Goal: Task Accomplishment & Management: Manage account settings

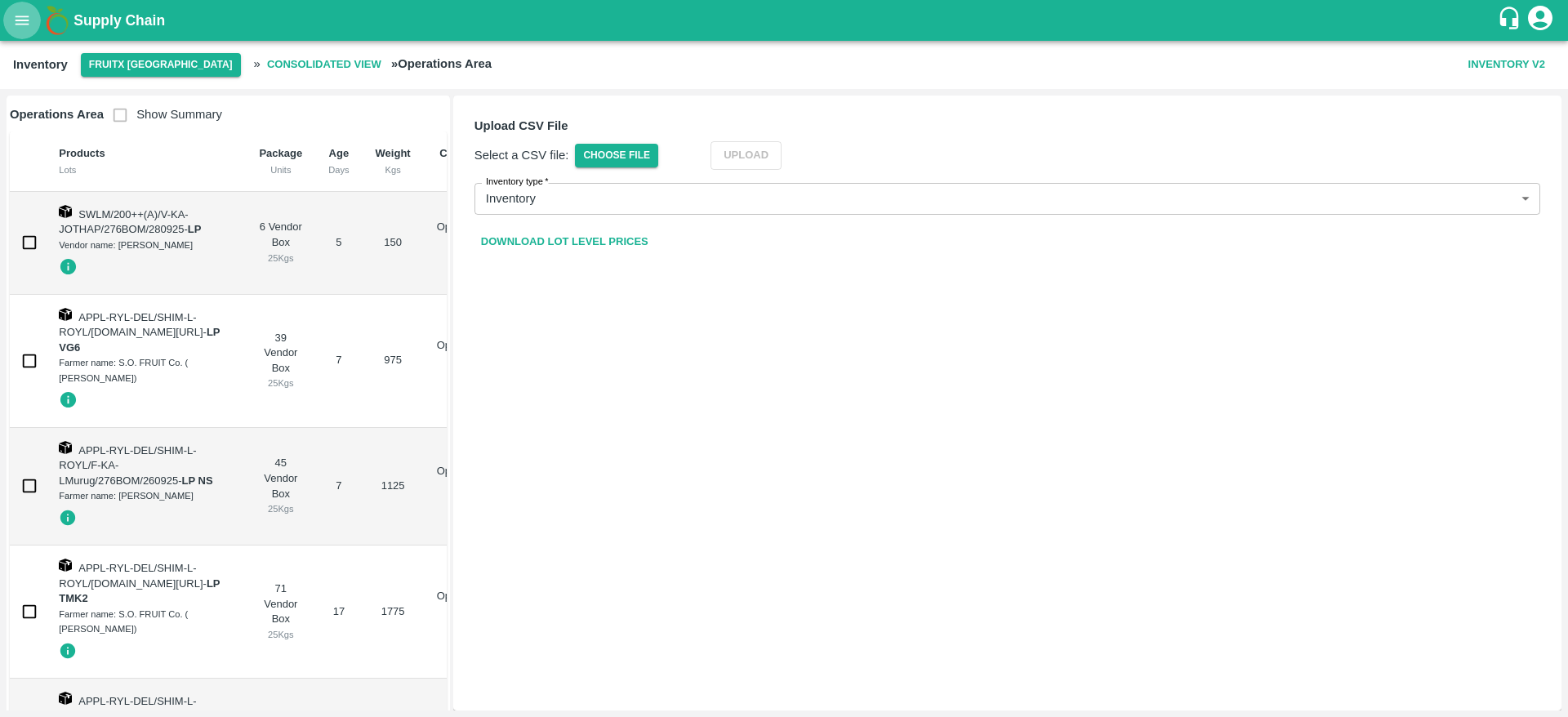
click at [16, 16] on icon "open drawer" at bounding box center [22, 20] width 14 height 9
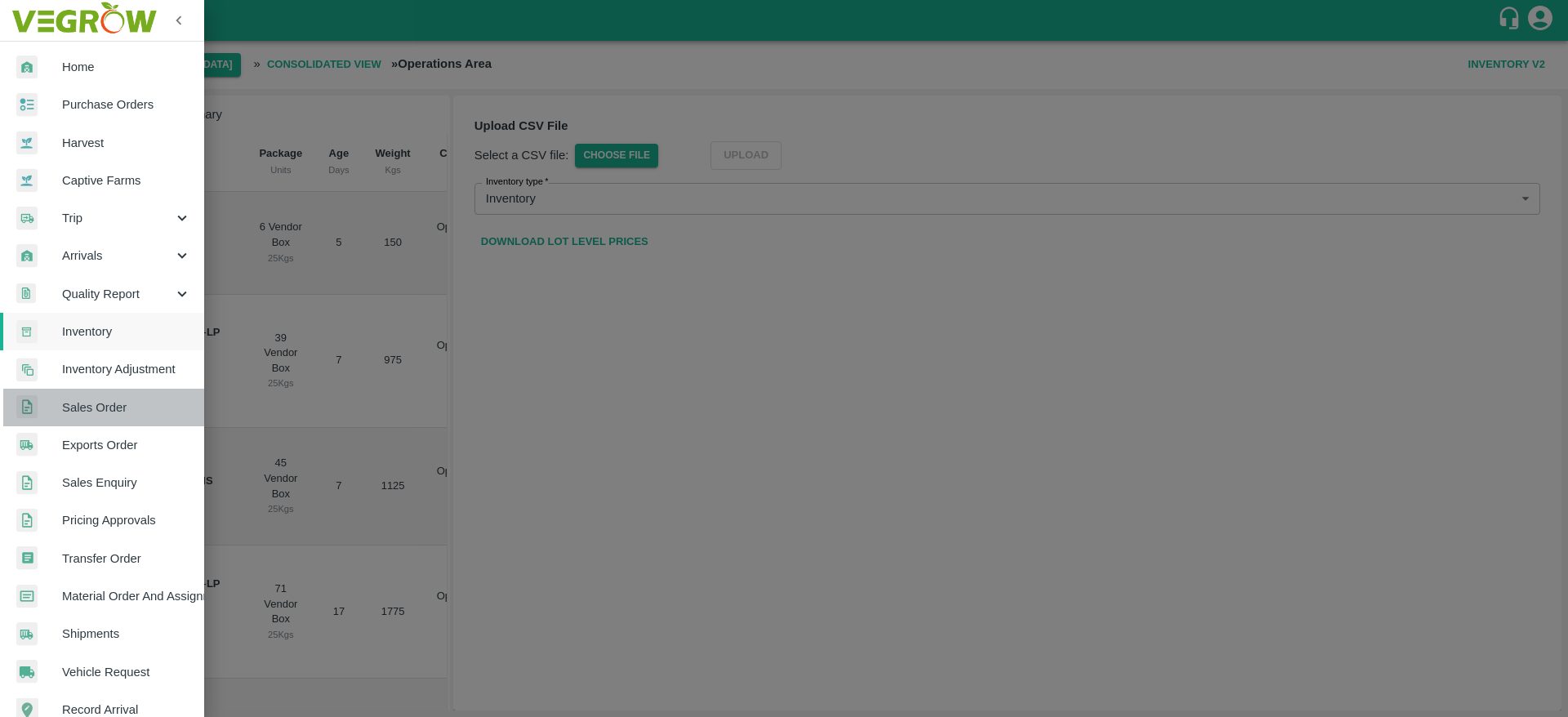
click at [127, 413] on span "Sales Order" at bounding box center [126, 407] width 129 height 18
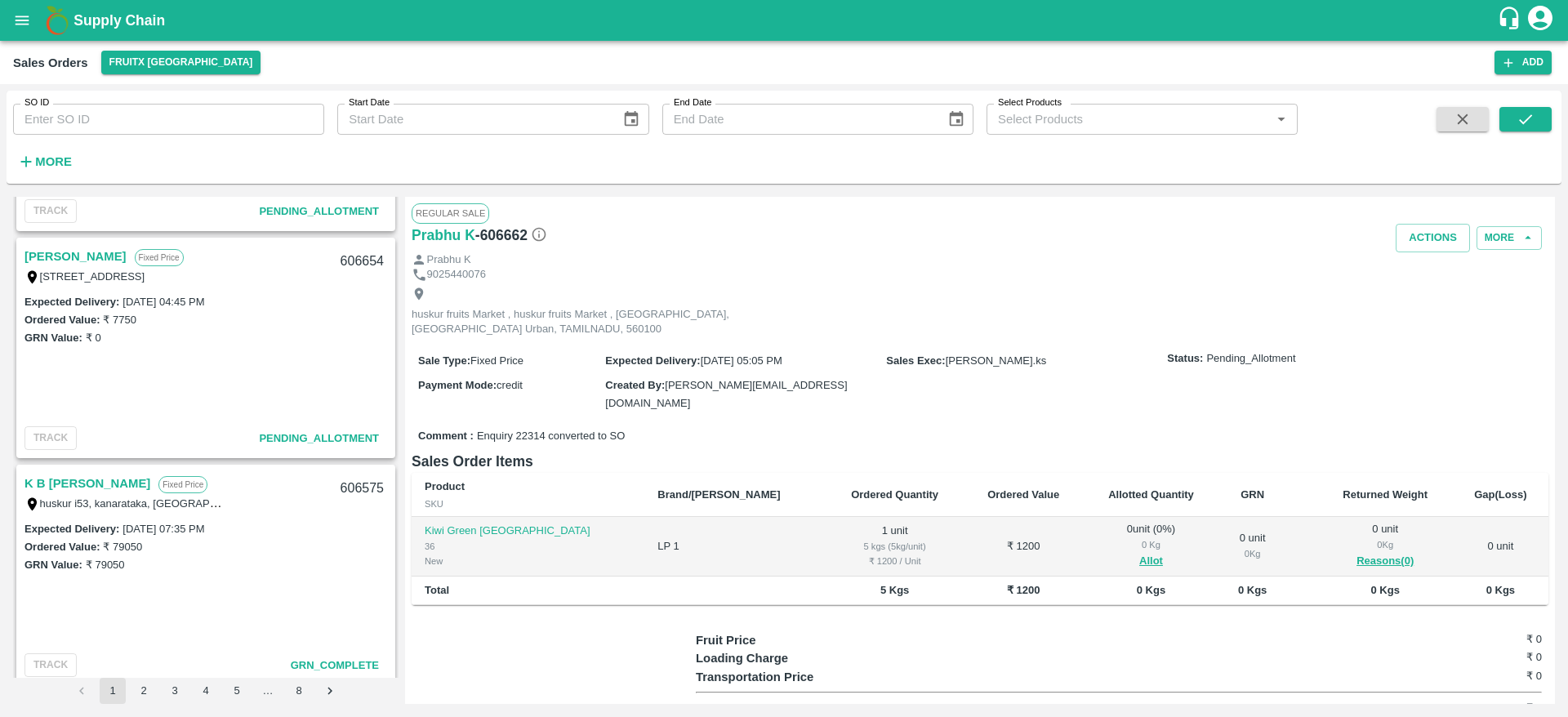
scroll to position [1735, 0]
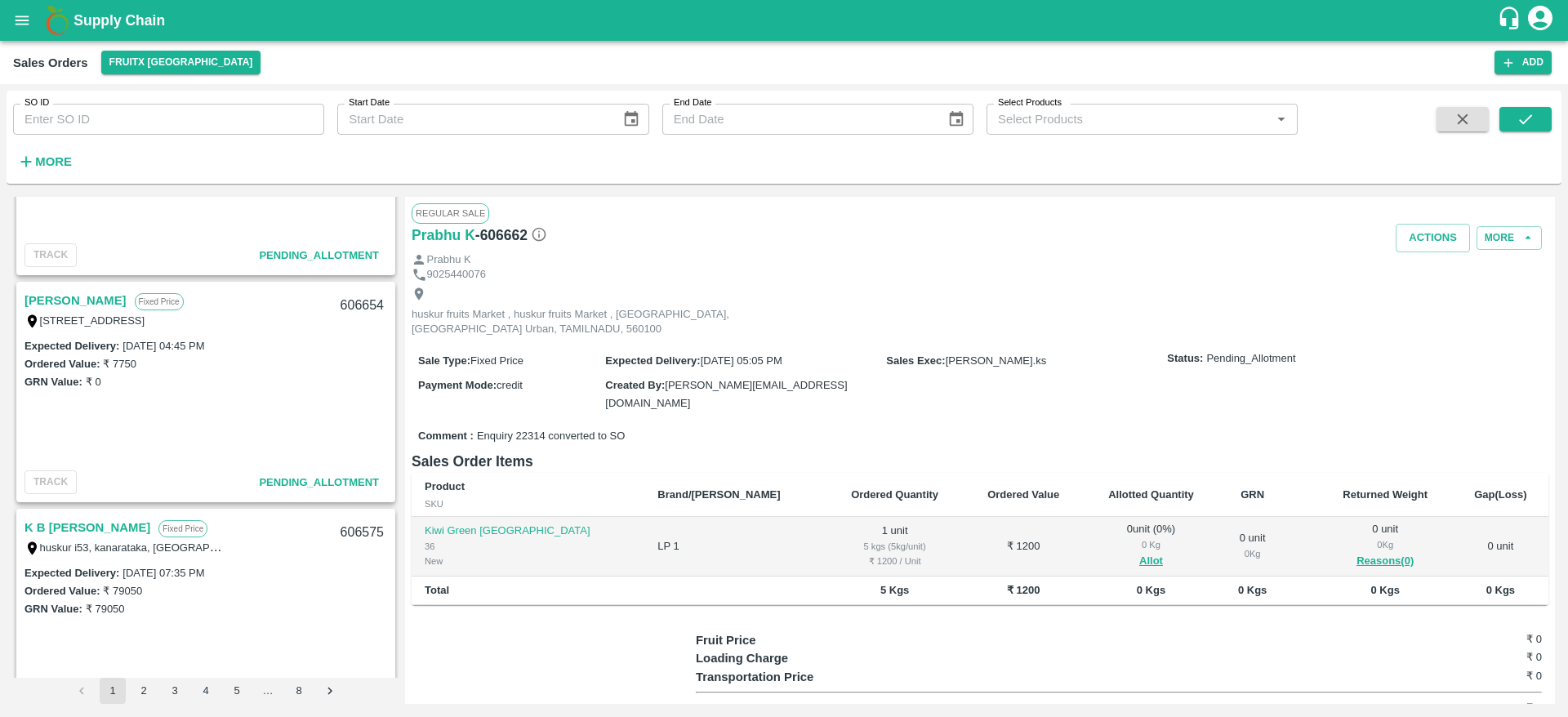
click at [67, 292] on link "Thirumalai" at bounding box center [75, 300] width 102 height 22
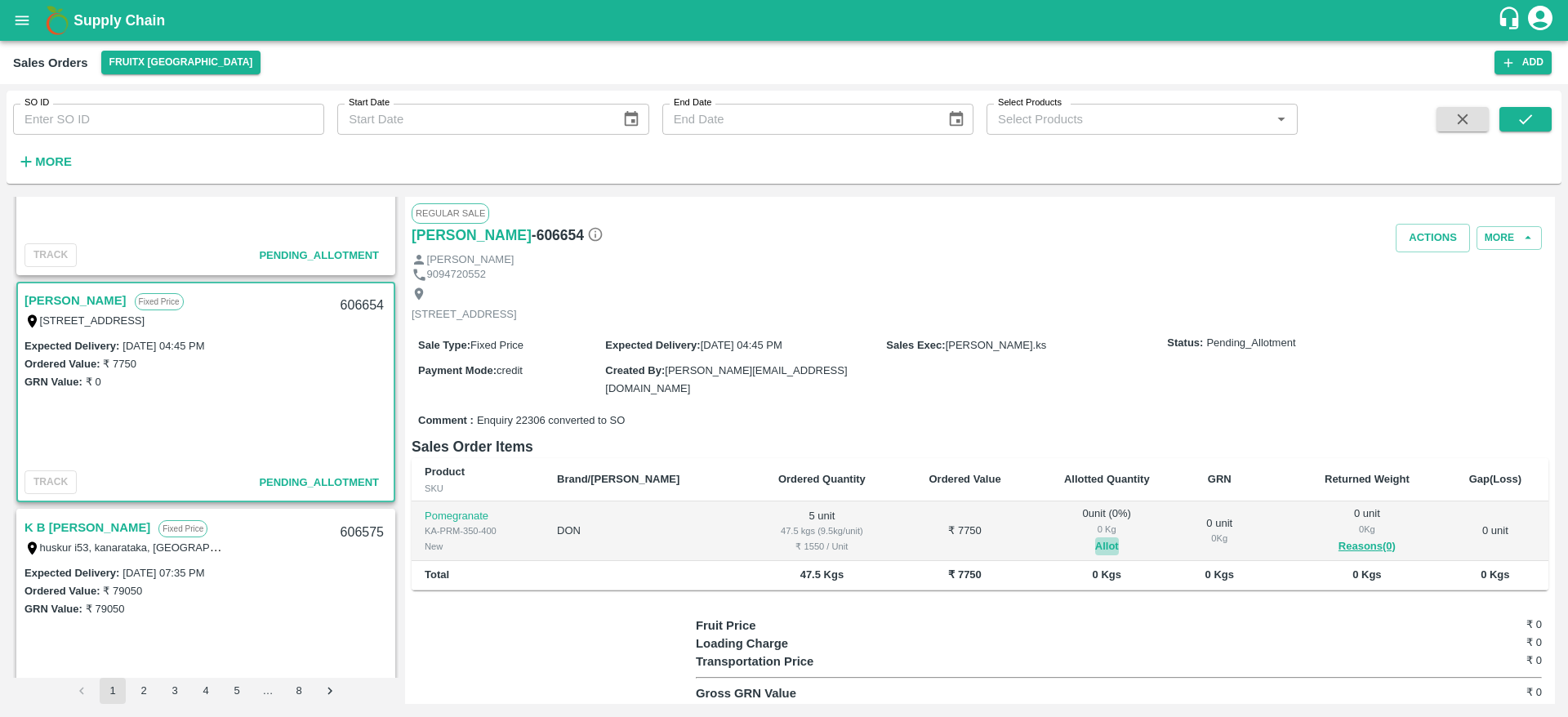
click at [1096, 539] on button "Allot" at bounding box center [1107, 547] width 24 height 19
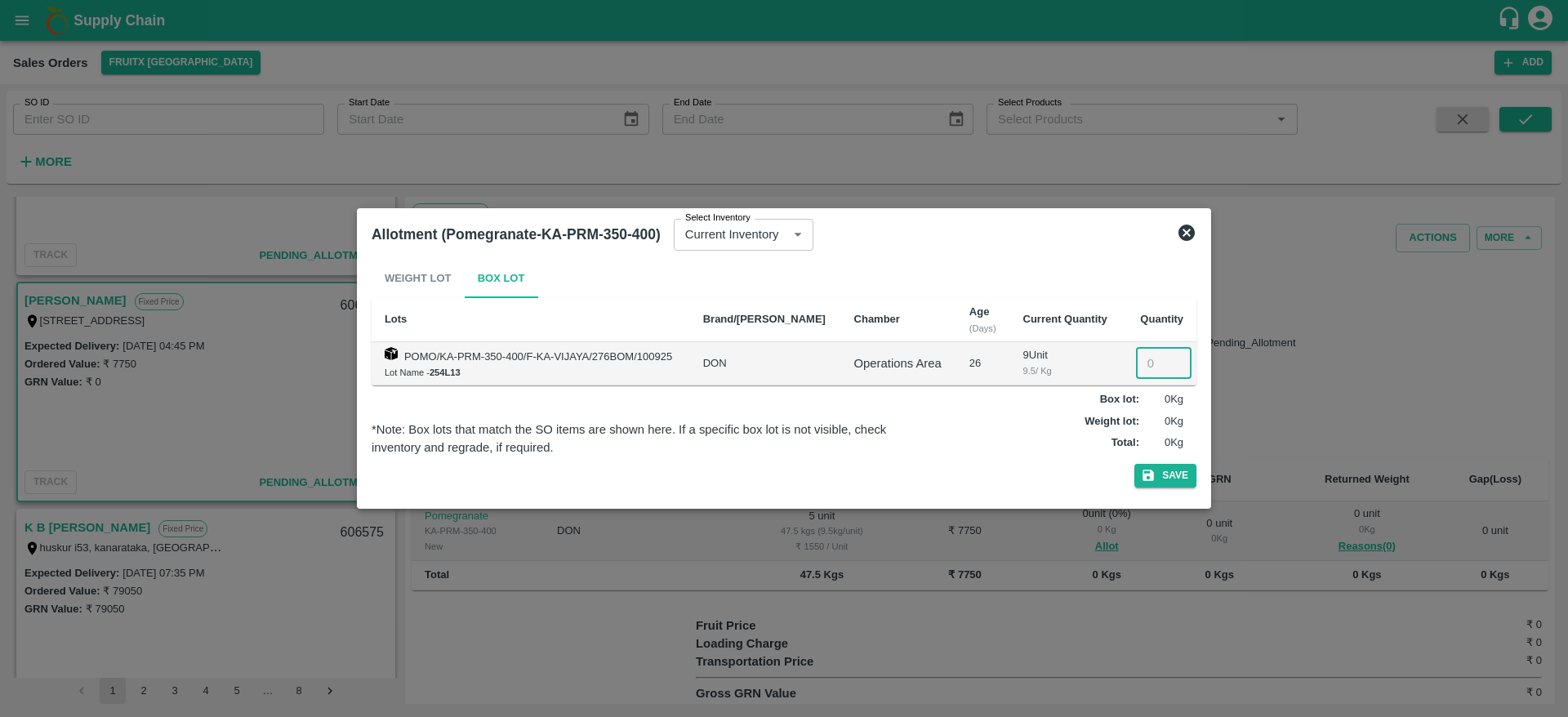
click at [1136, 368] on input "number" at bounding box center [1163, 363] width 56 height 31
type input "5"
click at [1135, 464] on button "Save" at bounding box center [1166, 475] width 62 height 24
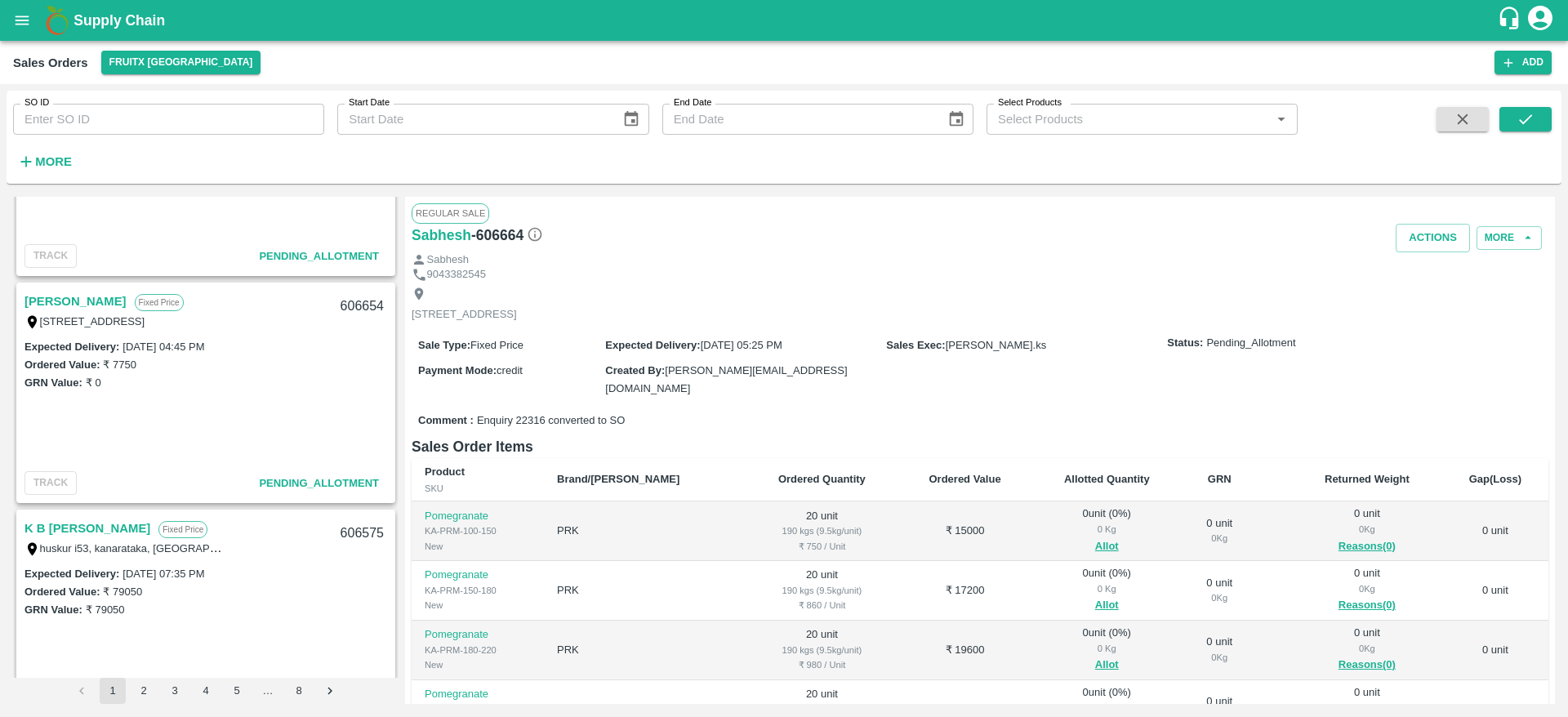
scroll to position [2230, 0]
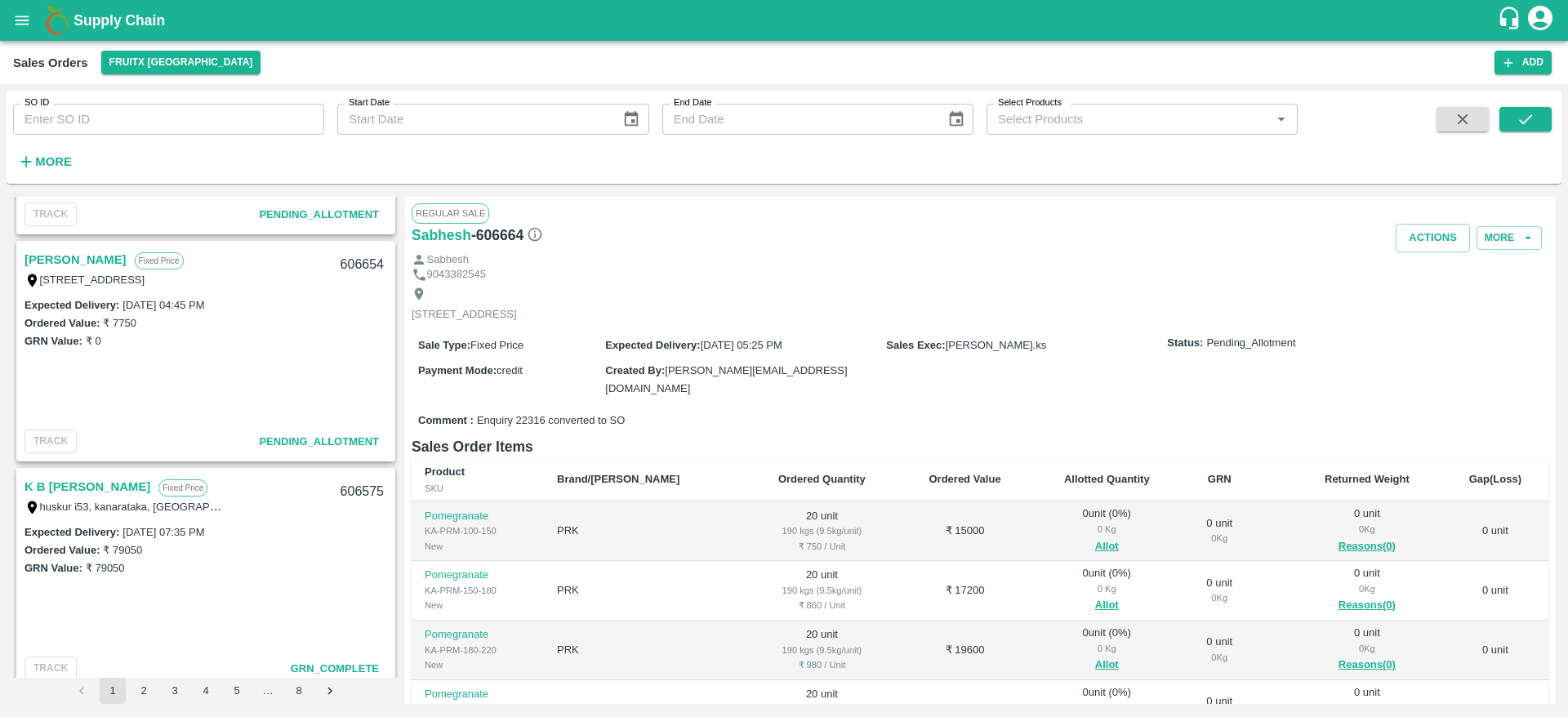
click at [64, 260] on link "[PERSON_NAME]" at bounding box center [75, 260] width 102 height 22
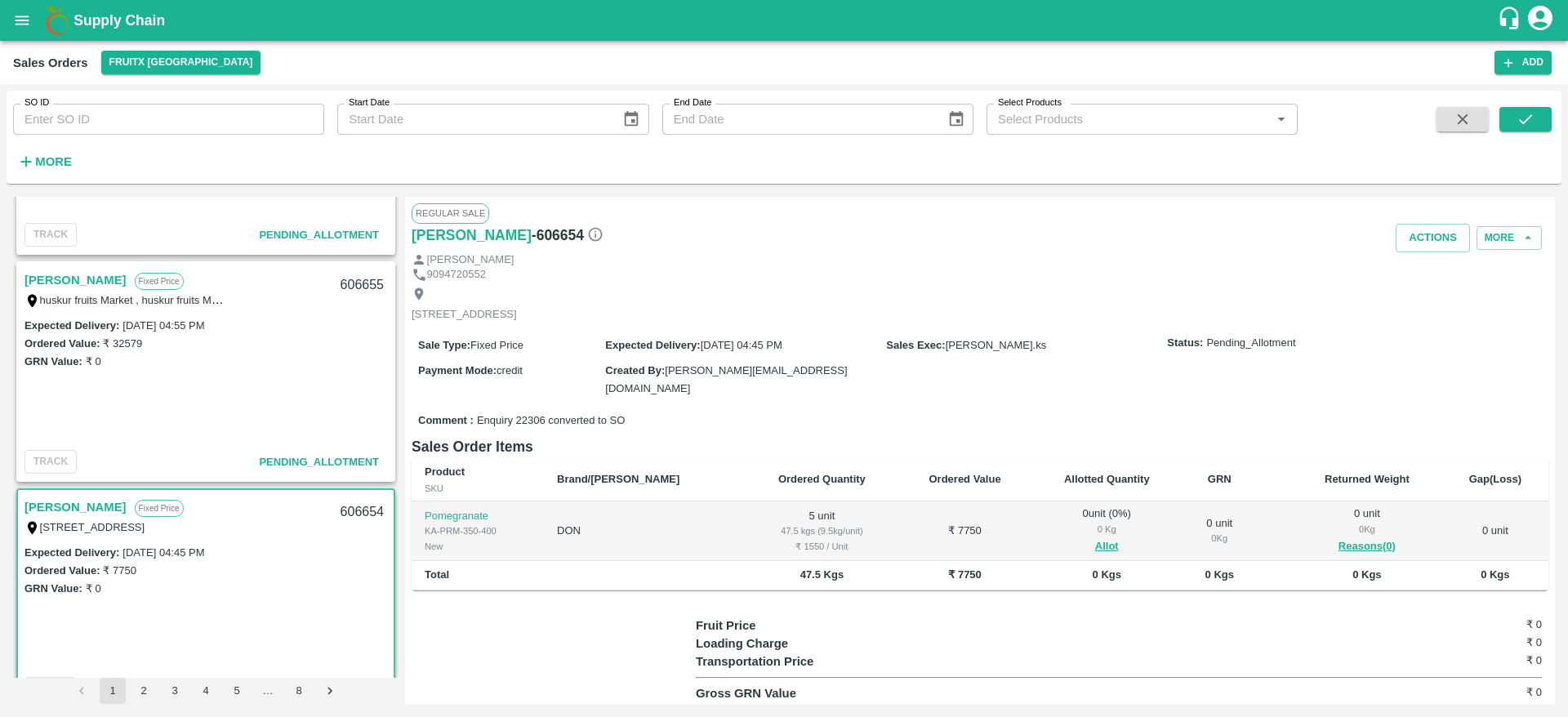
scroll to position [1938, 0]
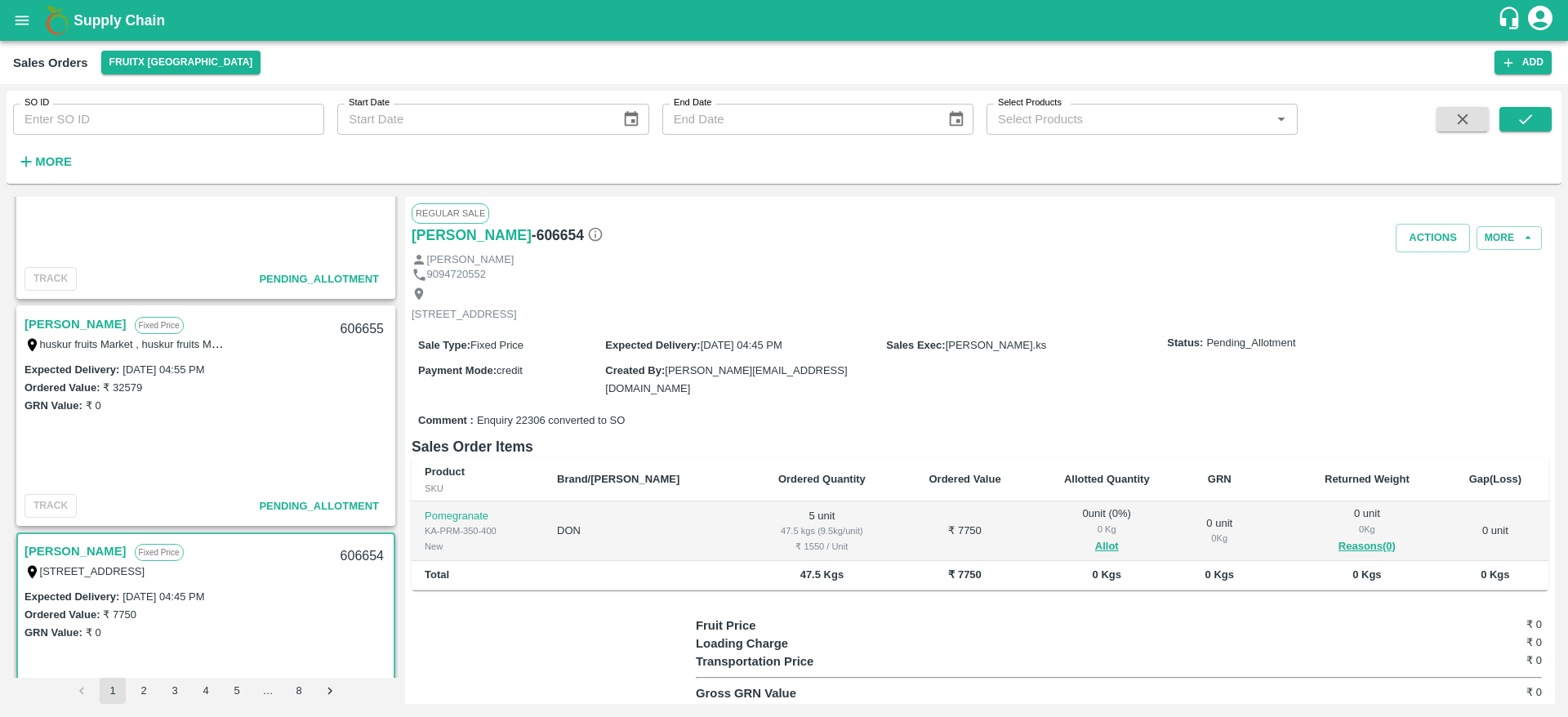
click at [118, 331] on link "Mohamed Tajouddin" at bounding box center [75, 324] width 102 height 22
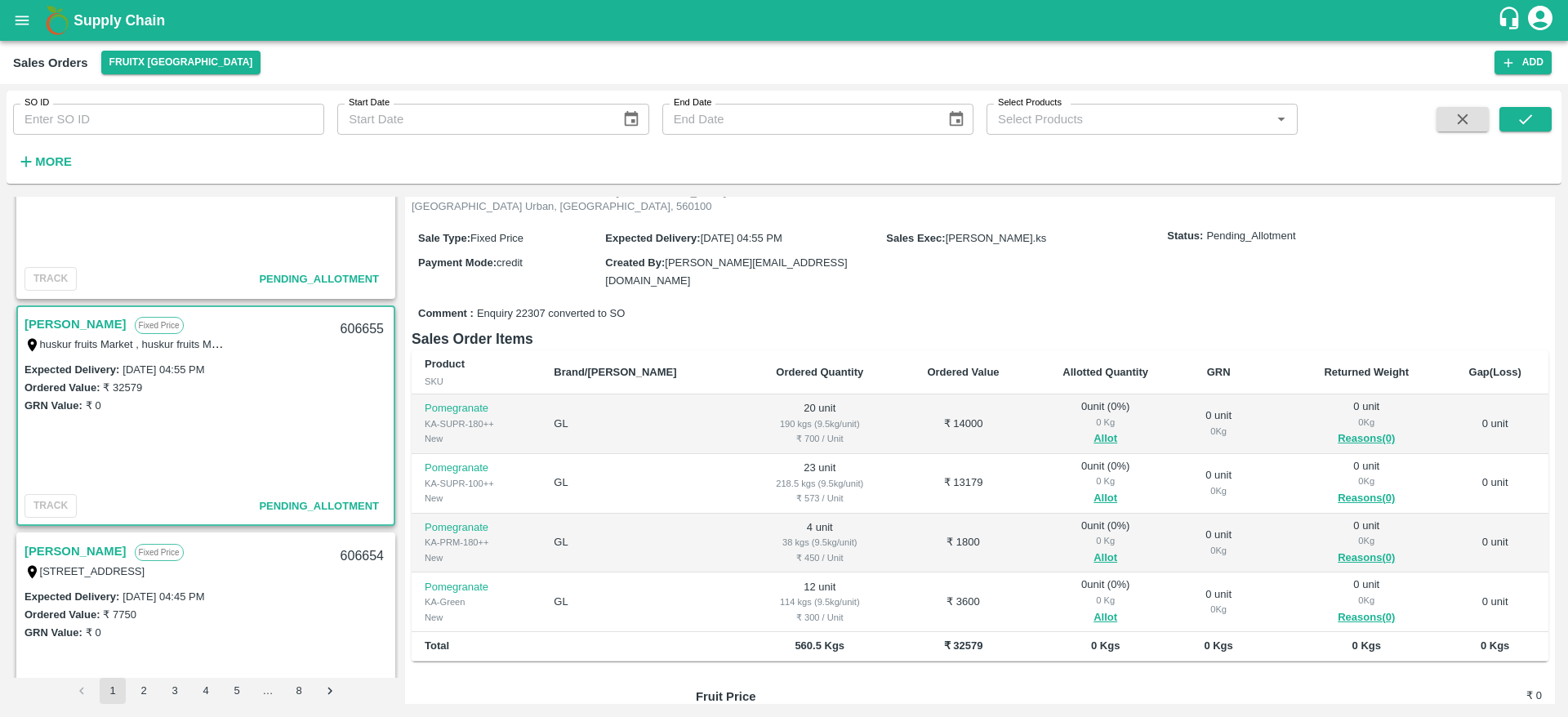
scroll to position [124, 0]
click at [1094, 428] on button "Allot" at bounding box center [1105, 438] width 24 height 19
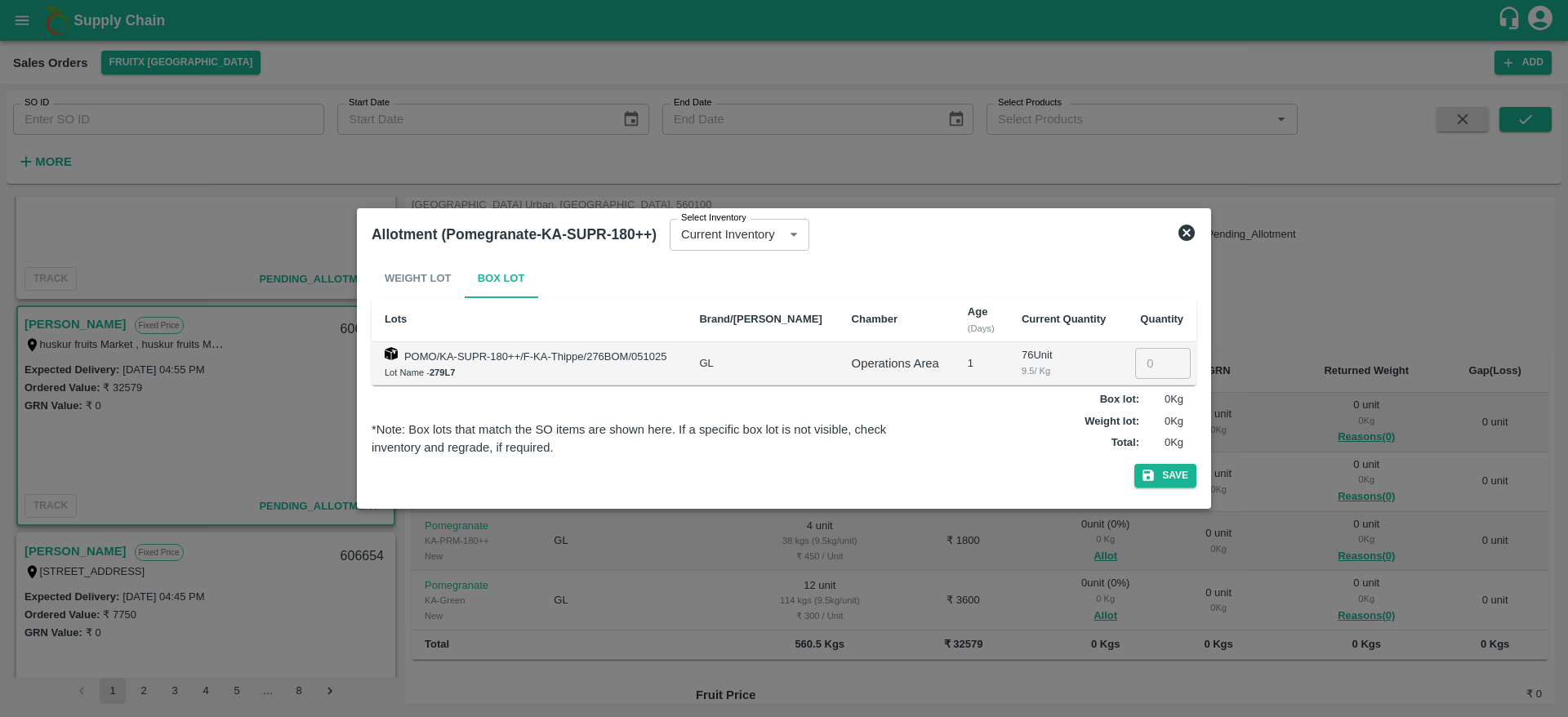
click at [1129, 362] on td "​" at bounding box center [1160, 364] width 75 height 43
click at [1138, 362] on input "2" at bounding box center [1162, 363] width 56 height 31
type input "20"
click at [1135, 464] on button "Save" at bounding box center [1166, 475] width 62 height 24
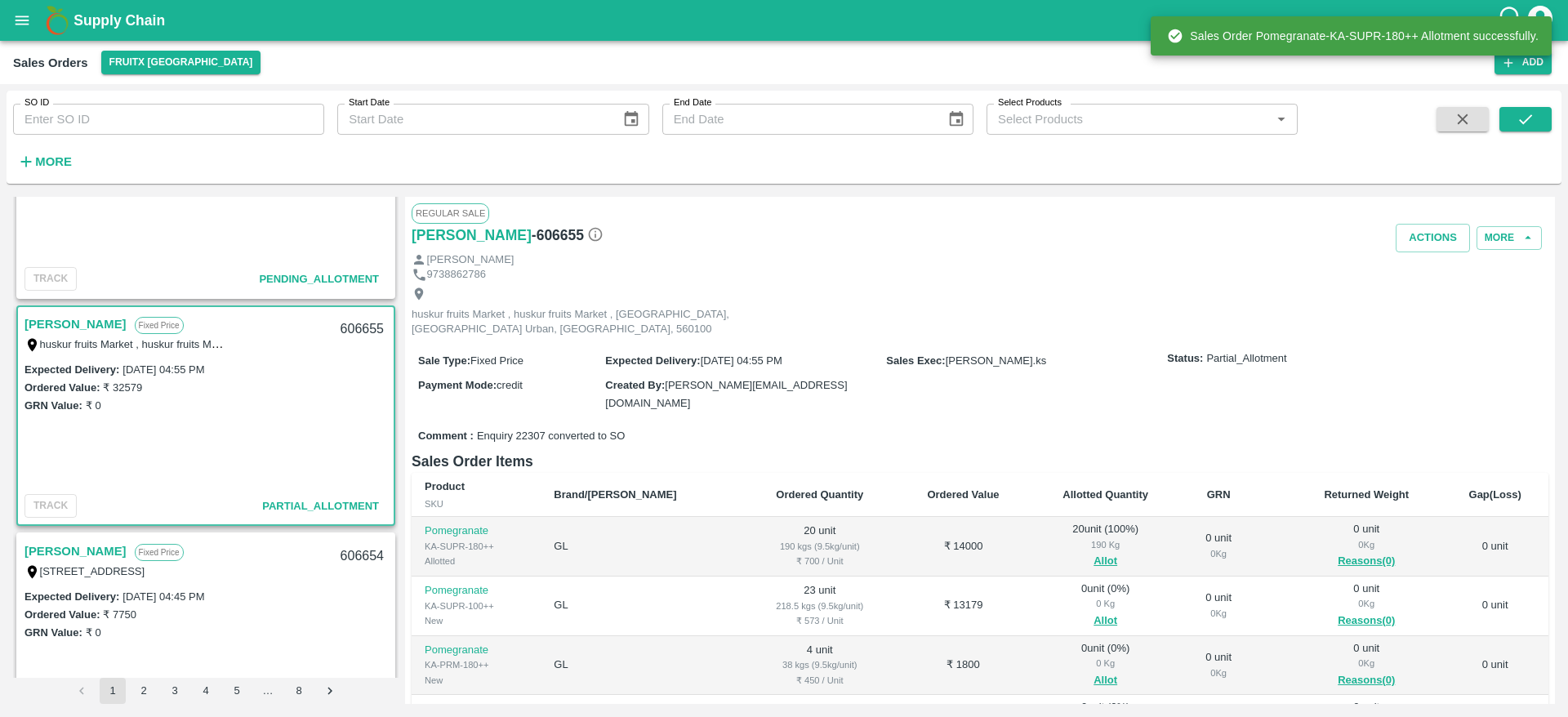
click at [358, 331] on div "606655" at bounding box center [362, 329] width 63 height 39
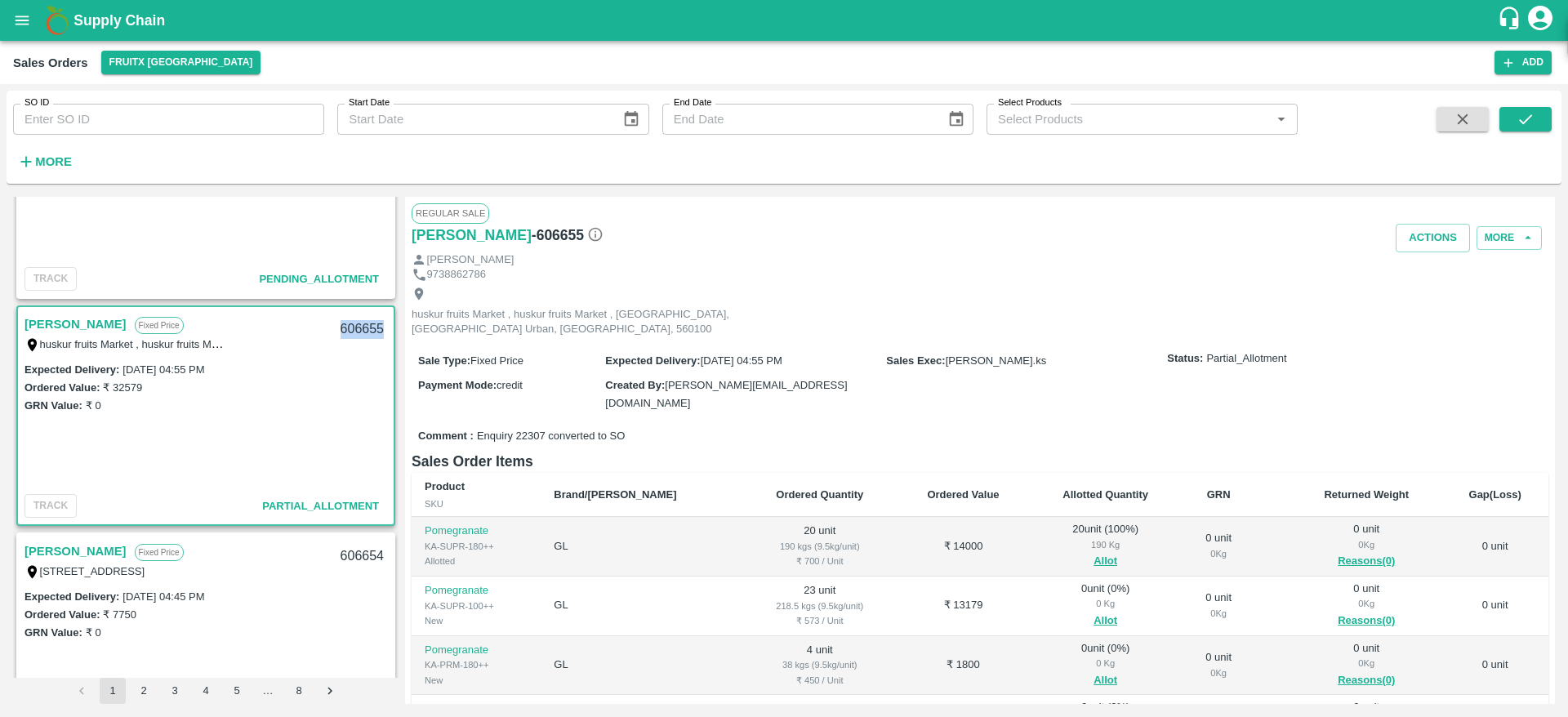
copy div "606655"
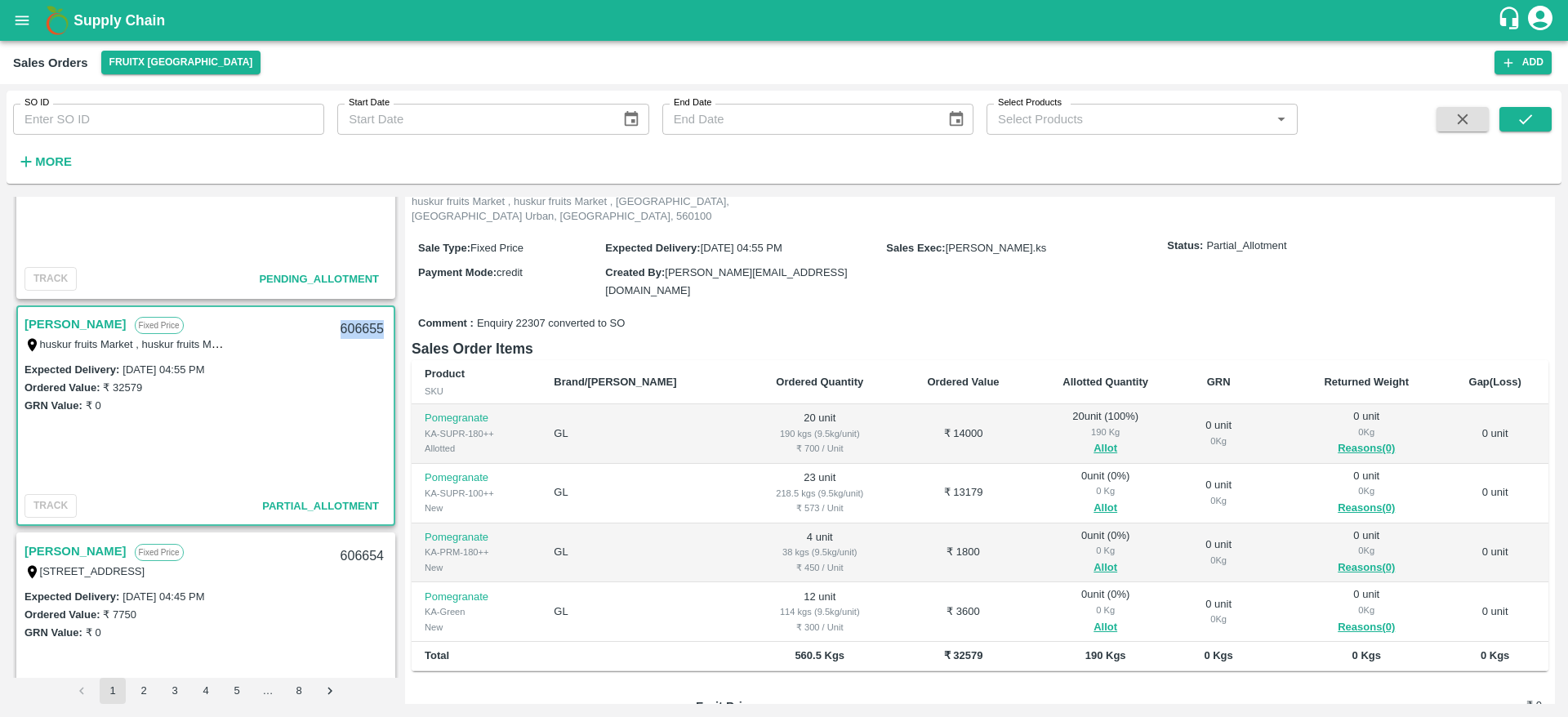
scroll to position [120, 0]
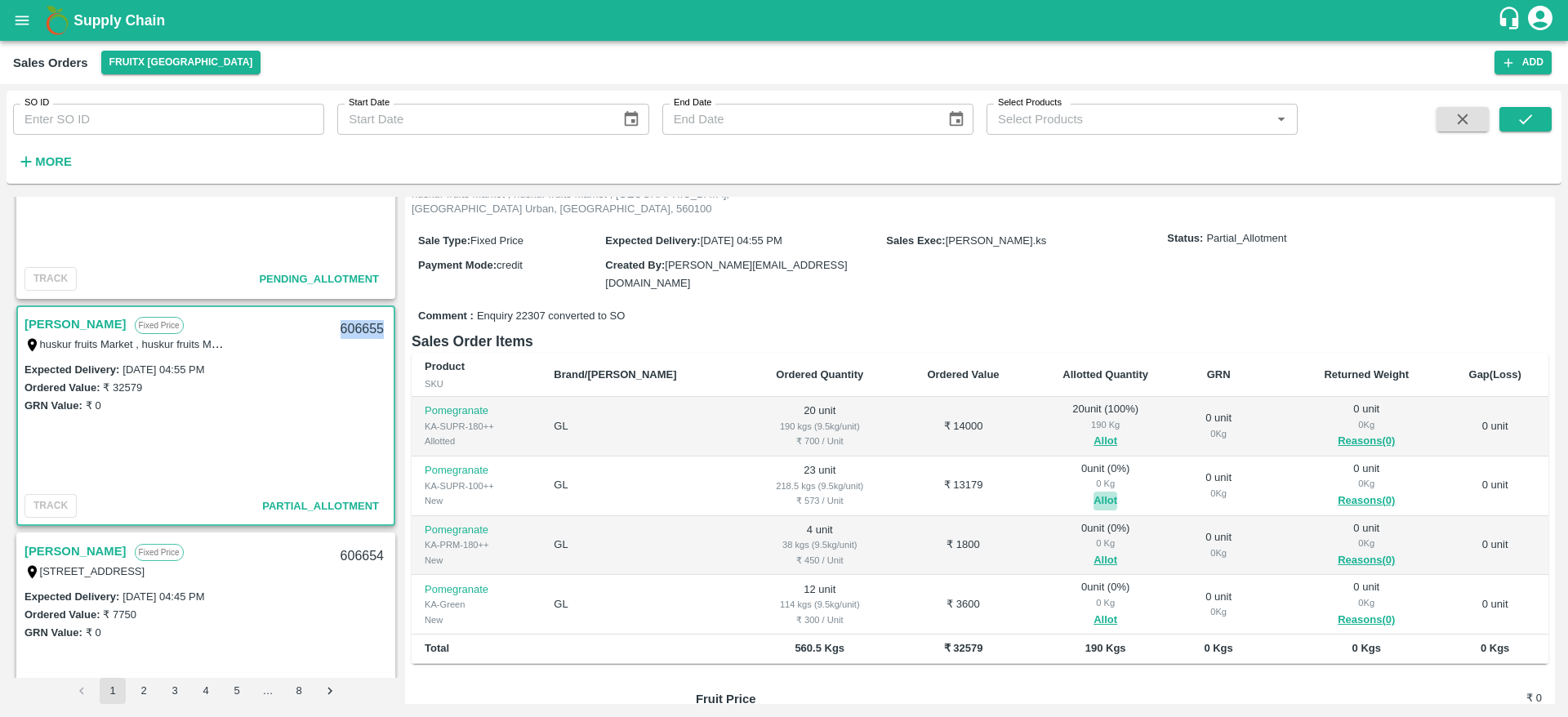
click at [1094, 492] on button "Allot" at bounding box center [1105, 502] width 24 height 19
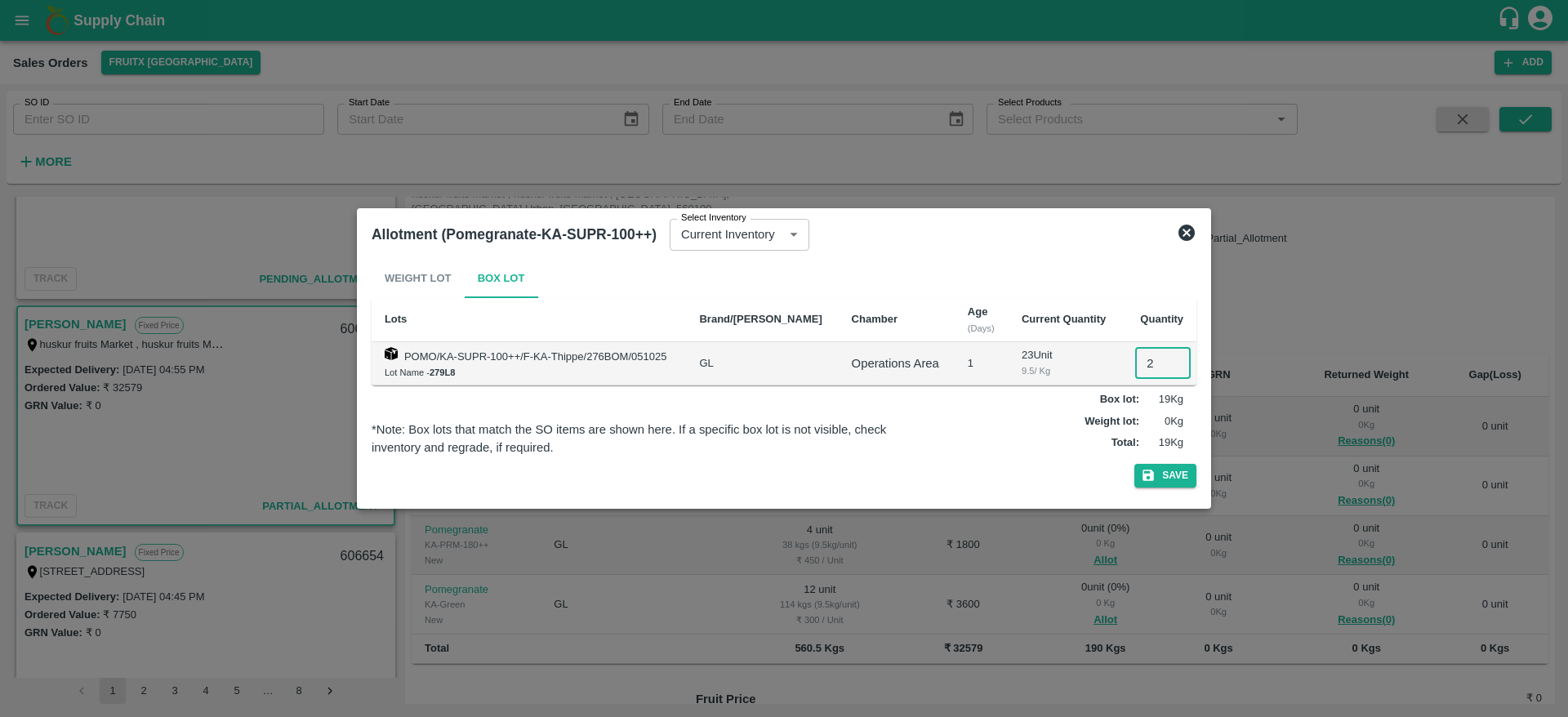
click at [1152, 358] on input "2" at bounding box center [1162, 363] width 56 height 31
type input "23"
click at [1135, 464] on button "Save" at bounding box center [1166, 475] width 62 height 24
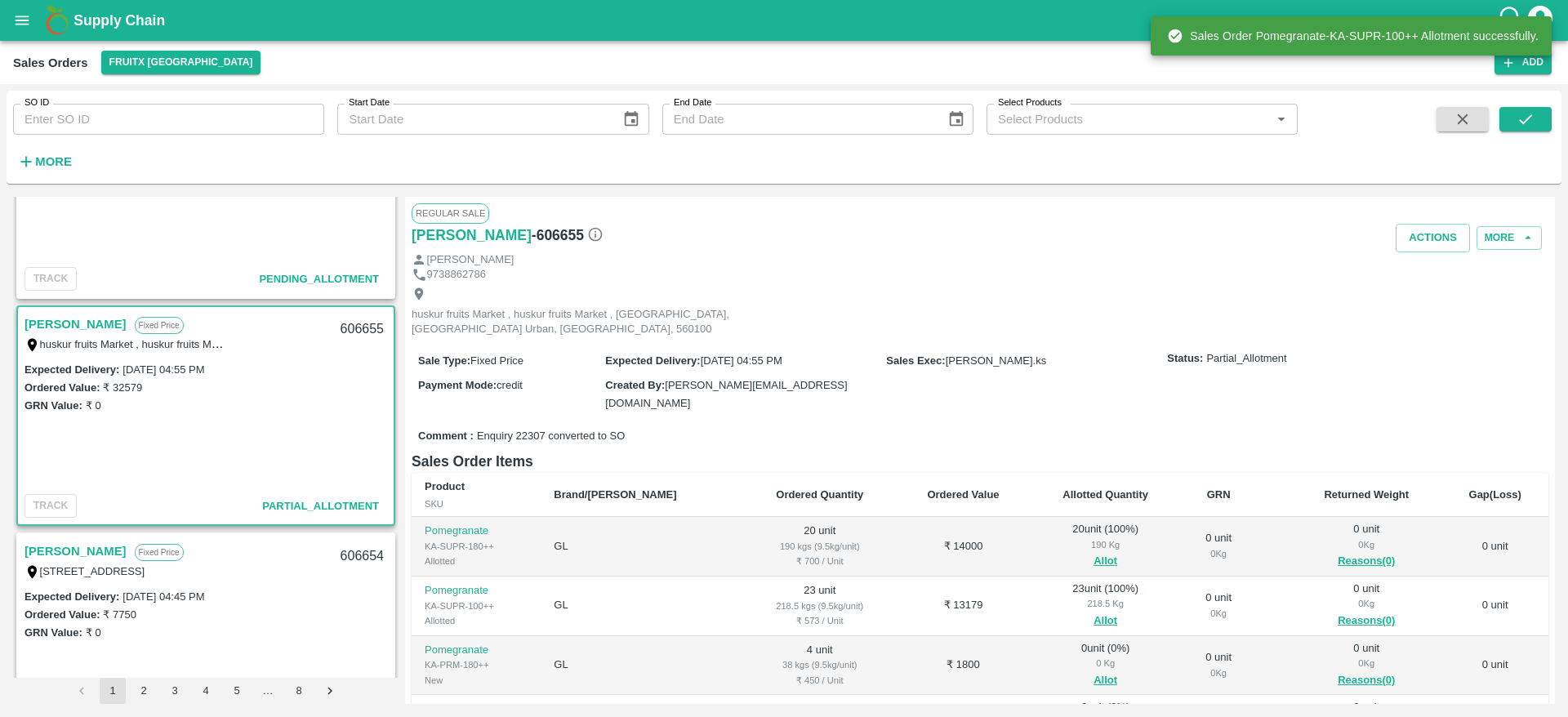
click at [344, 325] on div "606655" at bounding box center [362, 329] width 63 height 39
copy div "606655"
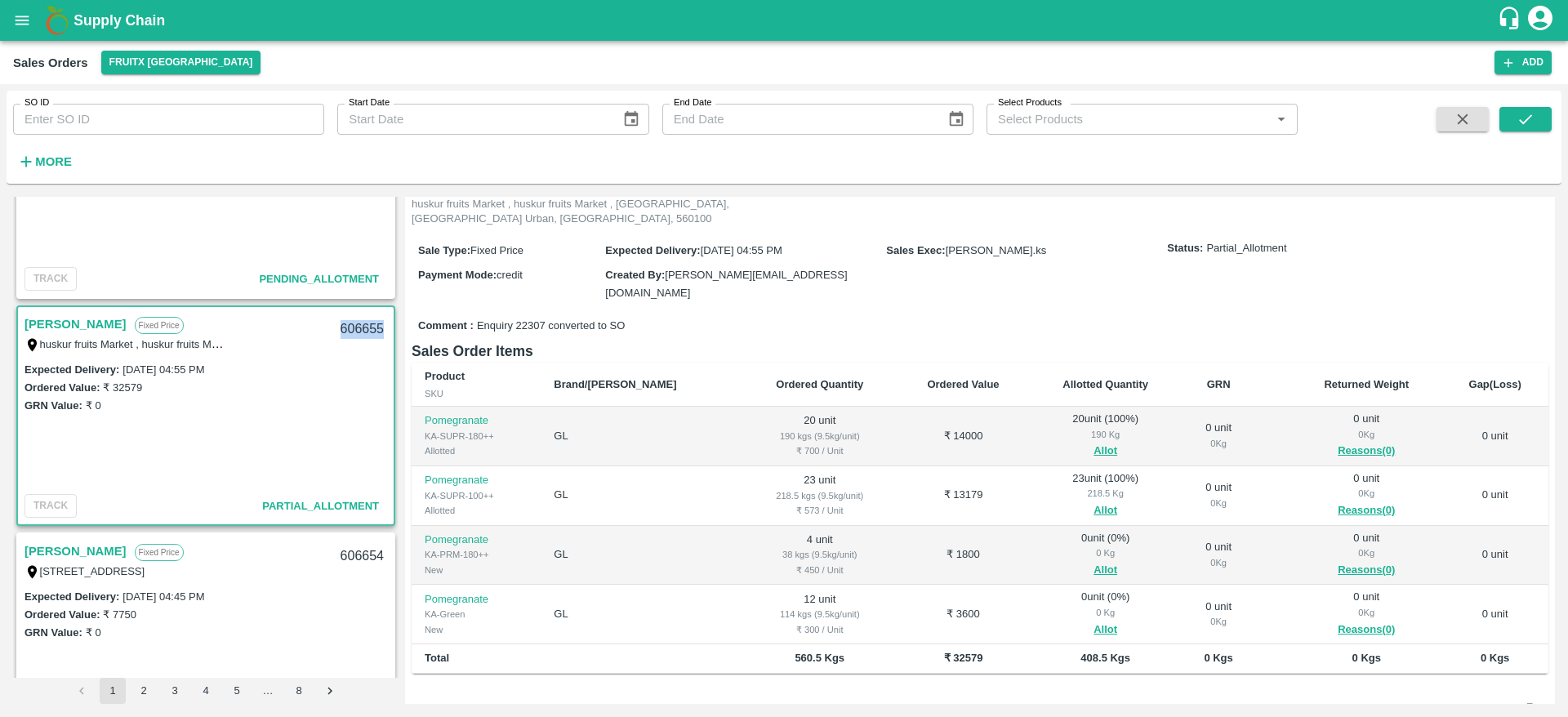
scroll to position [118, 0]
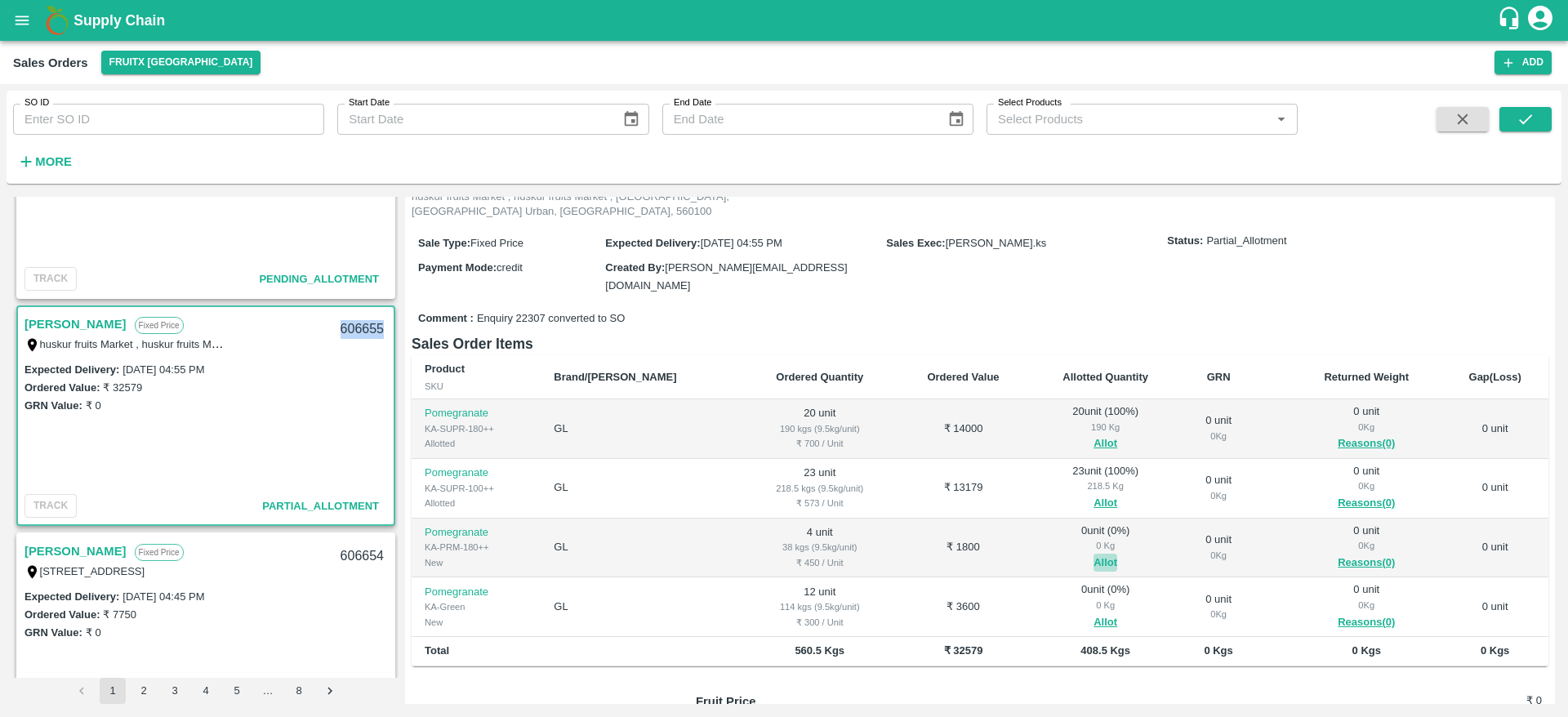
click at [1094, 553] on button "Allot" at bounding box center [1105, 563] width 24 height 19
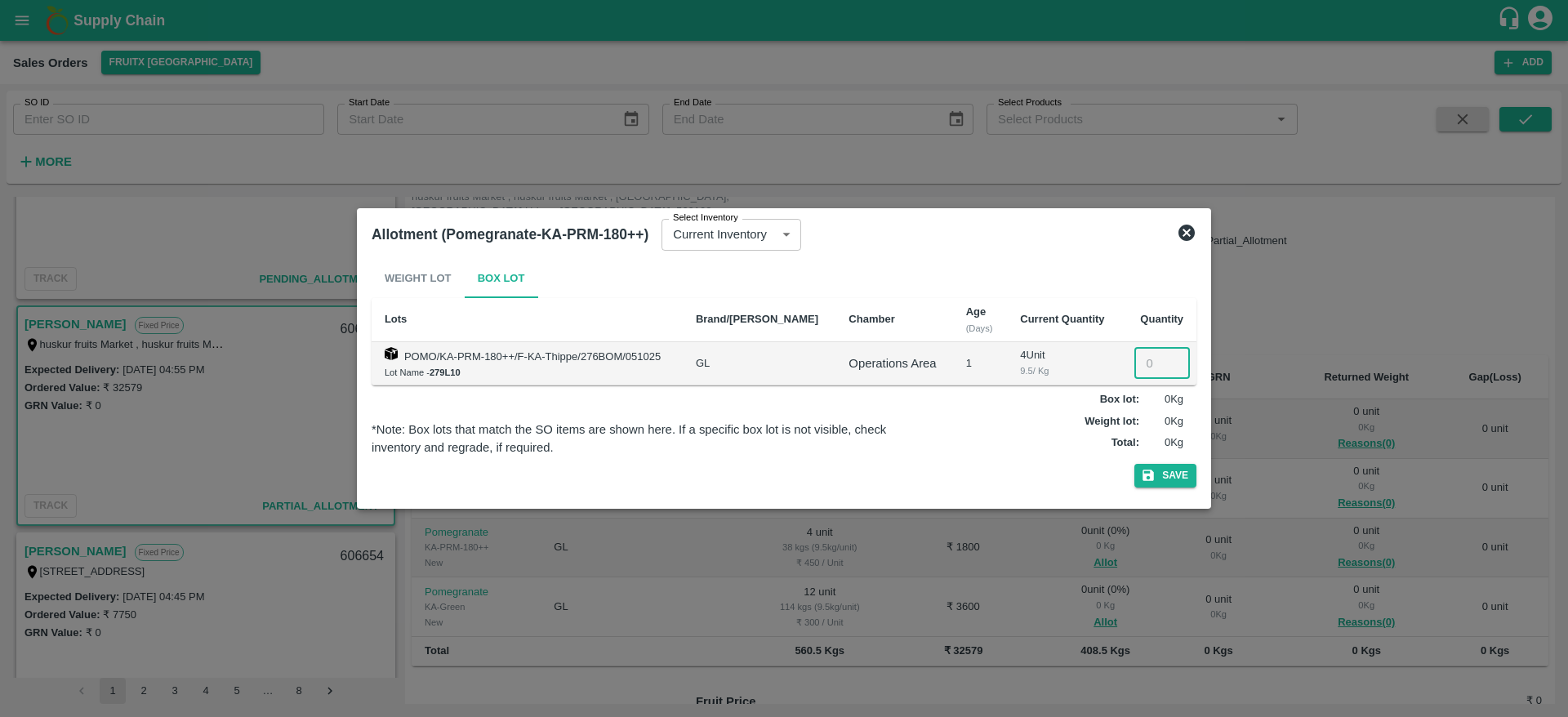
click at [1142, 352] on input "number" at bounding box center [1162, 363] width 56 height 31
type input "4"
click at [1135, 464] on button "Save" at bounding box center [1166, 475] width 62 height 24
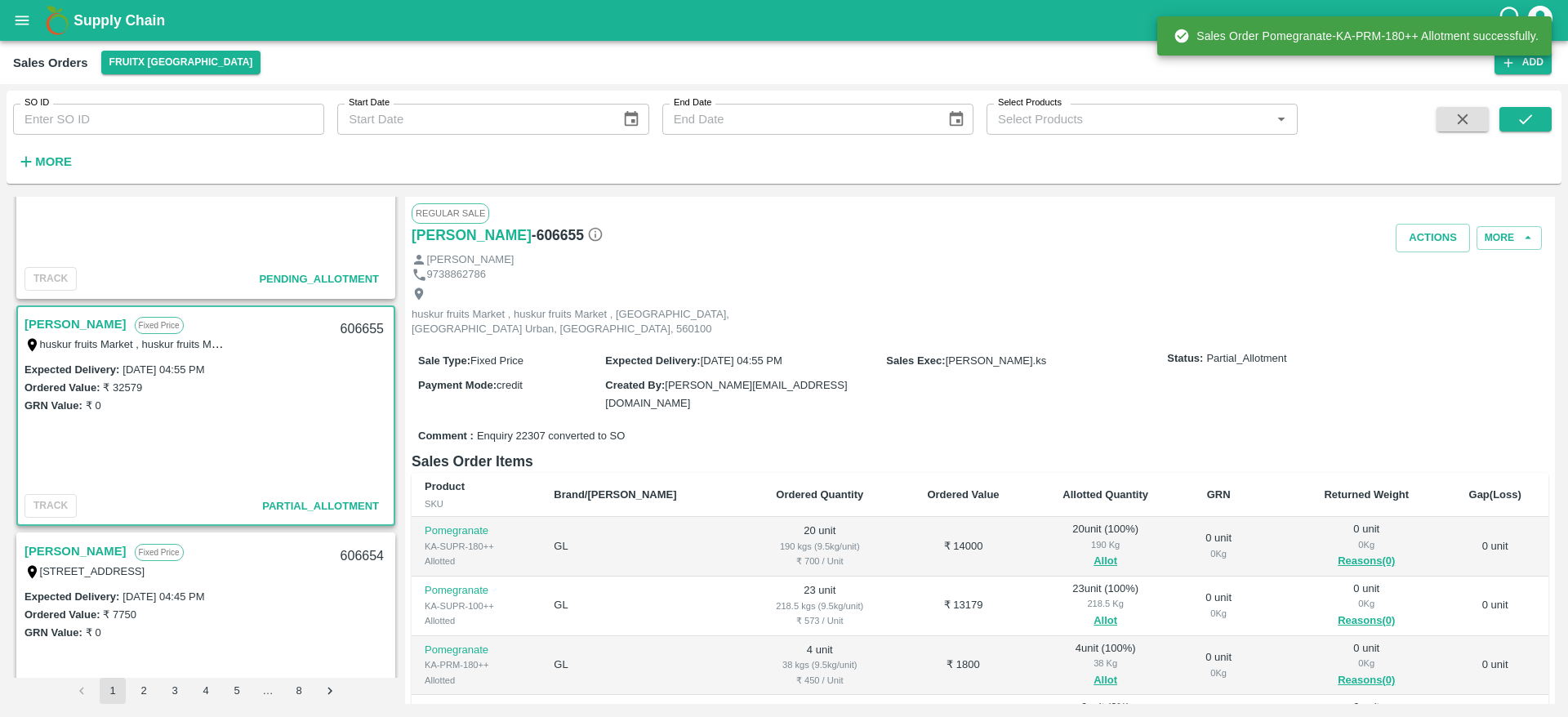
scroll to position [248, 0]
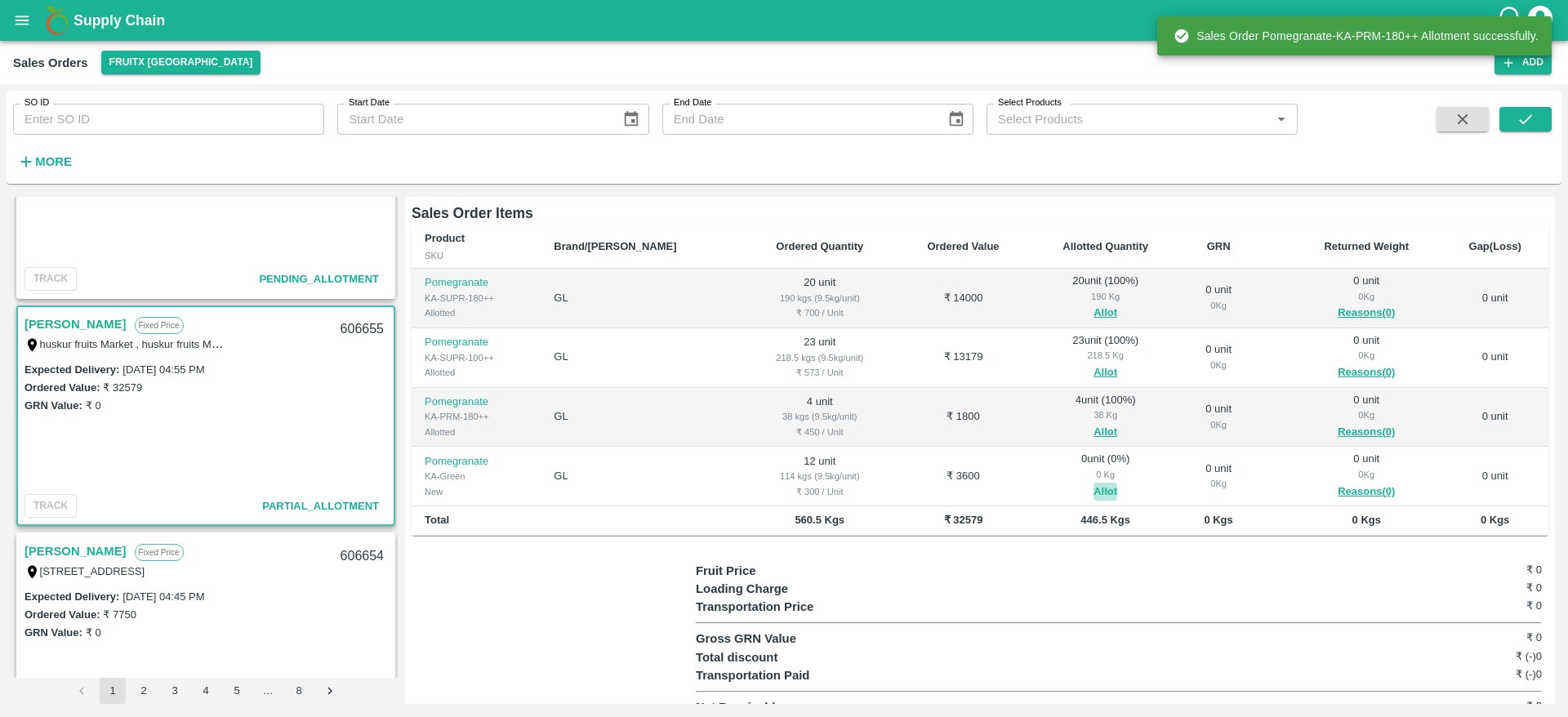
click at [1094, 483] on button "Allot" at bounding box center [1105, 492] width 24 height 19
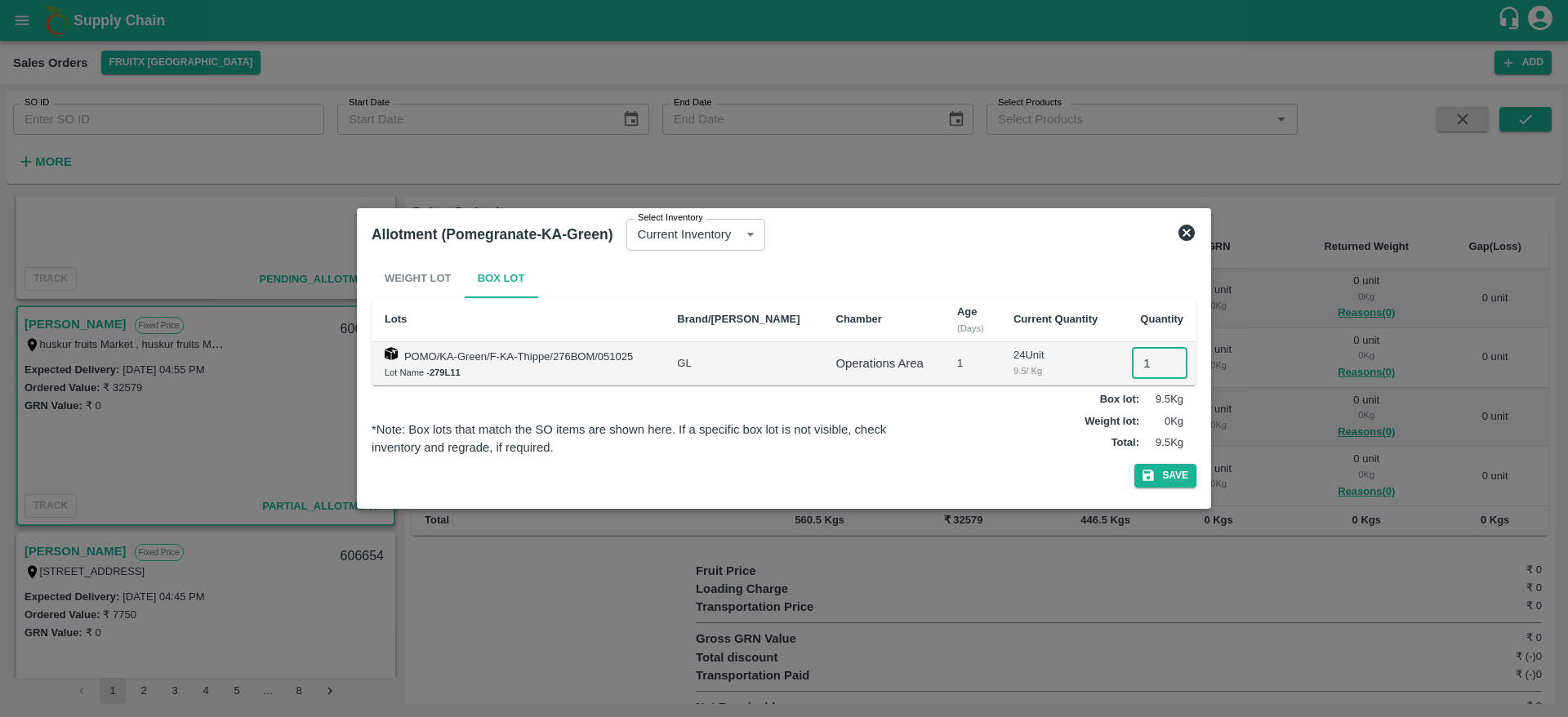
click at [1135, 374] on input "1" at bounding box center [1160, 363] width 56 height 31
type input "12"
click at [1135, 464] on button "Save" at bounding box center [1166, 475] width 62 height 24
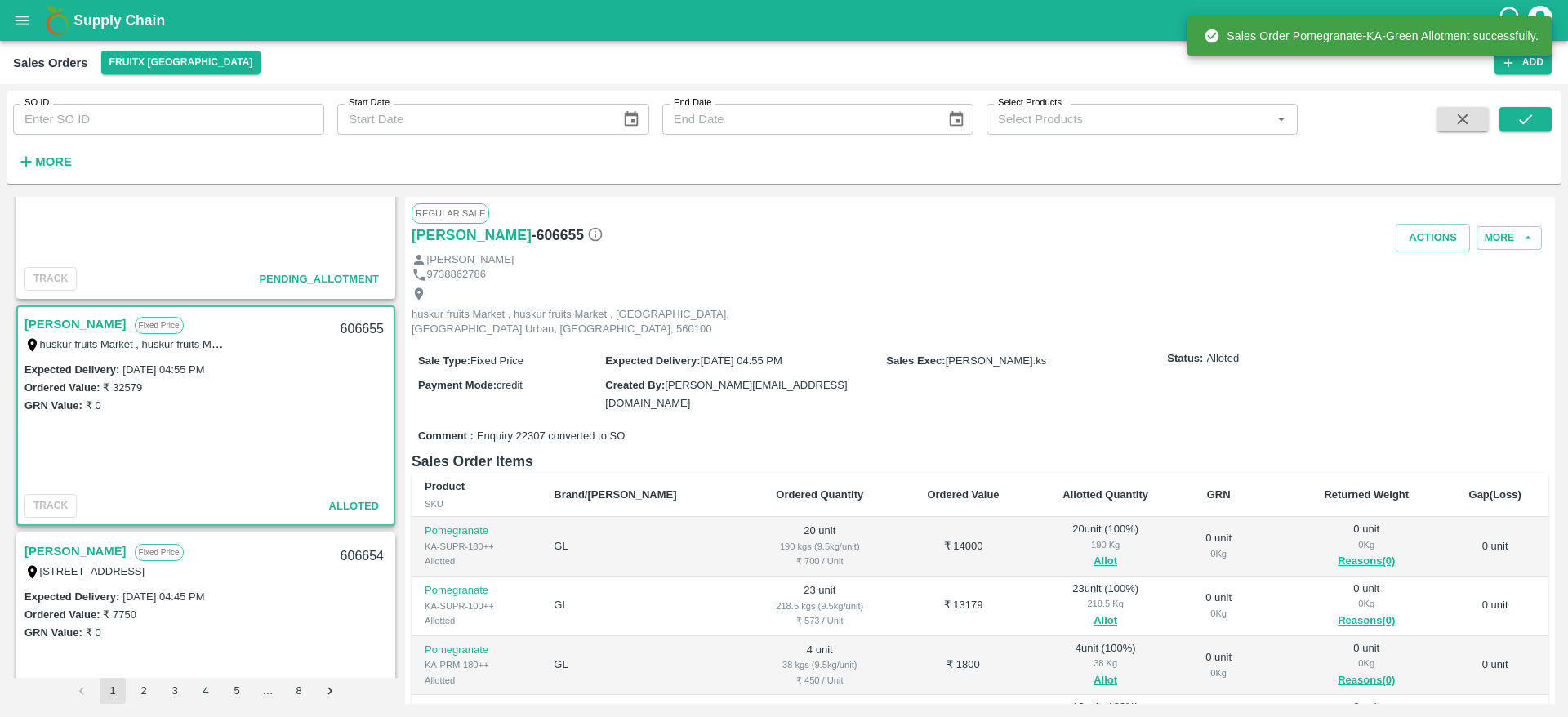
click at [353, 331] on div "606655" at bounding box center [362, 329] width 63 height 39
copy div "606655"
click at [1439, 237] on button "Actions" at bounding box center [1432, 238] width 74 height 28
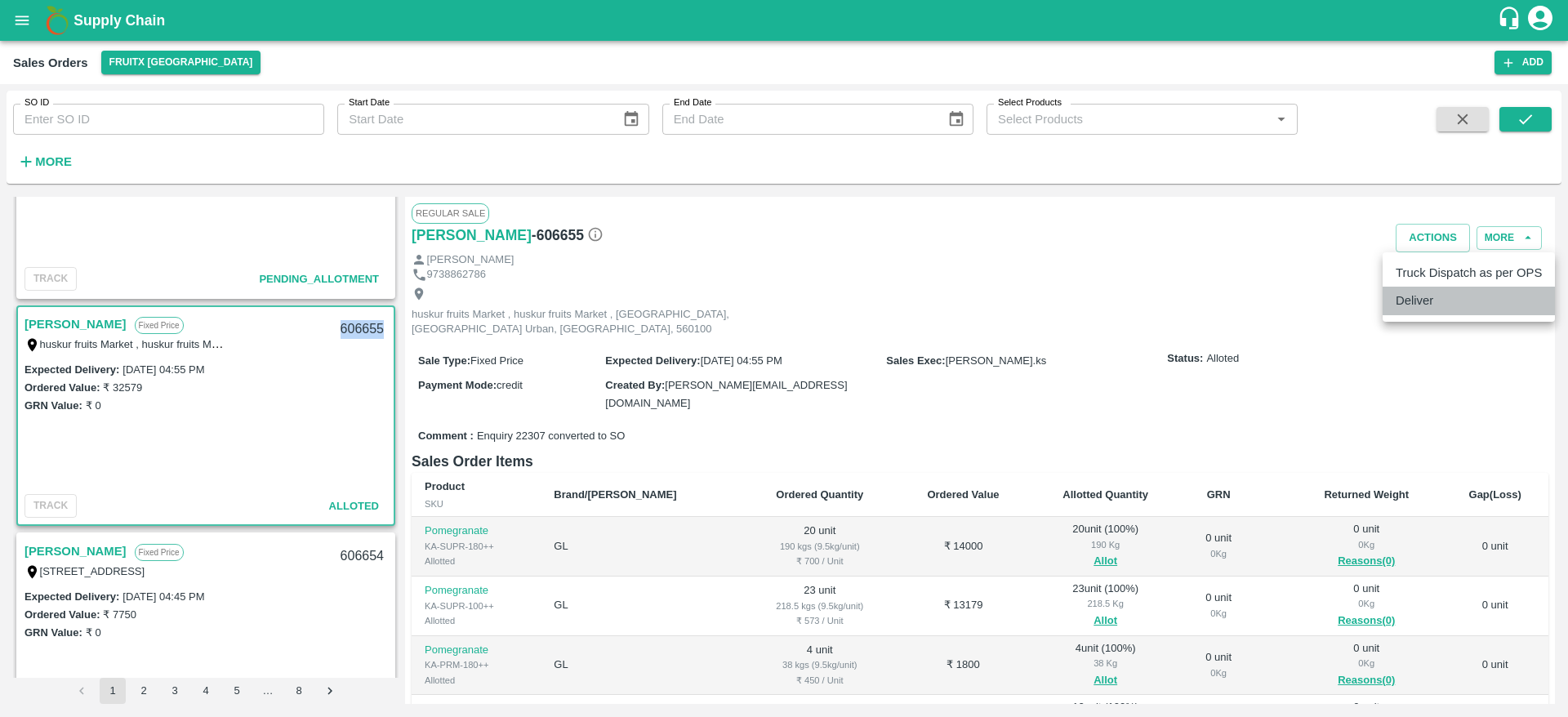
click at [1451, 307] on li "Deliver" at bounding box center [1468, 301] width 172 height 28
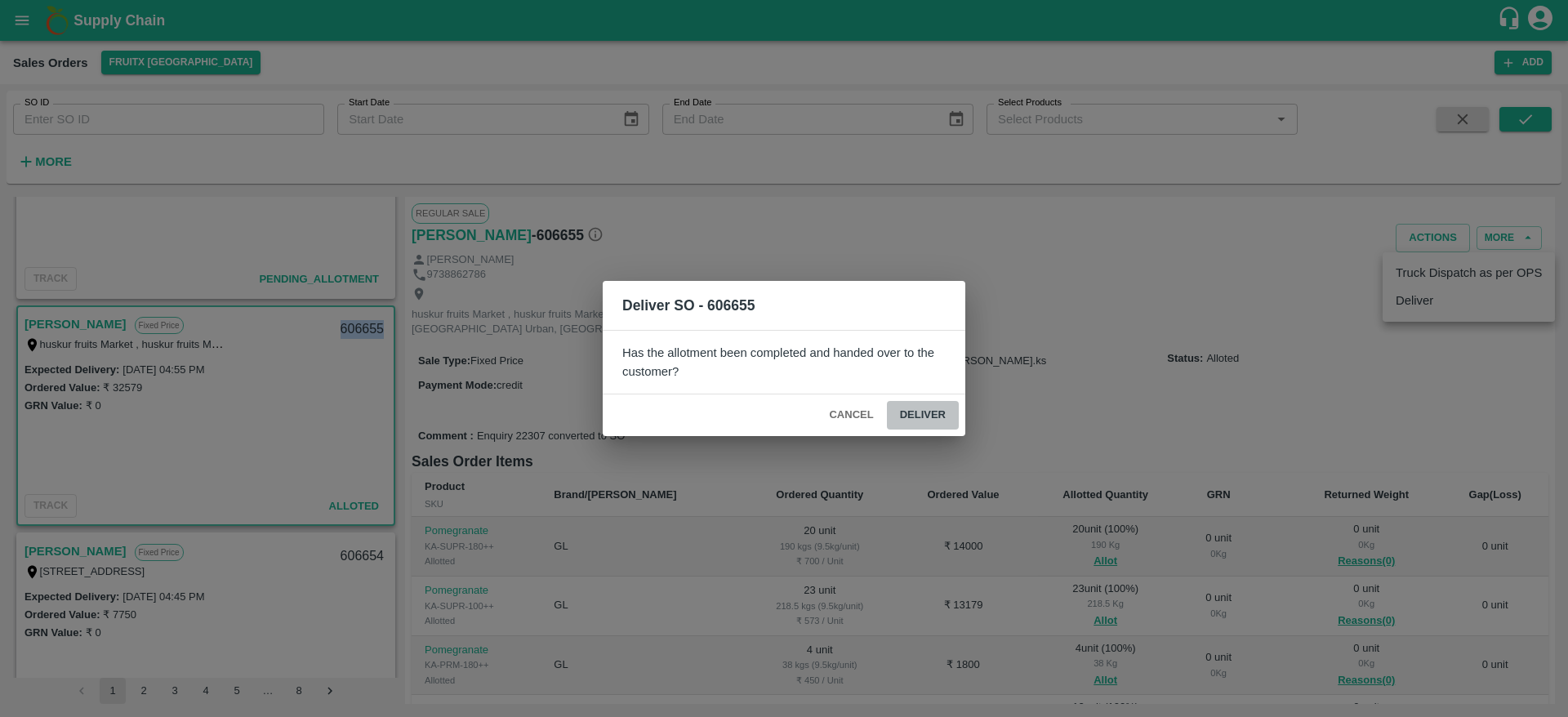
click at [936, 414] on button "Deliver" at bounding box center [923, 415] width 72 height 28
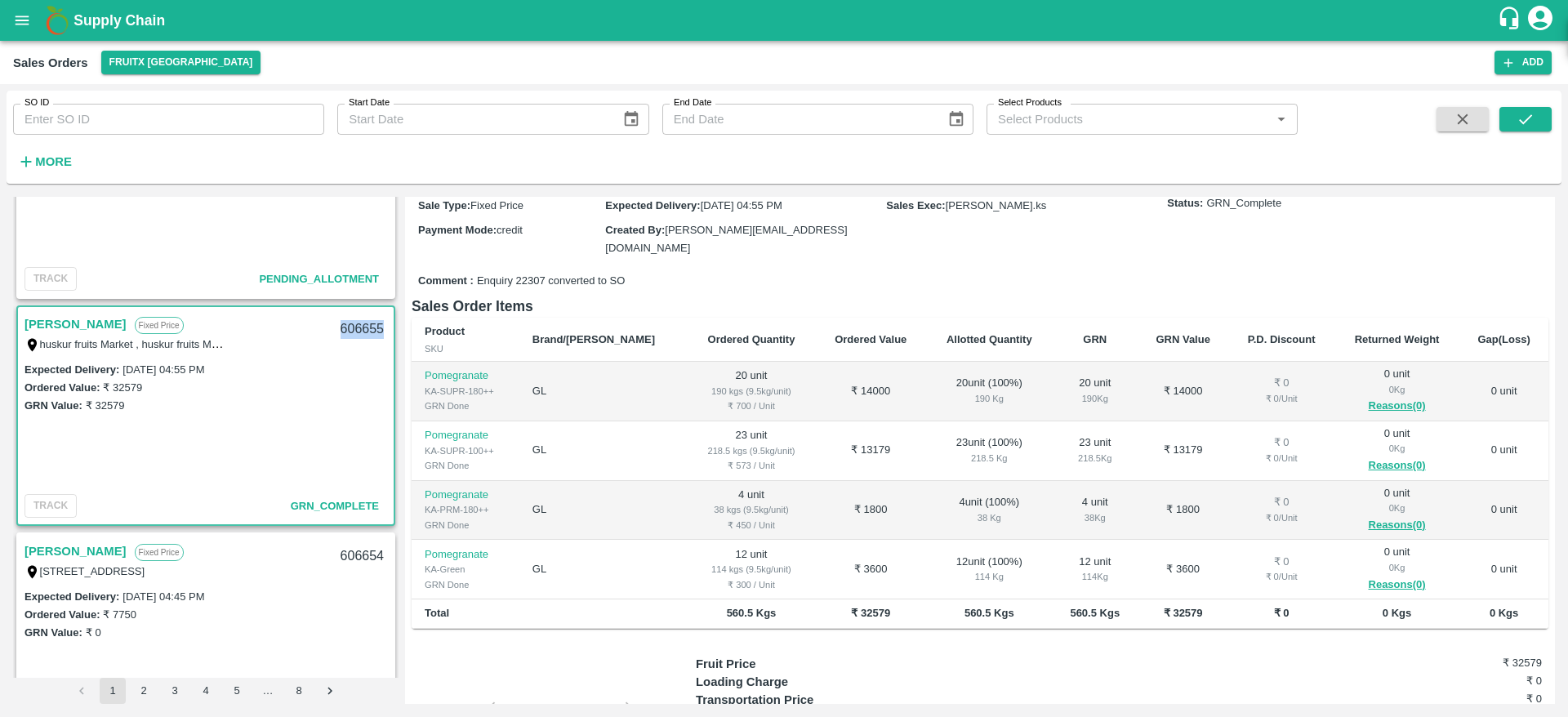
scroll to position [0, 0]
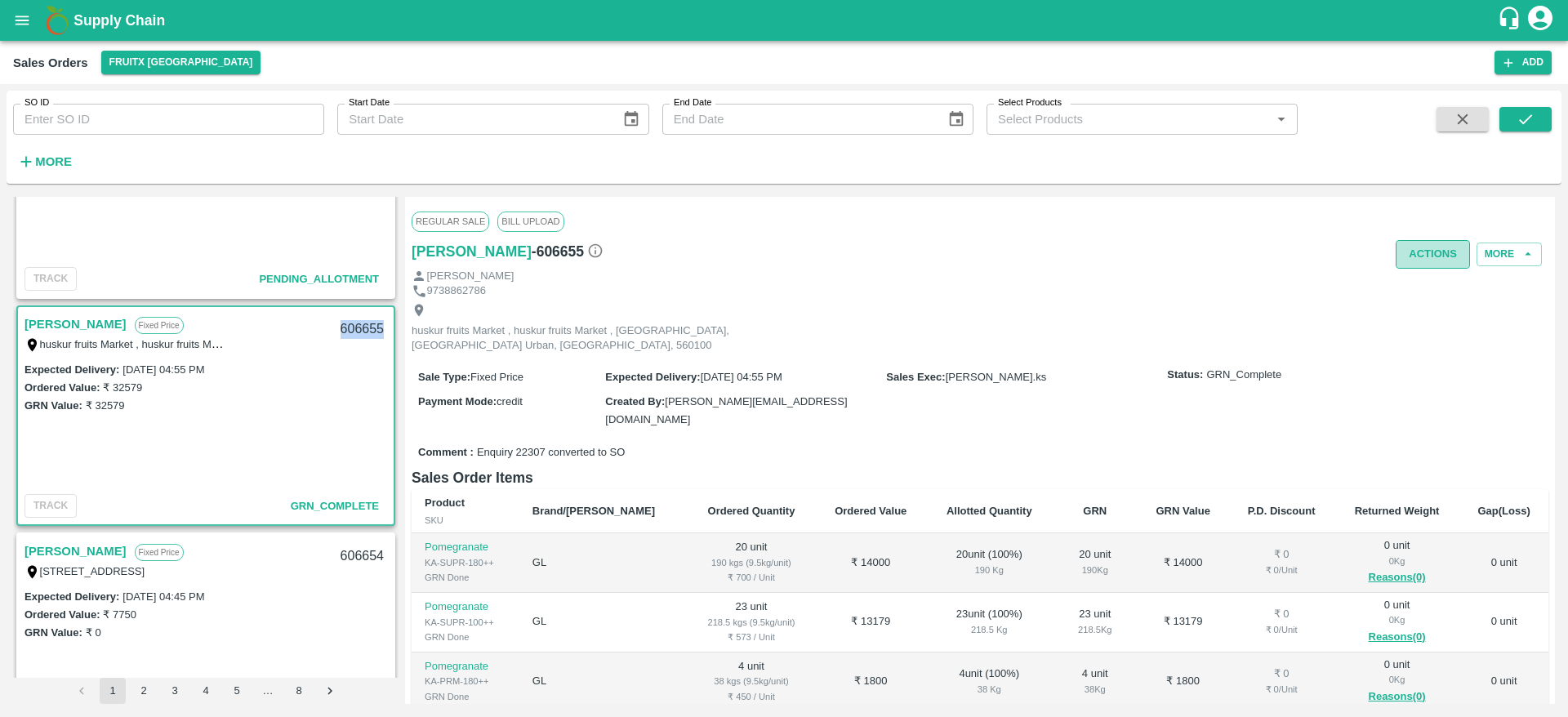
click at [1426, 250] on button "Actions" at bounding box center [1432, 254] width 74 height 28
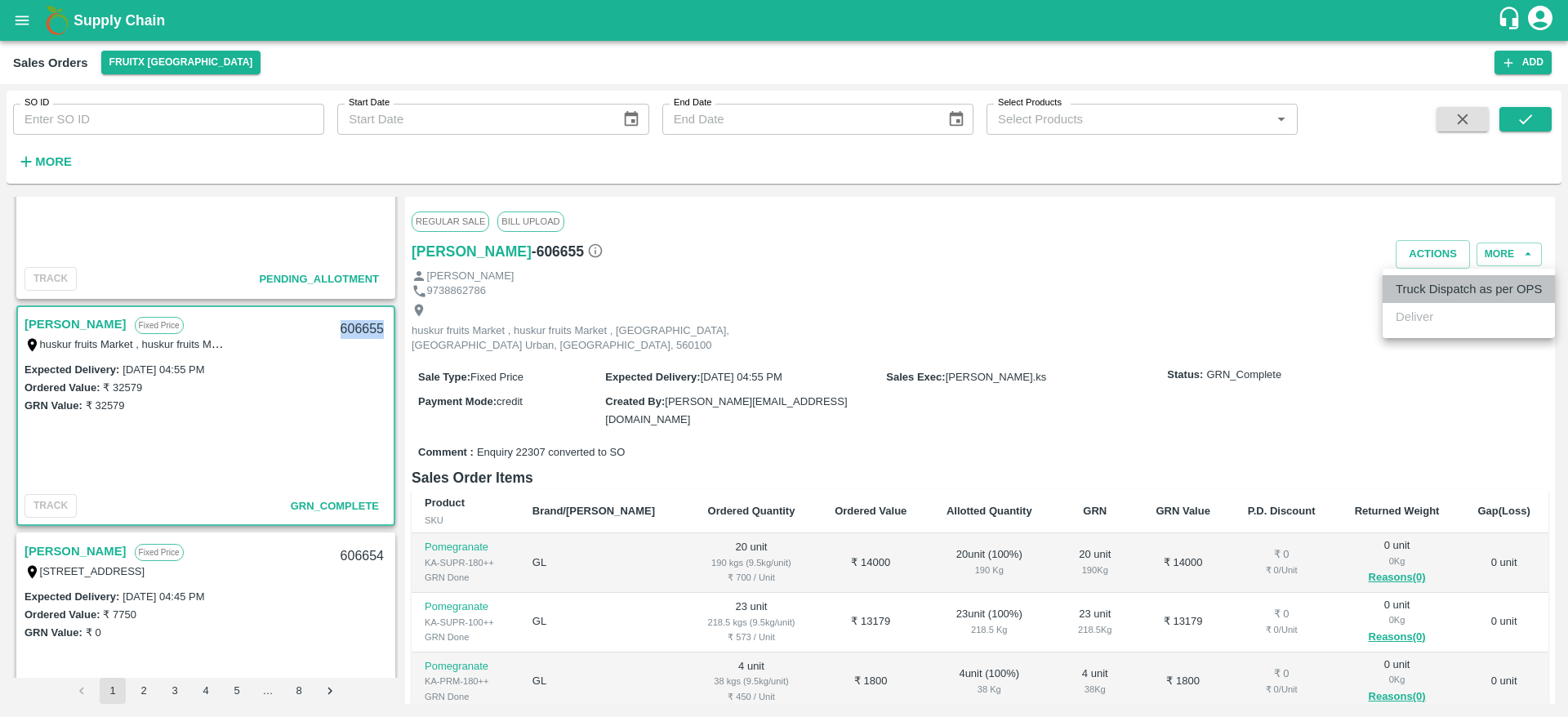
click at [1405, 296] on li "Truck Dispatch as per OPS" at bounding box center [1468, 290] width 172 height 28
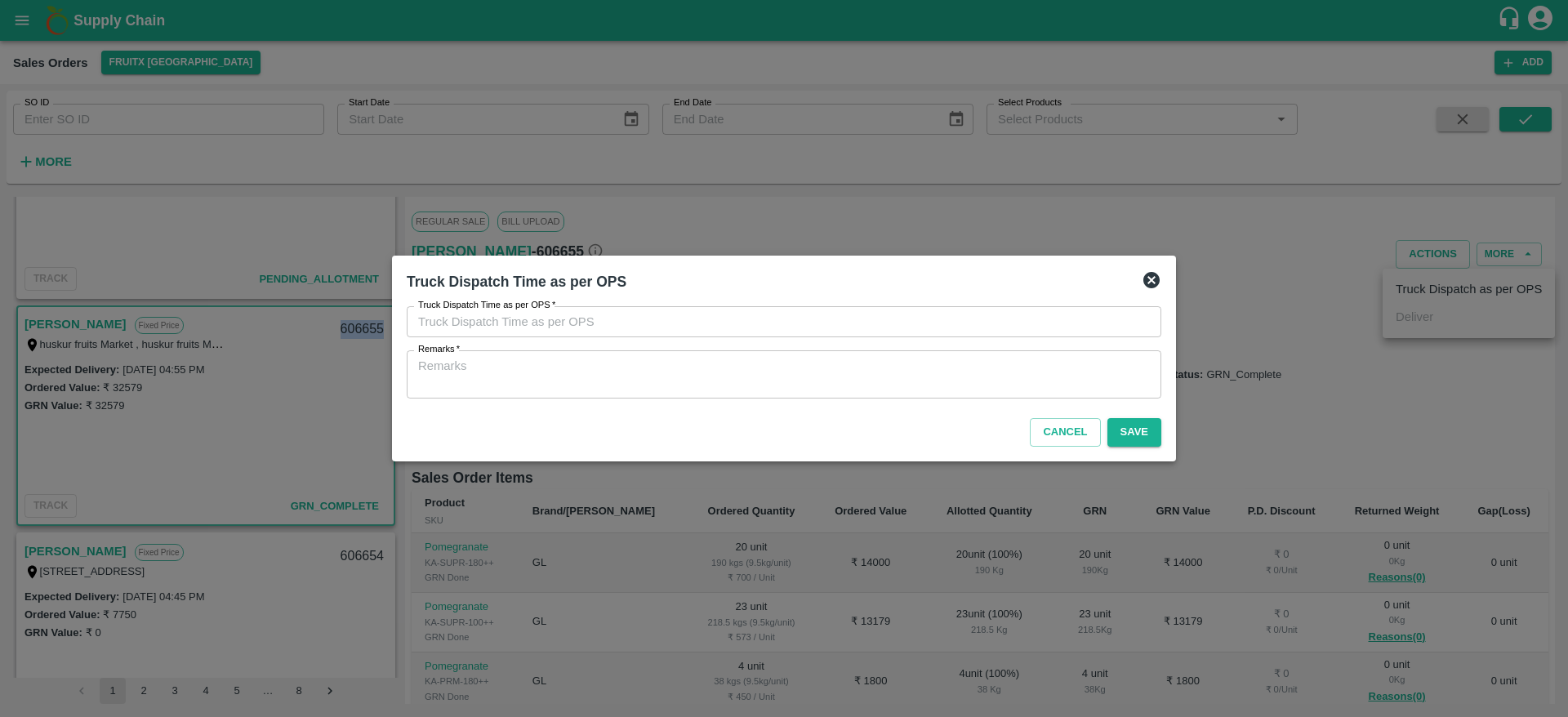
type input "06/10/2025 06:02 PM"
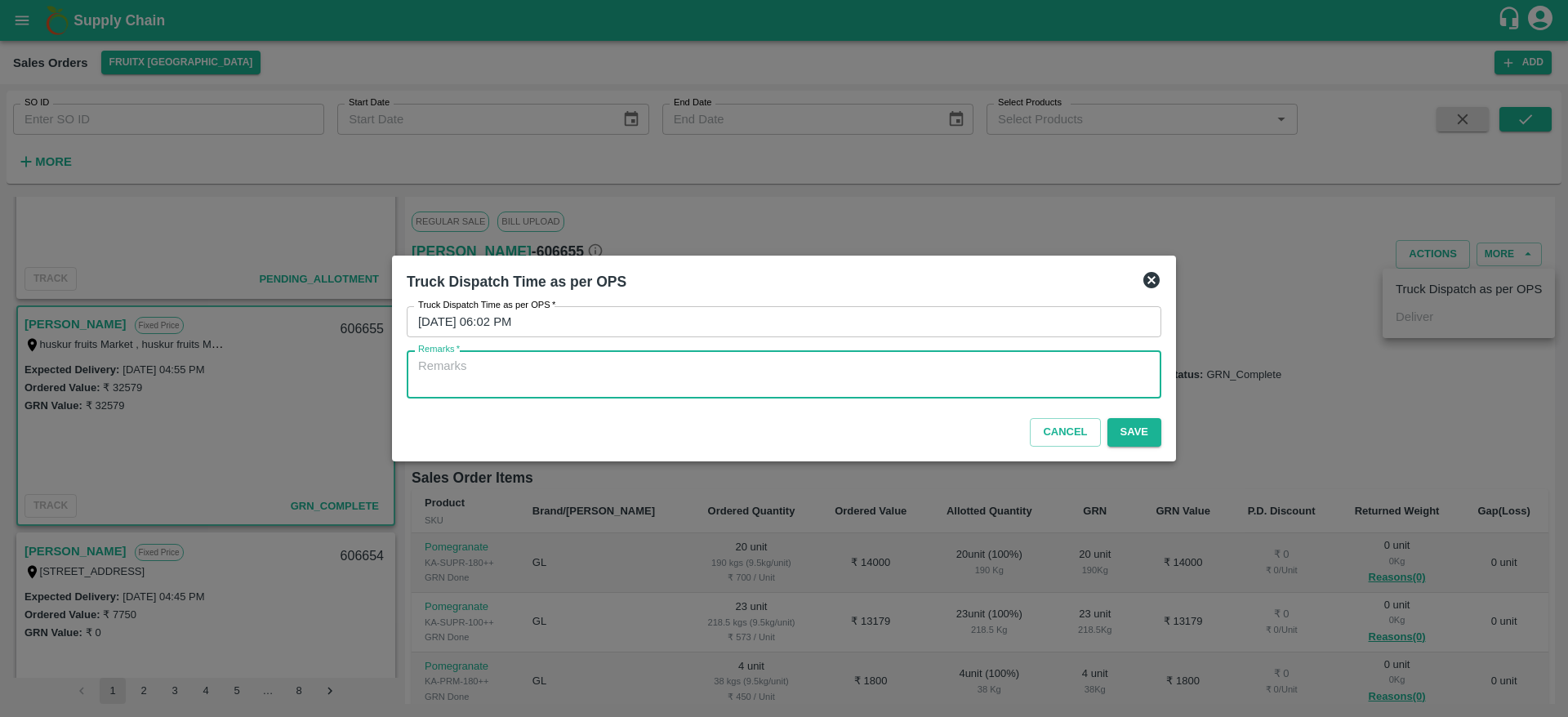
click at [973, 364] on textarea "Remarks   *" at bounding box center [784, 374] width 732 height 34
type textarea "OTD"
click at [1134, 436] on button "Save" at bounding box center [1134, 432] width 54 height 28
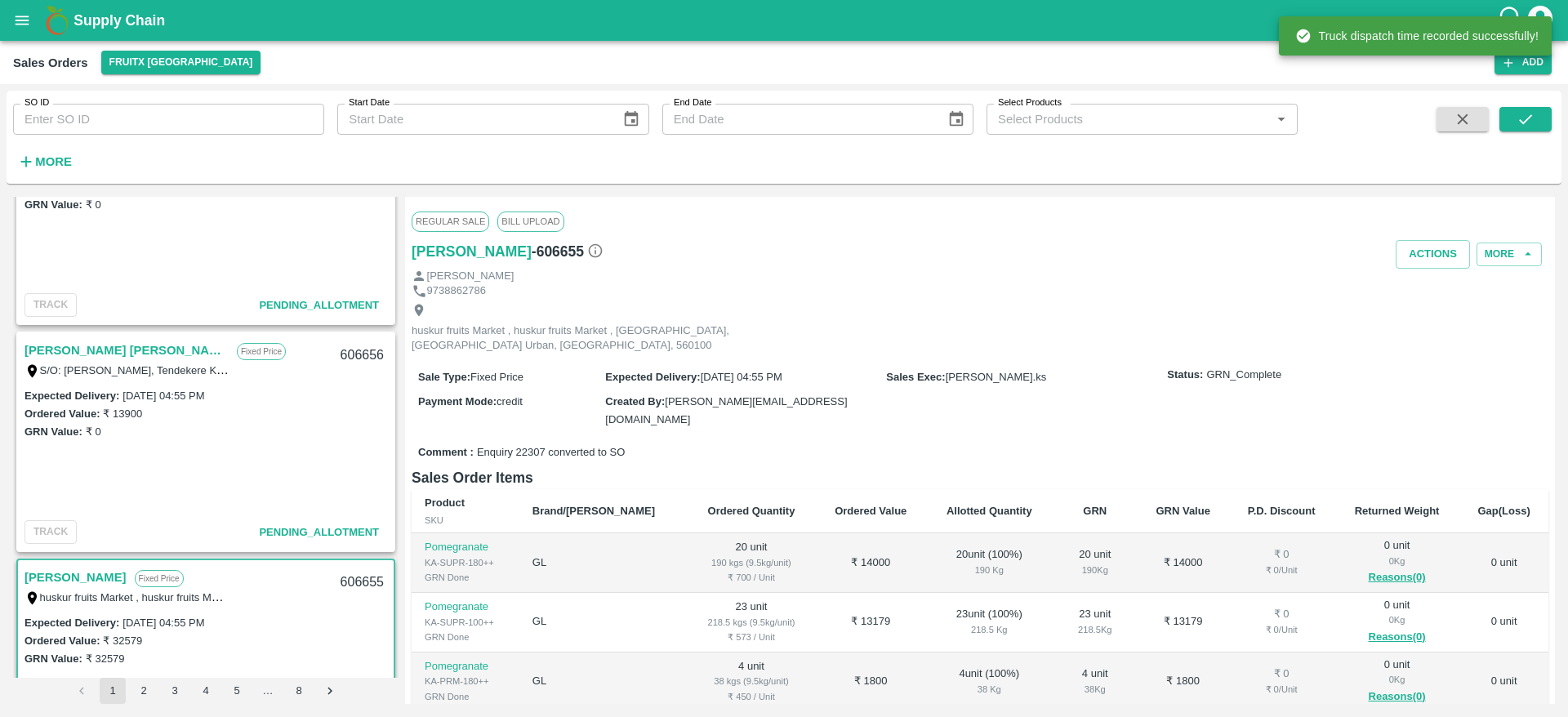
scroll to position [1683, 0]
click at [72, 353] on link "Sharath Kumar H M" at bounding box center [126, 352] width 204 height 22
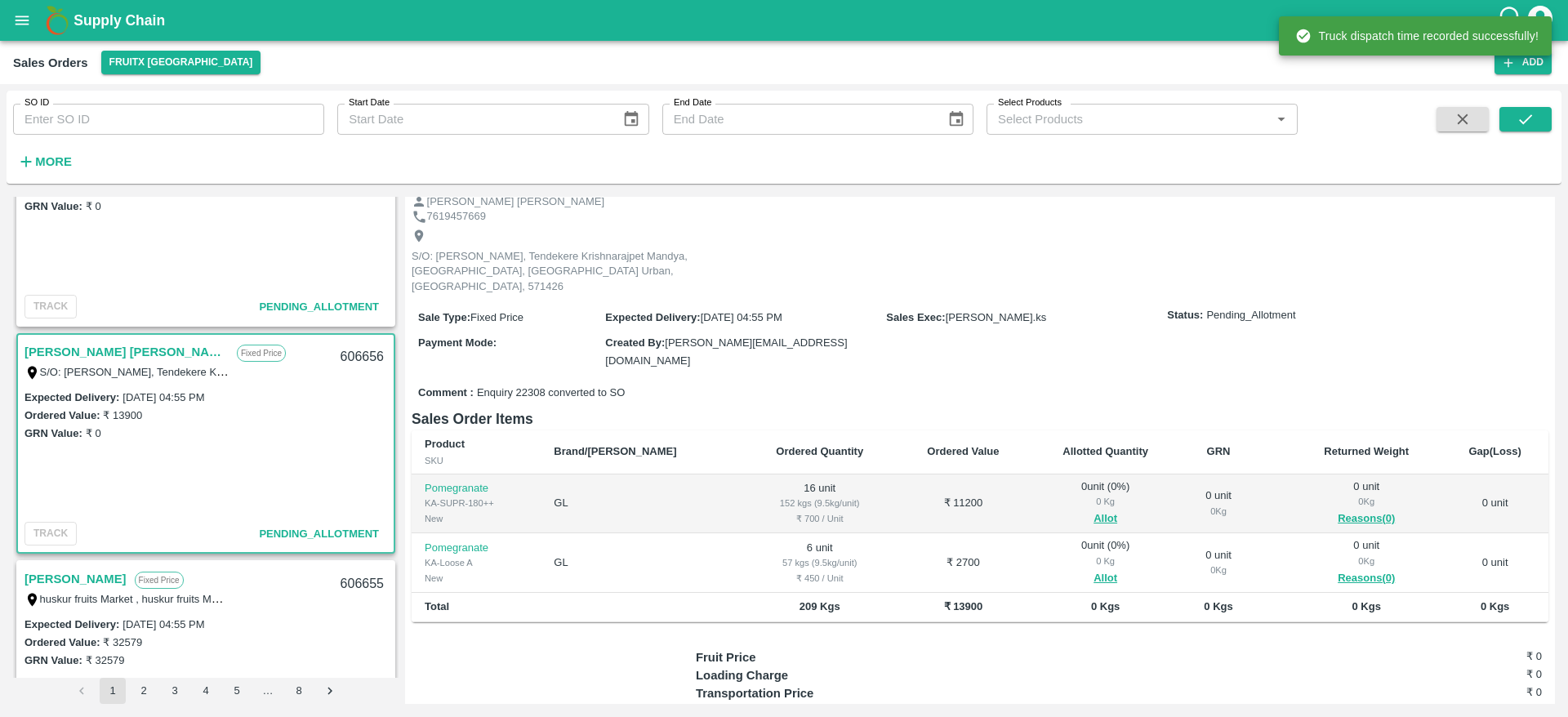
scroll to position [60, 0]
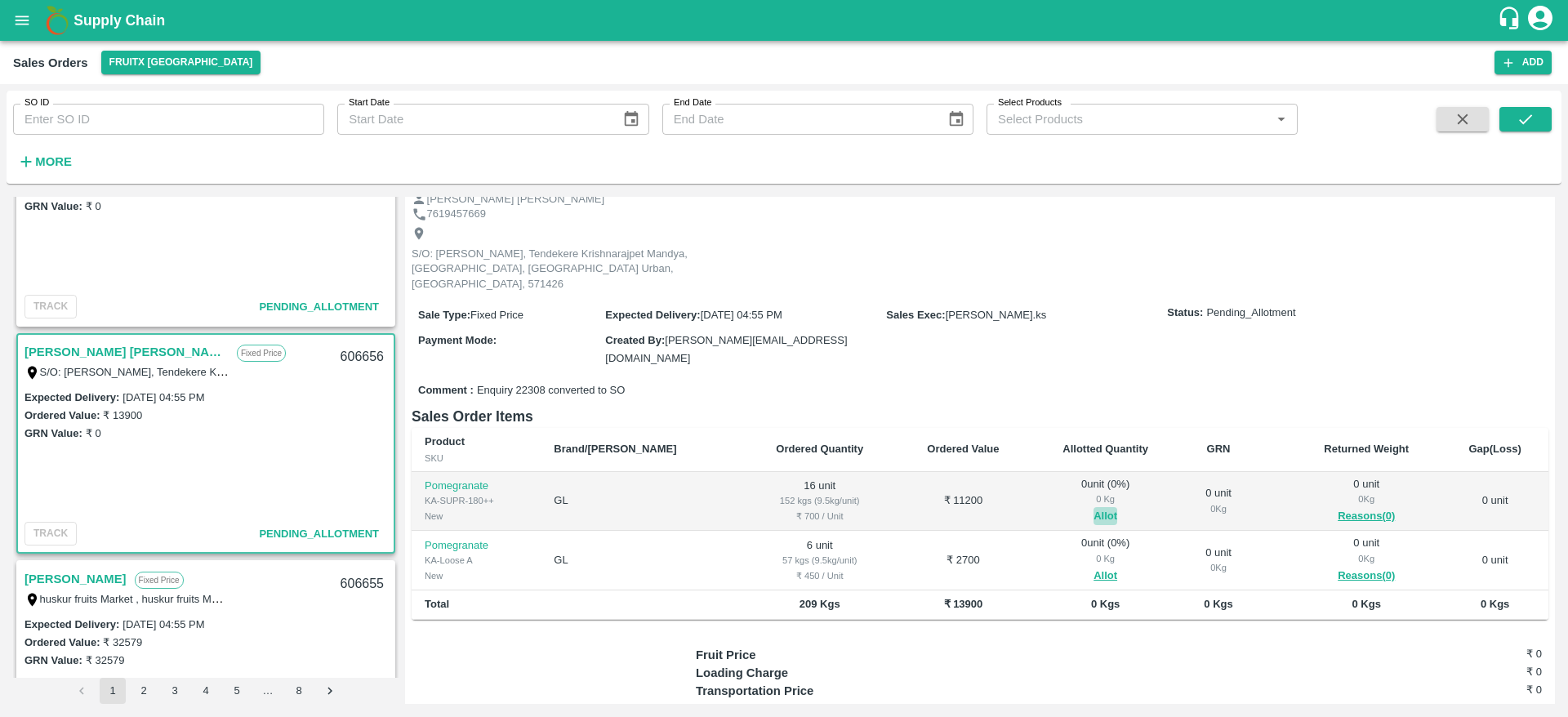
click at [1094, 507] on button "Allot" at bounding box center [1105, 517] width 24 height 19
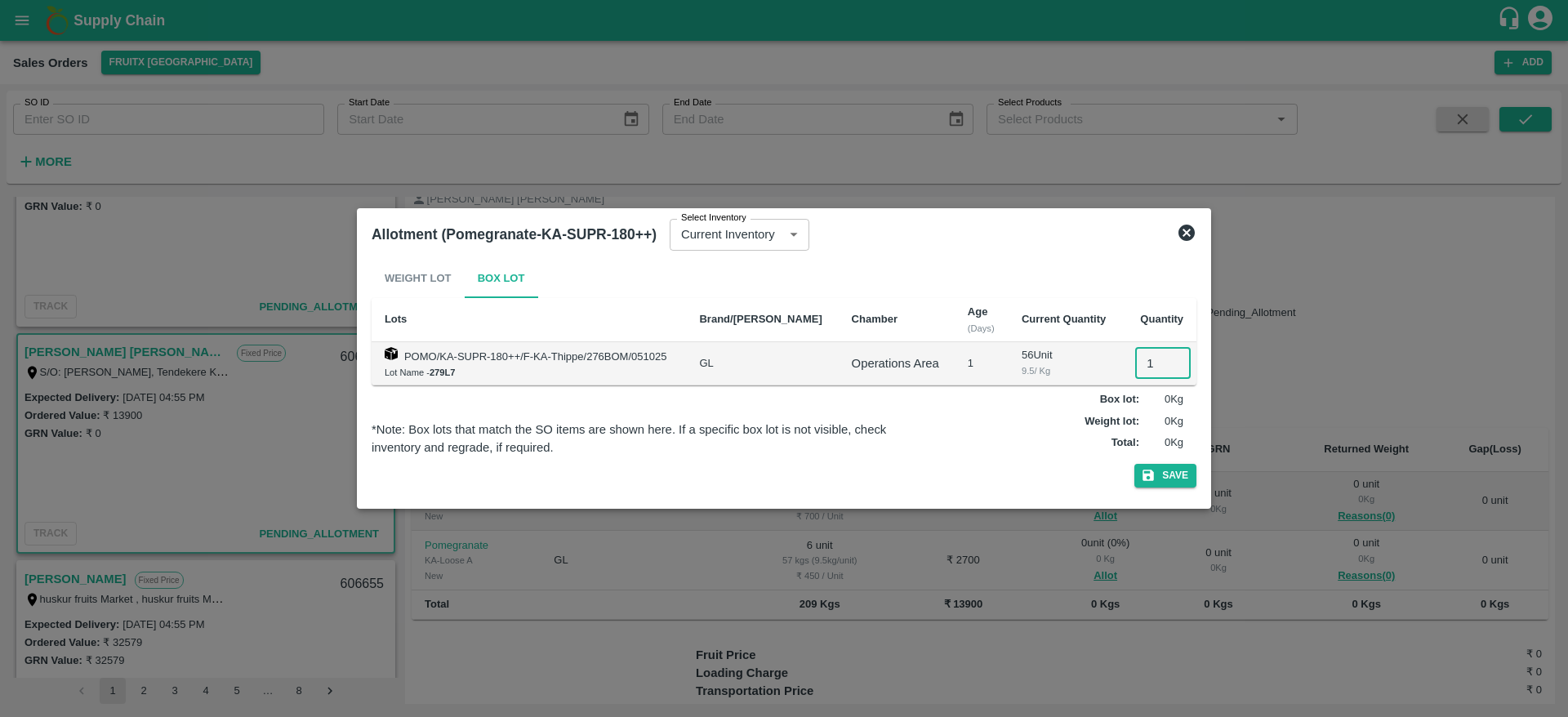
click at [1150, 356] on input "1" at bounding box center [1162, 363] width 56 height 31
type input "16"
click at [1135, 464] on button "Save" at bounding box center [1166, 475] width 62 height 24
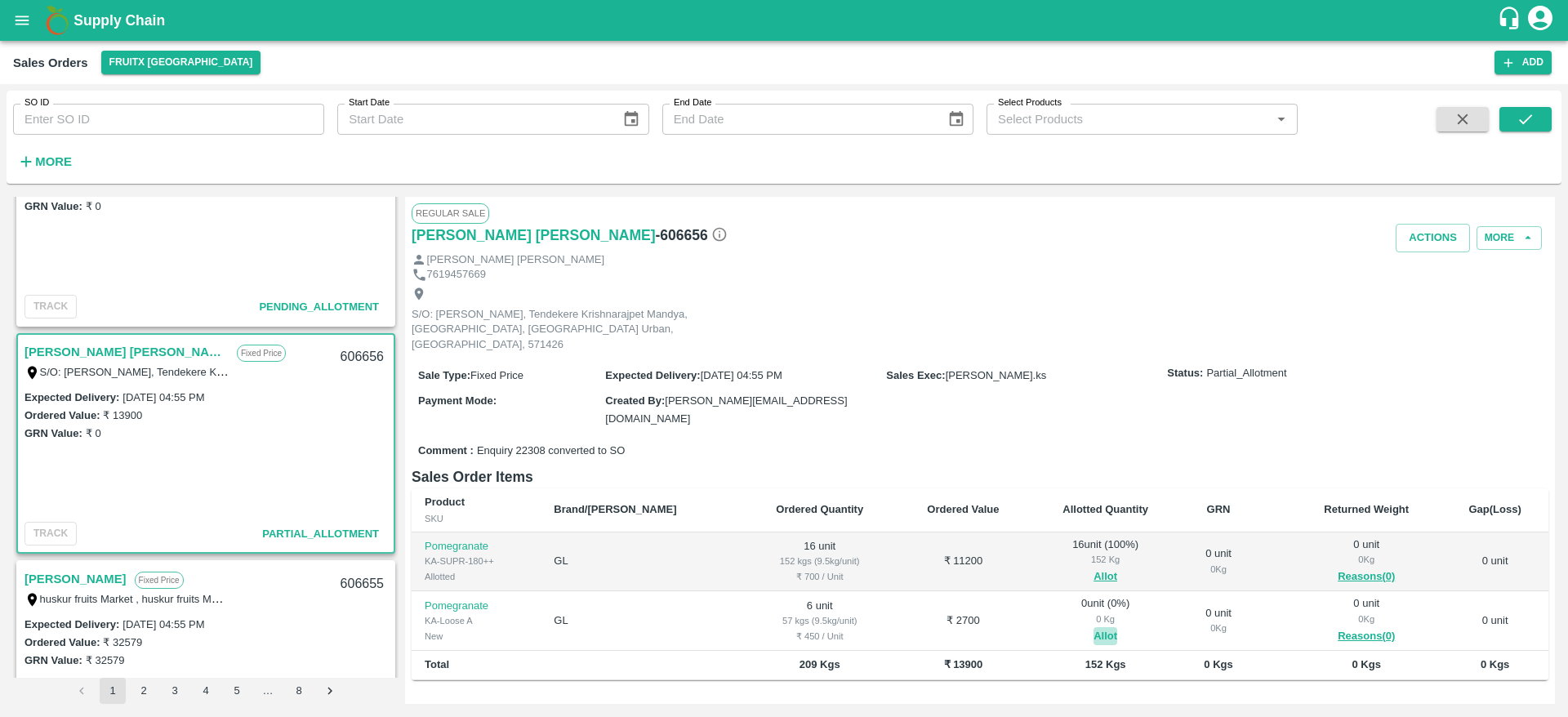
click at [1094, 628] on button "Allot" at bounding box center [1105, 637] width 24 height 19
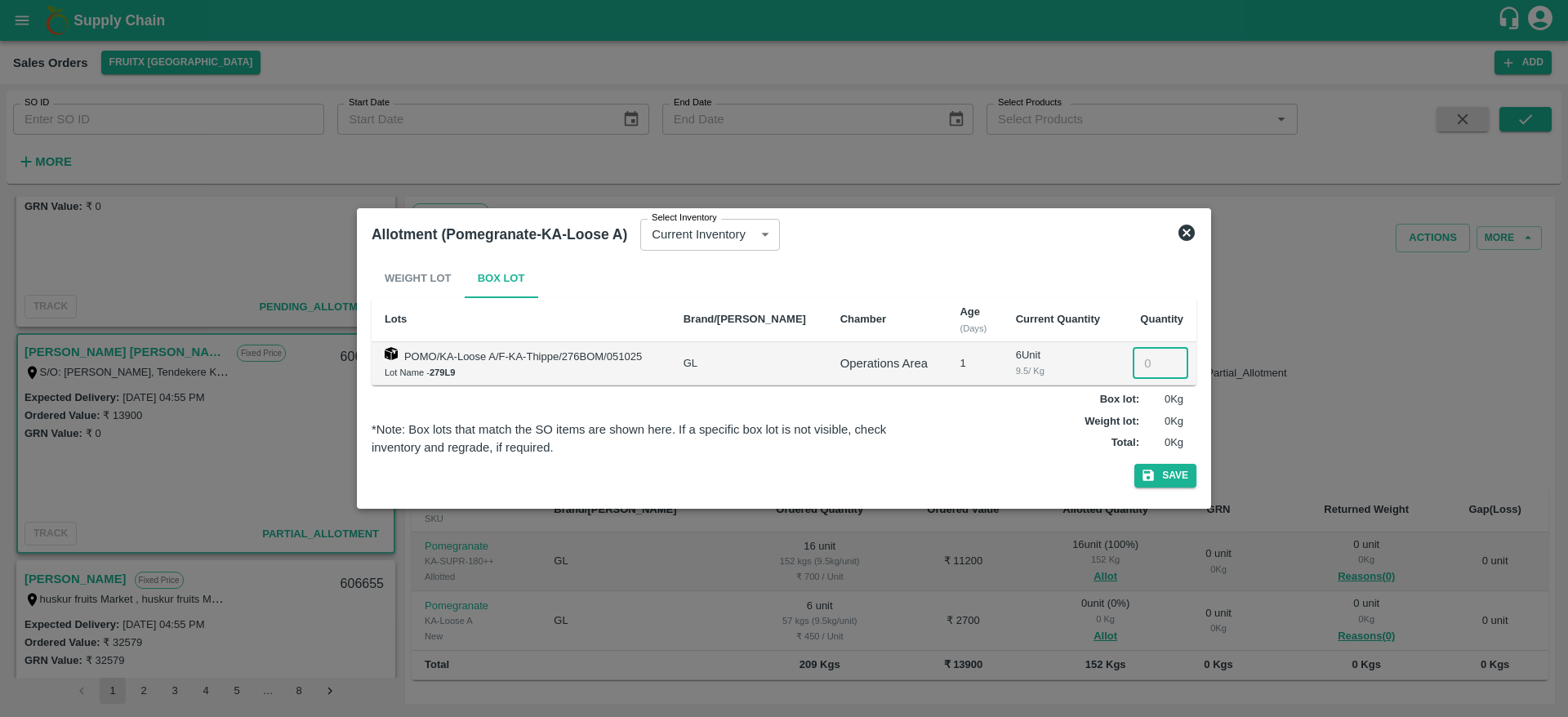
click at [1139, 367] on input "number" at bounding box center [1160, 363] width 56 height 31
type input "6"
click at [1135, 464] on button "Save" at bounding box center [1166, 475] width 62 height 24
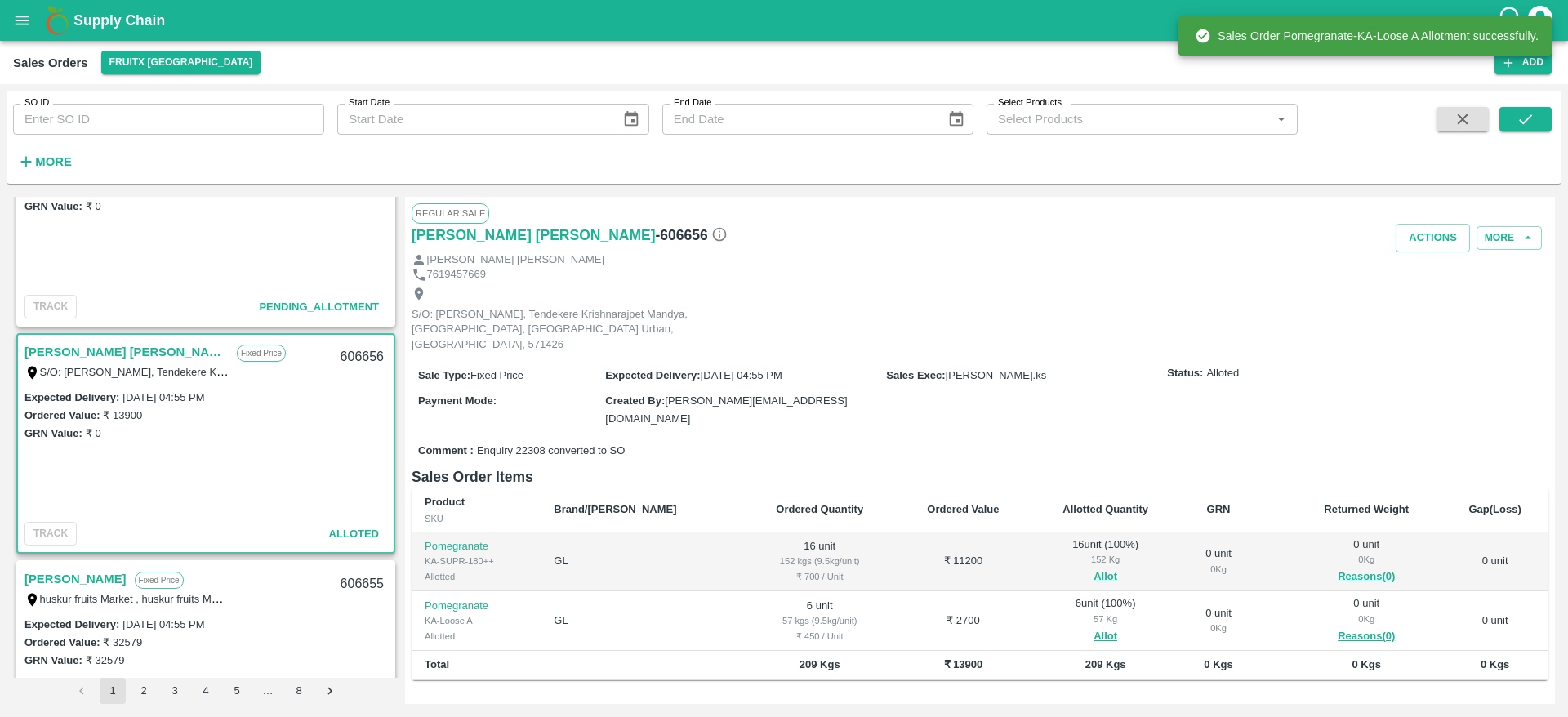
click at [342, 356] on div "606656" at bounding box center [362, 357] width 63 height 39
copy div "606656"
click at [1429, 238] on button "Actions" at bounding box center [1432, 238] width 74 height 28
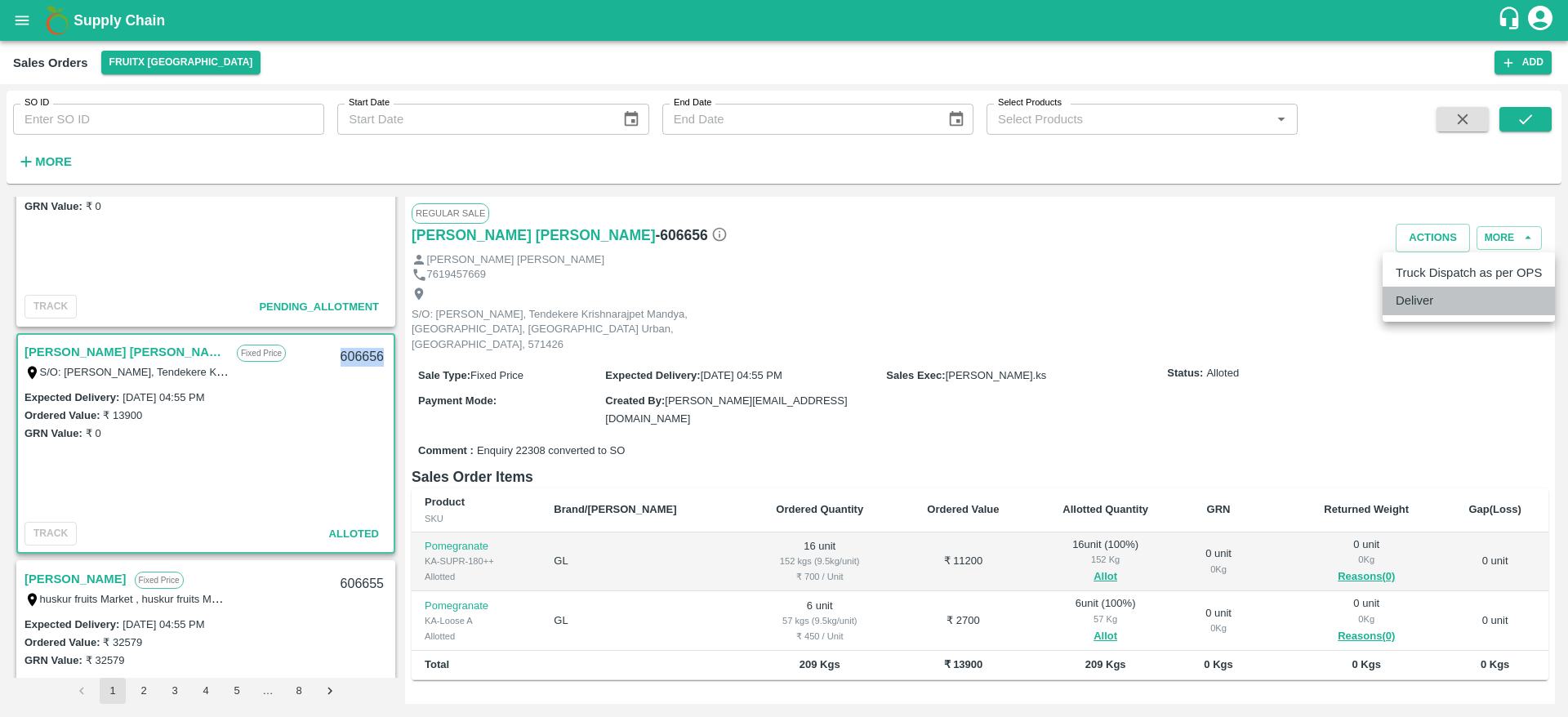
click at [1411, 301] on li "Deliver" at bounding box center [1468, 301] width 172 height 28
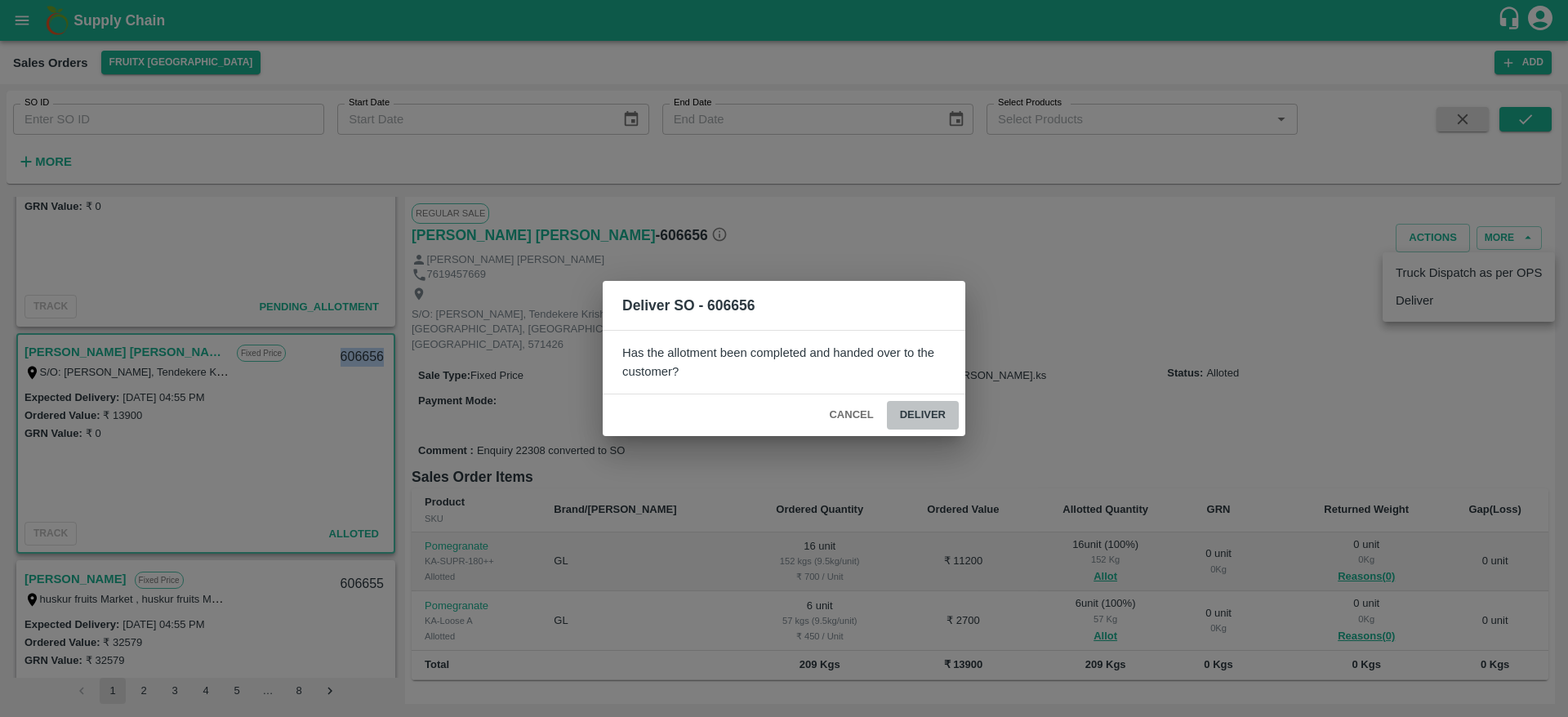
click at [920, 411] on button "Deliver" at bounding box center [923, 415] width 72 height 28
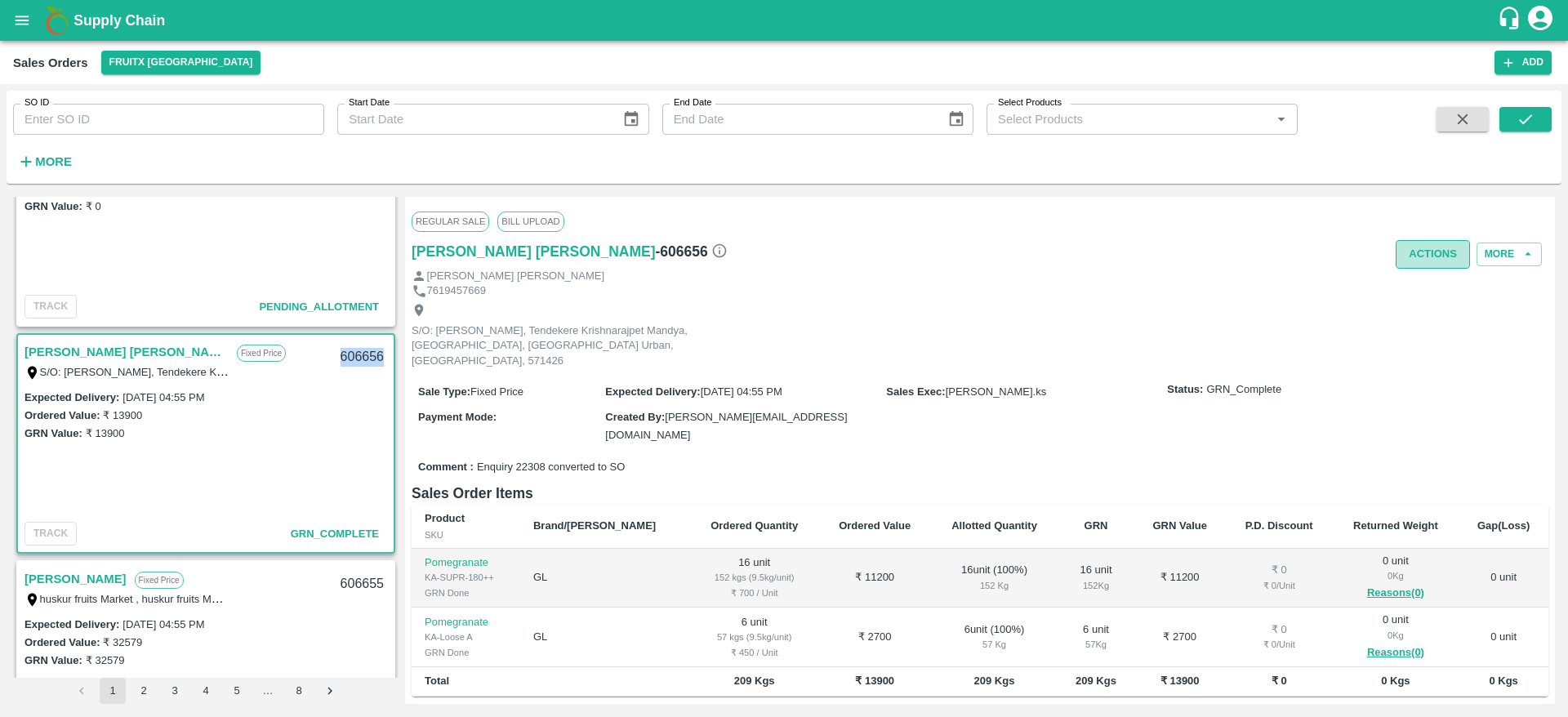
click at [1433, 245] on button "Actions" at bounding box center [1432, 254] width 74 height 28
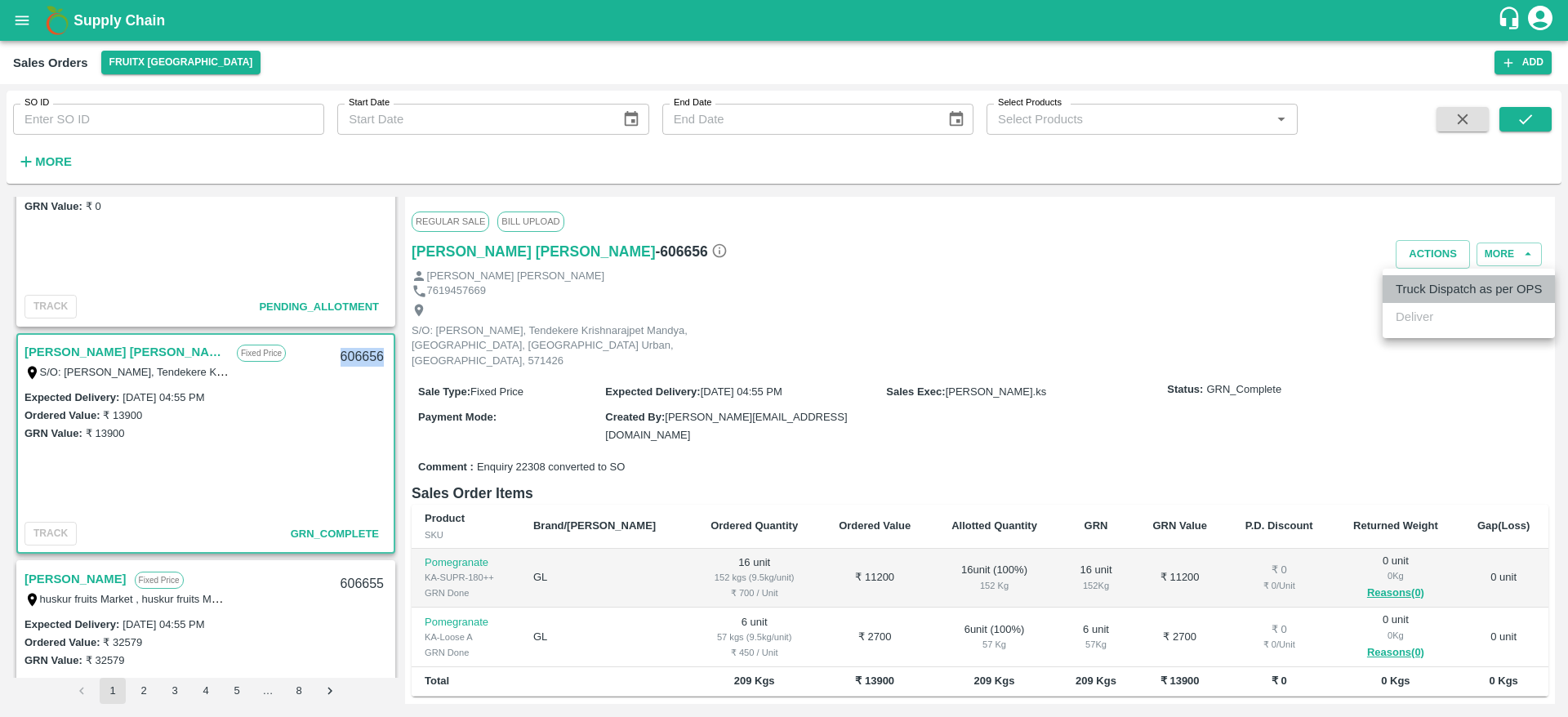
click at [1428, 291] on li "Truck Dispatch as per OPS" at bounding box center [1468, 290] width 172 height 28
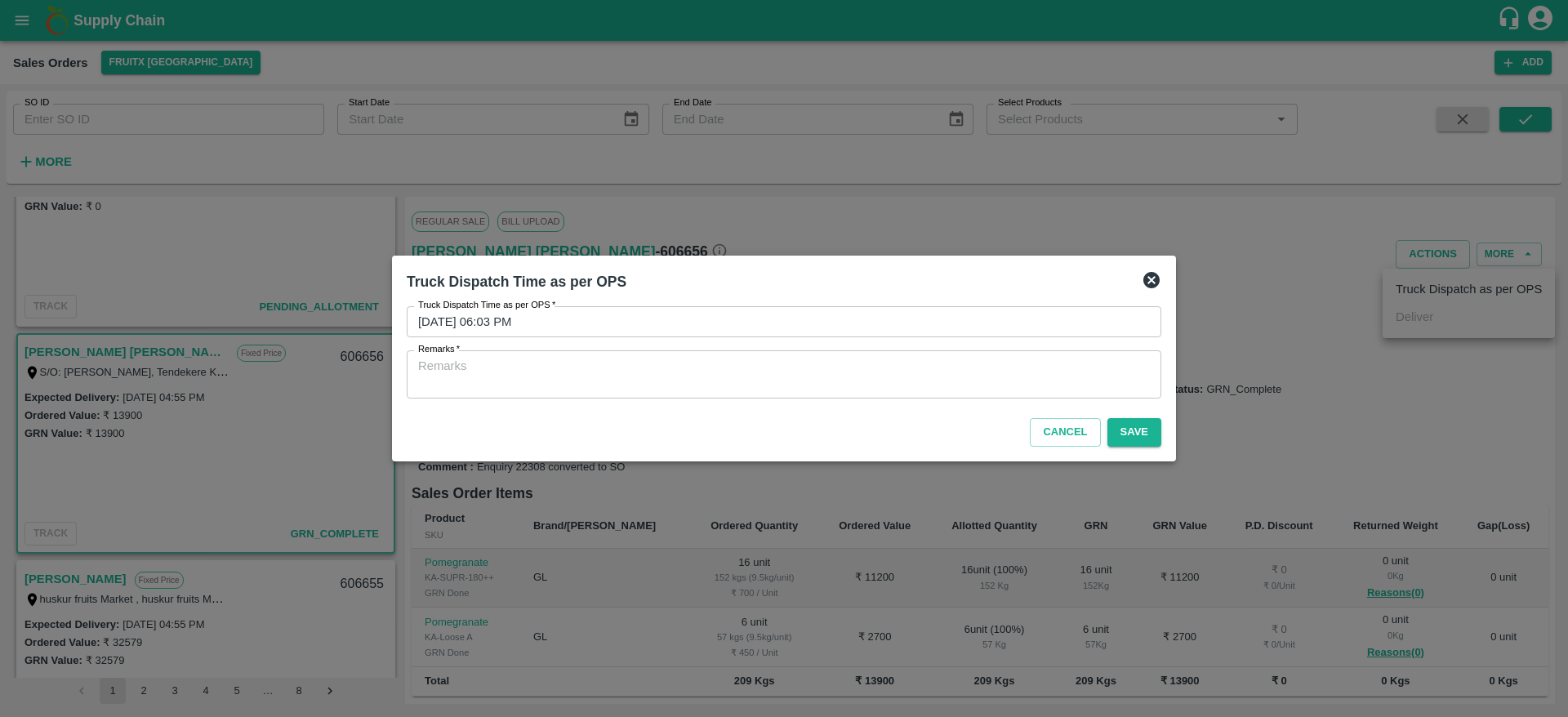
click at [865, 394] on div "x Remarks" at bounding box center [784, 374] width 755 height 48
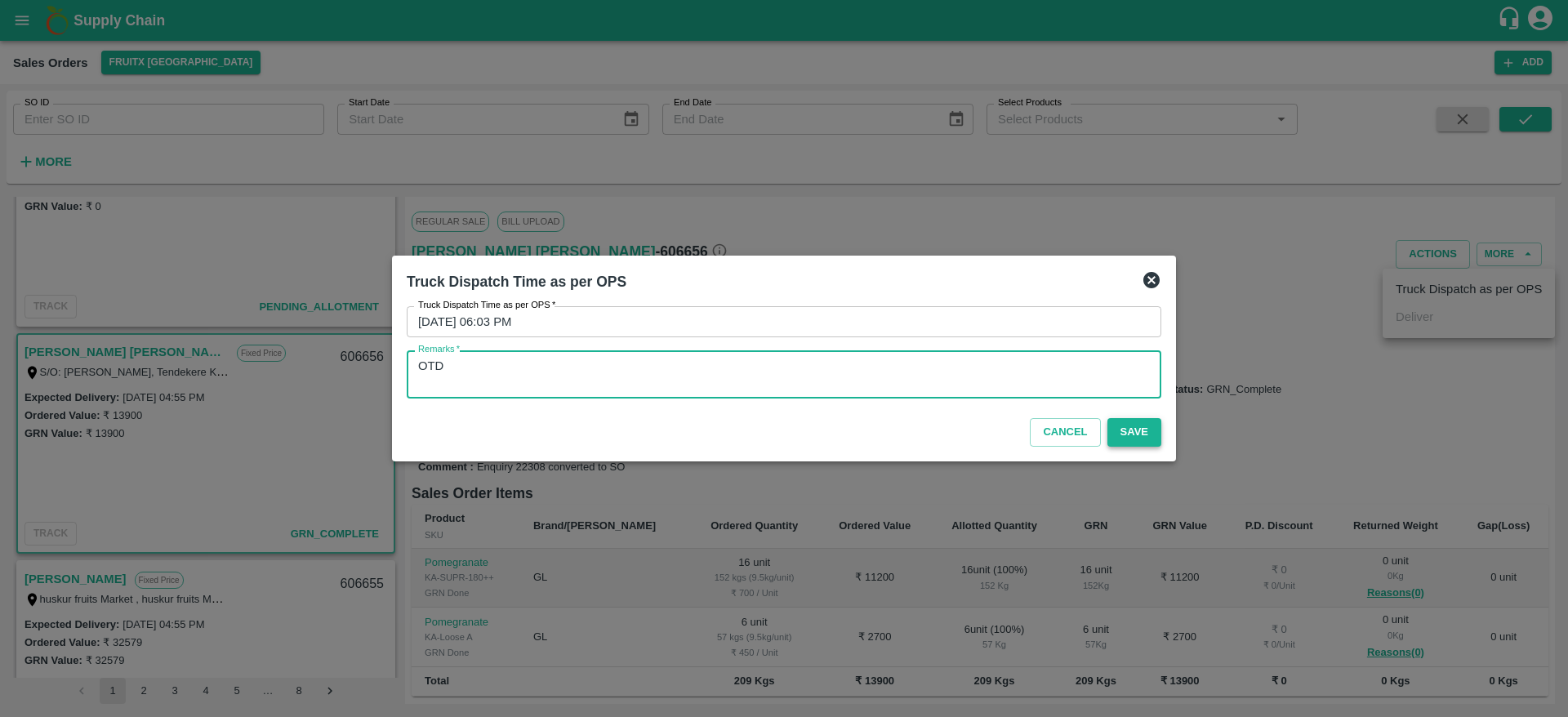
type textarea "OTD"
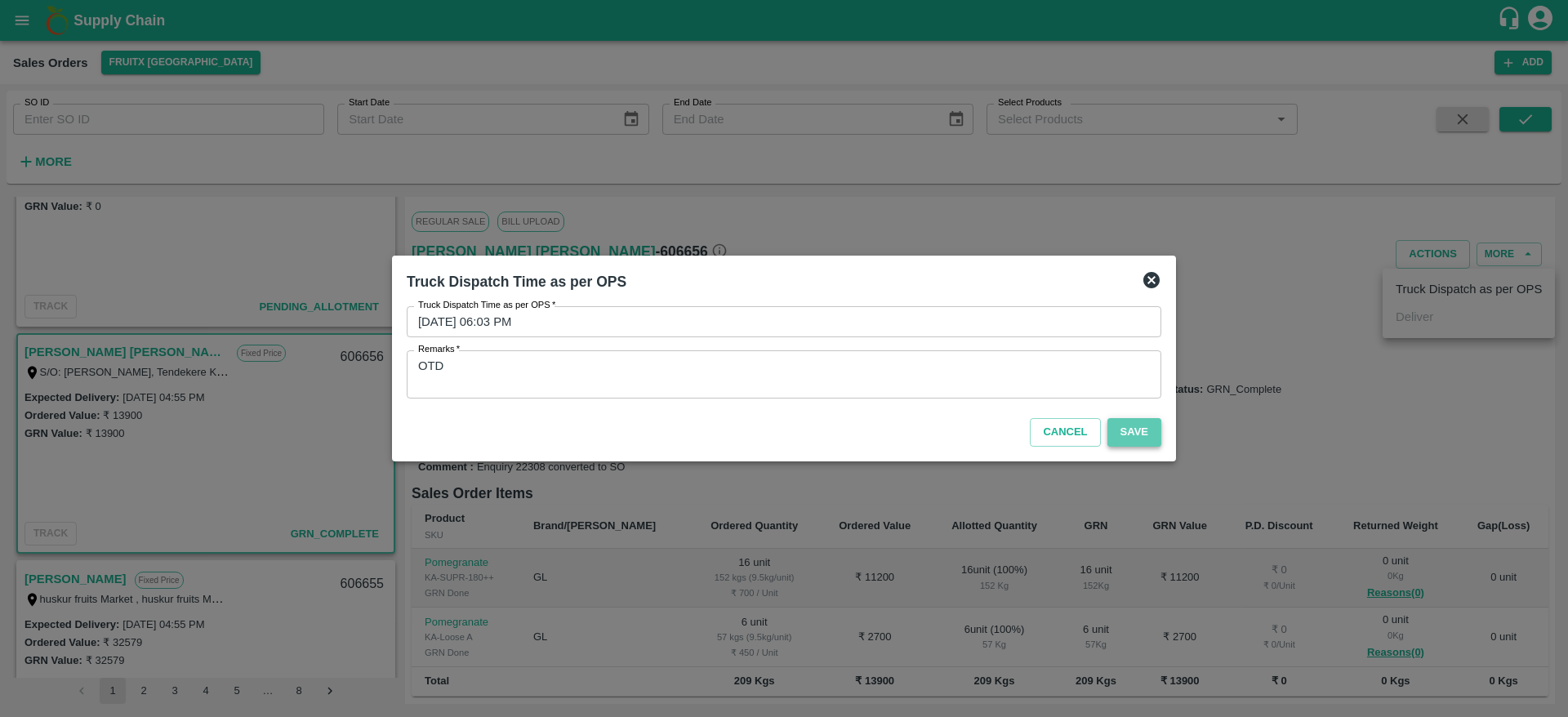
click at [1138, 428] on button "Save" at bounding box center [1134, 432] width 54 height 28
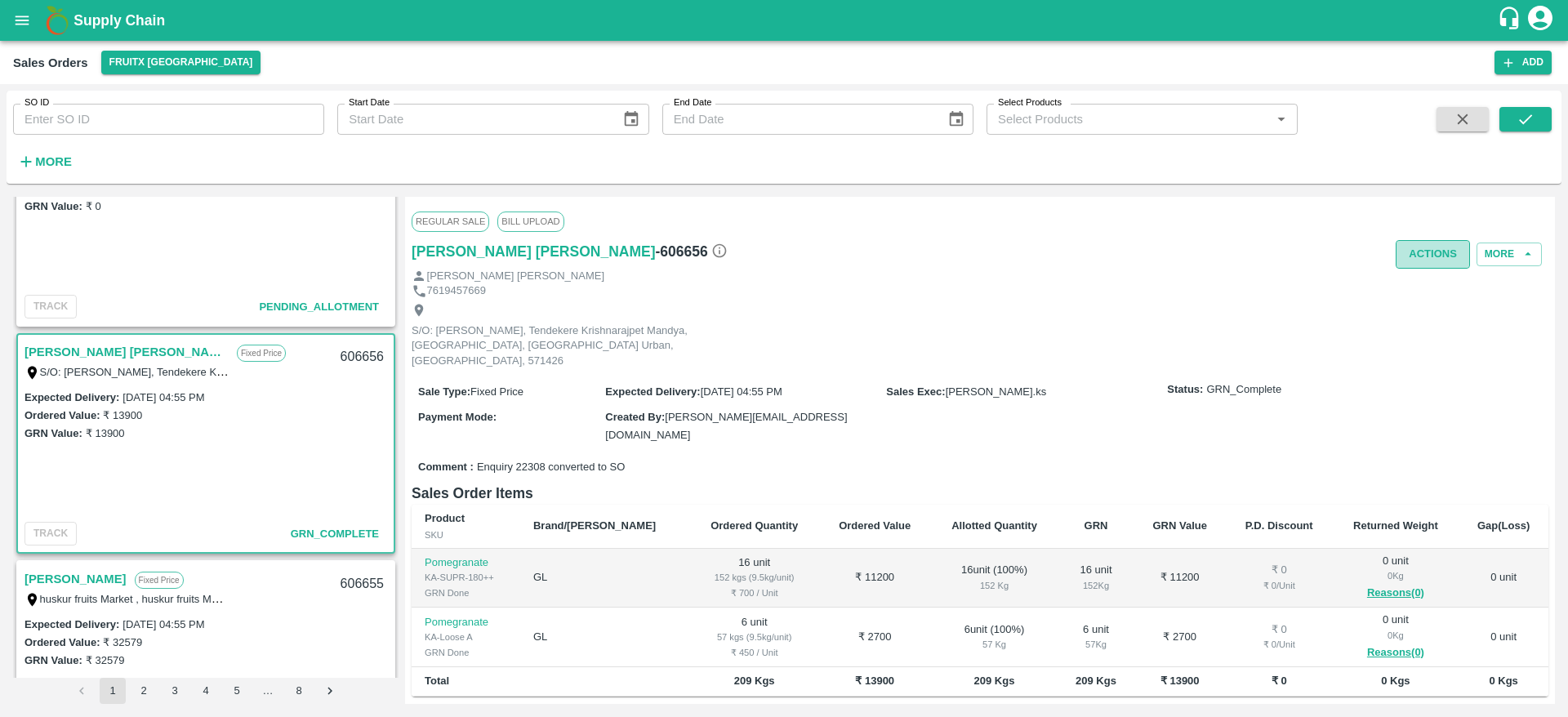
click at [1416, 248] on button "Actions" at bounding box center [1432, 254] width 74 height 28
click at [250, 368] on div at bounding box center [784, 358] width 1568 height 717
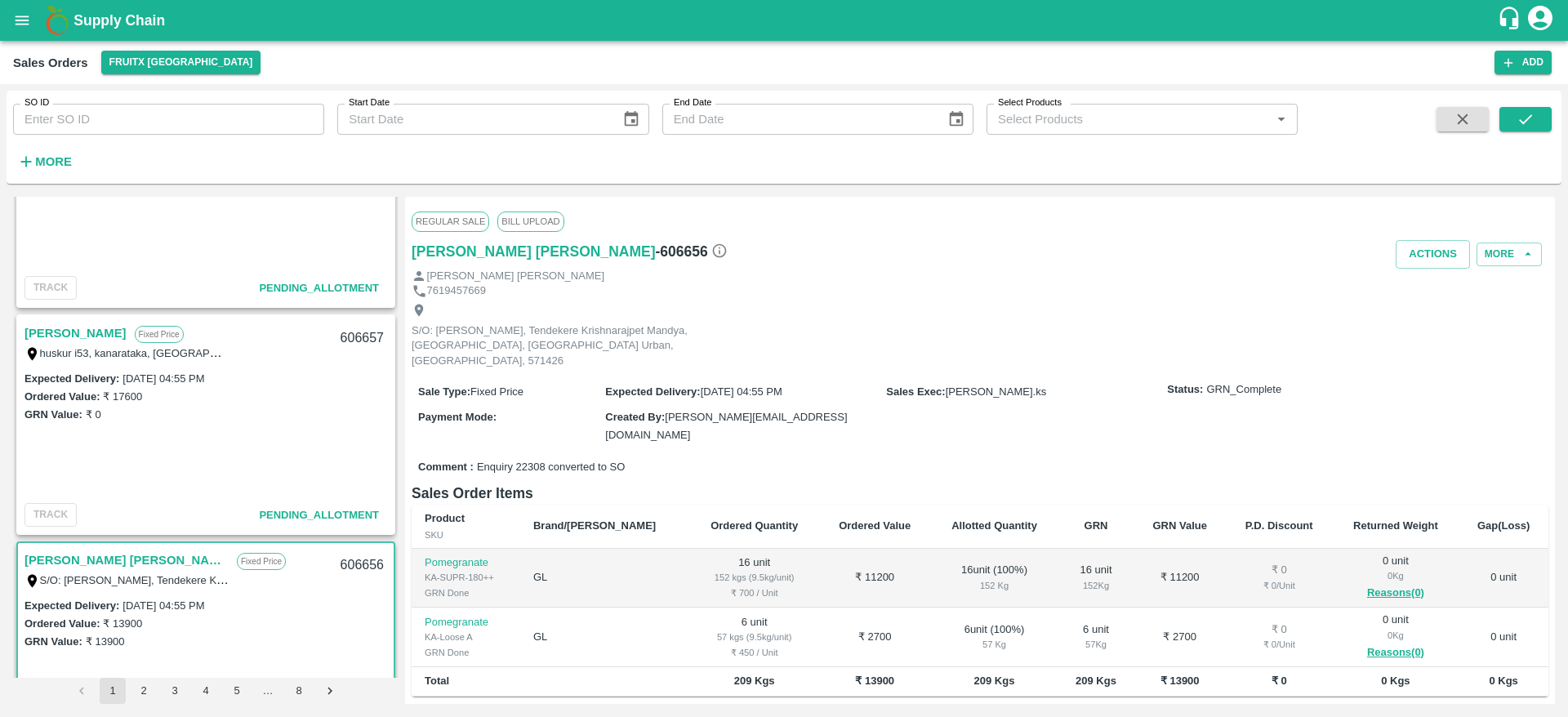
scroll to position [1473, 0]
click at [74, 341] on link "Chalapathi" at bounding box center [75, 335] width 102 height 22
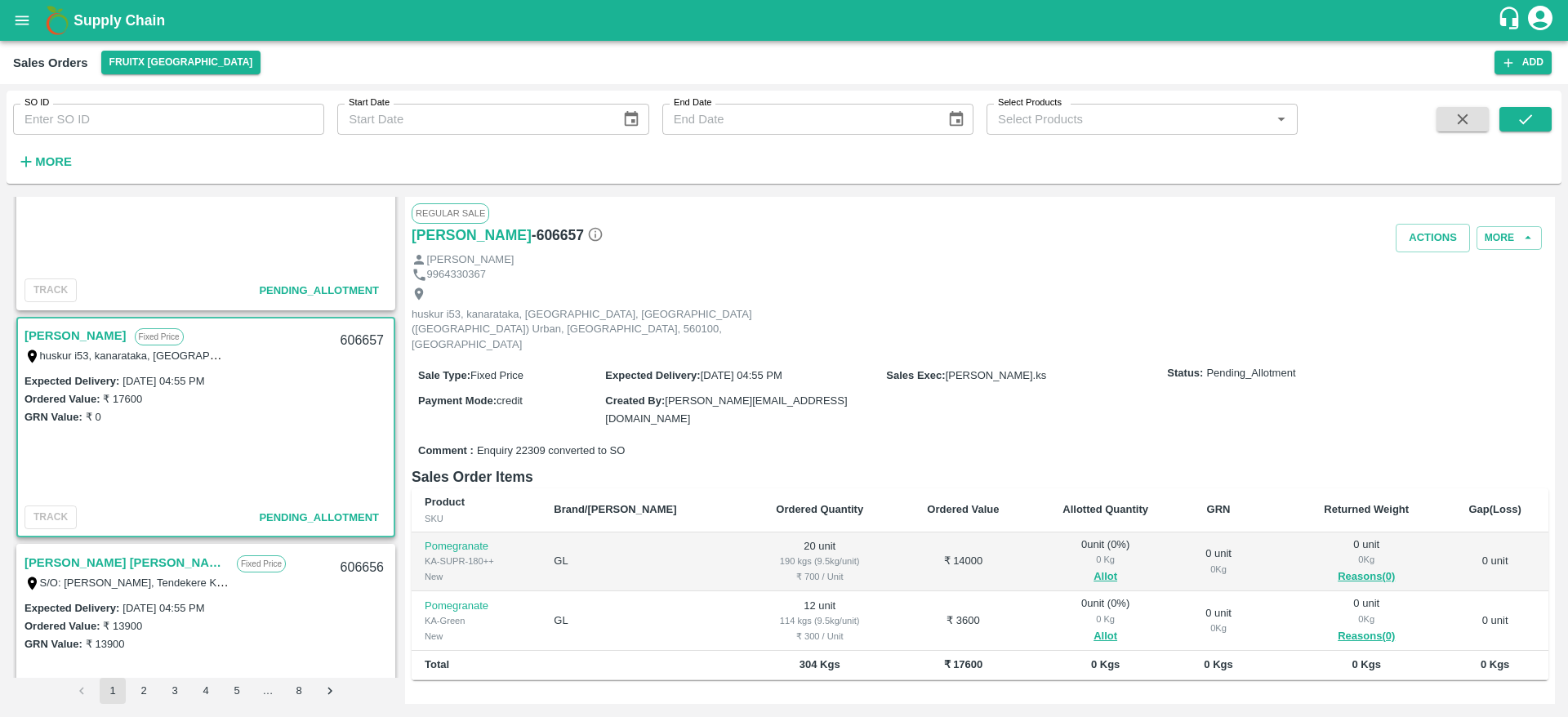
click at [346, 563] on div "606656" at bounding box center [362, 567] width 63 height 39
copy div "606656"
click at [52, 337] on link "Chalapathi" at bounding box center [75, 335] width 102 height 22
click at [1094, 567] on button "Allot" at bounding box center [1105, 577] width 24 height 19
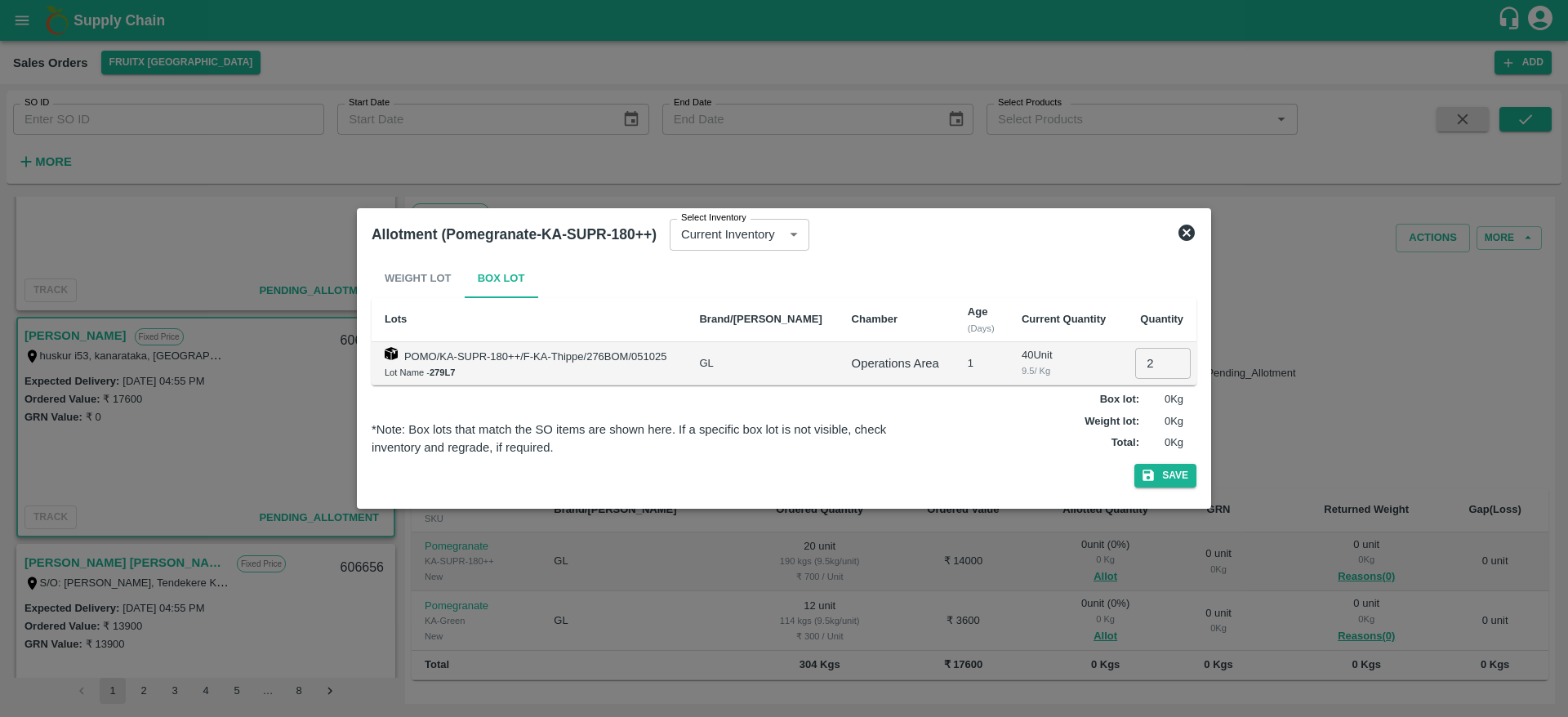
click at [1142, 363] on input "2" at bounding box center [1162, 363] width 56 height 31
type input "20"
click at [1135, 464] on button "Save" at bounding box center [1166, 475] width 62 height 24
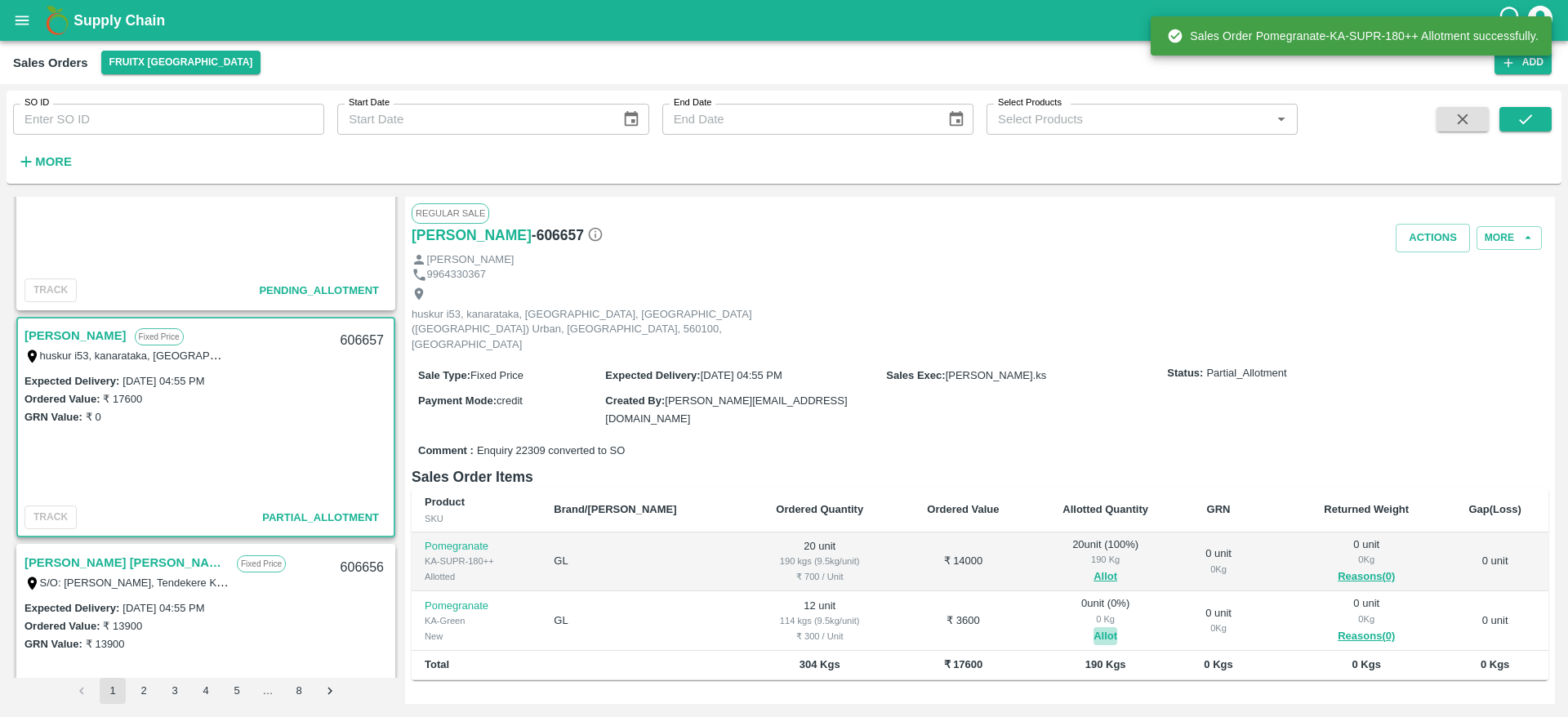
click at [1094, 628] on button "Allot" at bounding box center [1105, 637] width 24 height 19
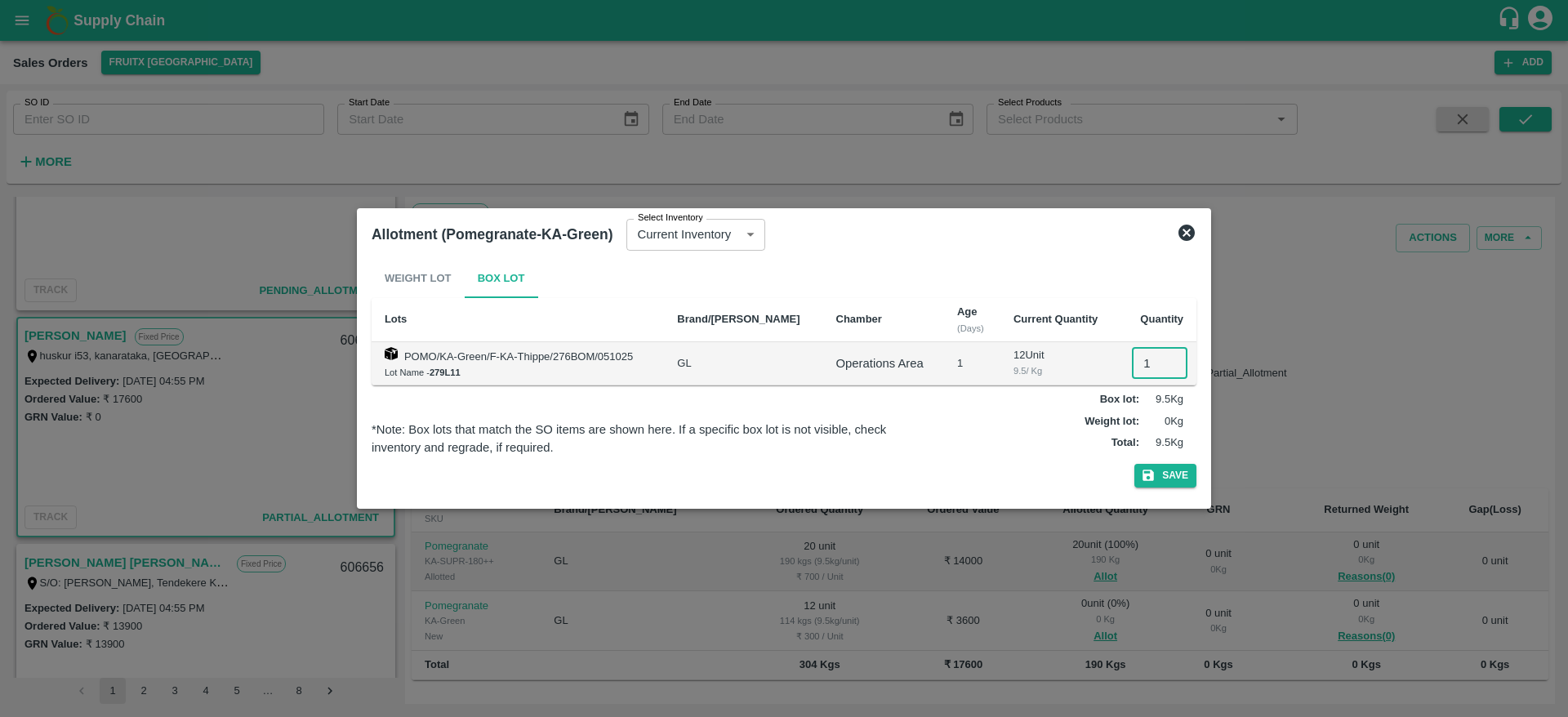
click at [1139, 367] on input "1" at bounding box center [1160, 363] width 56 height 31
type input "12"
click at [1135, 464] on button "Save" at bounding box center [1166, 475] width 62 height 24
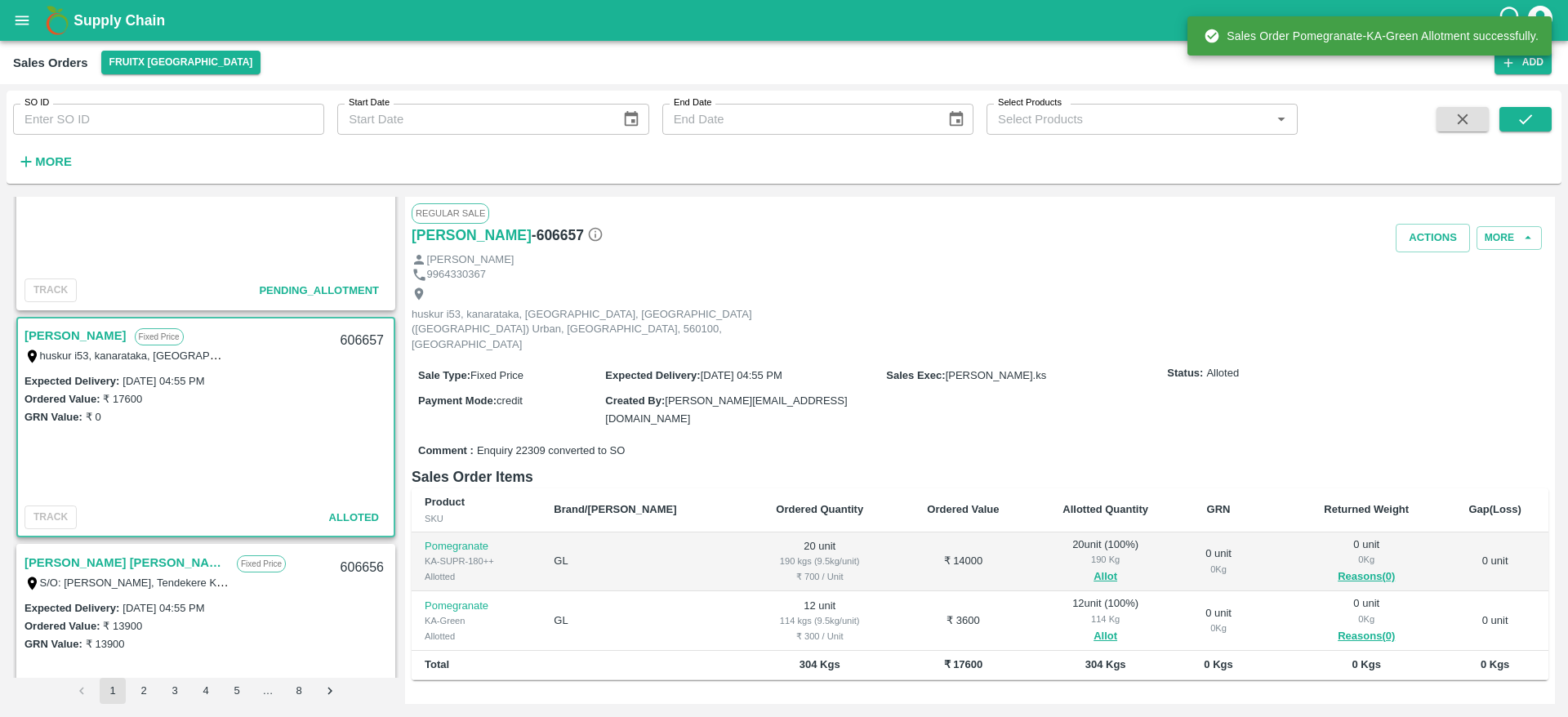
click at [351, 336] on div "606657" at bounding box center [362, 341] width 63 height 39
copy div "606657"
click at [1420, 235] on button "Actions" at bounding box center [1432, 238] width 74 height 28
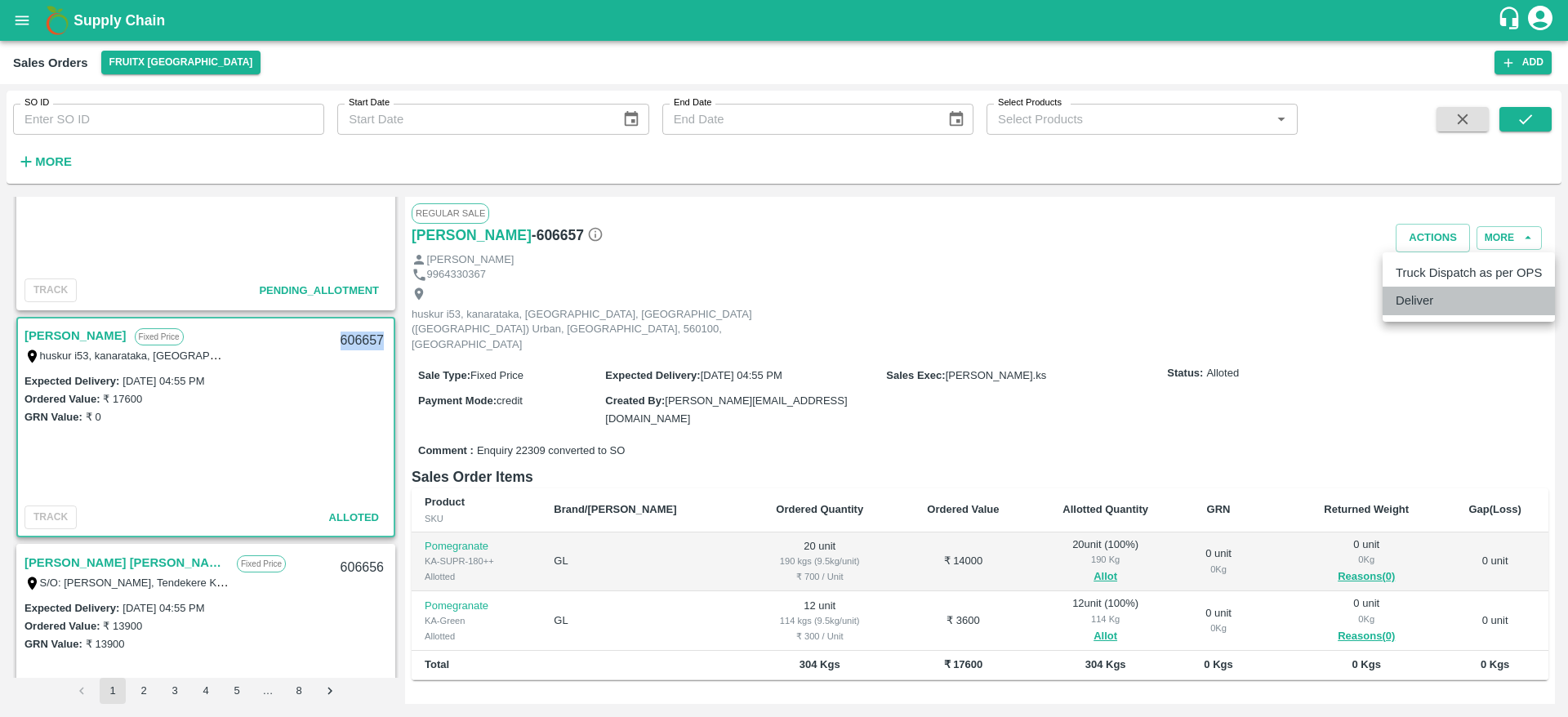
click at [1404, 288] on li "Deliver" at bounding box center [1468, 301] width 172 height 28
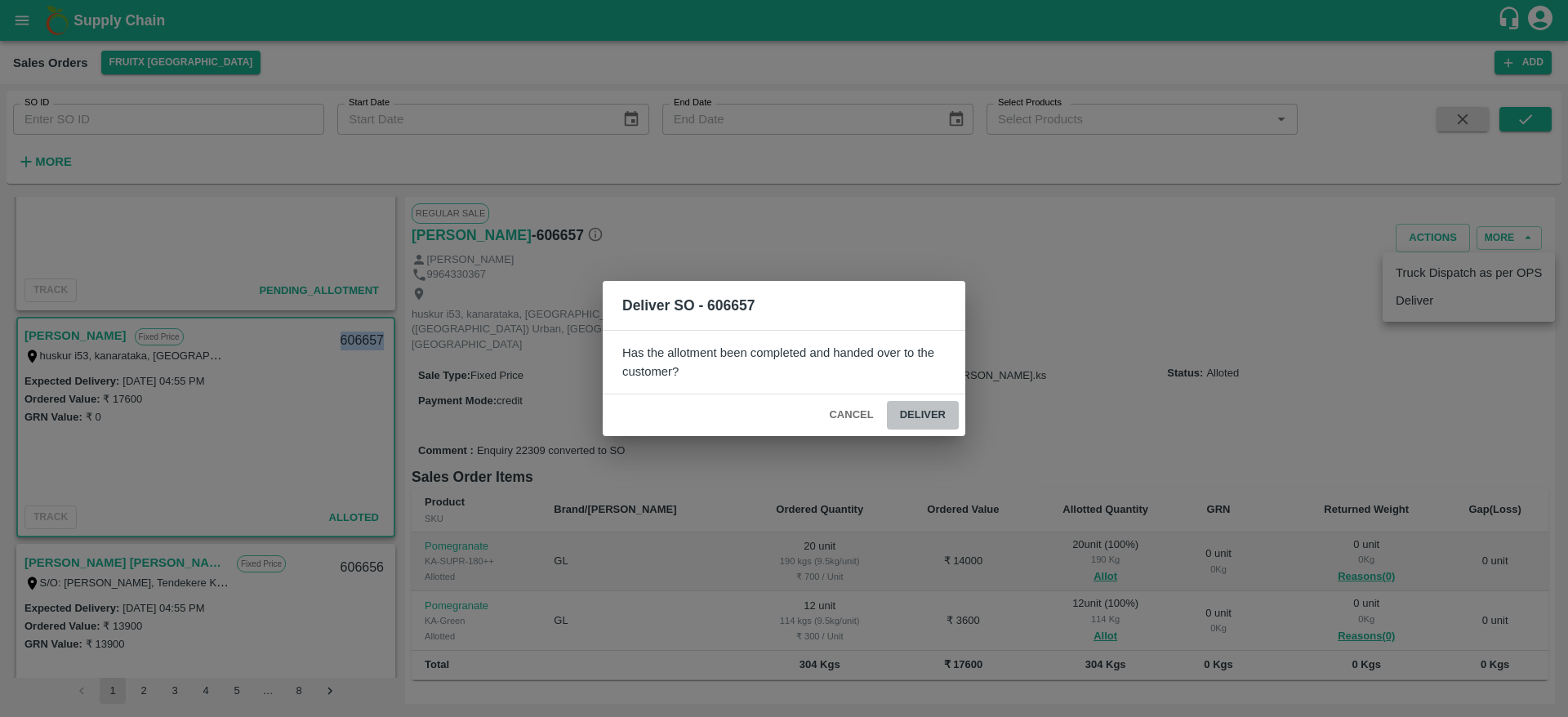
click at [925, 407] on button "Deliver" at bounding box center [923, 415] width 72 height 28
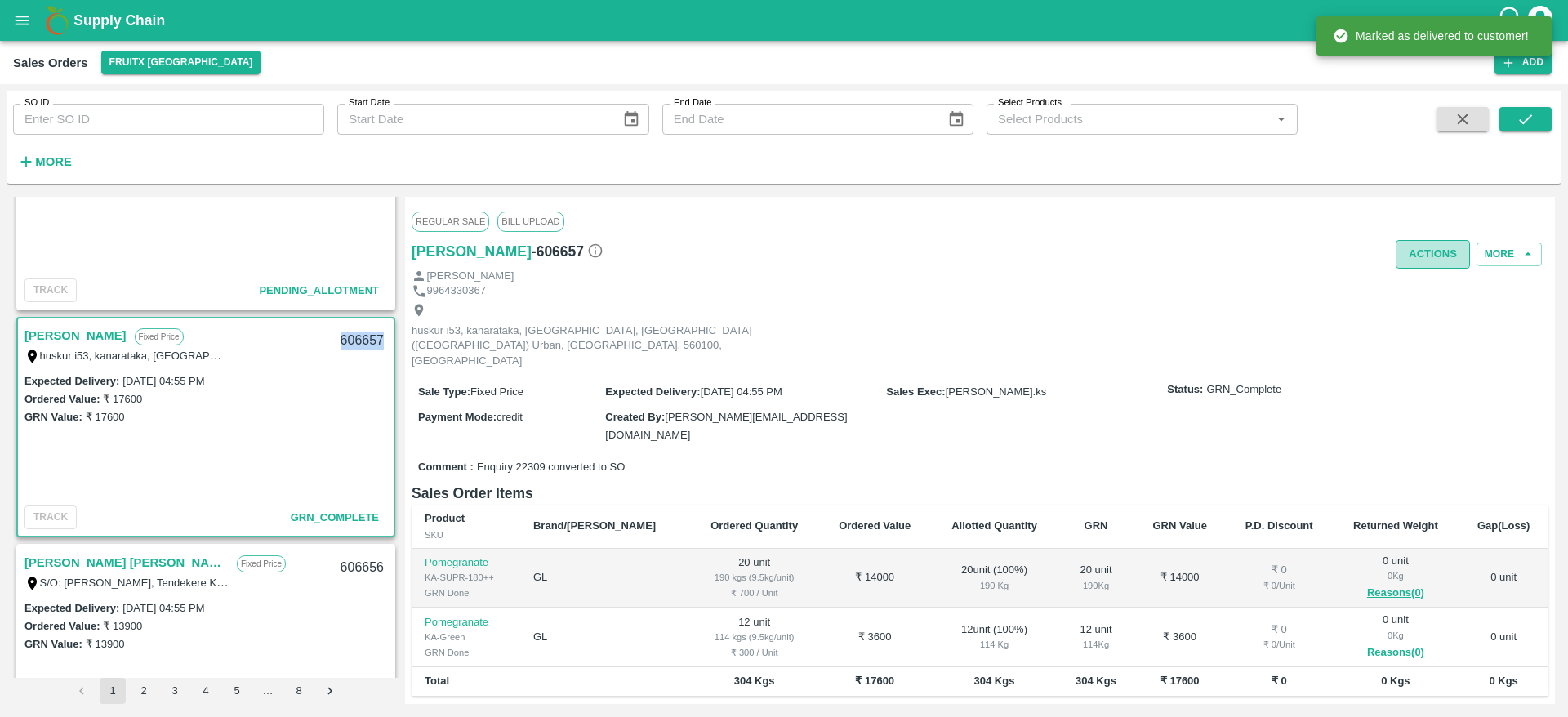
click at [1426, 249] on button "Actions" at bounding box center [1432, 254] width 74 height 28
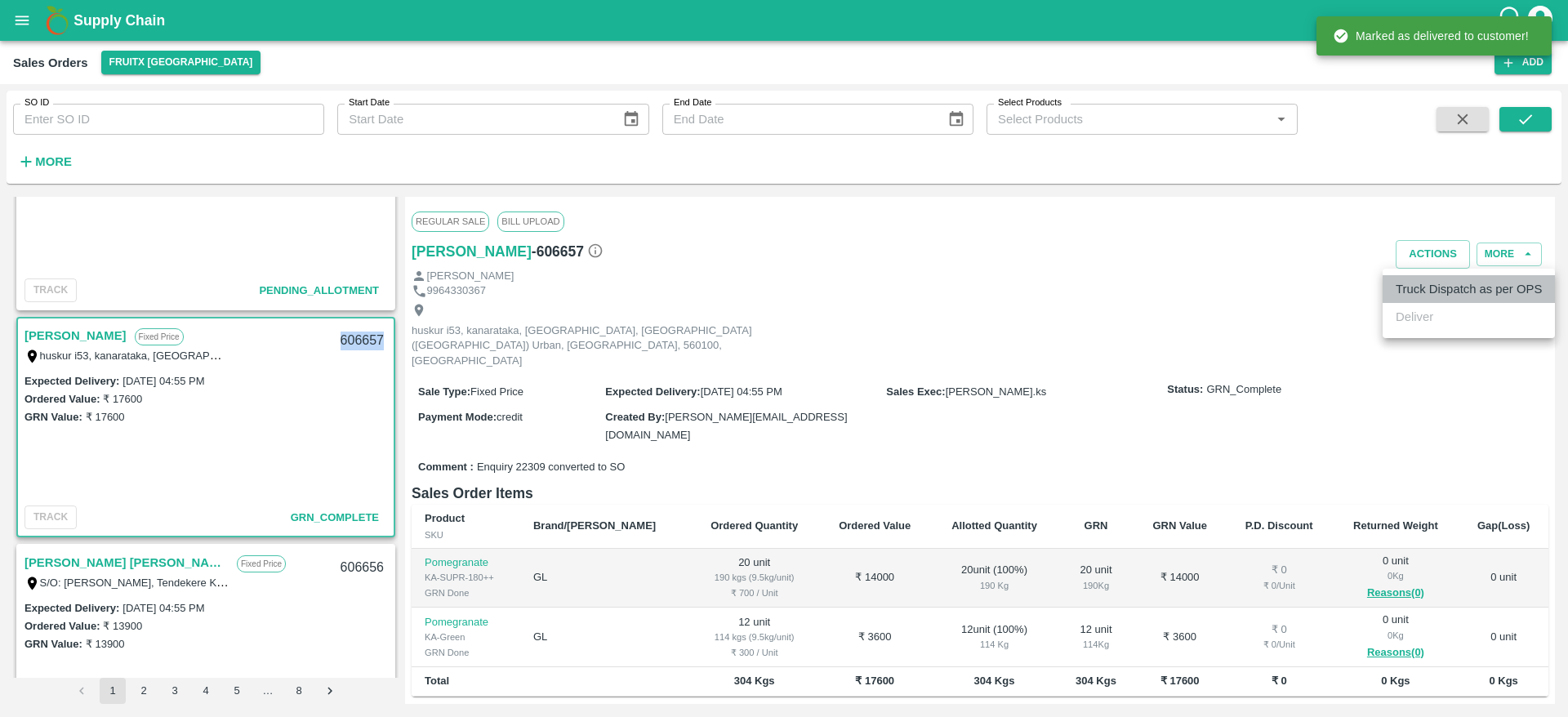
click at [1422, 280] on li "Truck Dispatch as per OPS" at bounding box center [1468, 290] width 172 height 28
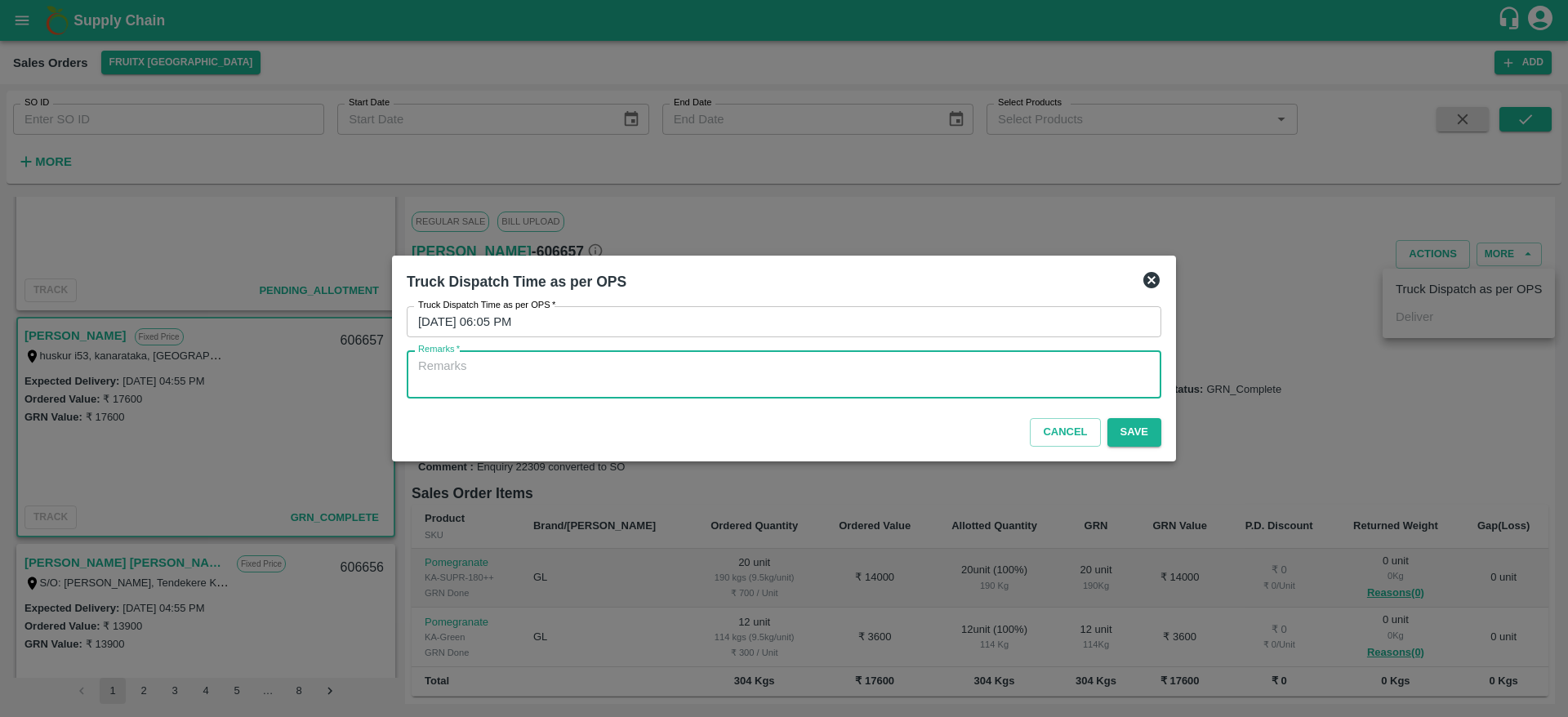
click at [1044, 362] on textarea "Remarks   *" at bounding box center [784, 374] width 732 height 34
type textarea "OTD"
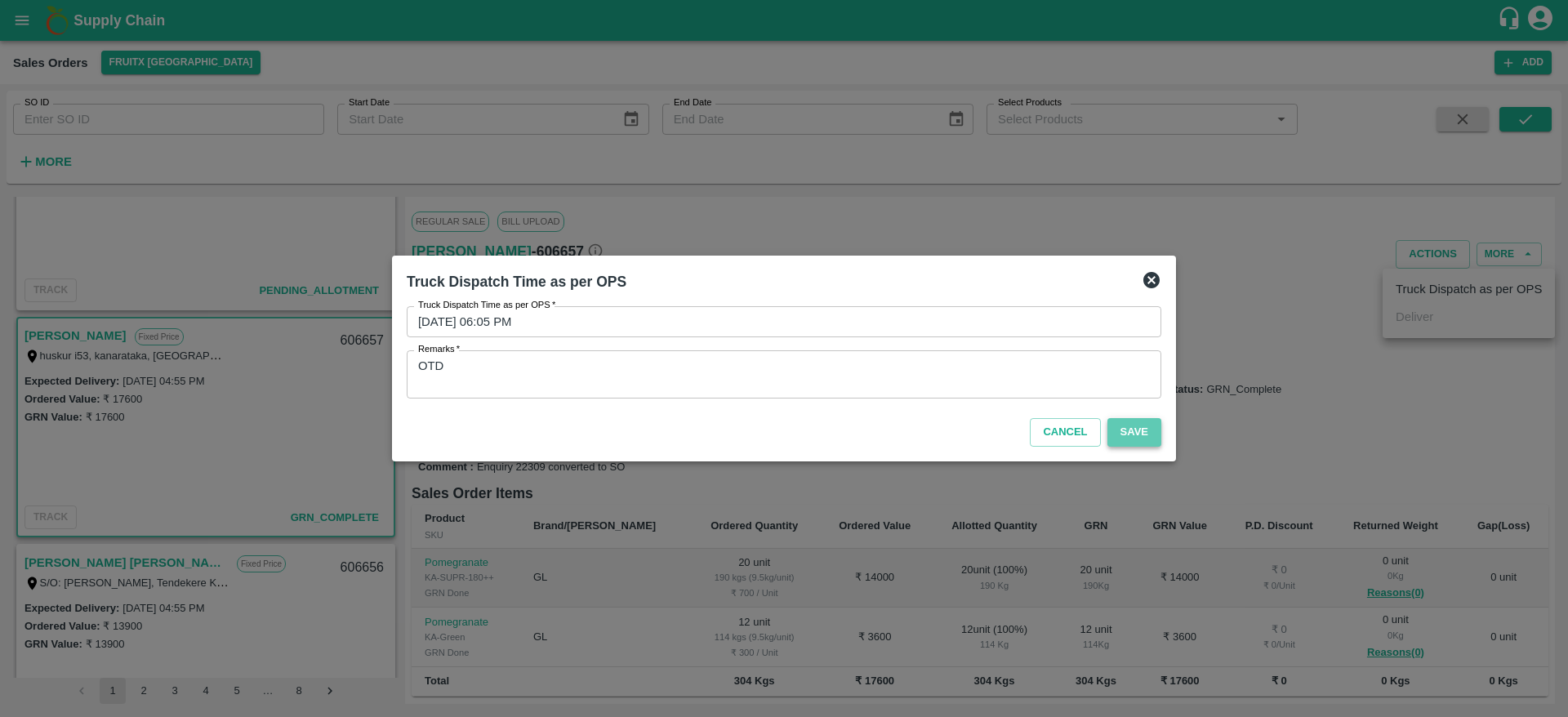
click at [1112, 429] on button "Save" at bounding box center [1134, 432] width 54 height 28
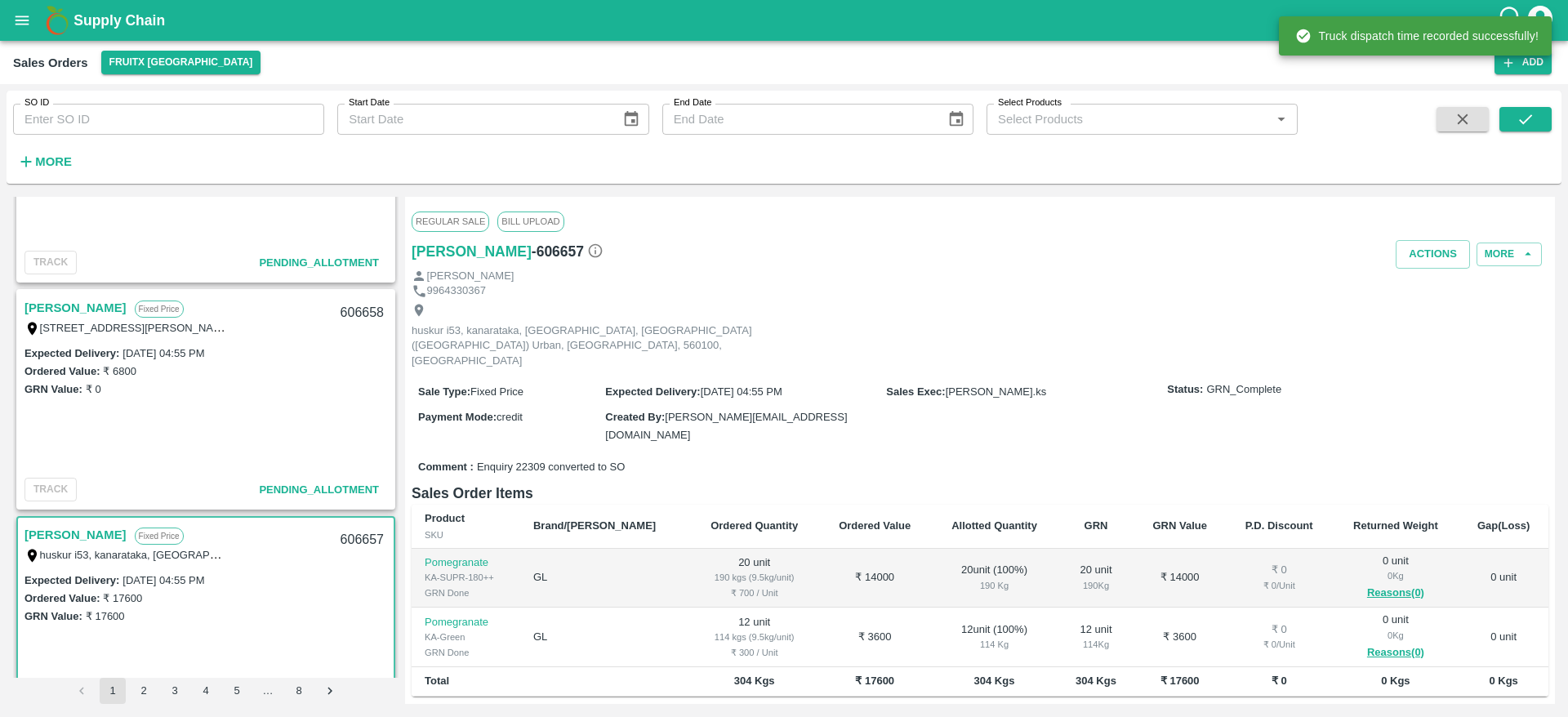
scroll to position [1269, 0]
click at [60, 311] on link "Ramesh M" at bounding box center [75, 311] width 102 height 22
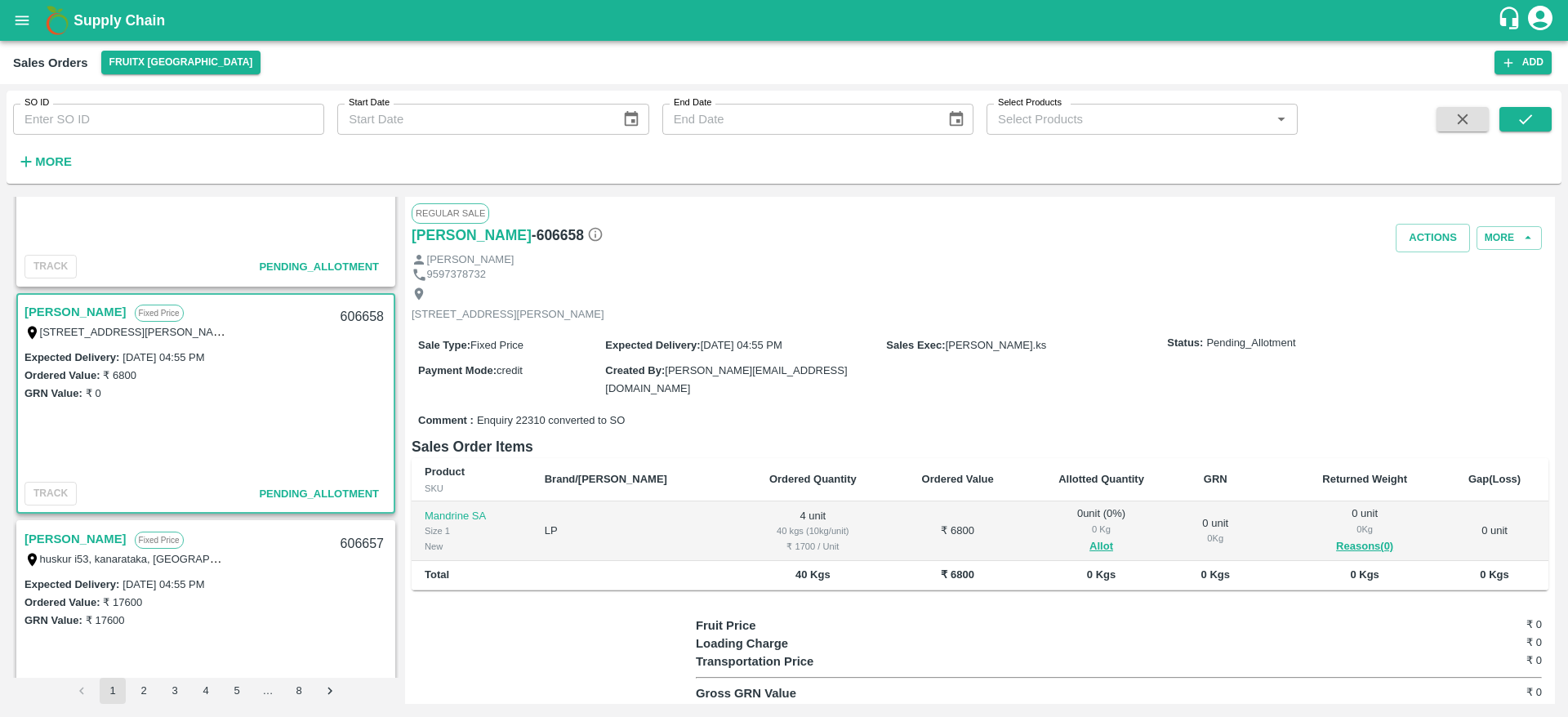
scroll to position [46, 0]
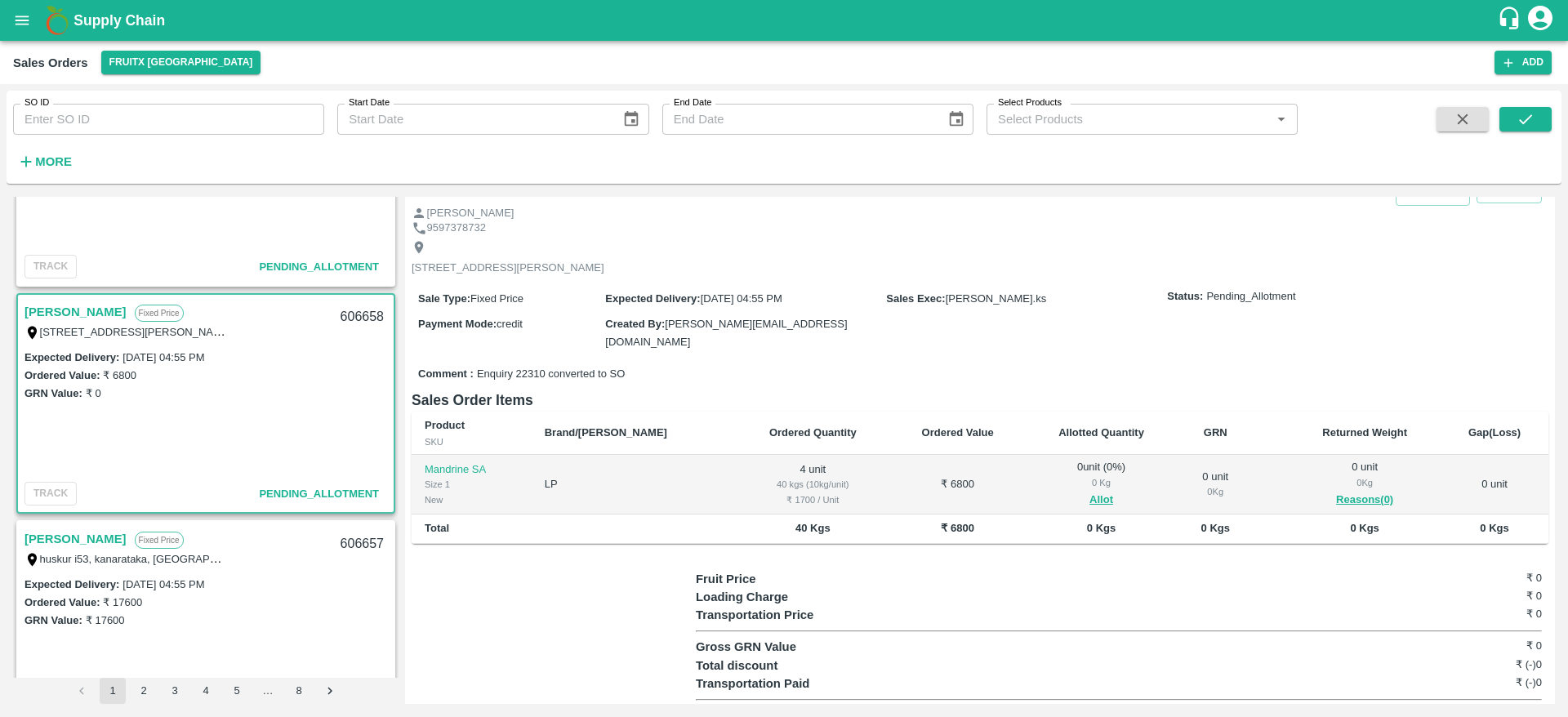
click at [353, 309] on div "606658" at bounding box center [362, 317] width 63 height 39
copy div "606658"
click at [1090, 491] on button "Allot" at bounding box center [1101, 501] width 24 height 19
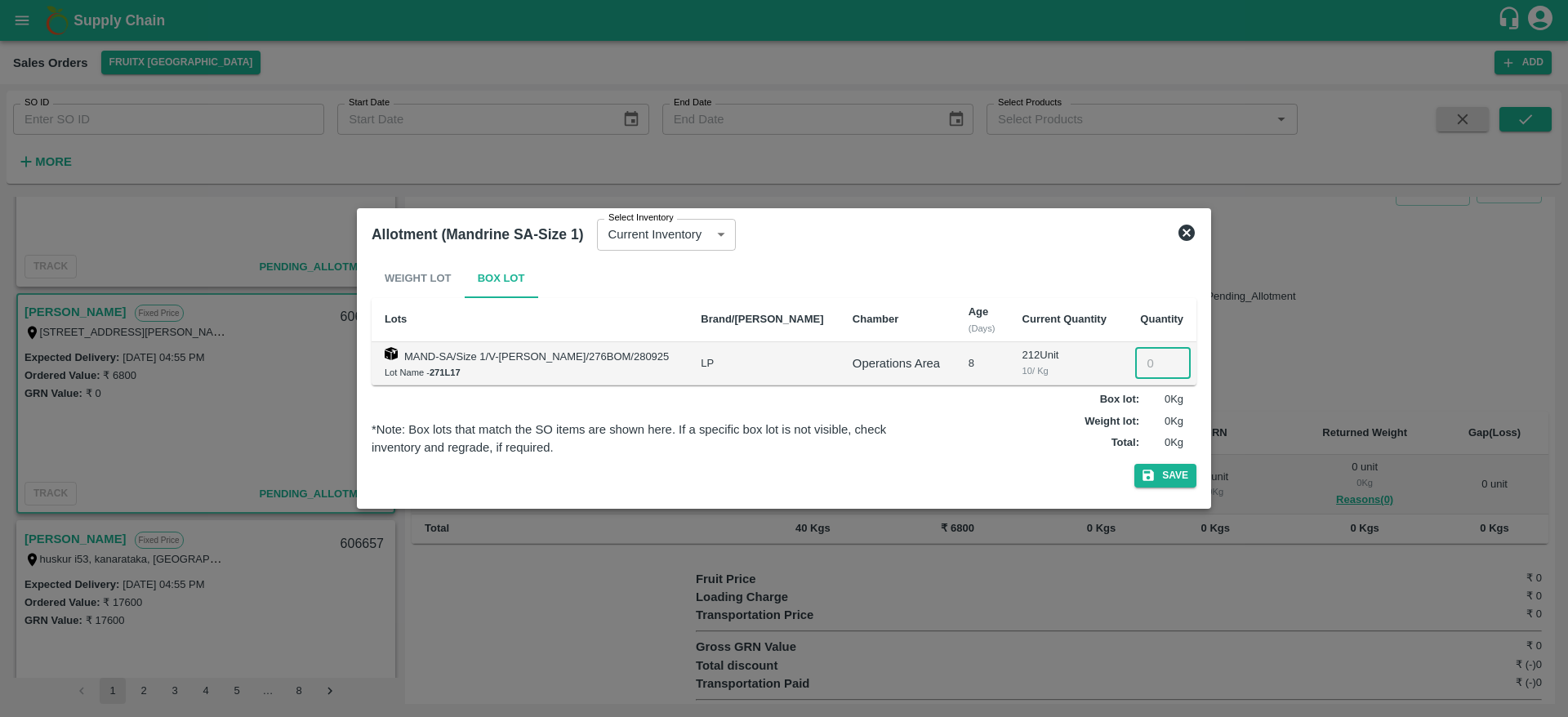
click at [1147, 363] on input "number" at bounding box center [1162, 363] width 56 height 31
type input "4"
click at [1135, 464] on button "Save" at bounding box center [1166, 475] width 62 height 24
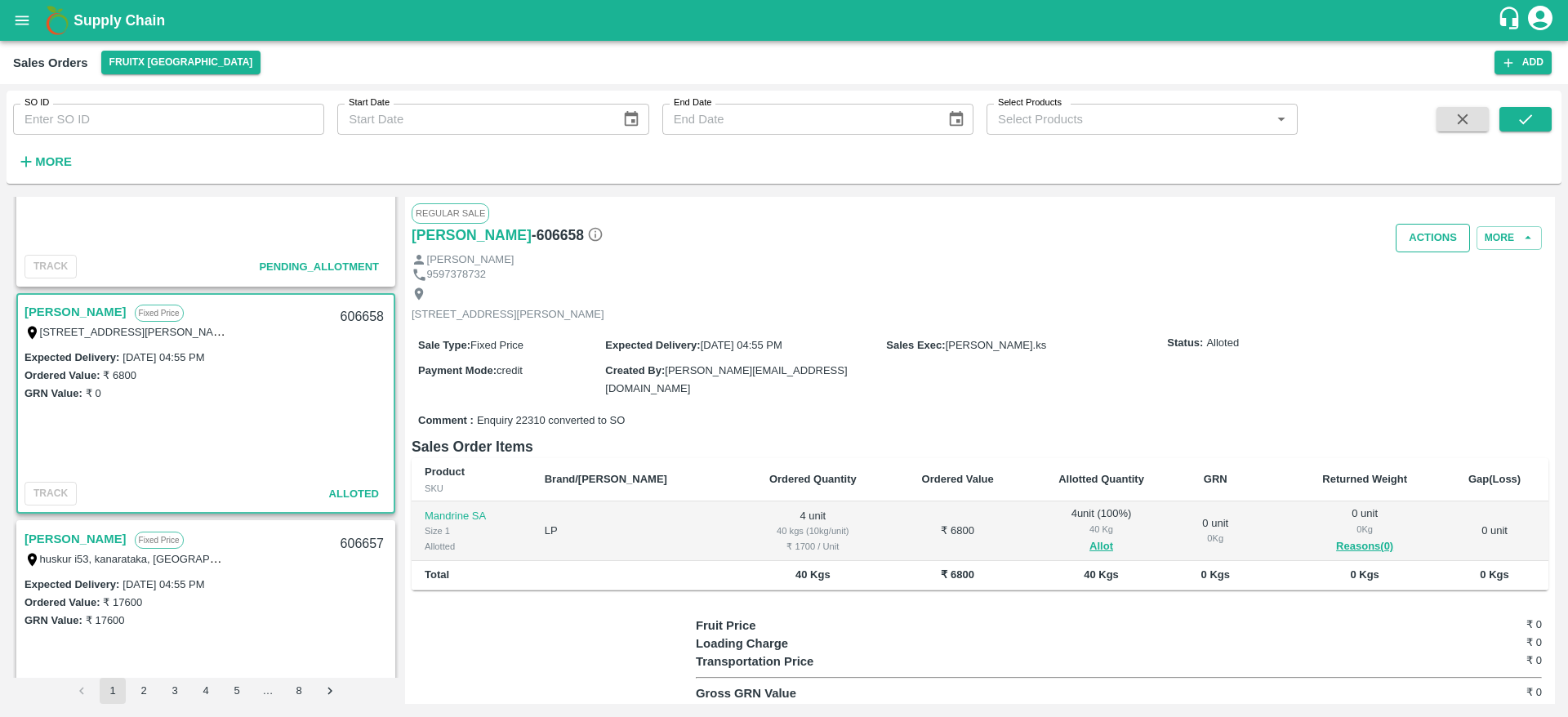
click at [1407, 231] on button "Actions" at bounding box center [1432, 238] width 74 height 28
click at [1413, 303] on li "Deliver" at bounding box center [1468, 301] width 172 height 28
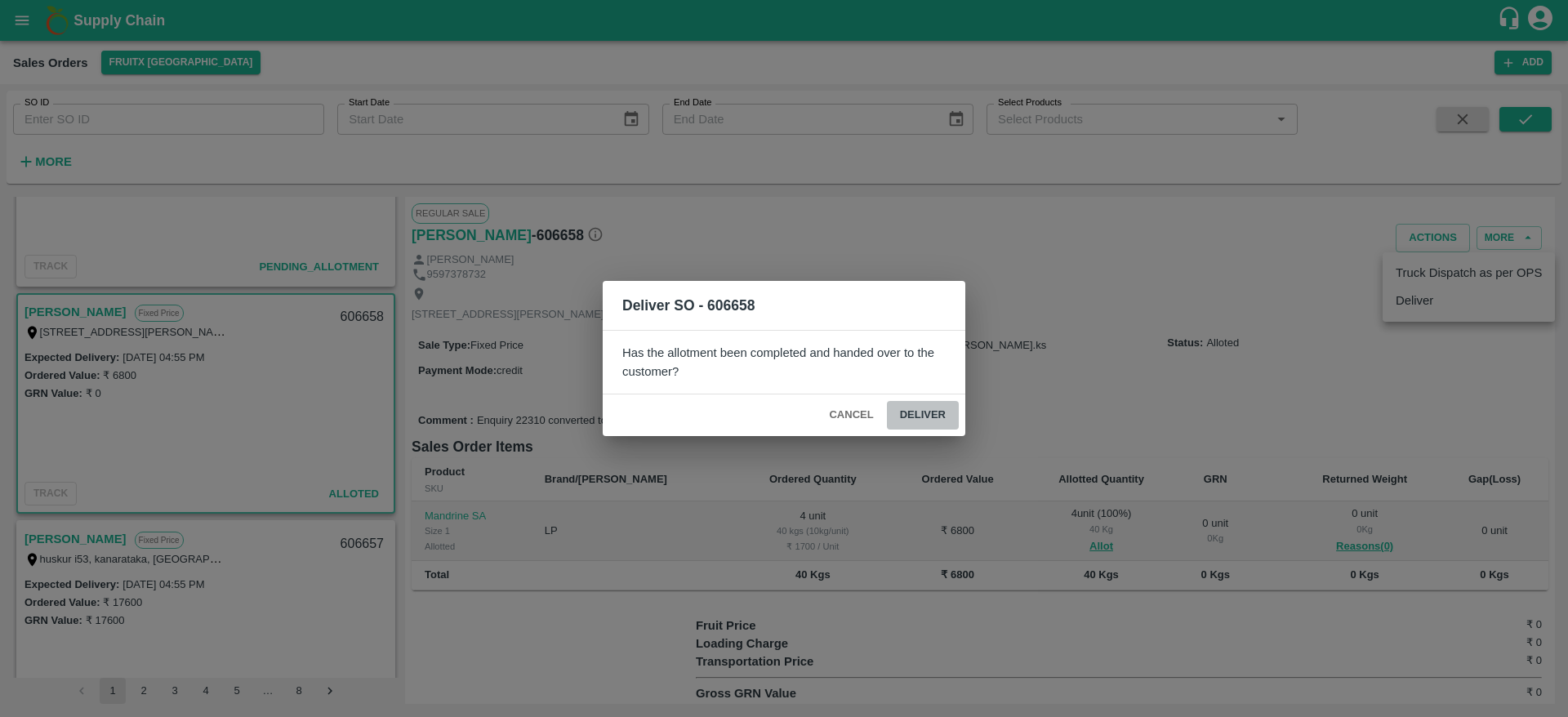
click at [941, 411] on button "Deliver" at bounding box center [923, 415] width 72 height 28
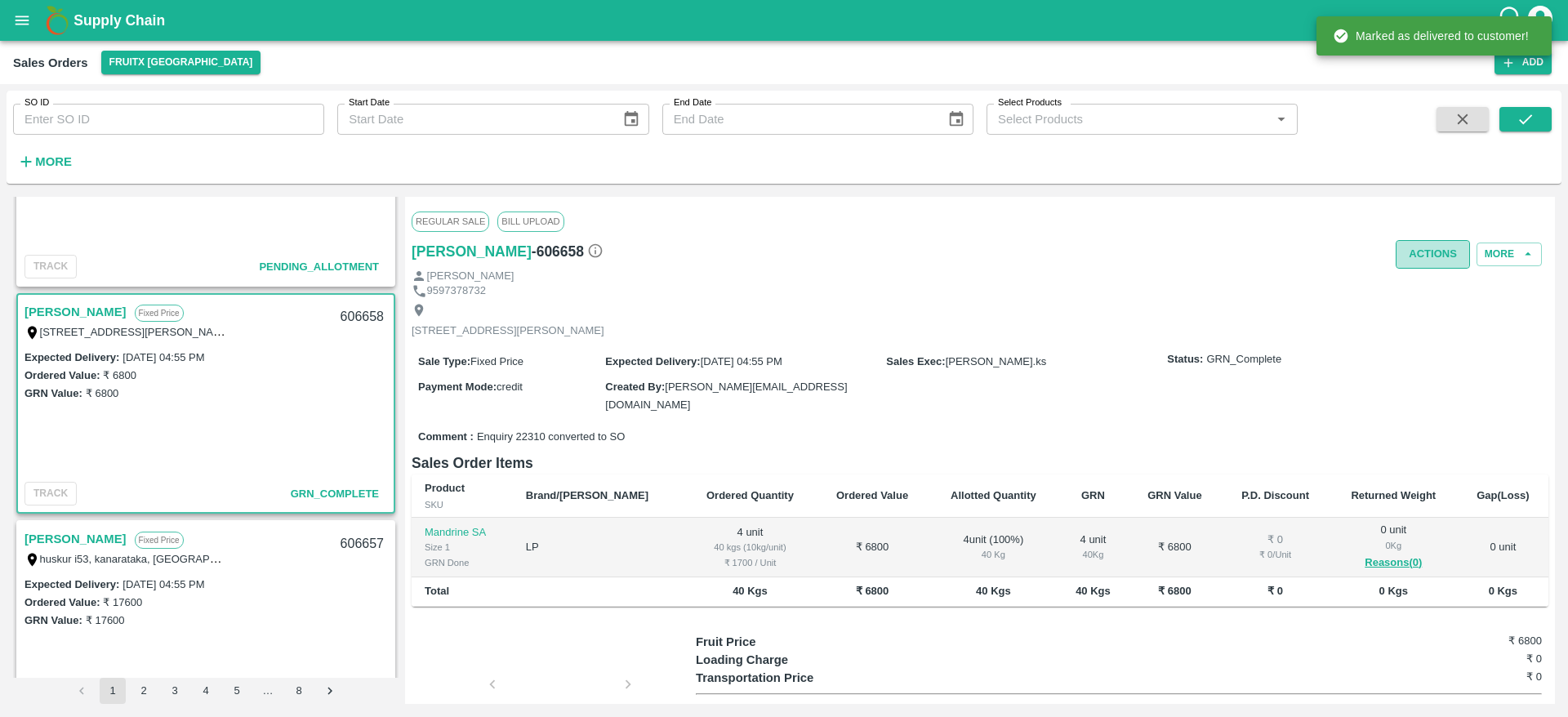
click at [1417, 242] on button "Actions" at bounding box center [1432, 254] width 74 height 28
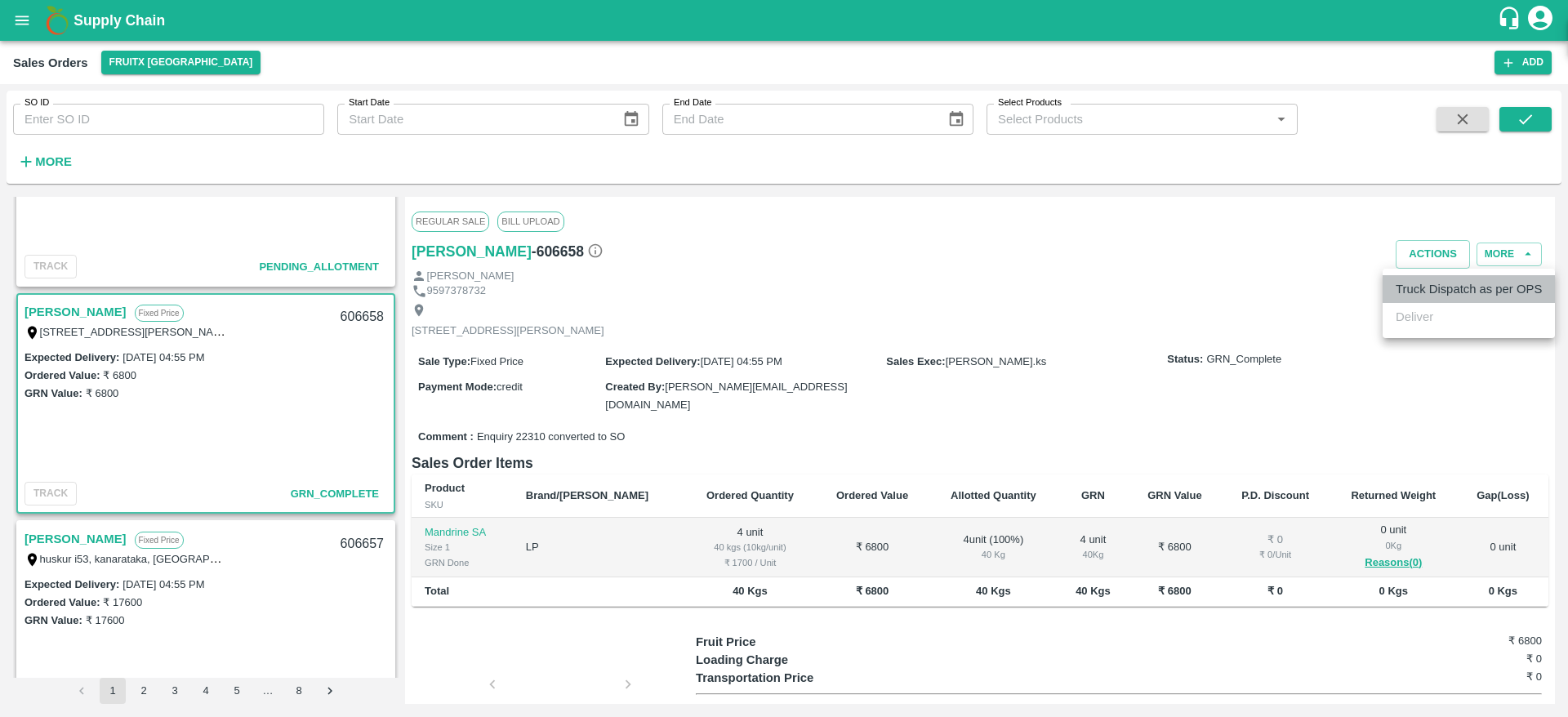
click at [1429, 290] on li "Truck Dispatch as per OPS" at bounding box center [1468, 290] width 172 height 28
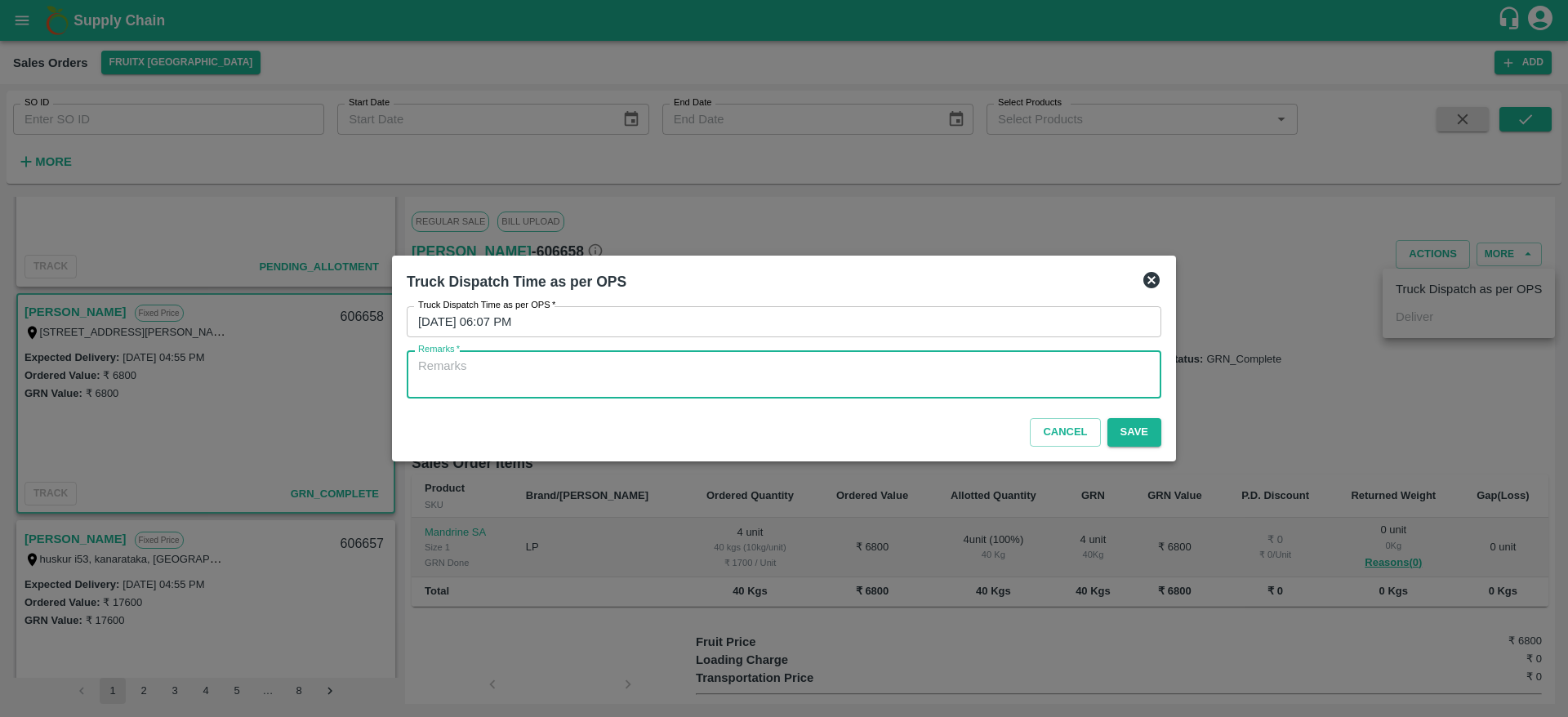
click at [1059, 365] on textarea "Remarks   *" at bounding box center [784, 374] width 732 height 34
type textarea "OTD"
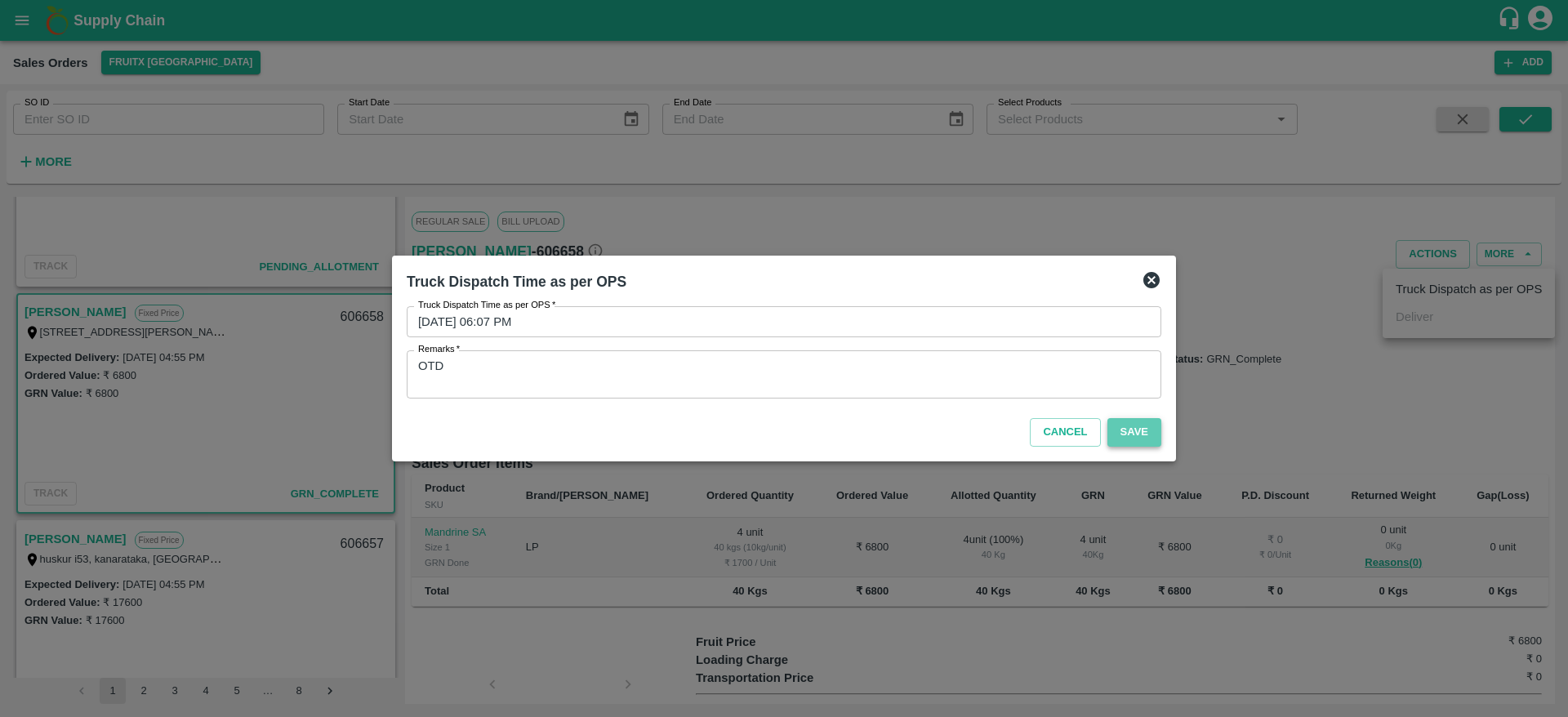
click at [1126, 423] on button "Save" at bounding box center [1134, 432] width 54 height 28
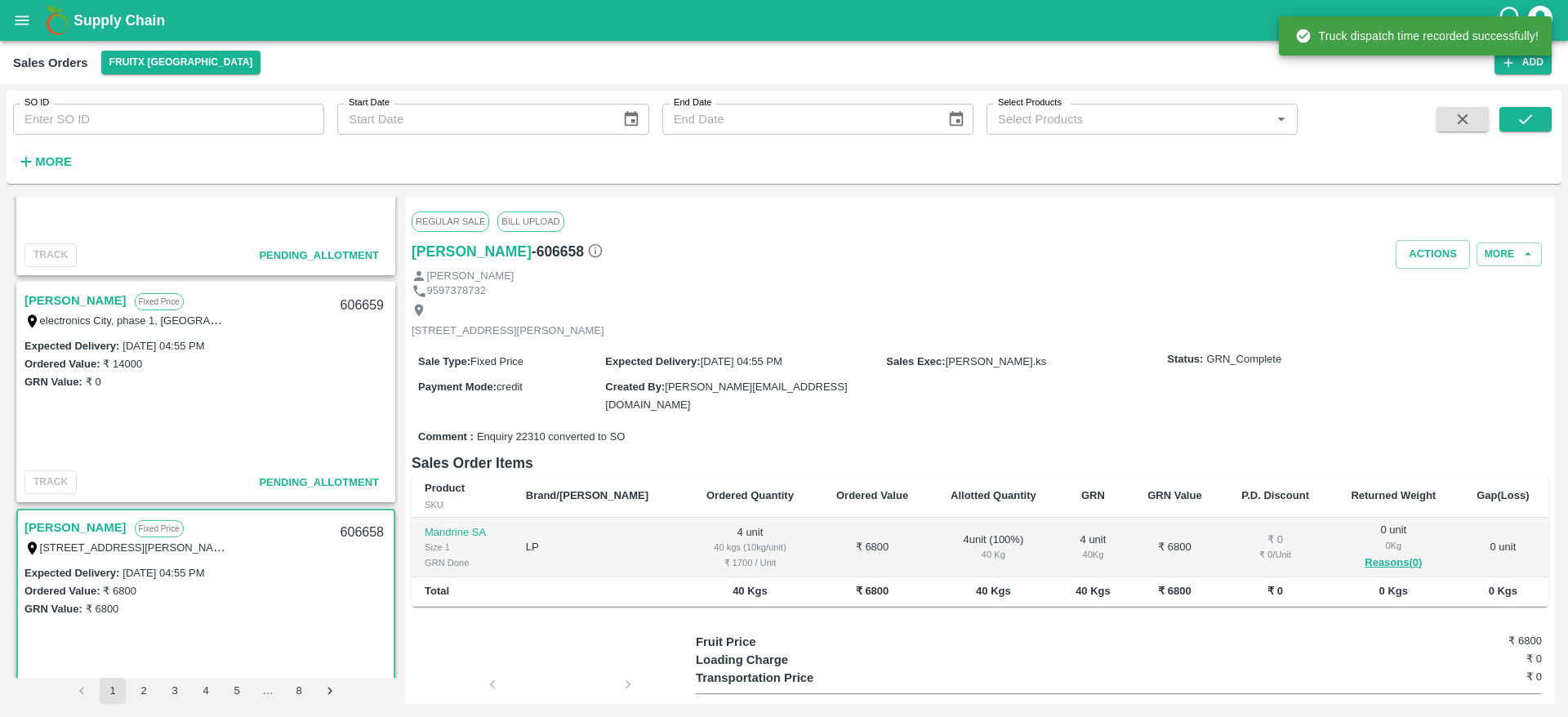
scroll to position [1046, 0]
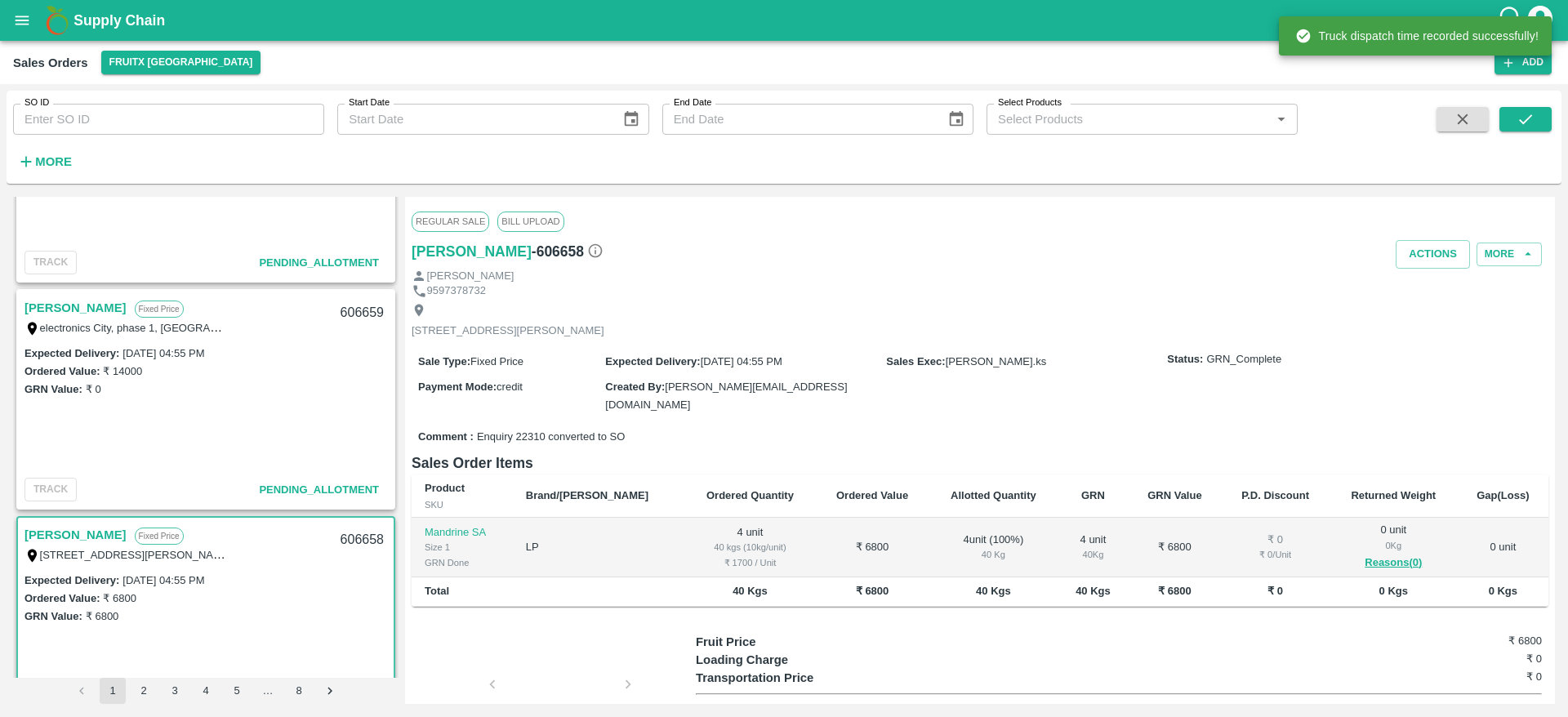
click at [68, 300] on link "Arfath Basha" at bounding box center [75, 308] width 102 height 22
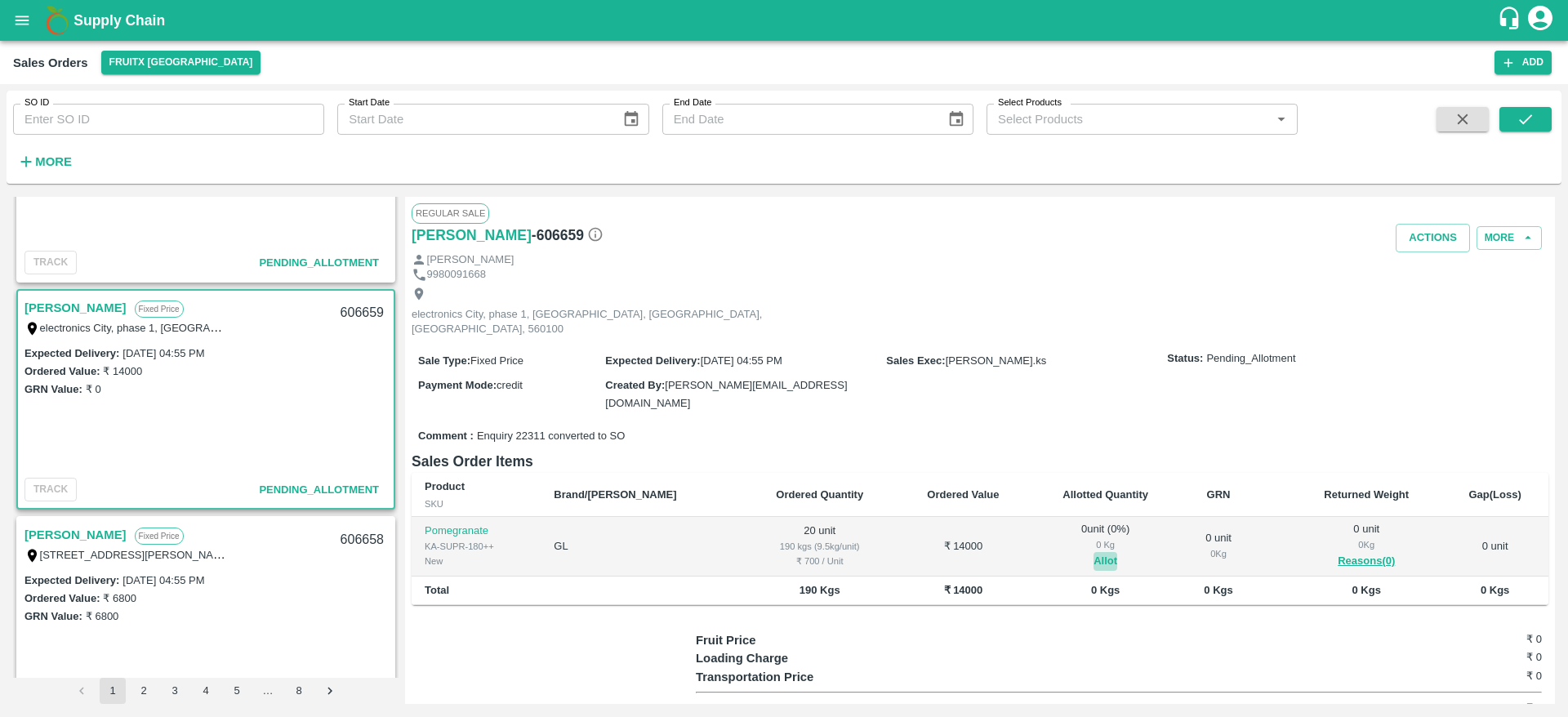
click at [1094, 552] on button "Allot" at bounding box center [1105, 562] width 24 height 19
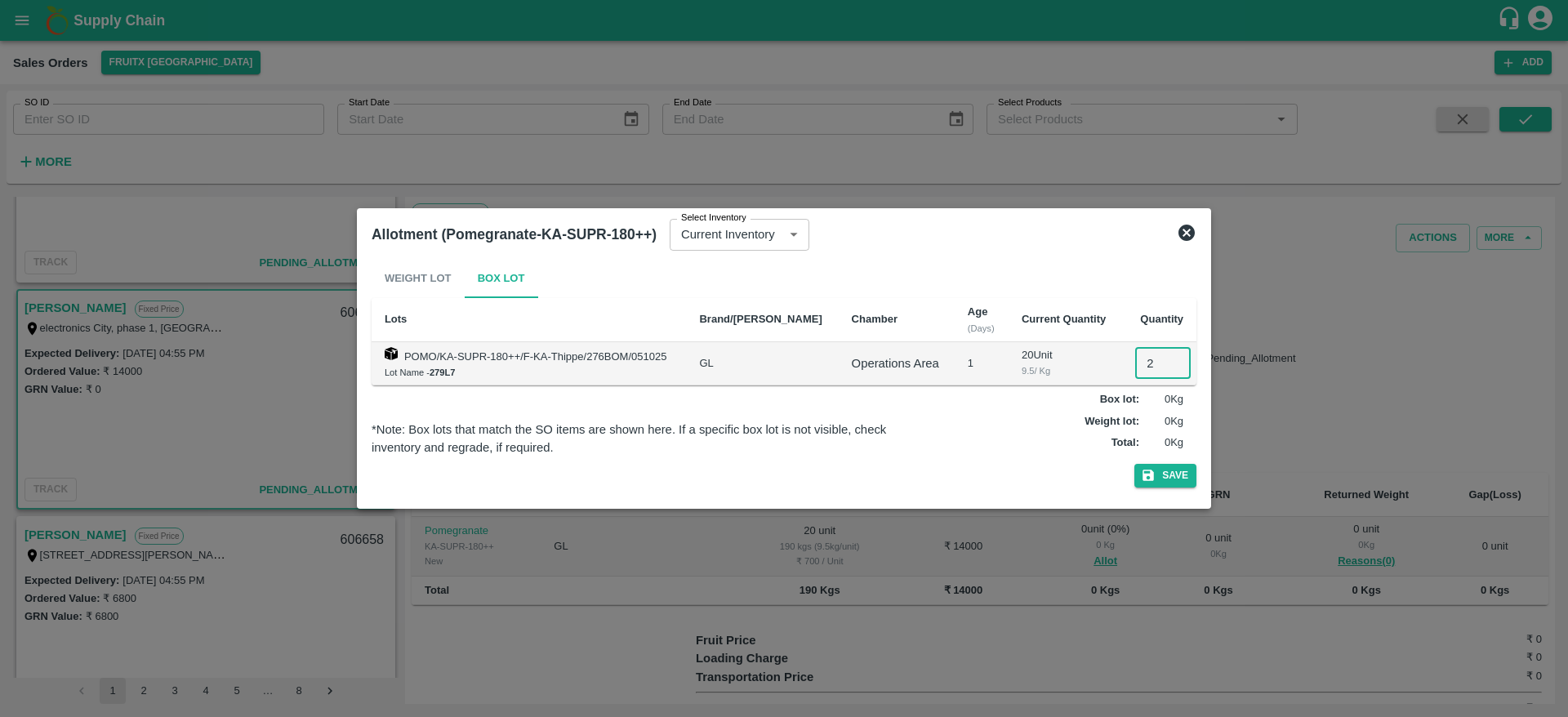
click at [1138, 357] on input "2" at bounding box center [1162, 363] width 56 height 31
type input "20"
click at [1135, 464] on button "Save" at bounding box center [1166, 475] width 62 height 24
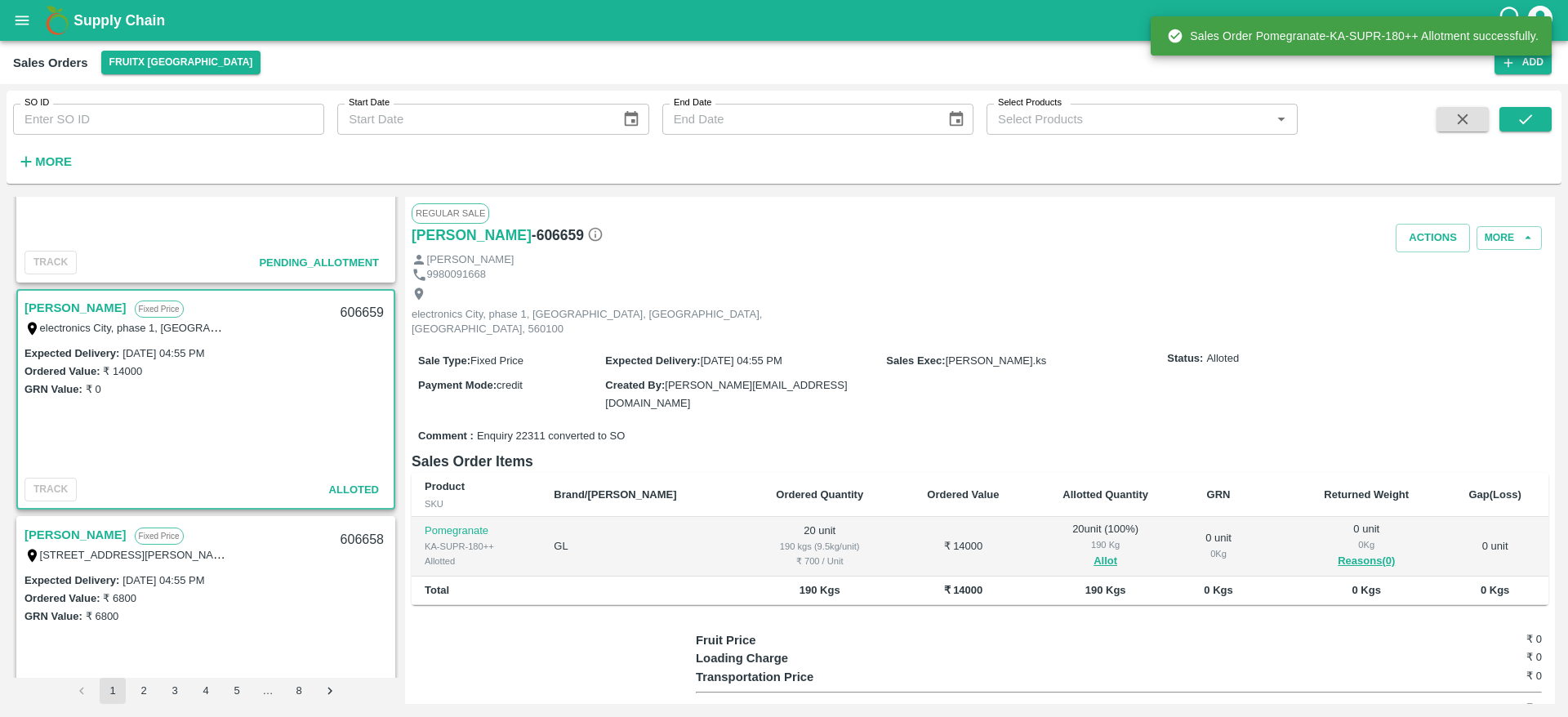
click at [349, 312] on div "606659" at bounding box center [362, 312] width 63 height 39
copy div "606659"
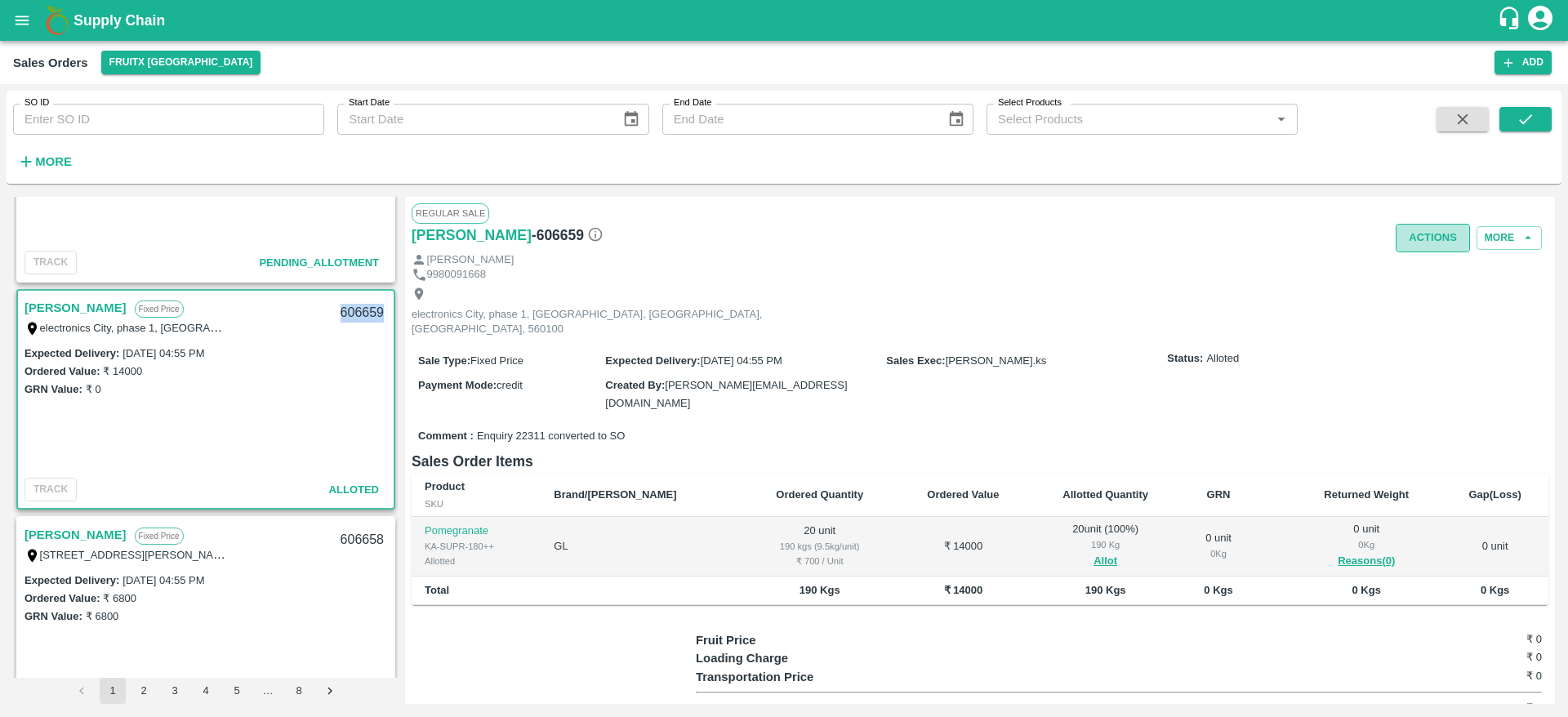
click at [1428, 232] on button "Actions" at bounding box center [1432, 238] width 74 height 28
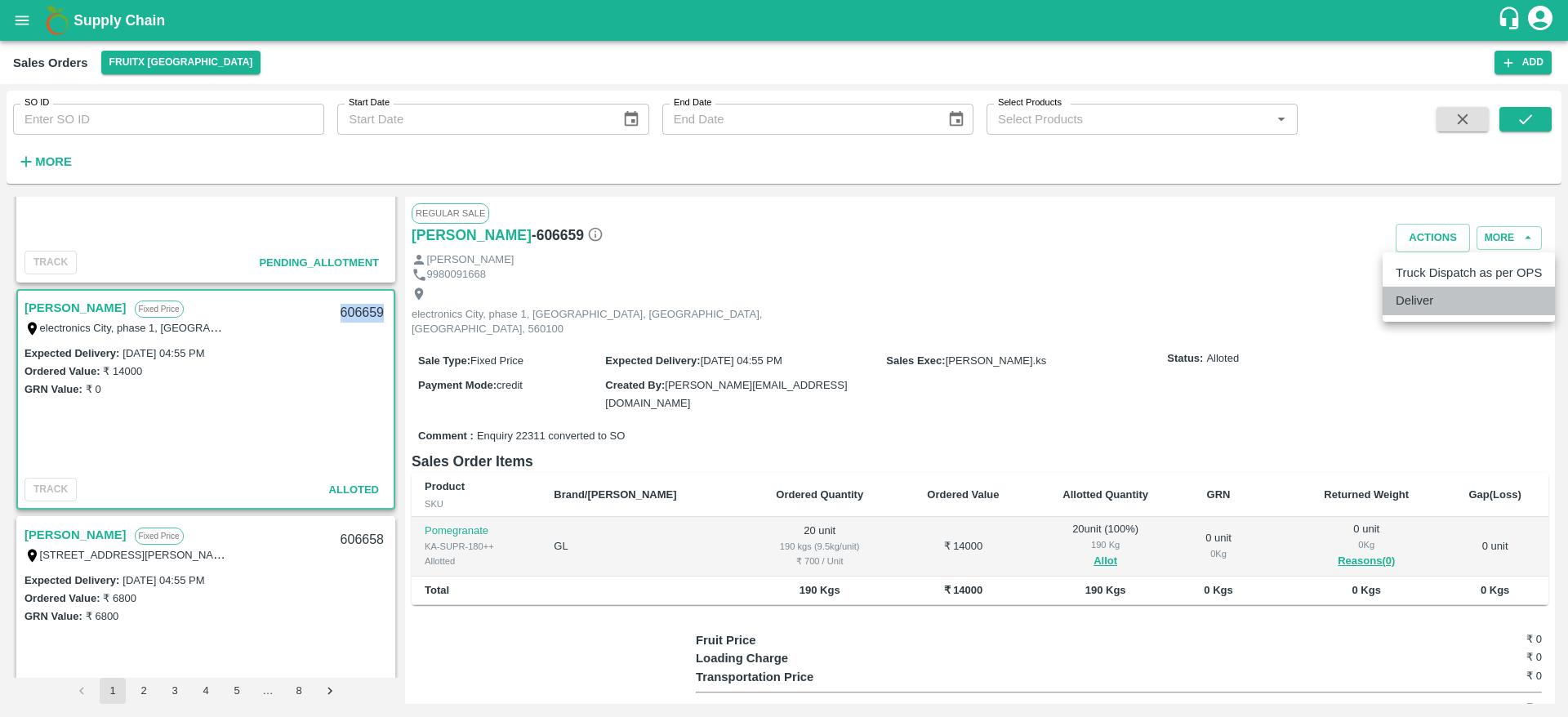
click at [1438, 306] on li "Deliver" at bounding box center [1468, 301] width 172 height 28
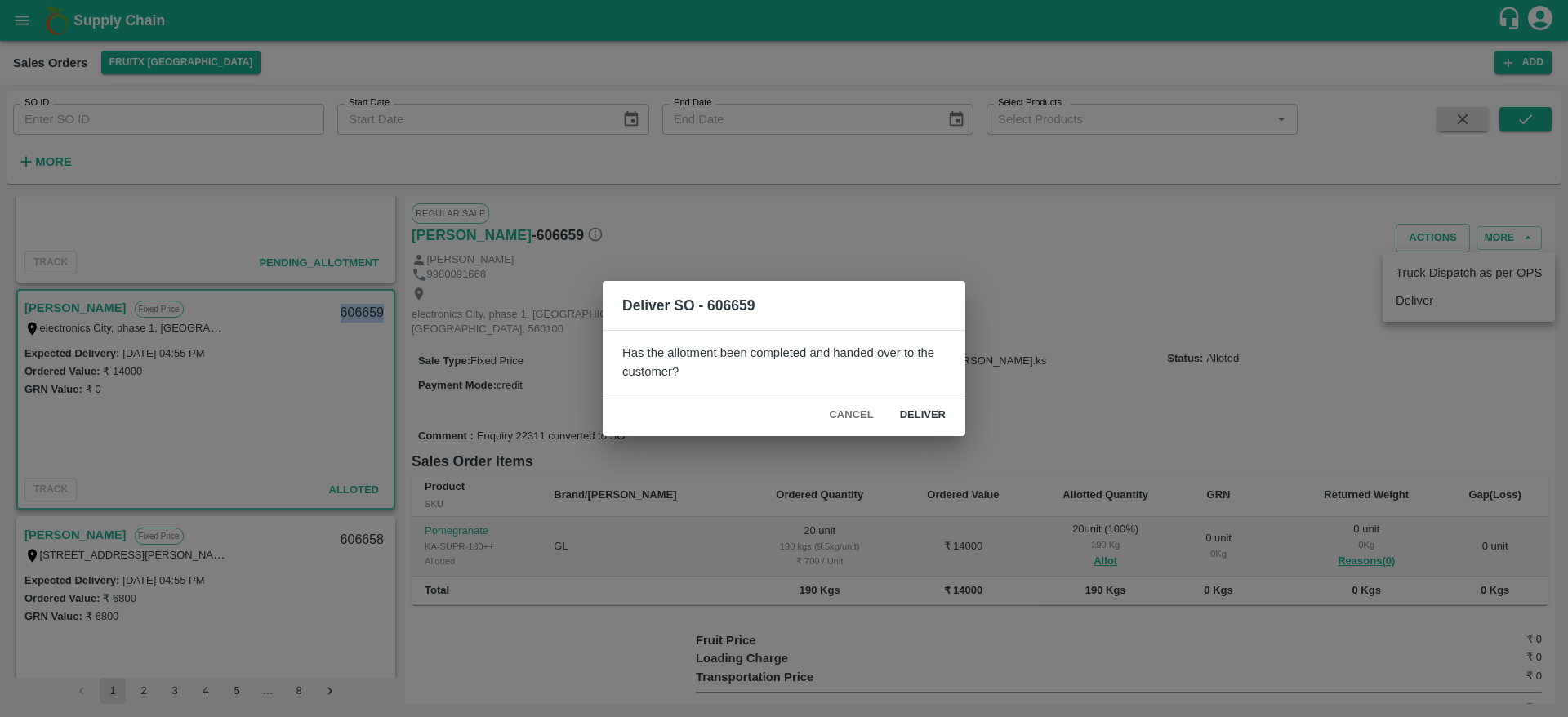
click at [946, 418] on button "Deliver" at bounding box center [923, 415] width 72 height 28
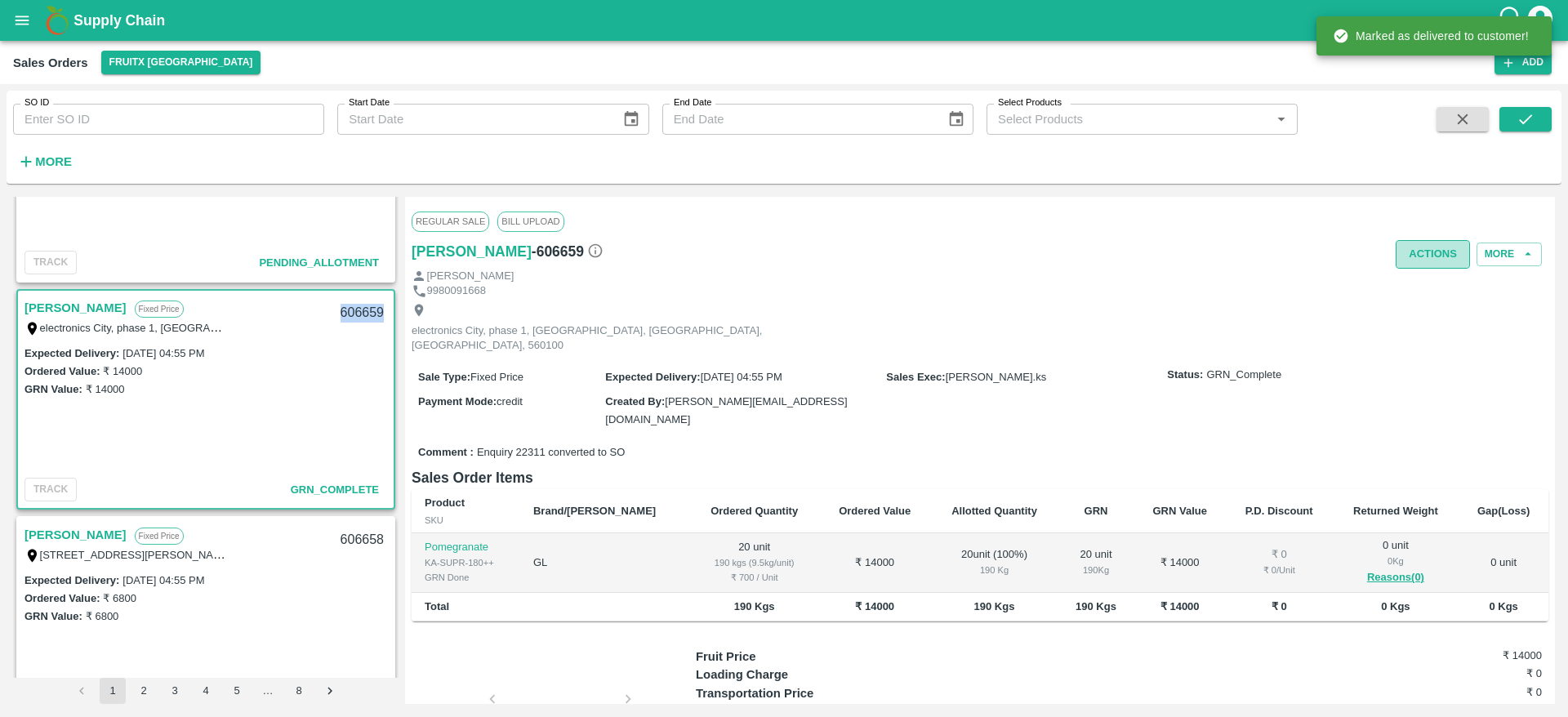
click at [1439, 268] on button "Actions" at bounding box center [1432, 254] width 74 height 28
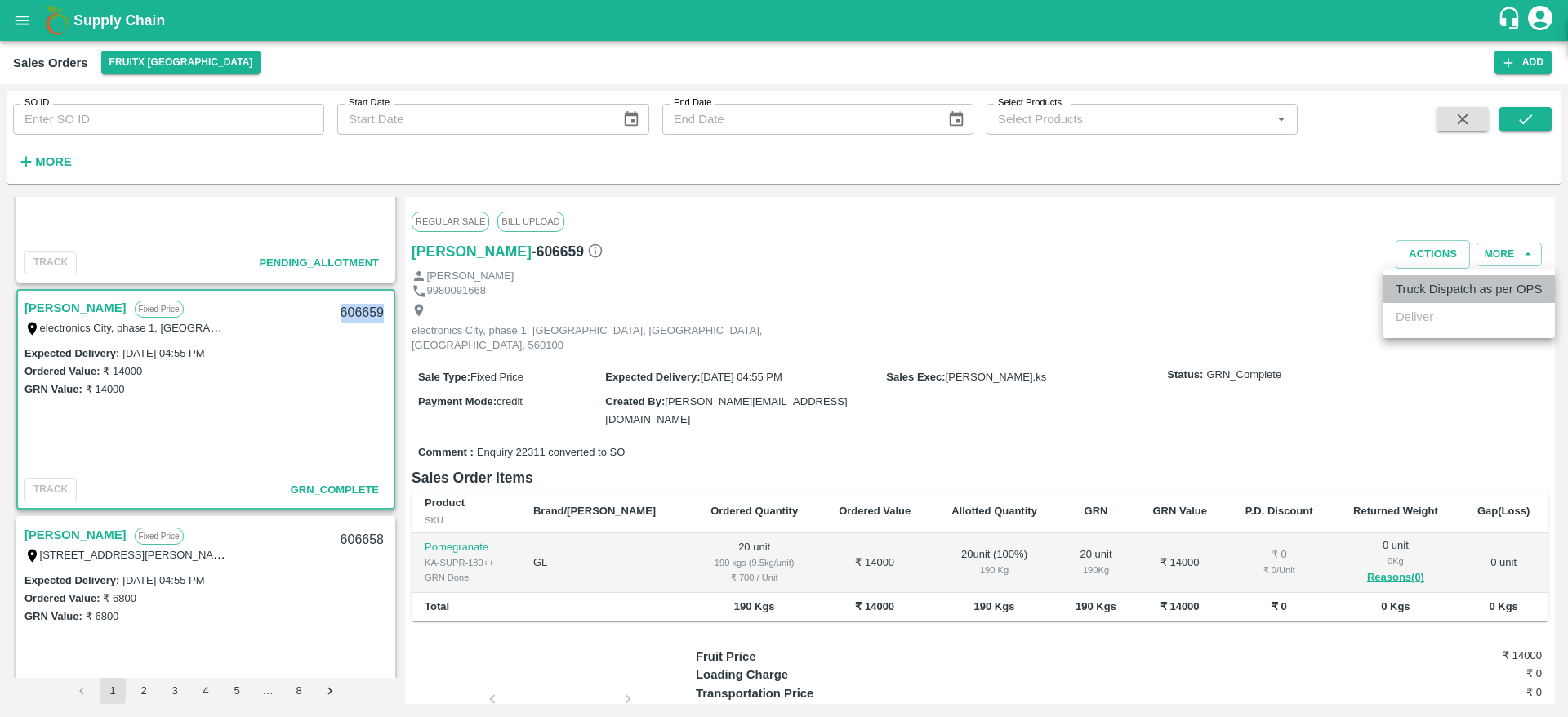
click at [1449, 292] on li "Truck Dispatch as per OPS" at bounding box center [1468, 290] width 172 height 28
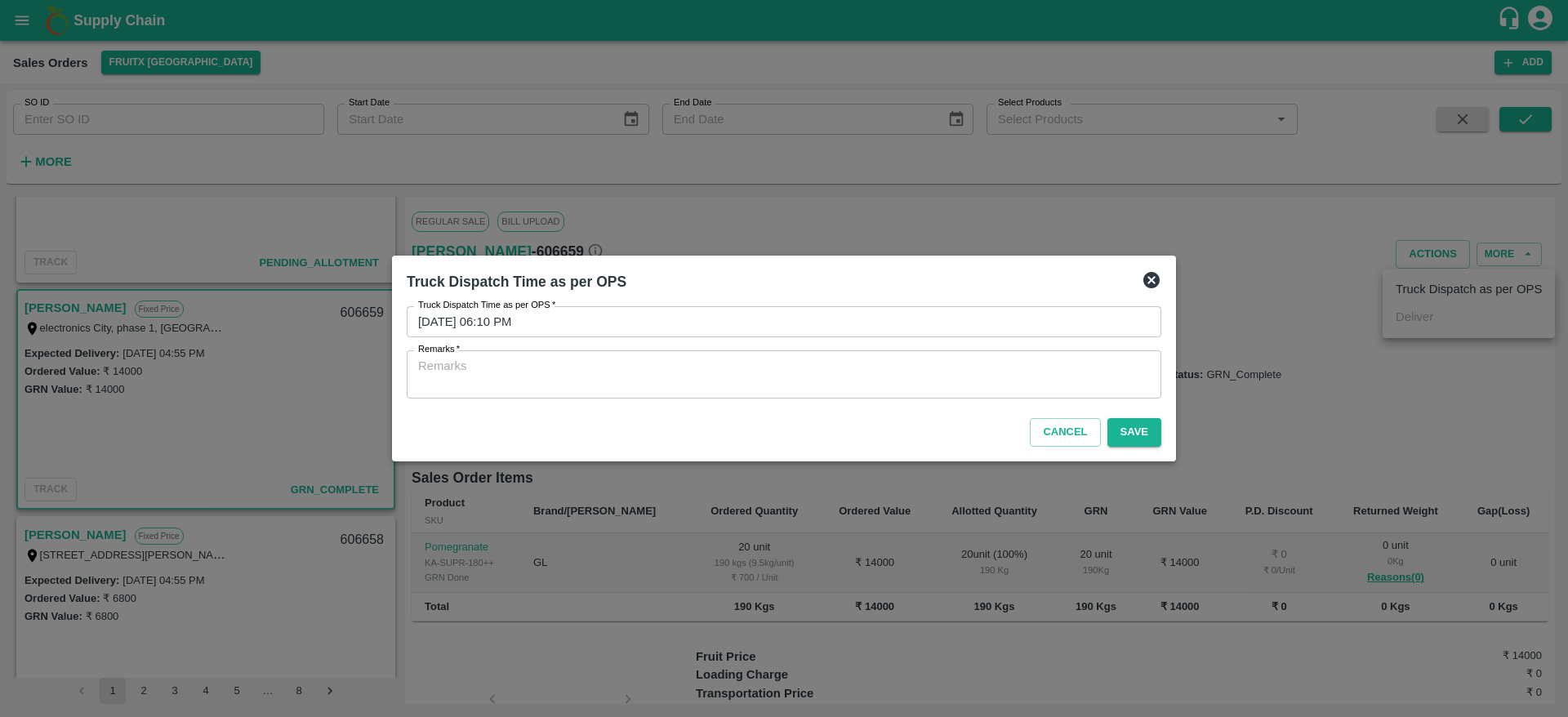
click at [1061, 355] on div "x Remarks" at bounding box center [784, 374] width 755 height 48
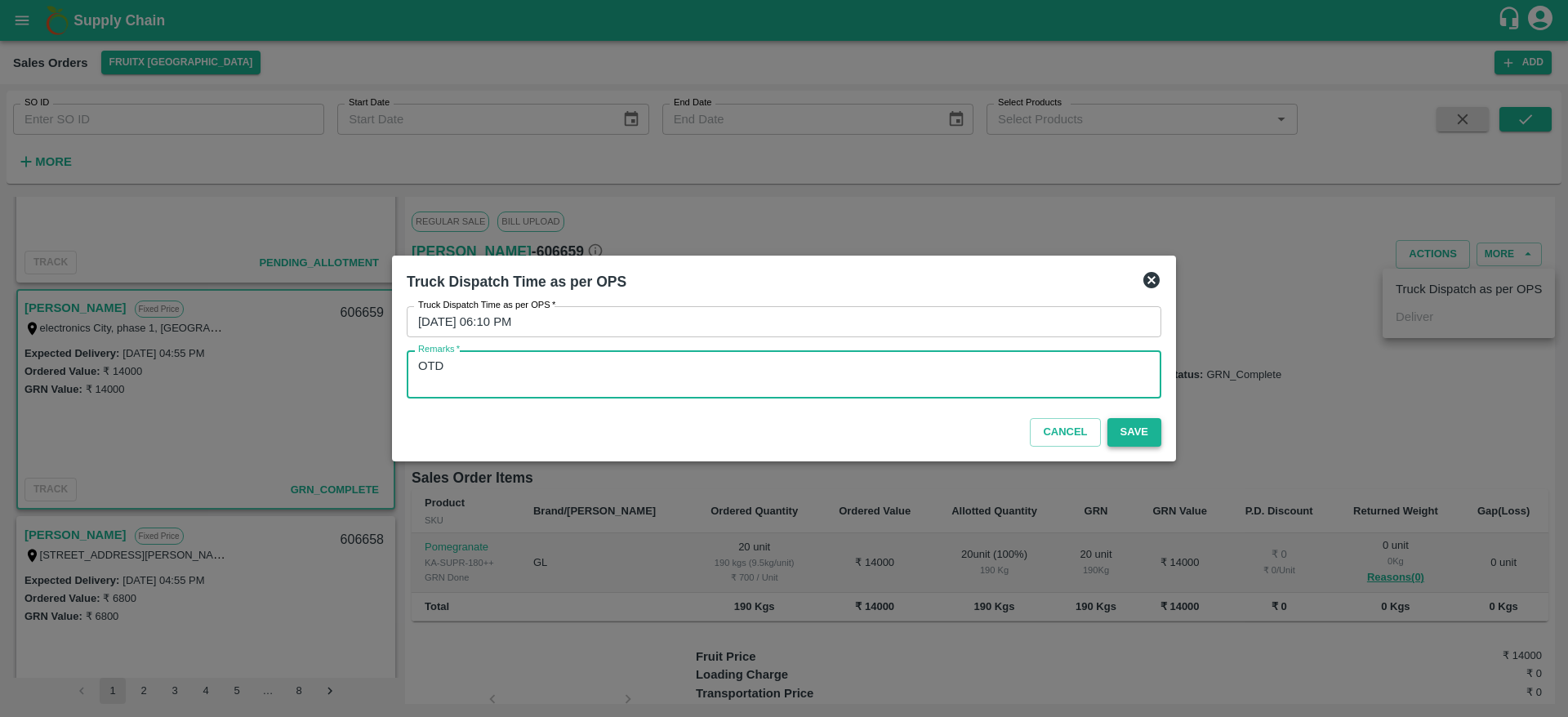
type textarea "OTD"
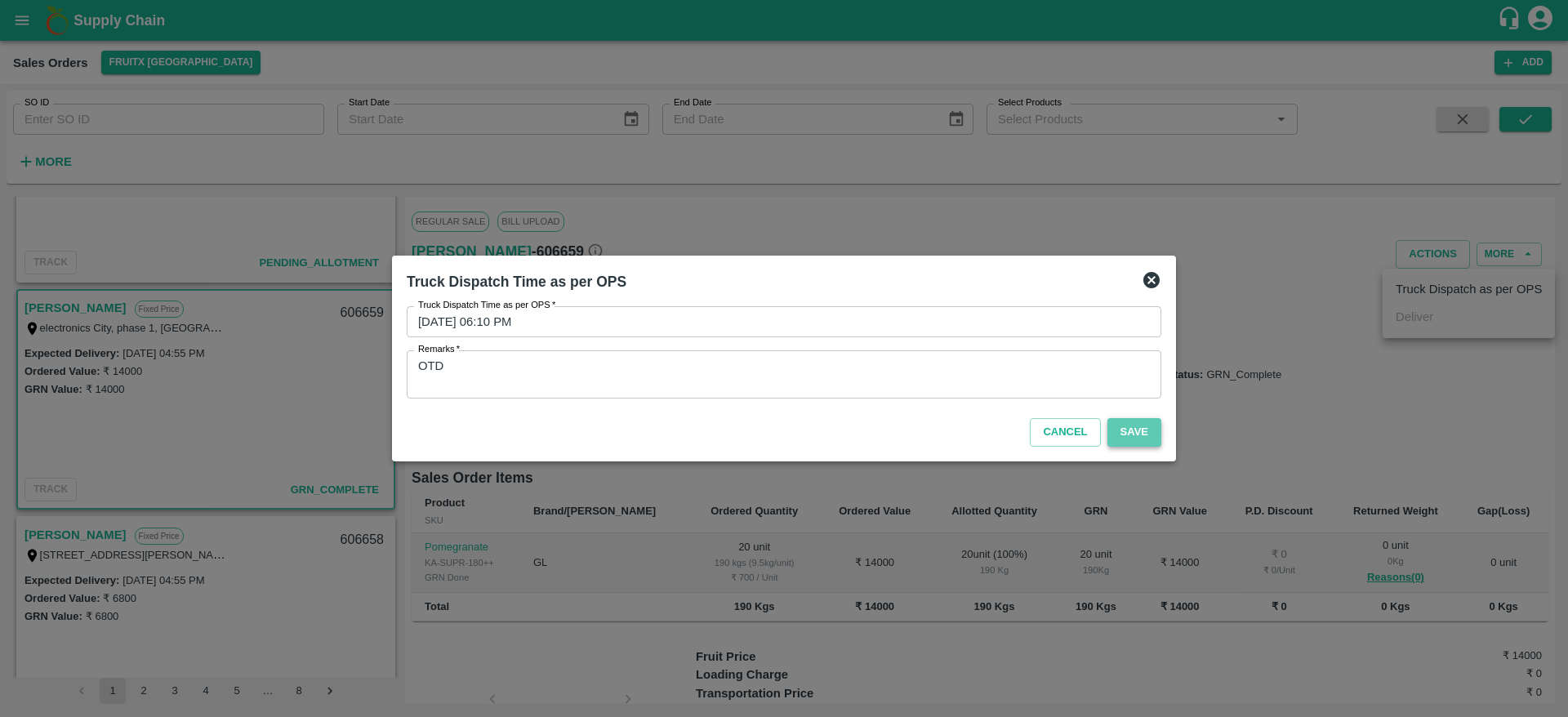
click at [1142, 434] on button "Save" at bounding box center [1134, 432] width 54 height 28
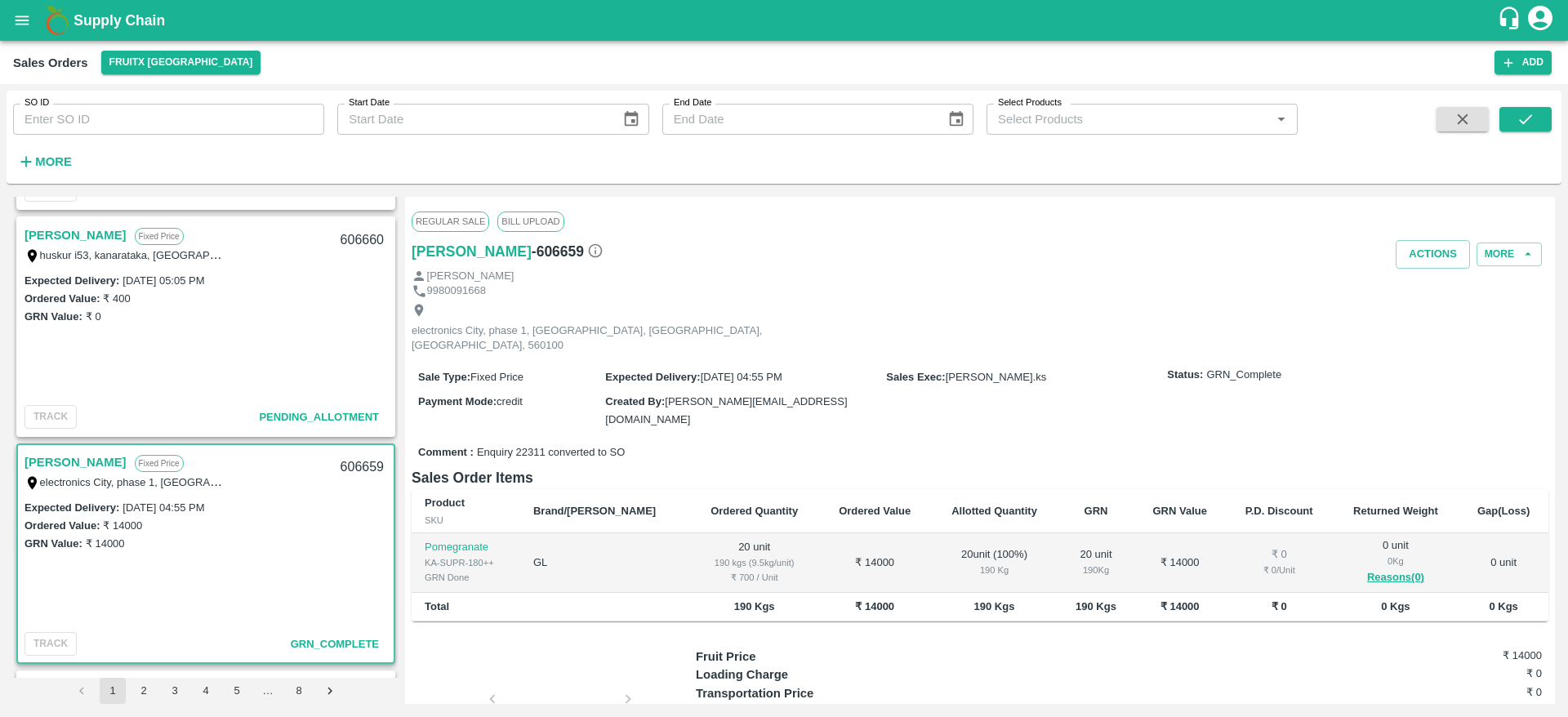
scroll to position [891, 0]
click at [48, 240] on link "Chalapathi" at bounding box center [75, 236] width 102 height 22
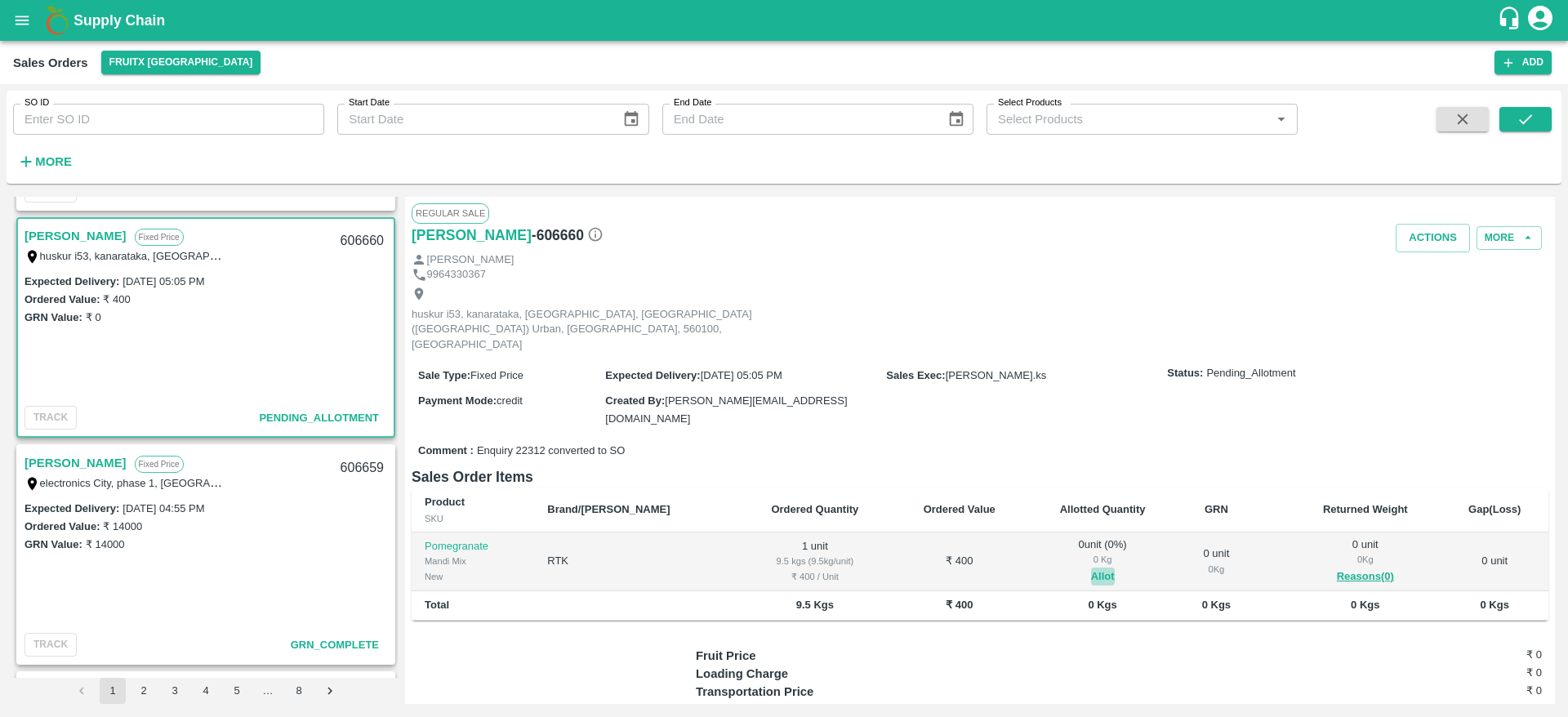
click at [1092, 567] on button "Allot" at bounding box center [1103, 577] width 24 height 19
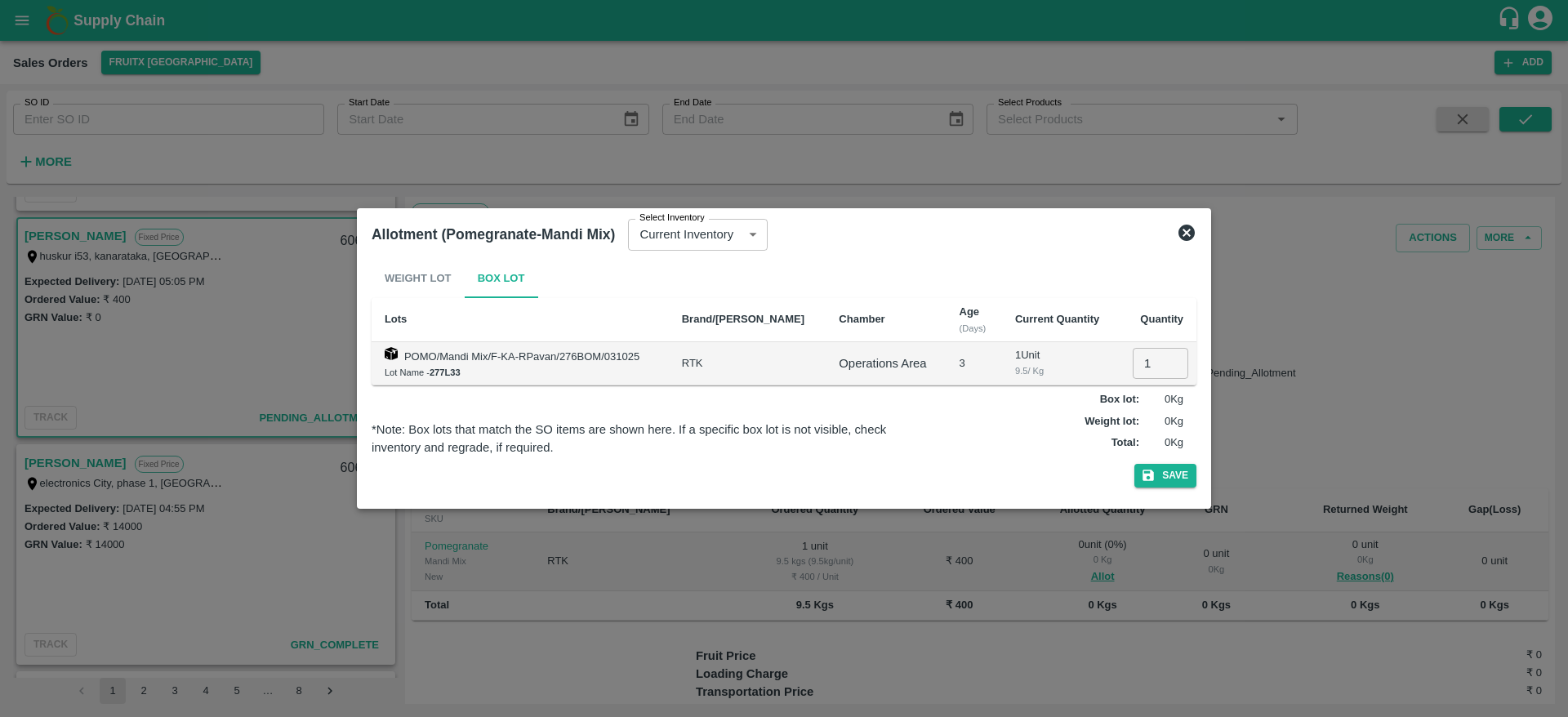
click at [1133, 374] on input "1" at bounding box center [1160, 363] width 56 height 31
type input "1"
click at [1135, 464] on button "Save" at bounding box center [1166, 475] width 62 height 24
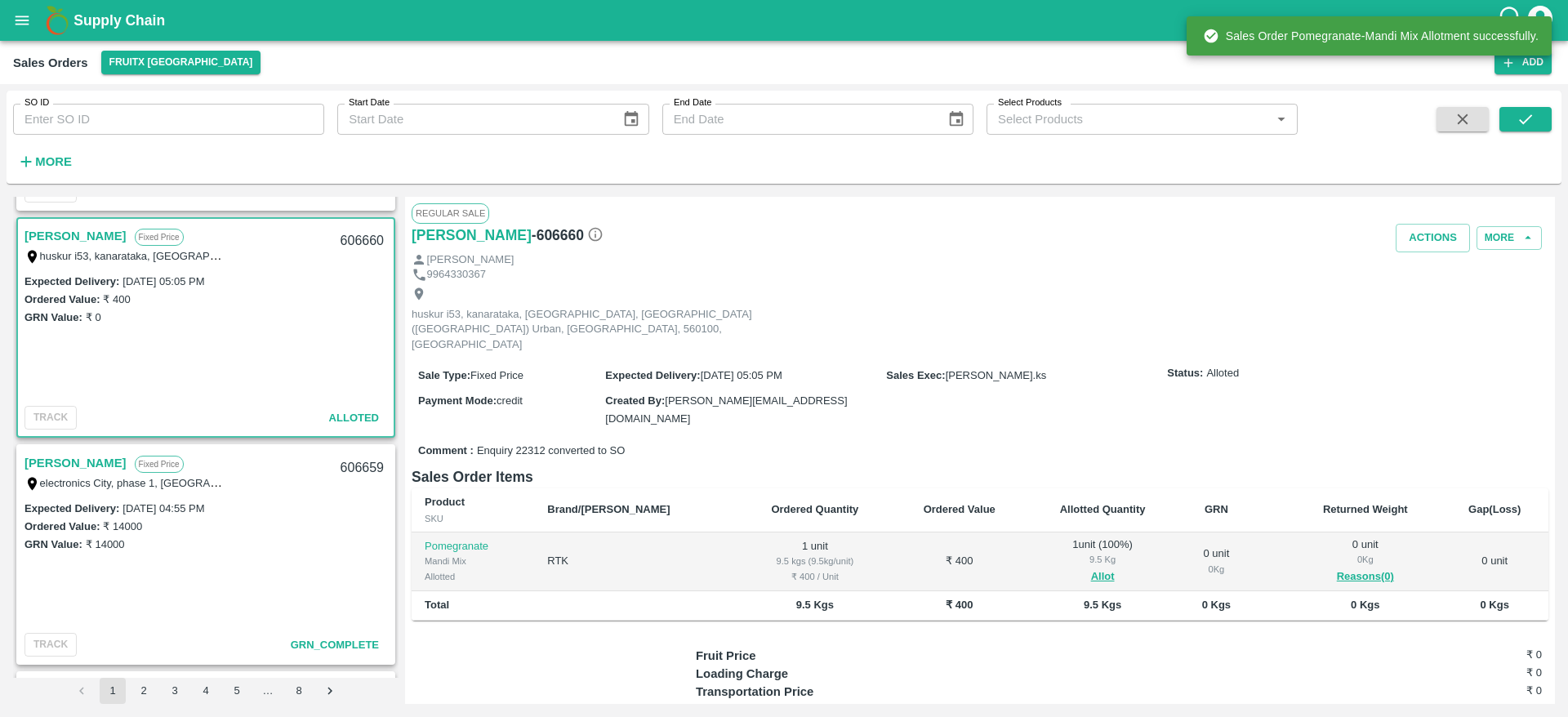
click at [356, 245] on div "606660" at bounding box center [362, 241] width 63 height 39
copy div "606660"
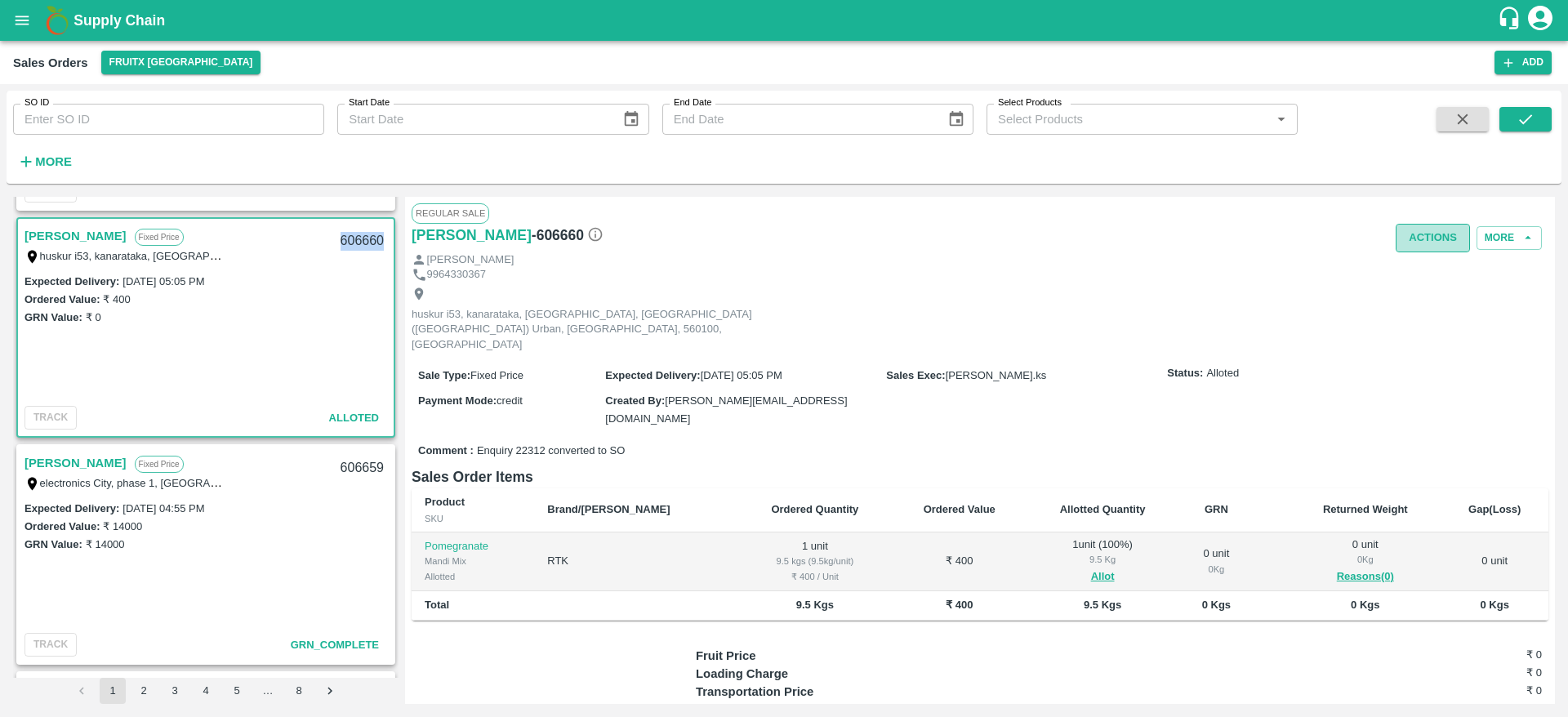
click at [1433, 250] on button "Actions" at bounding box center [1432, 238] width 74 height 28
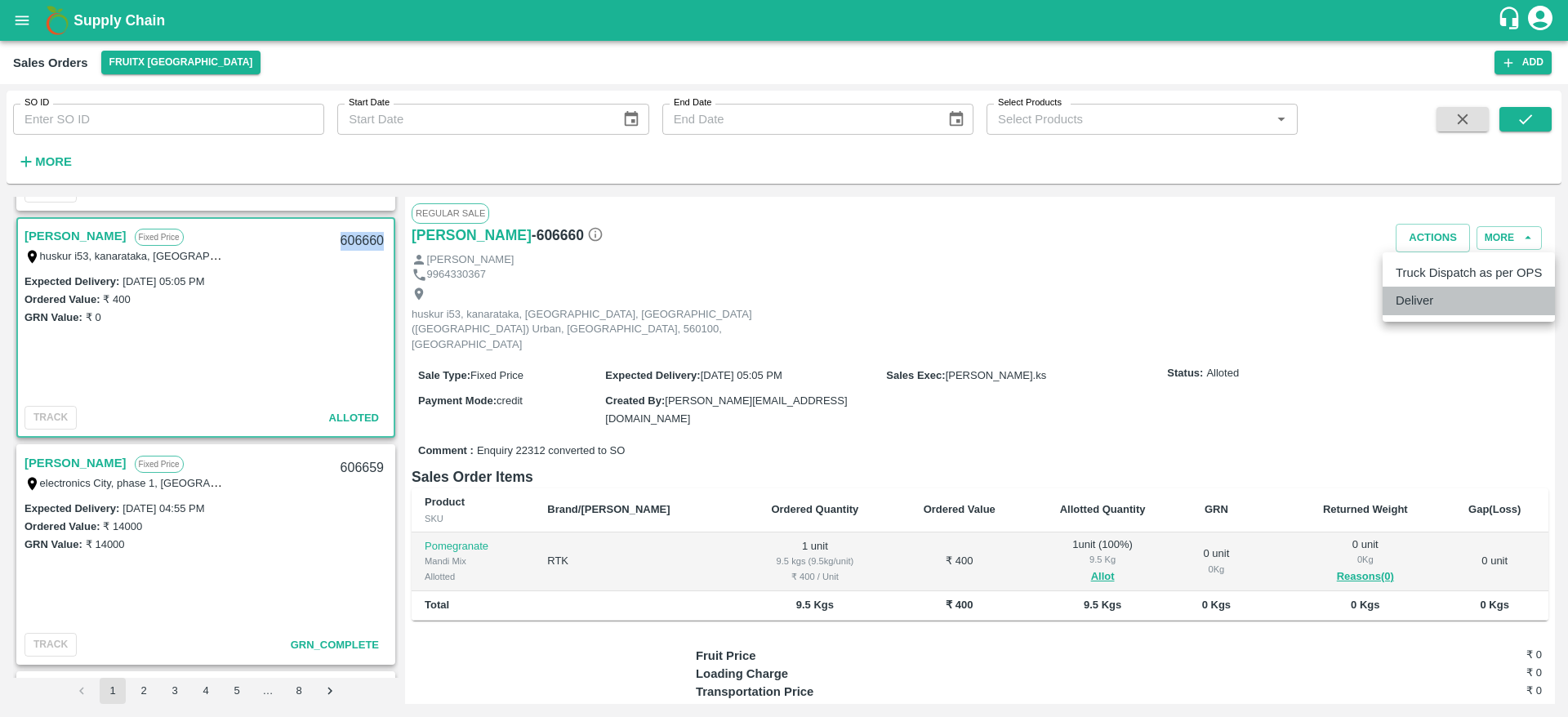
click at [1442, 302] on li "Deliver" at bounding box center [1468, 301] width 172 height 28
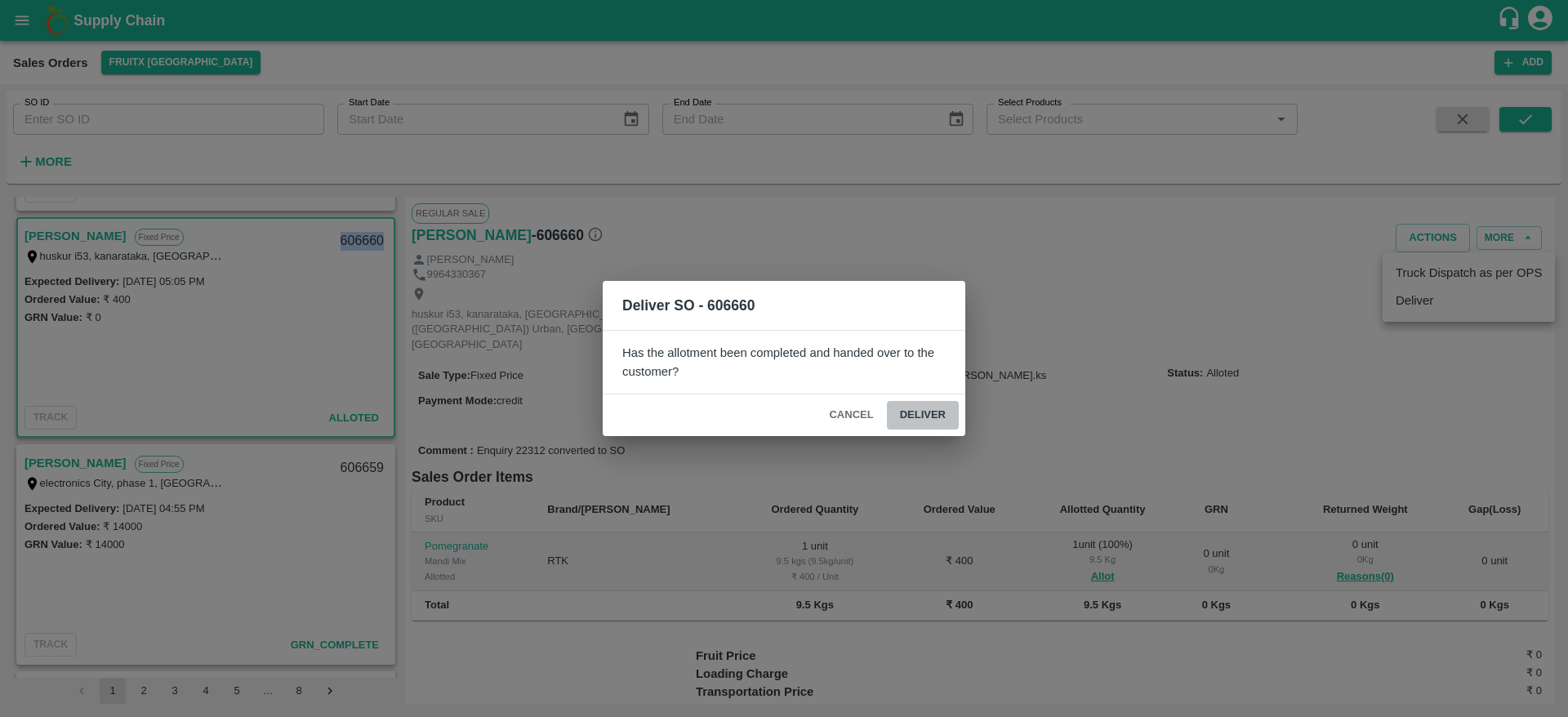
click at [919, 420] on button "Deliver" at bounding box center [923, 415] width 72 height 28
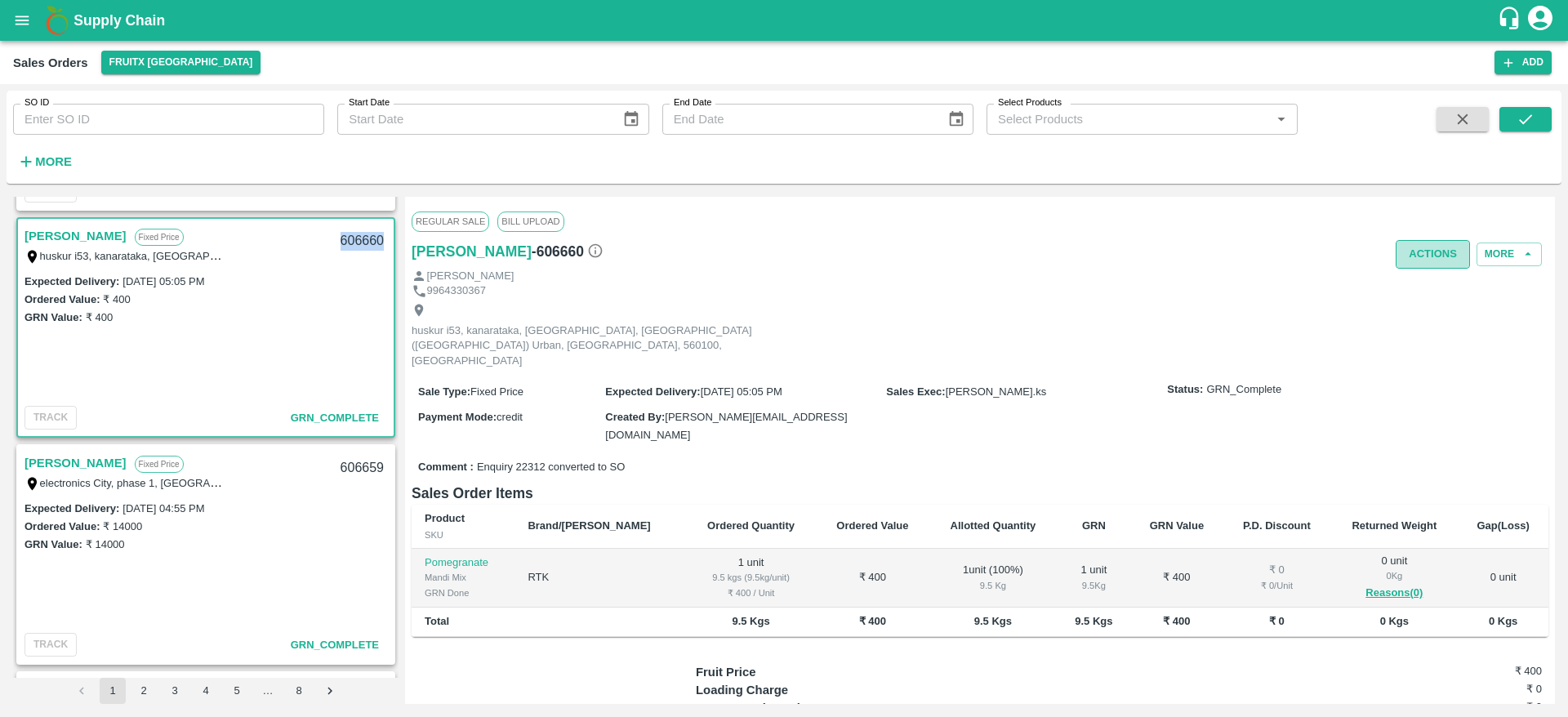
click at [1427, 249] on button "Actions" at bounding box center [1432, 254] width 74 height 28
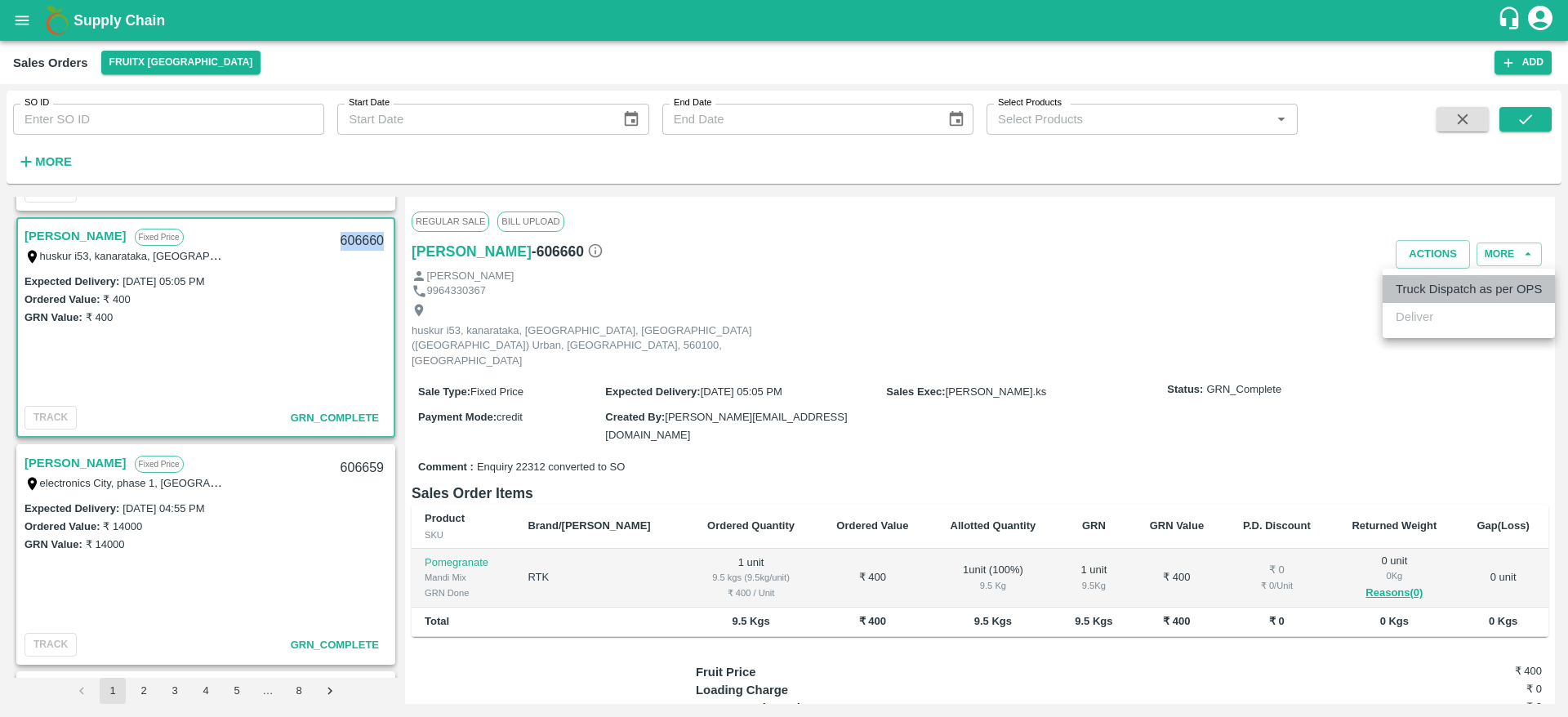
click at [1434, 297] on li "Truck Dispatch as per OPS" at bounding box center [1468, 290] width 172 height 28
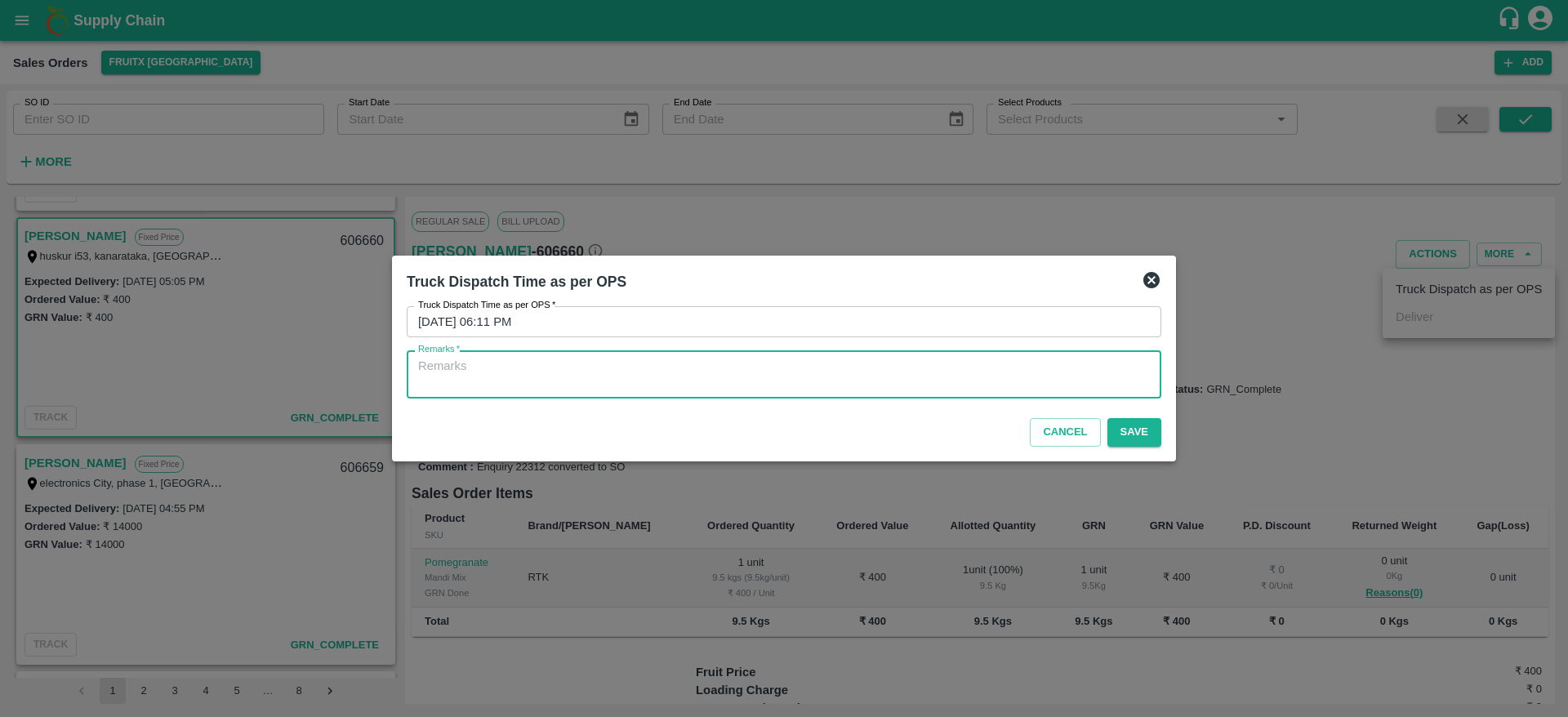
click at [1015, 365] on textarea "Remarks   *" at bounding box center [784, 374] width 732 height 34
type textarea "OTD"
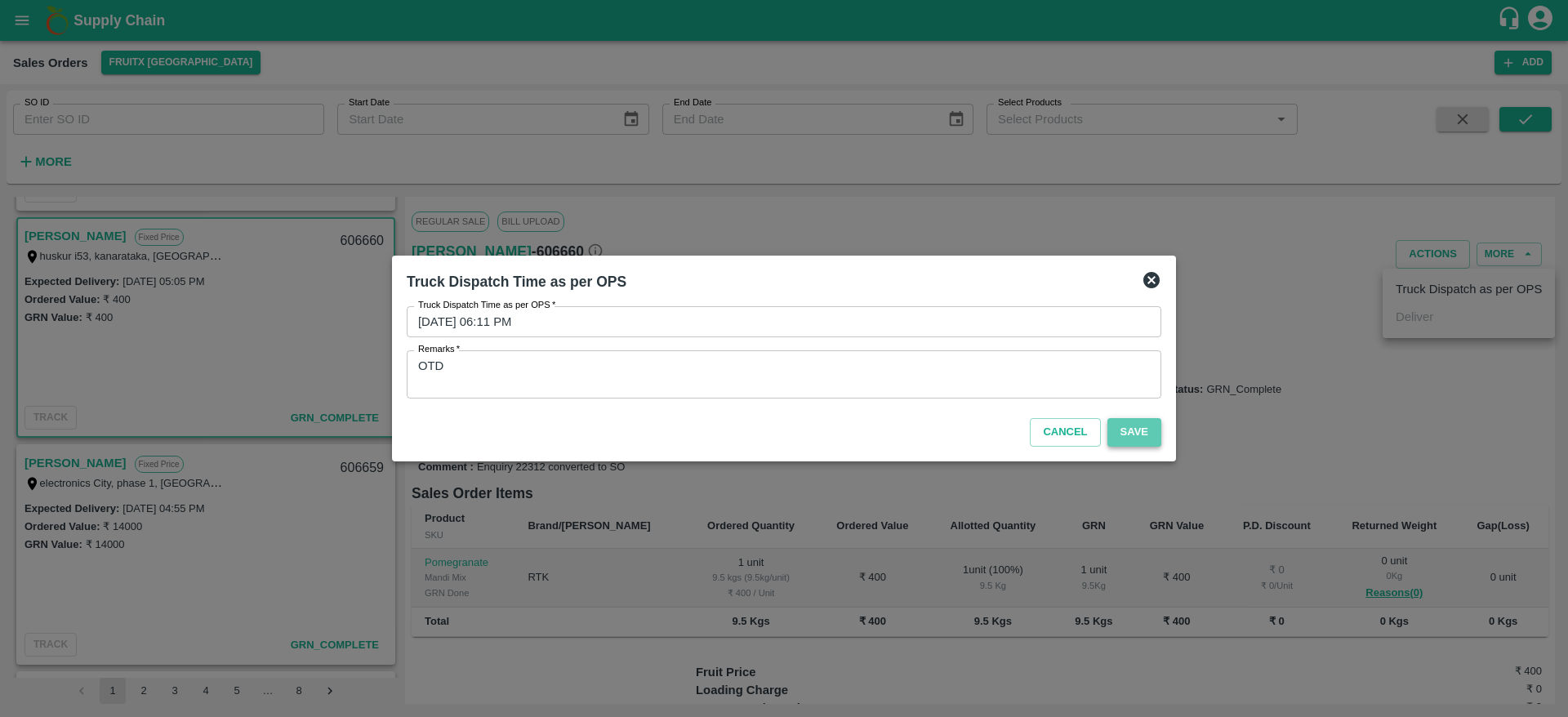
click at [1142, 430] on button "Save" at bounding box center [1134, 432] width 54 height 28
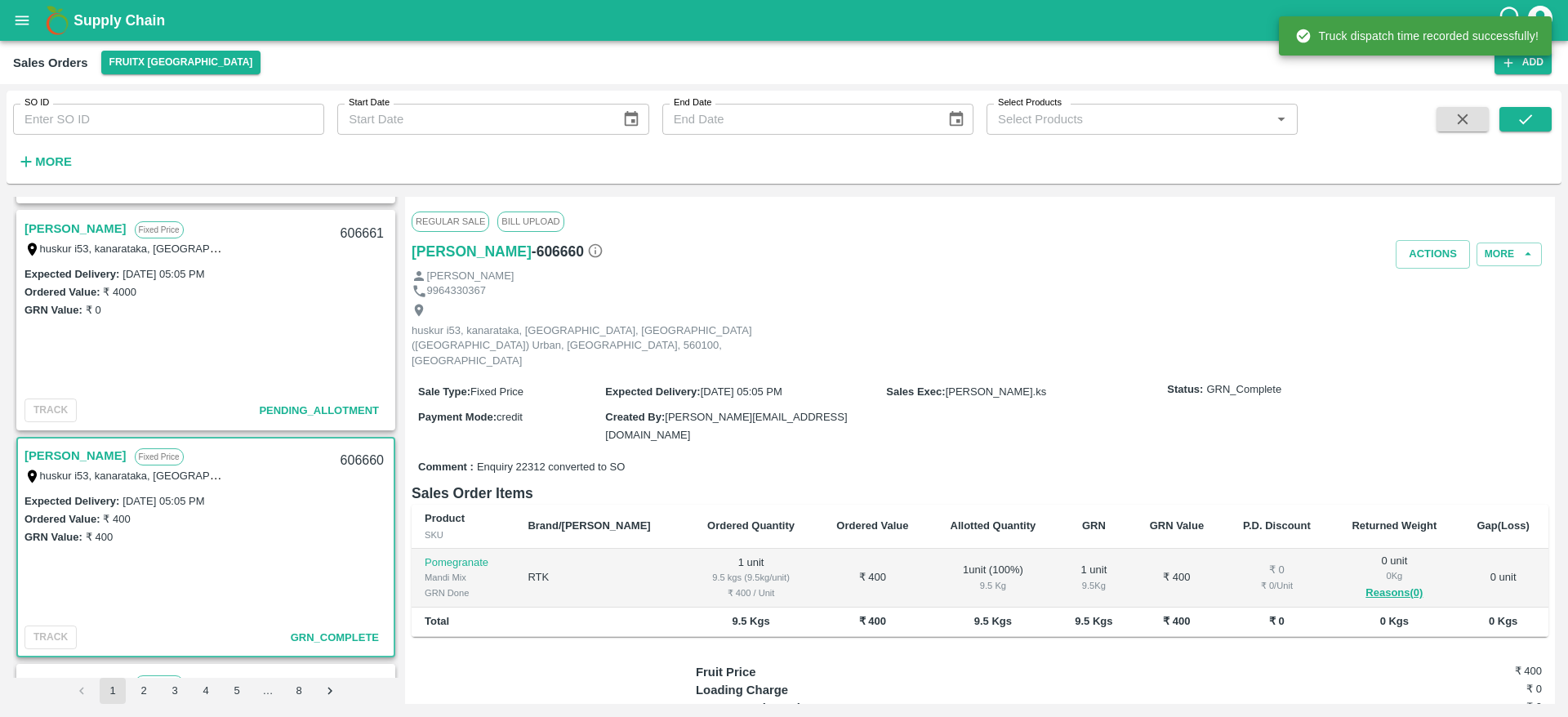
scroll to position [652, 0]
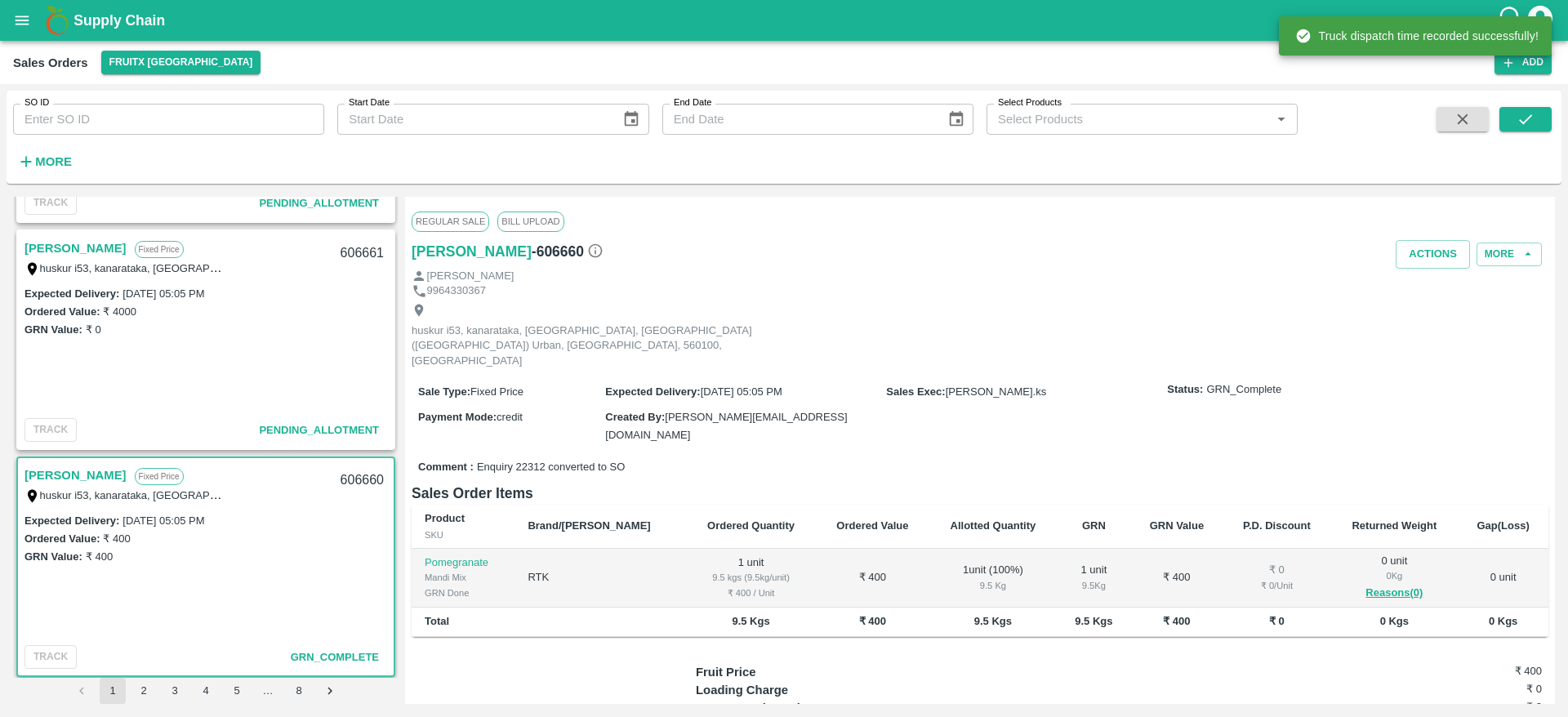
click at [84, 245] on link "Chalapathi" at bounding box center [75, 248] width 102 height 22
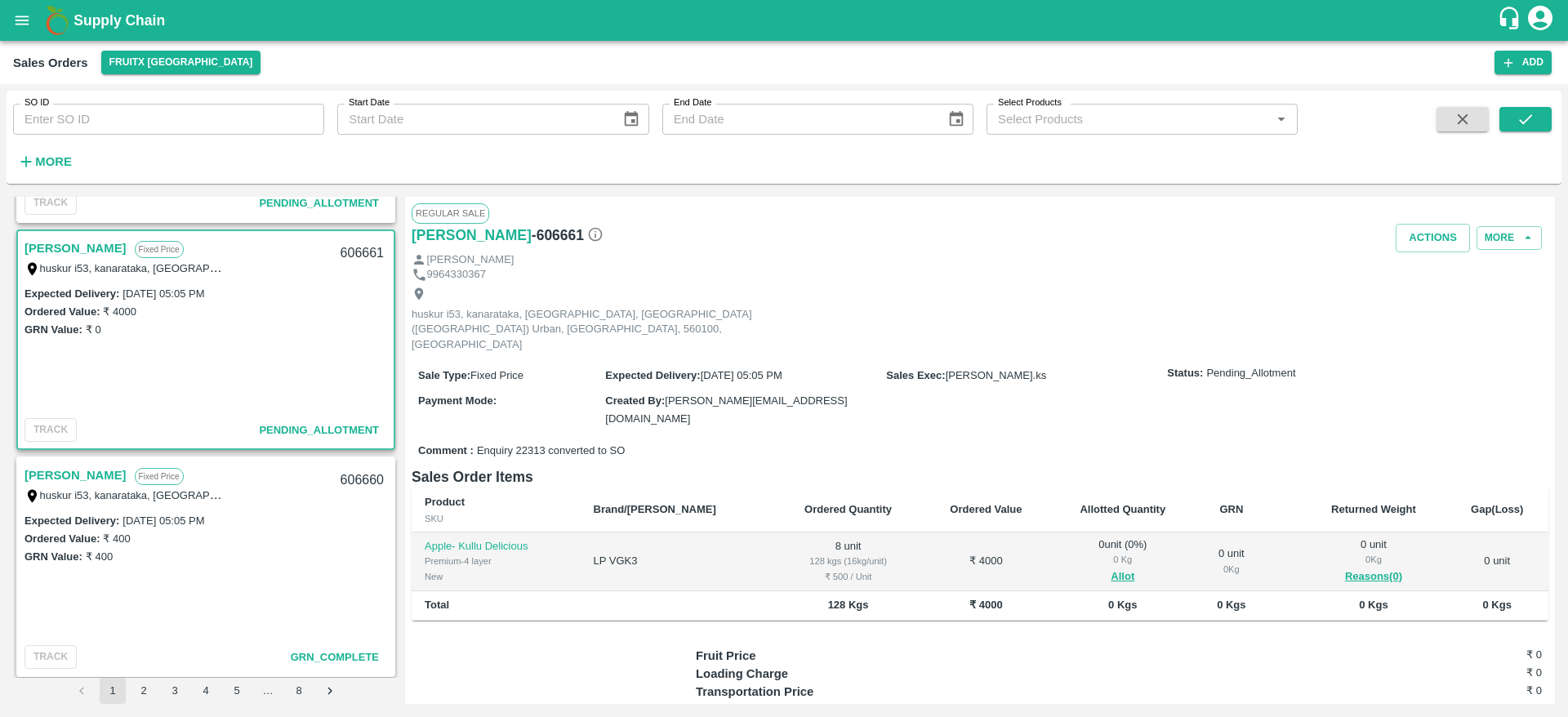
click at [349, 244] on div "606661" at bounding box center [362, 253] width 63 height 39
copy div "606661"
click at [1111, 567] on button "Allot" at bounding box center [1122, 577] width 24 height 19
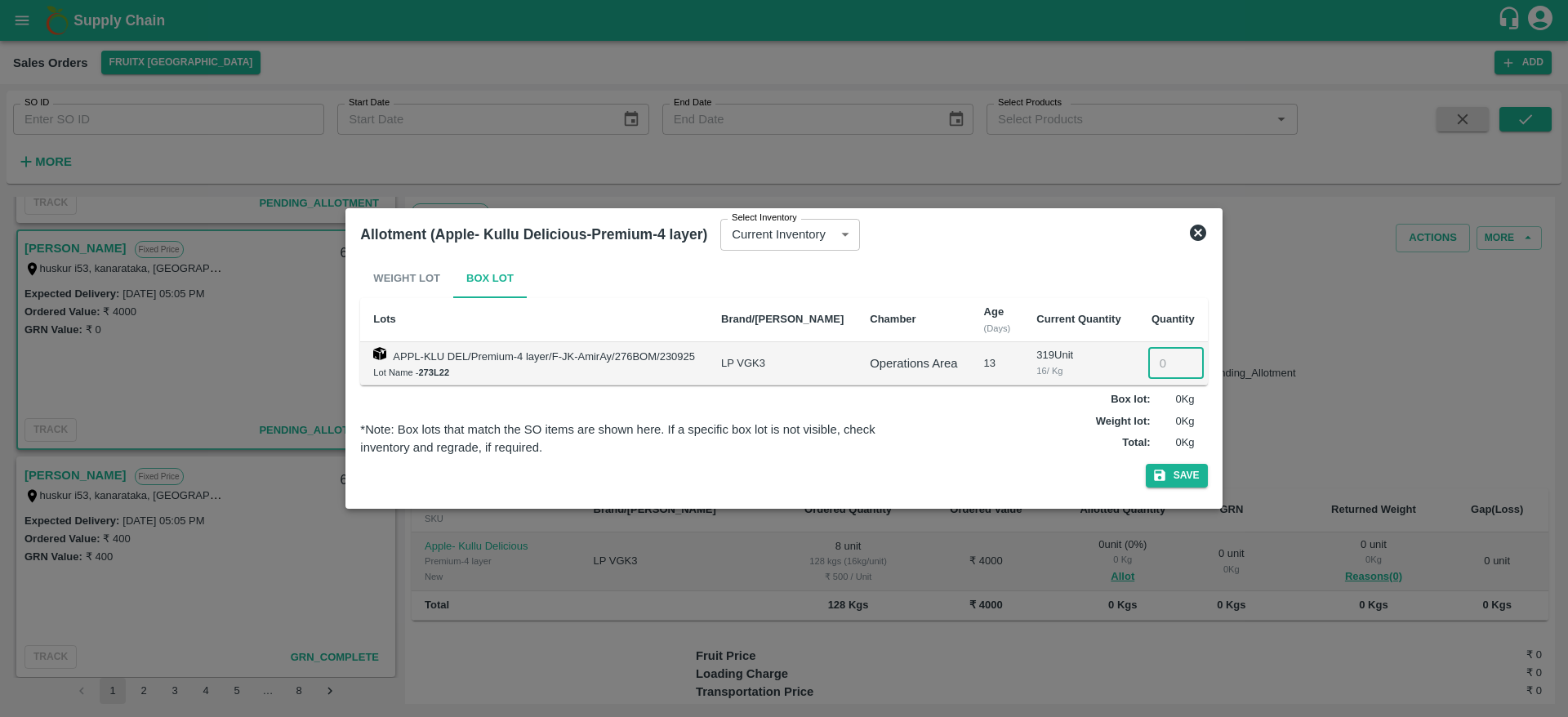
click at [1152, 357] on input "number" at bounding box center [1176, 363] width 56 height 31
type input "8"
click at [1146, 464] on button "Save" at bounding box center [1177, 475] width 62 height 24
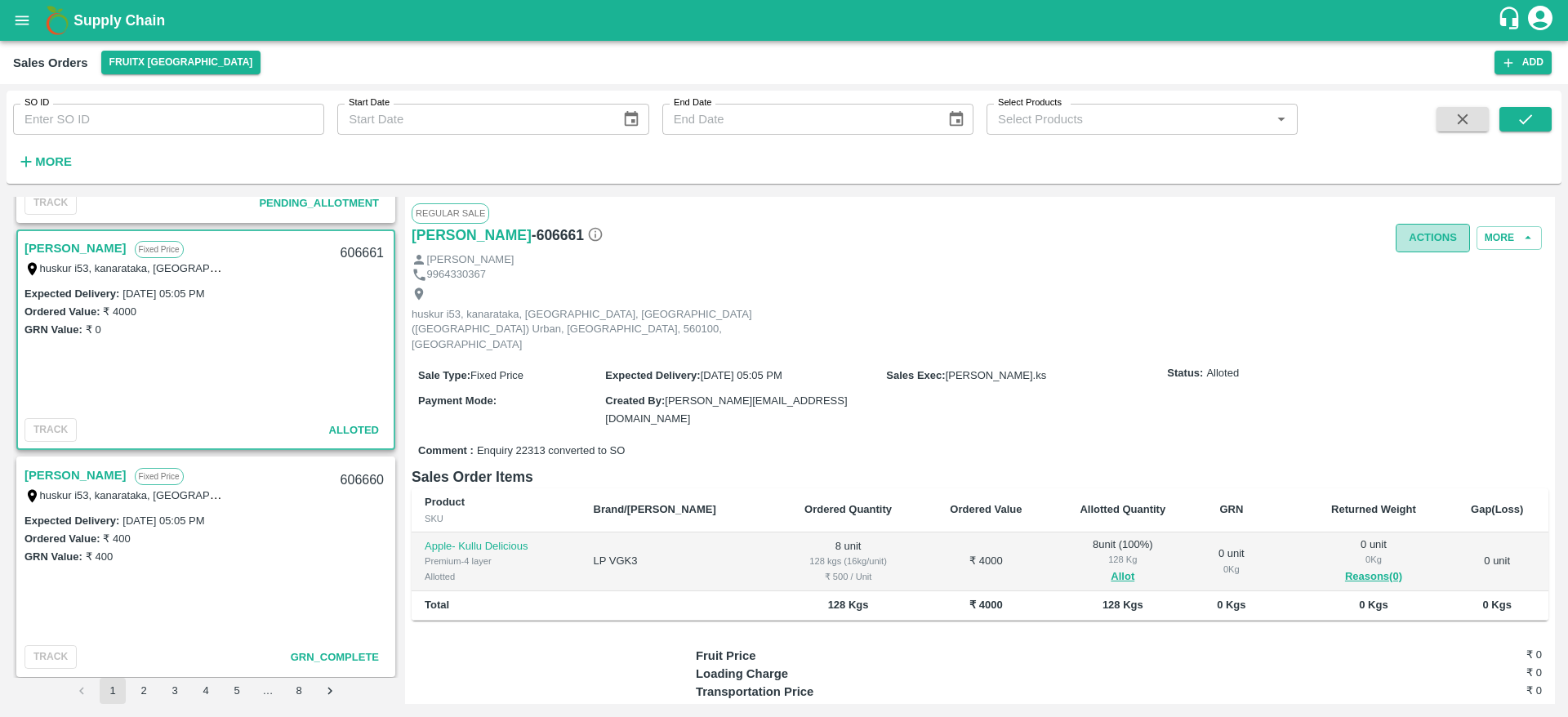
click at [1427, 226] on button "Actions" at bounding box center [1432, 238] width 74 height 28
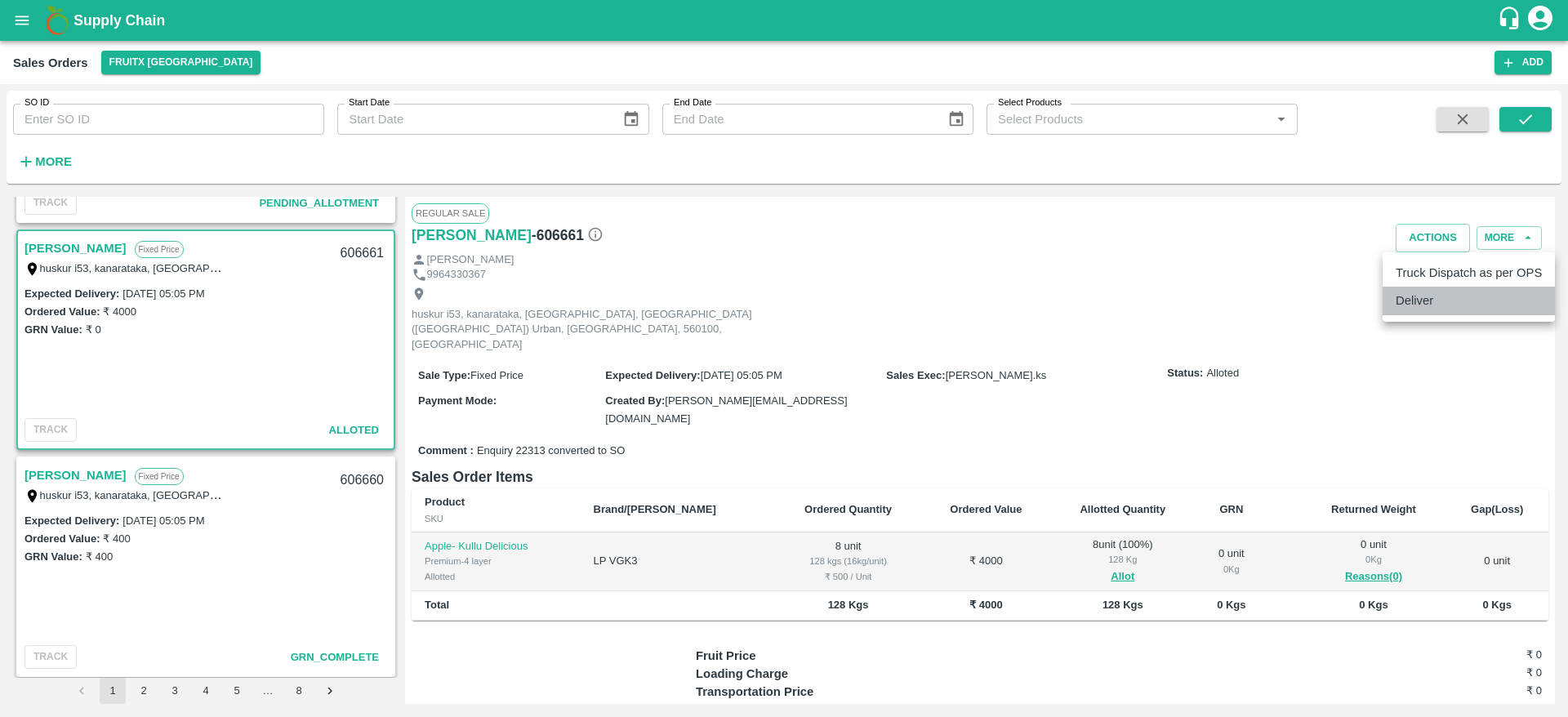
click at [1470, 312] on li "Deliver" at bounding box center [1468, 301] width 172 height 28
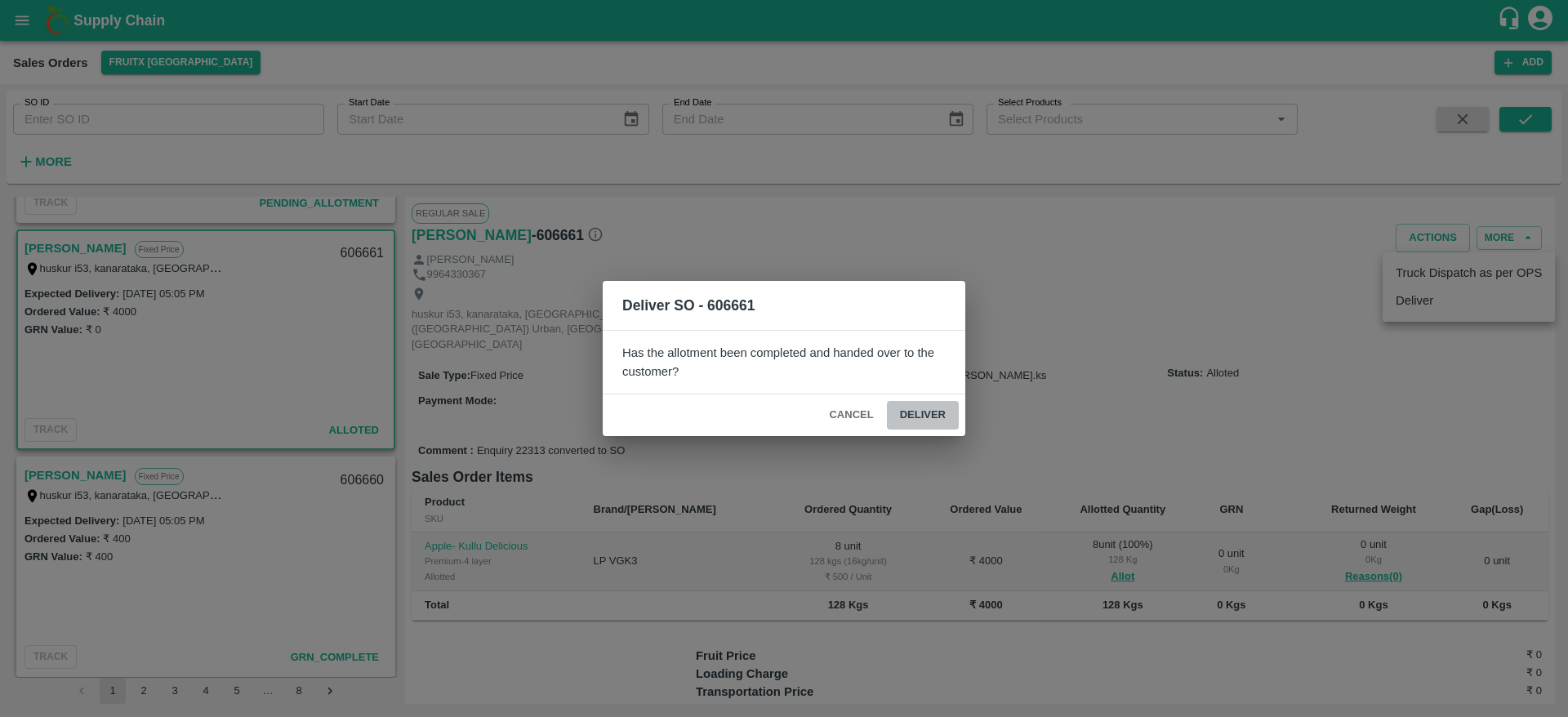
click at [919, 422] on button "Deliver" at bounding box center [923, 415] width 72 height 28
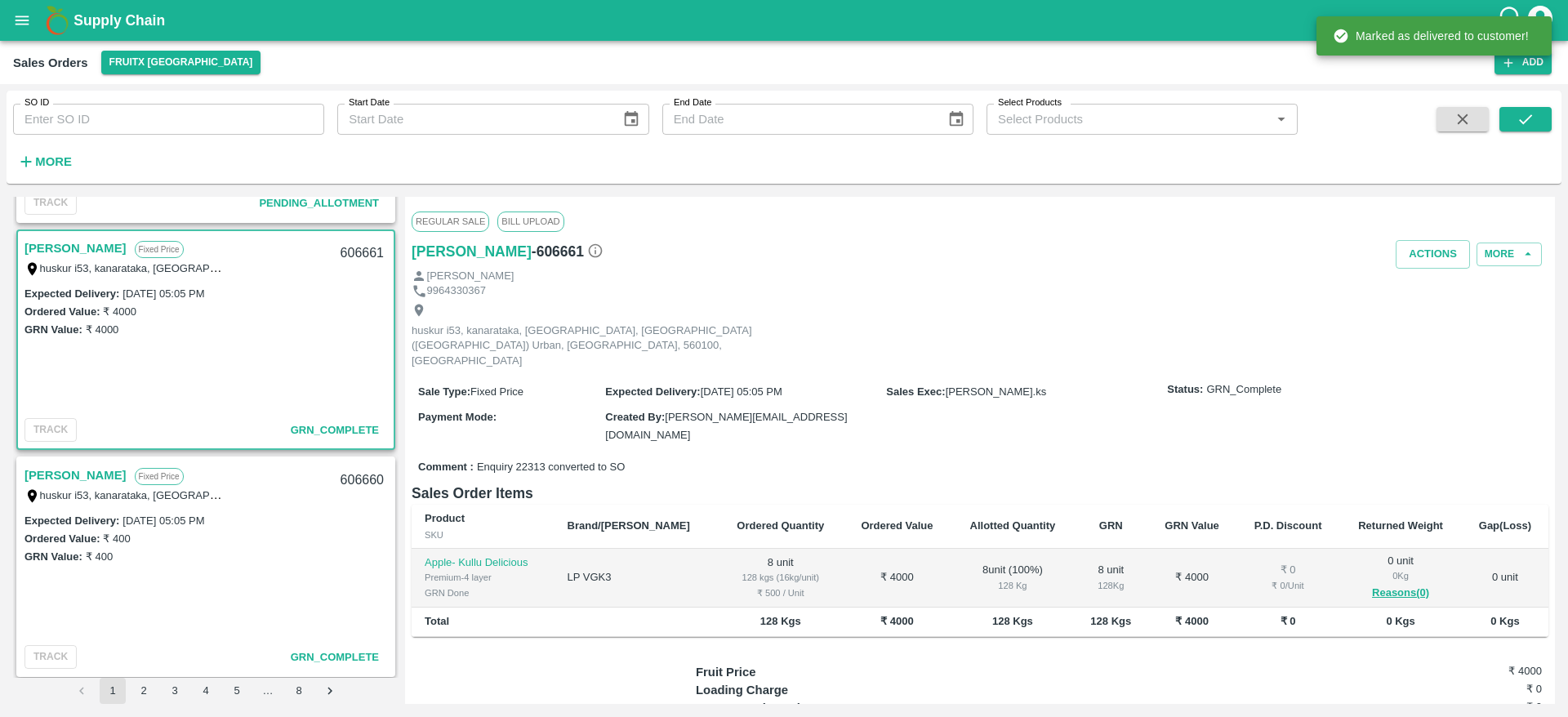
click at [363, 250] on div "606661" at bounding box center [362, 253] width 63 height 39
click at [1438, 237] on div "Regular Sale Bill Upload" at bounding box center [980, 221] width 1137 height 36
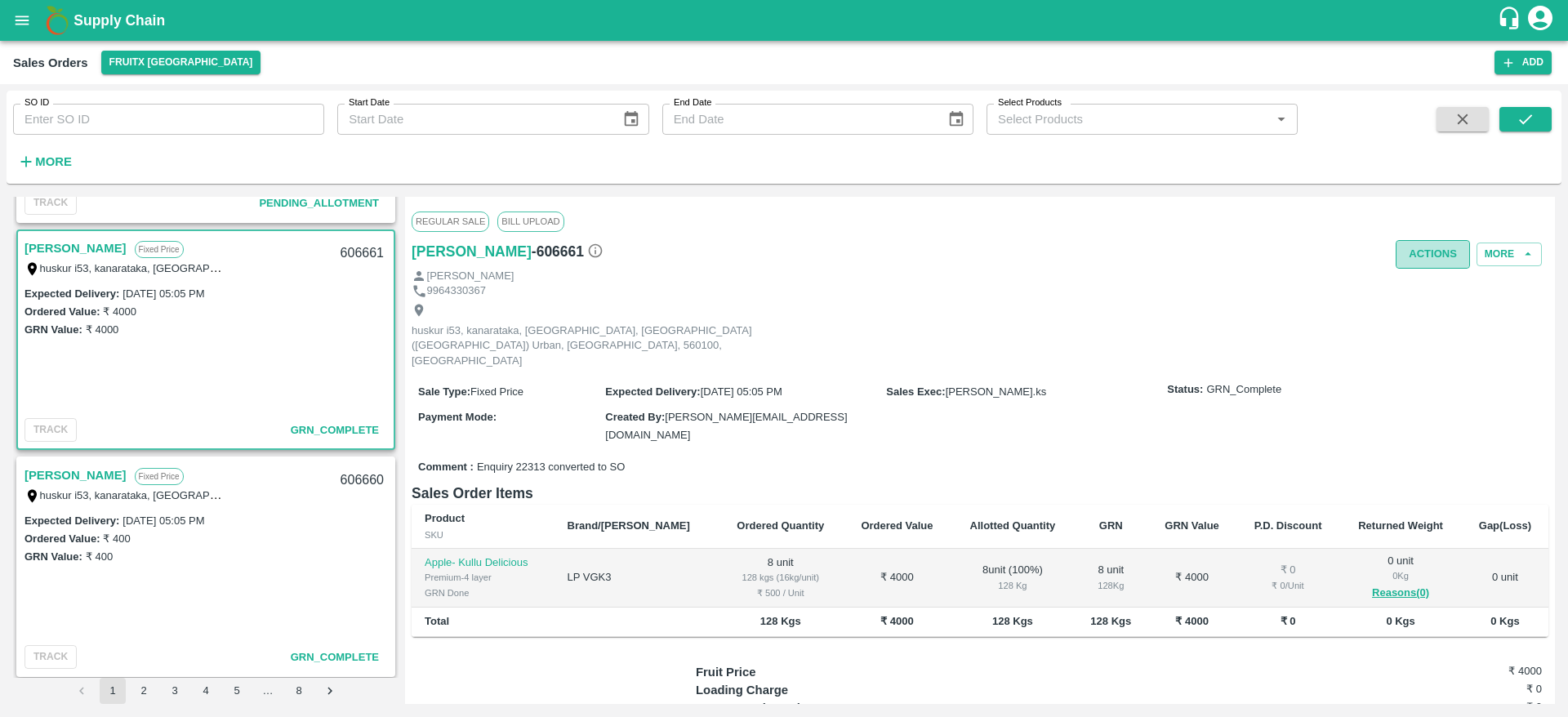
click at [1437, 241] on button "Actions" at bounding box center [1432, 254] width 74 height 28
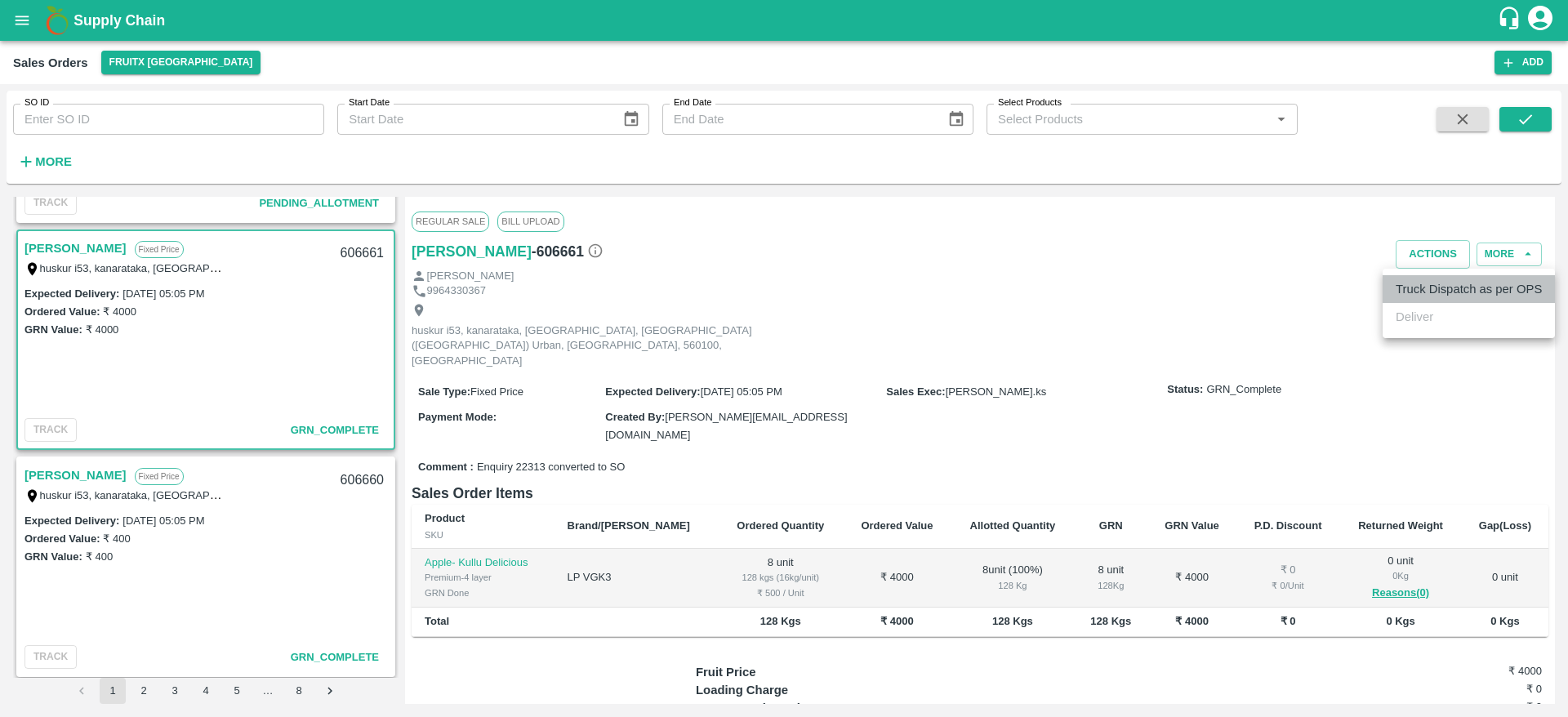
click at [1430, 276] on li "Truck Dispatch as per OPS" at bounding box center [1468, 290] width 172 height 28
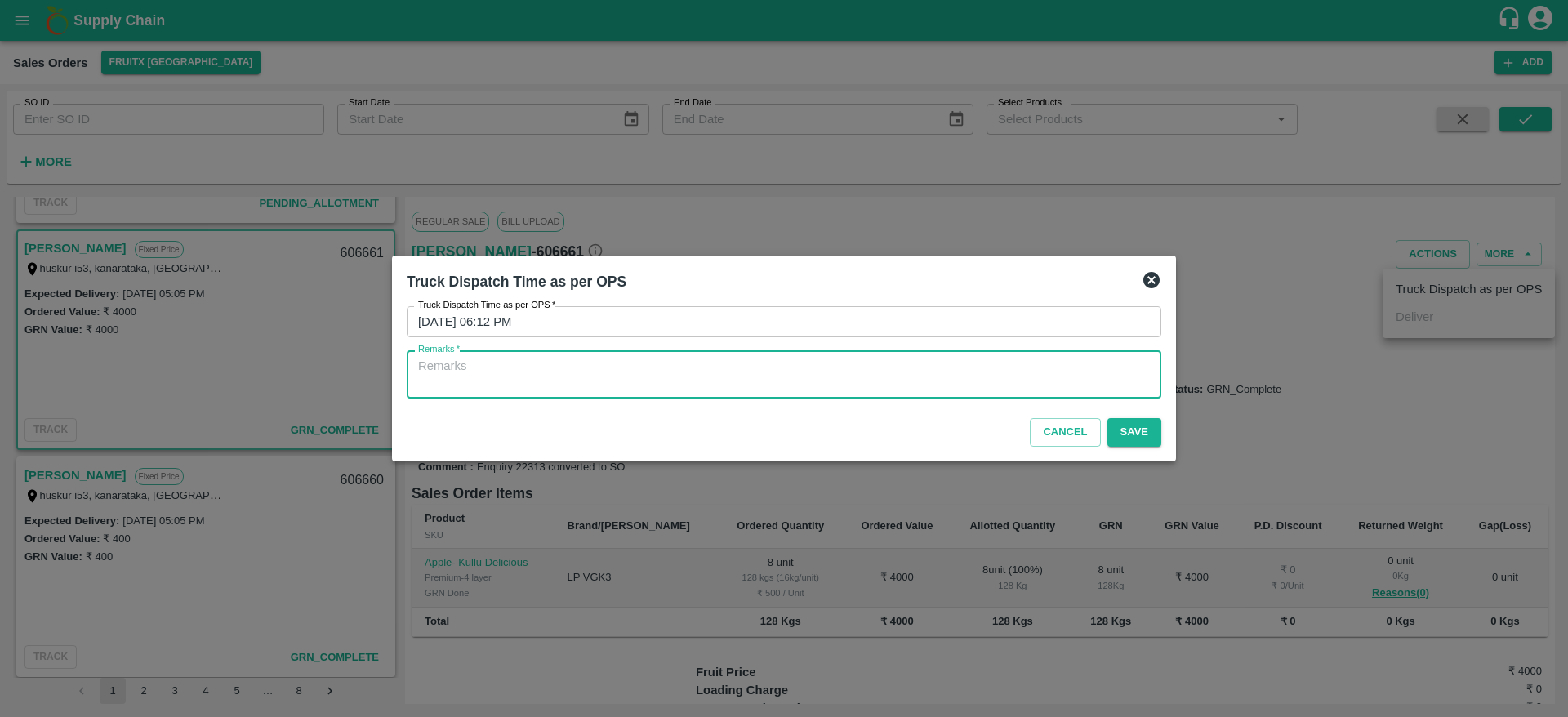
click at [1042, 380] on textarea "Remarks   *" at bounding box center [784, 374] width 732 height 34
type textarea "OTD"
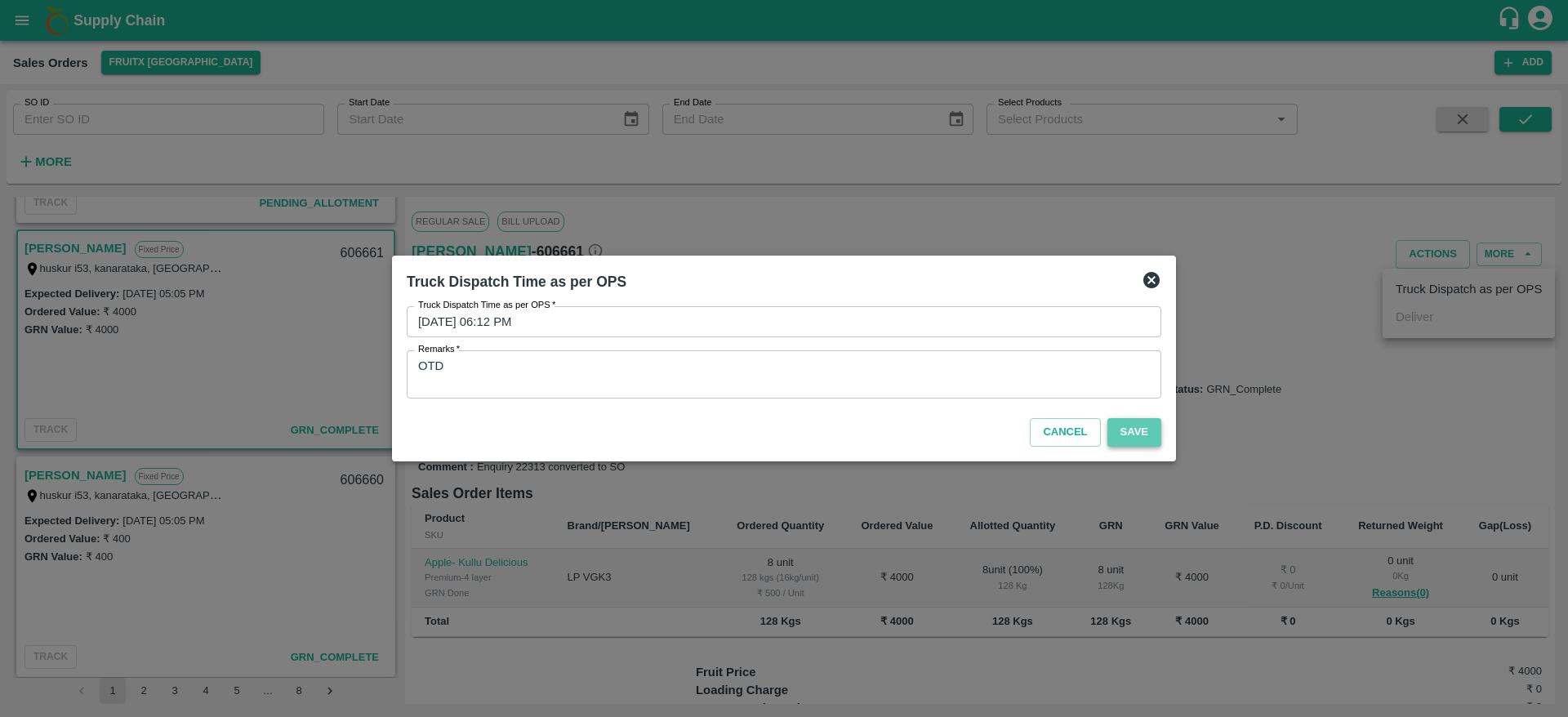
click at [1141, 434] on button "Save" at bounding box center [1134, 432] width 54 height 28
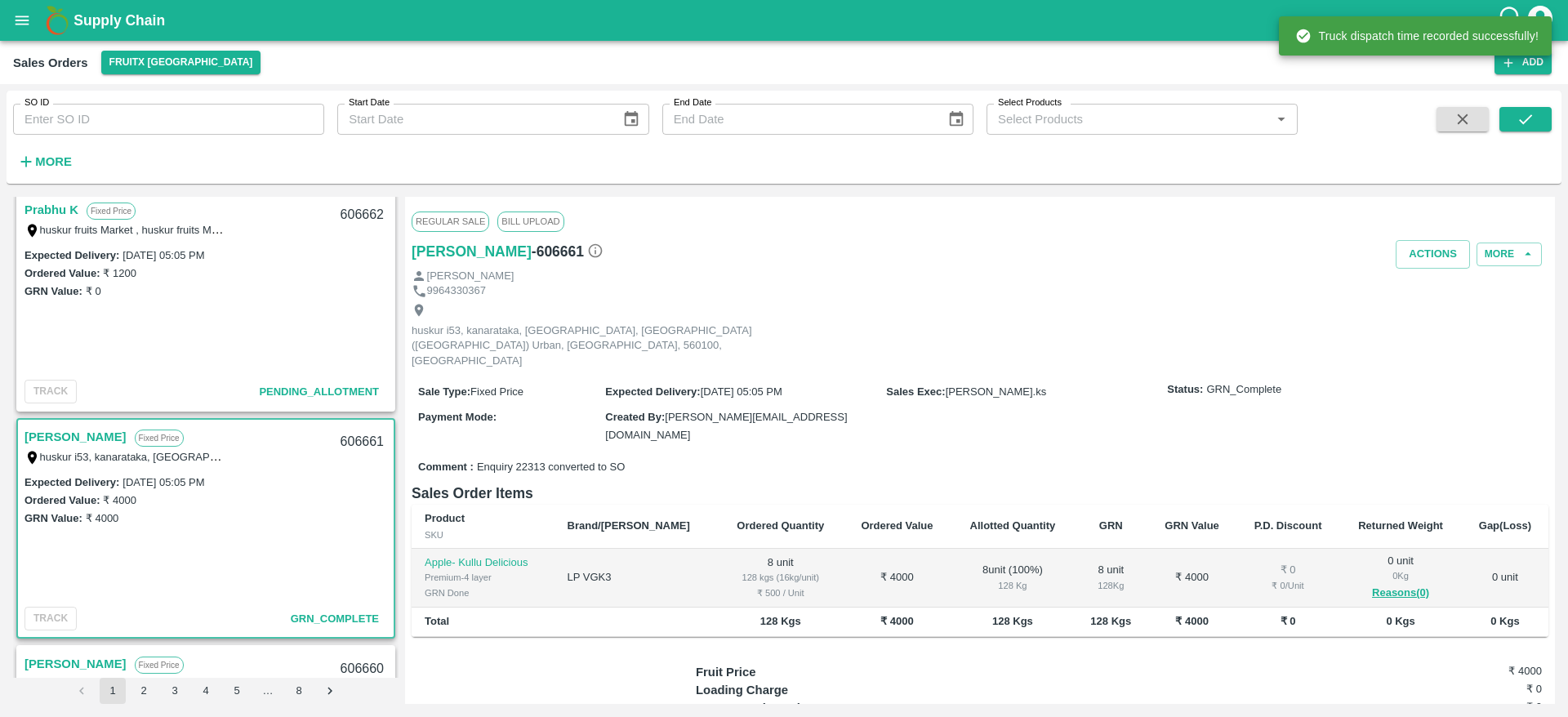
scroll to position [462, 0]
click at [47, 212] on link "Prabhu K" at bounding box center [51, 211] width 54 height 22
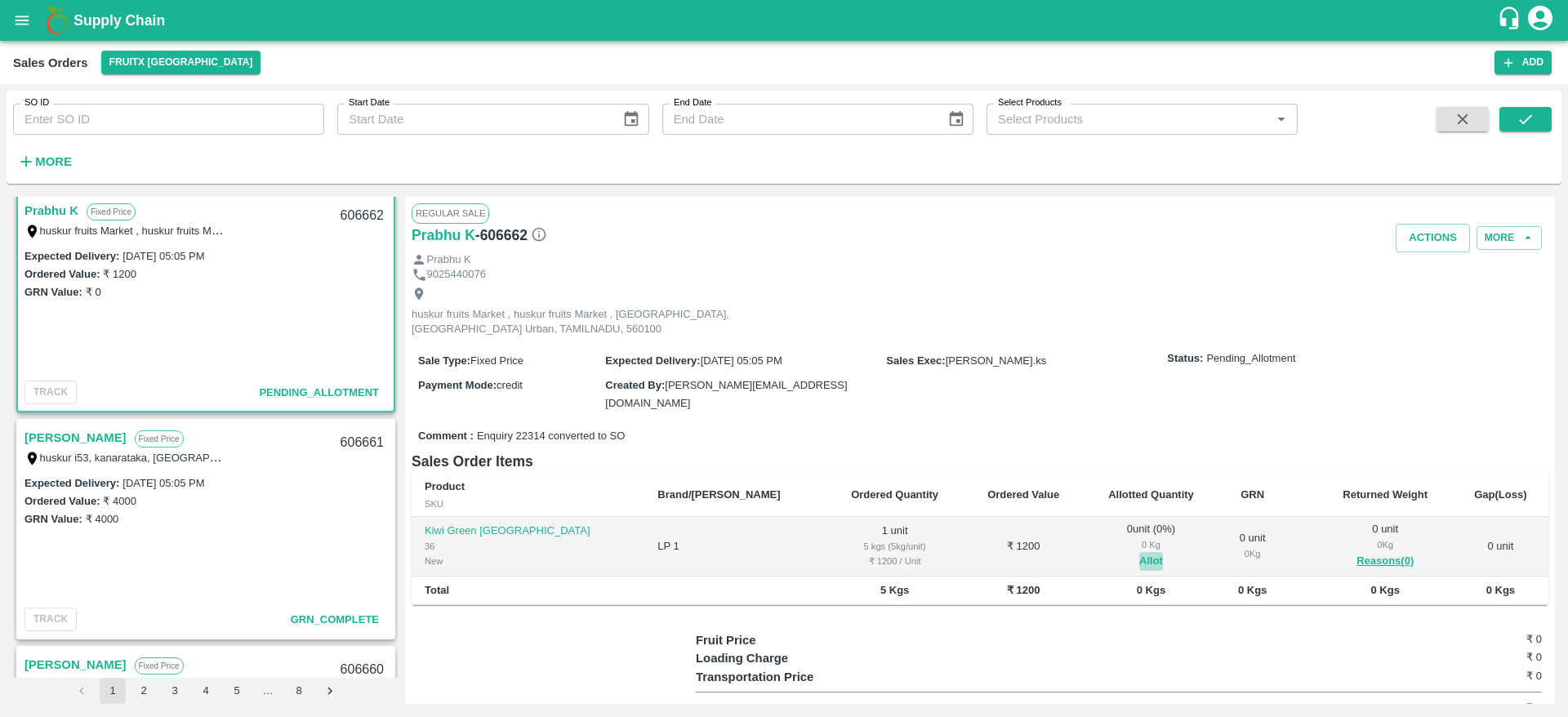
click at [1140, 552] on button "Allot" at bounding box center [1151, 562] width 24 height 19
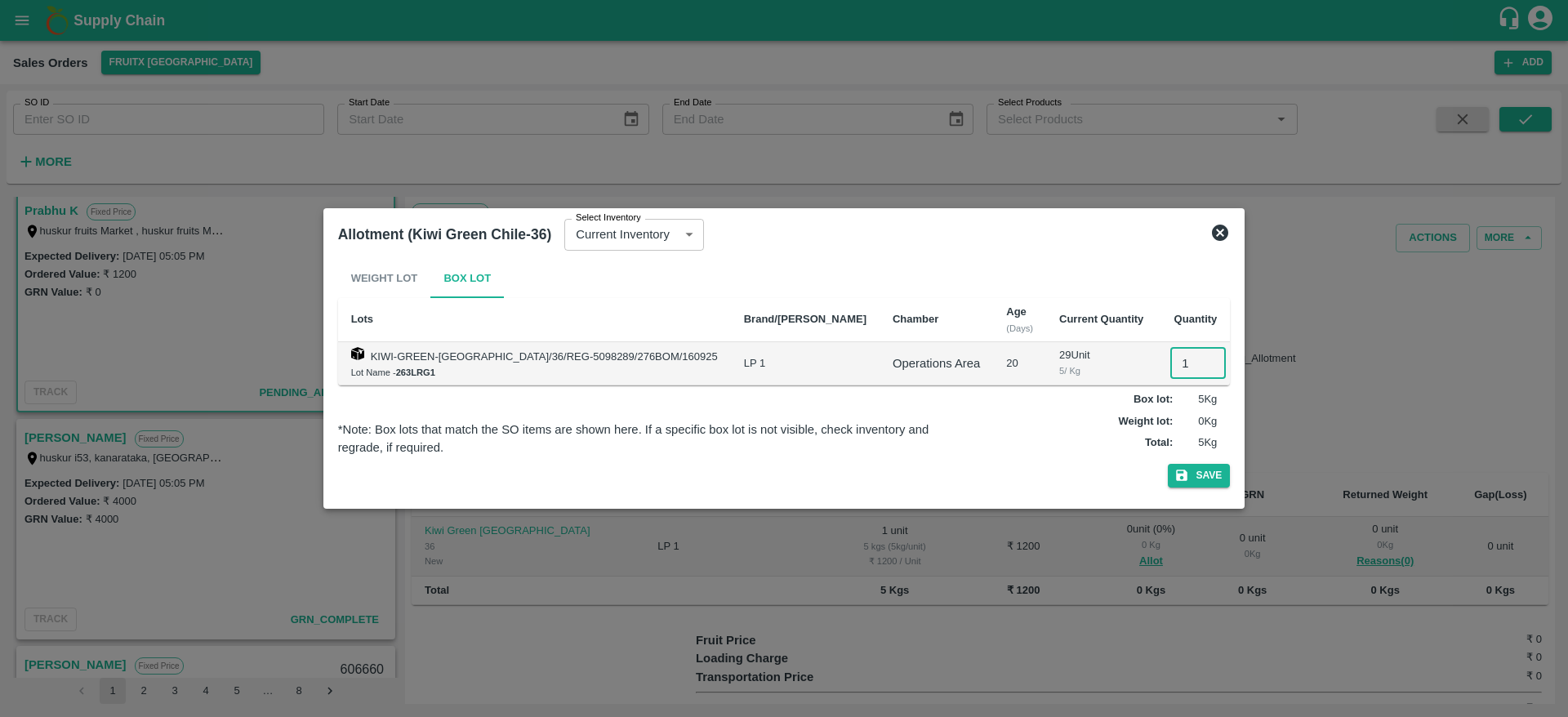
click at [1171, 366] on input "1" at bounding box center [1198, 363] width 56 height 31
type input "1"
click at [1168, 464] on button "Save" at bounding box center [1199, 475] width 62 height 24
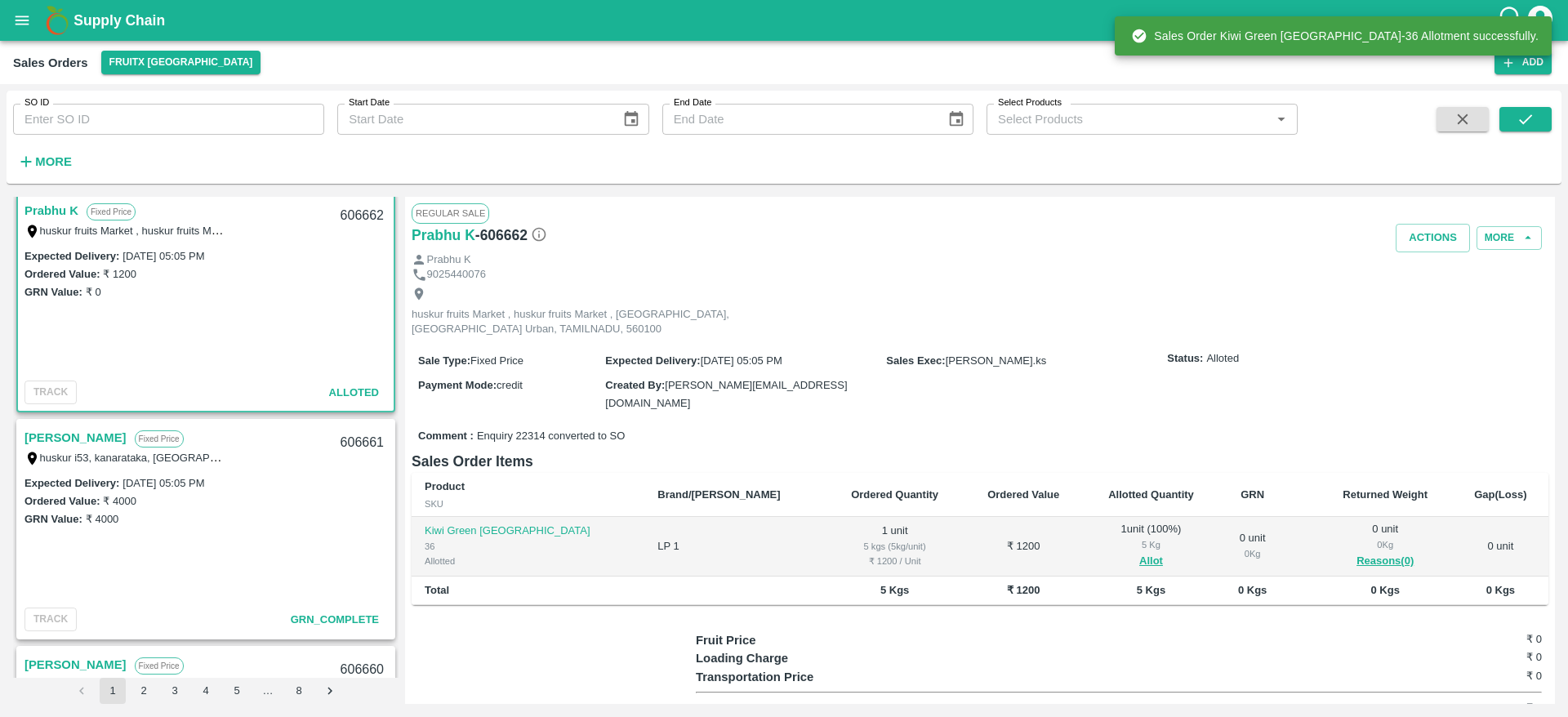
click at [358, 224] on div "606662" at bounding box center [362, 215] width 63 height 39
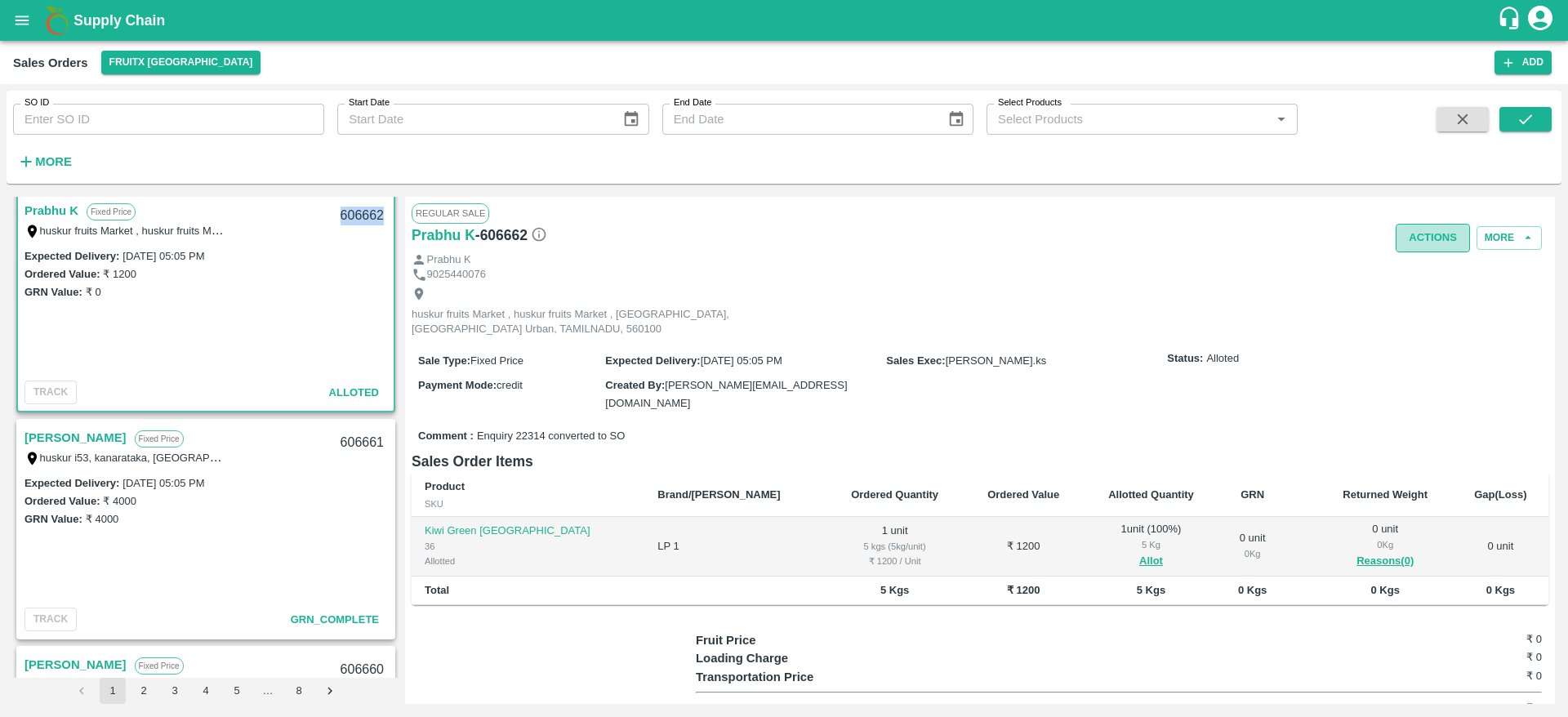
click at [1430, 244] on button "Actions" at bounding box center [1432, 238] width 74 height 28
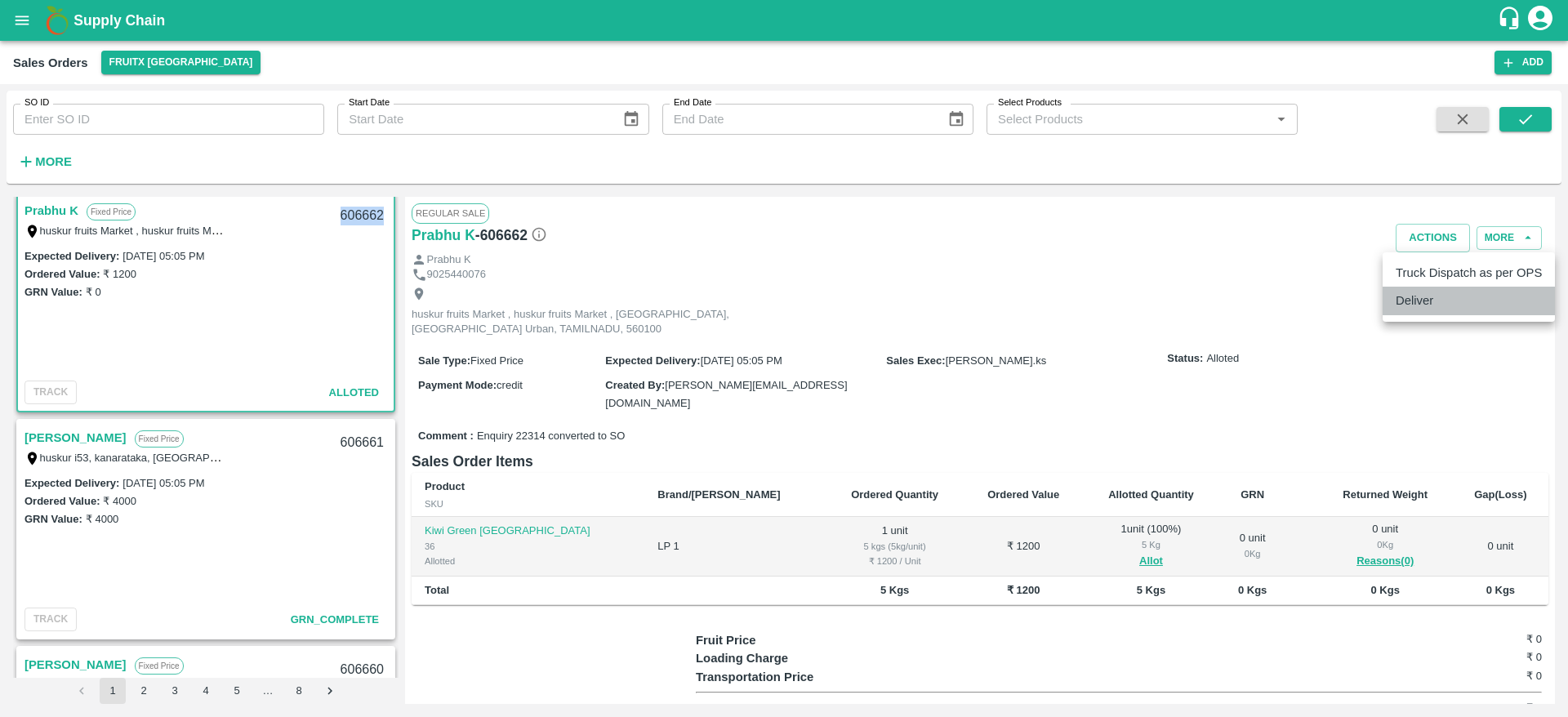
click at [1429, 295] on li "Deliver" at bounding box center [1468, 301] width 172 height 28
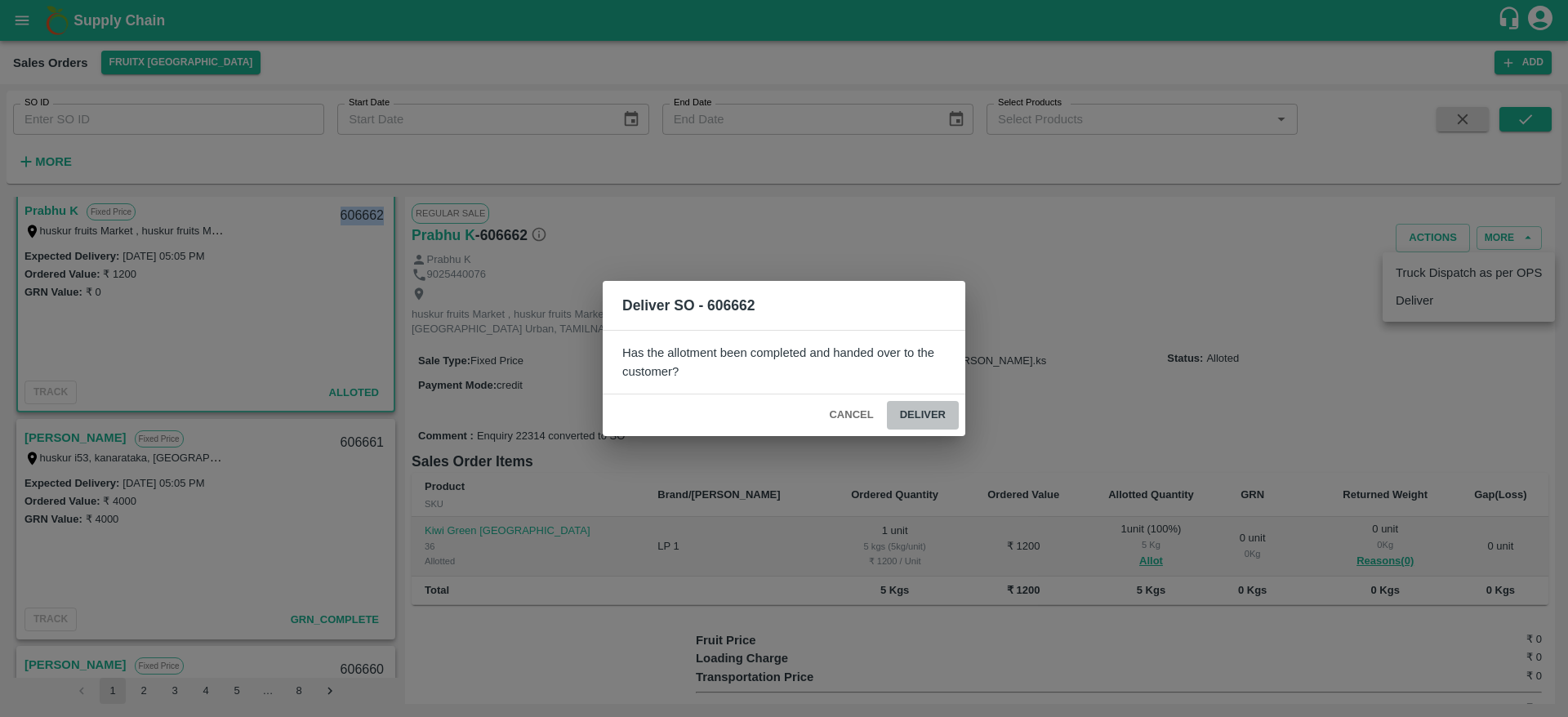
click at [925, 418] on button "Deliver" at bounding box center [923, 415] width 72 height 28
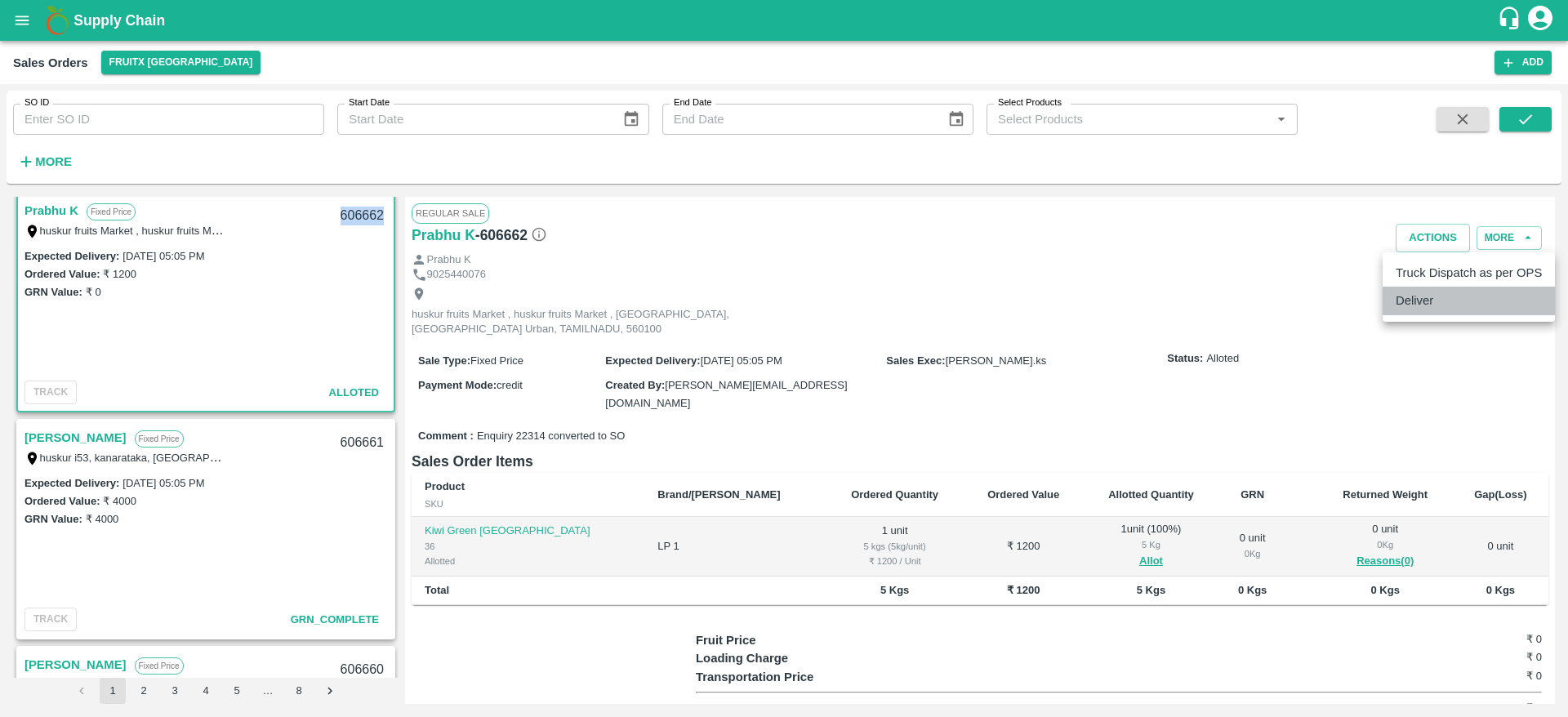
click at [1432, 310] on li "Deliver" at bounding box center [1468, 301] width 172 height 28
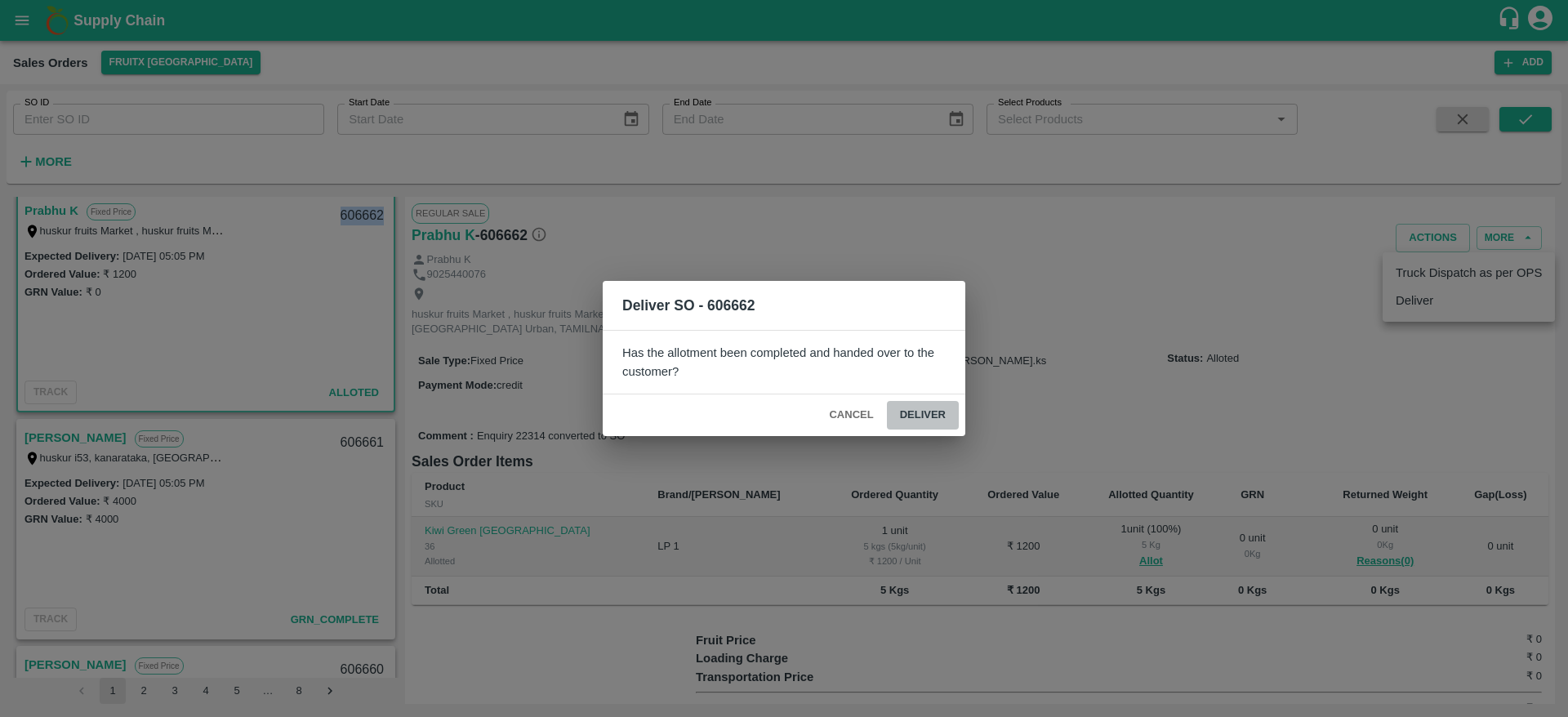
click at [901, 411] on button "Deliver" at bounding box center [923, 415] width 72 height 28
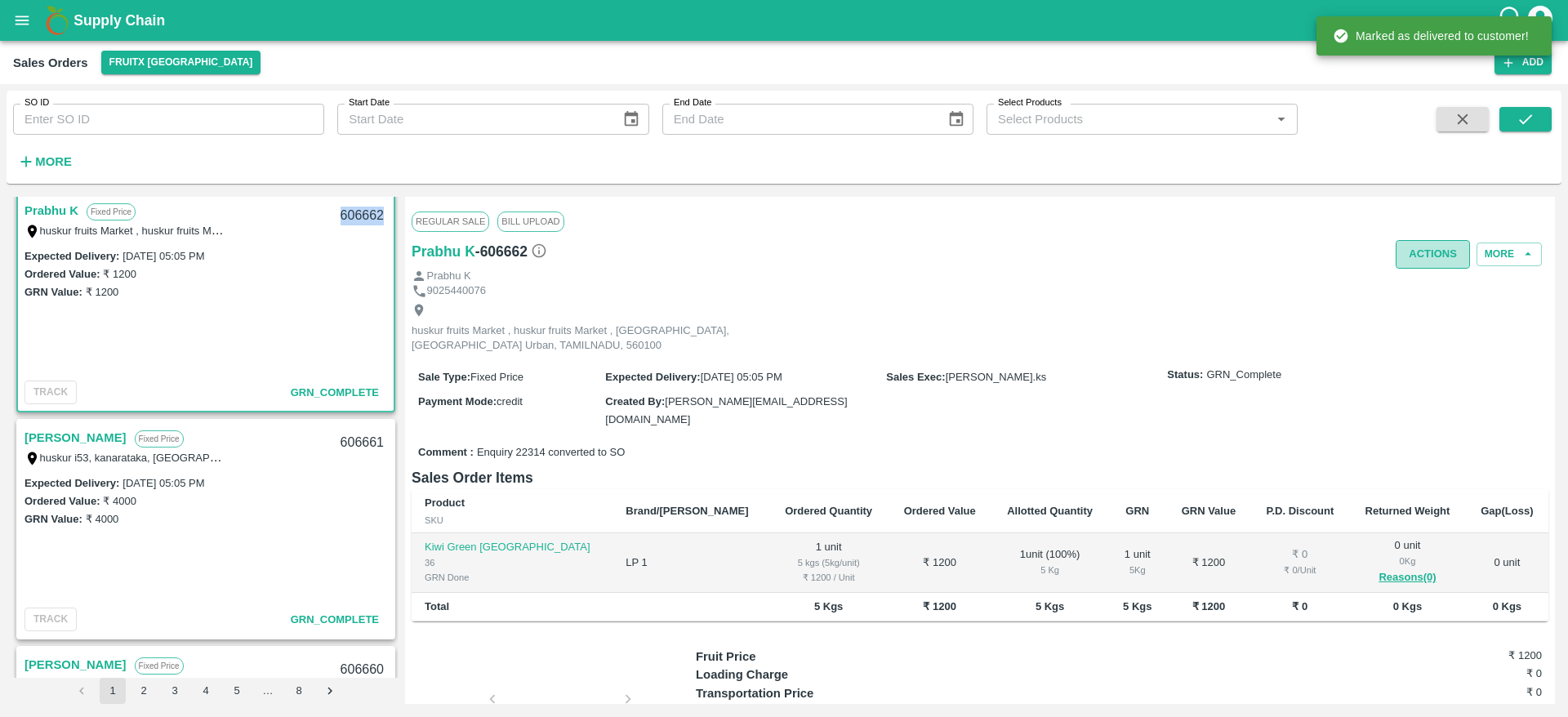
click at [1428, 264] on button "Actions" at bounding box center [1432, 254] width 74 height 28
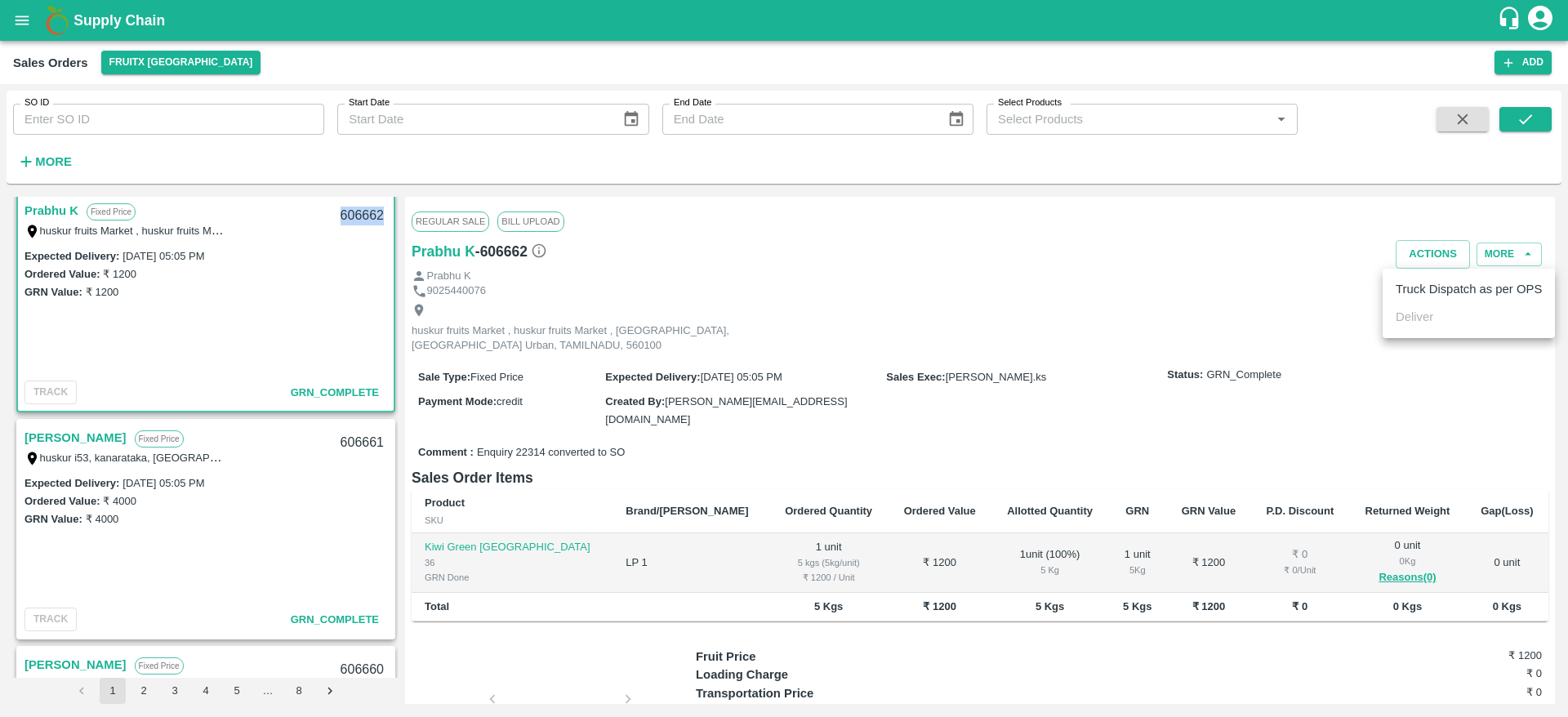
click at [1428, 282] on li "Truck Dispatch as per OPS" at bounding box center [1468, 290] width 172 height 28
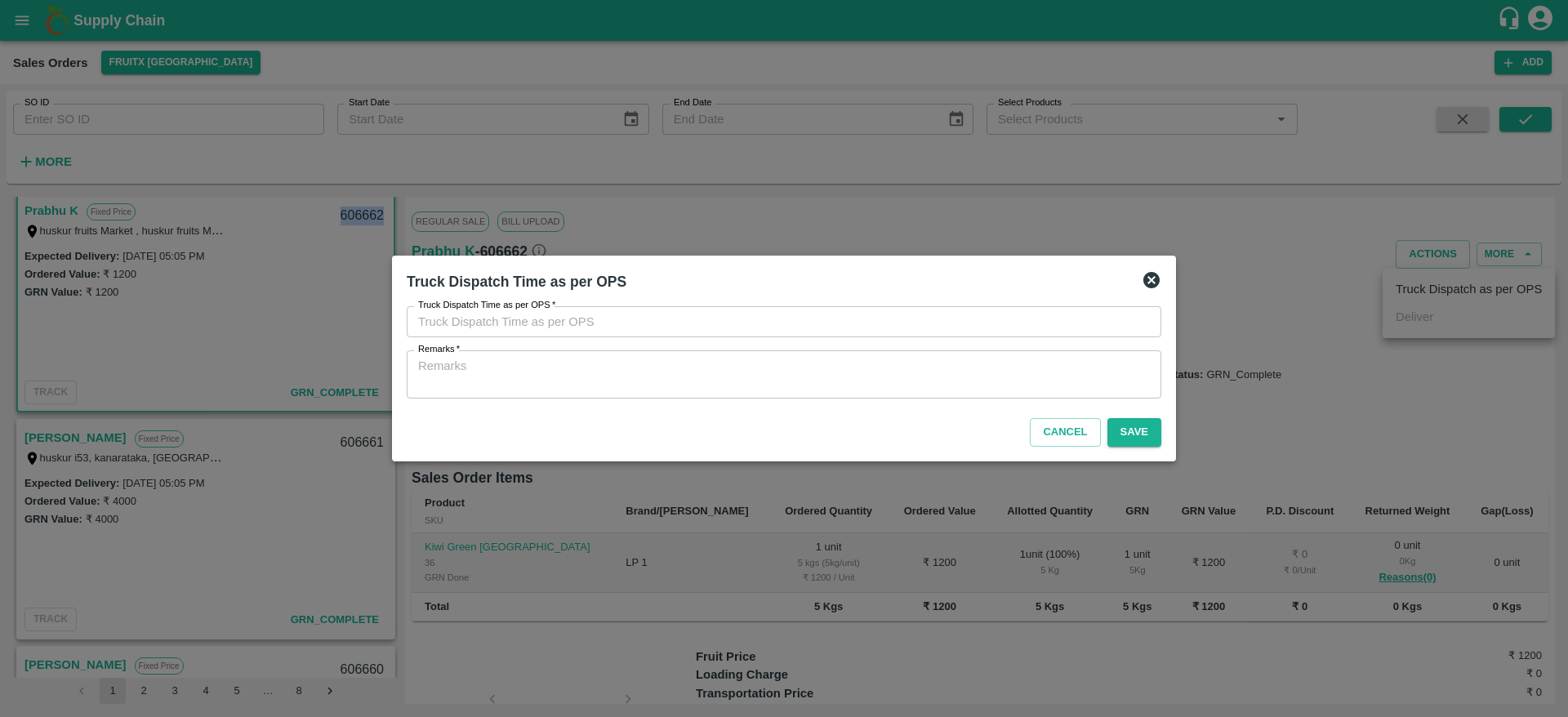
type input "06/10/2025 06:15 PM"
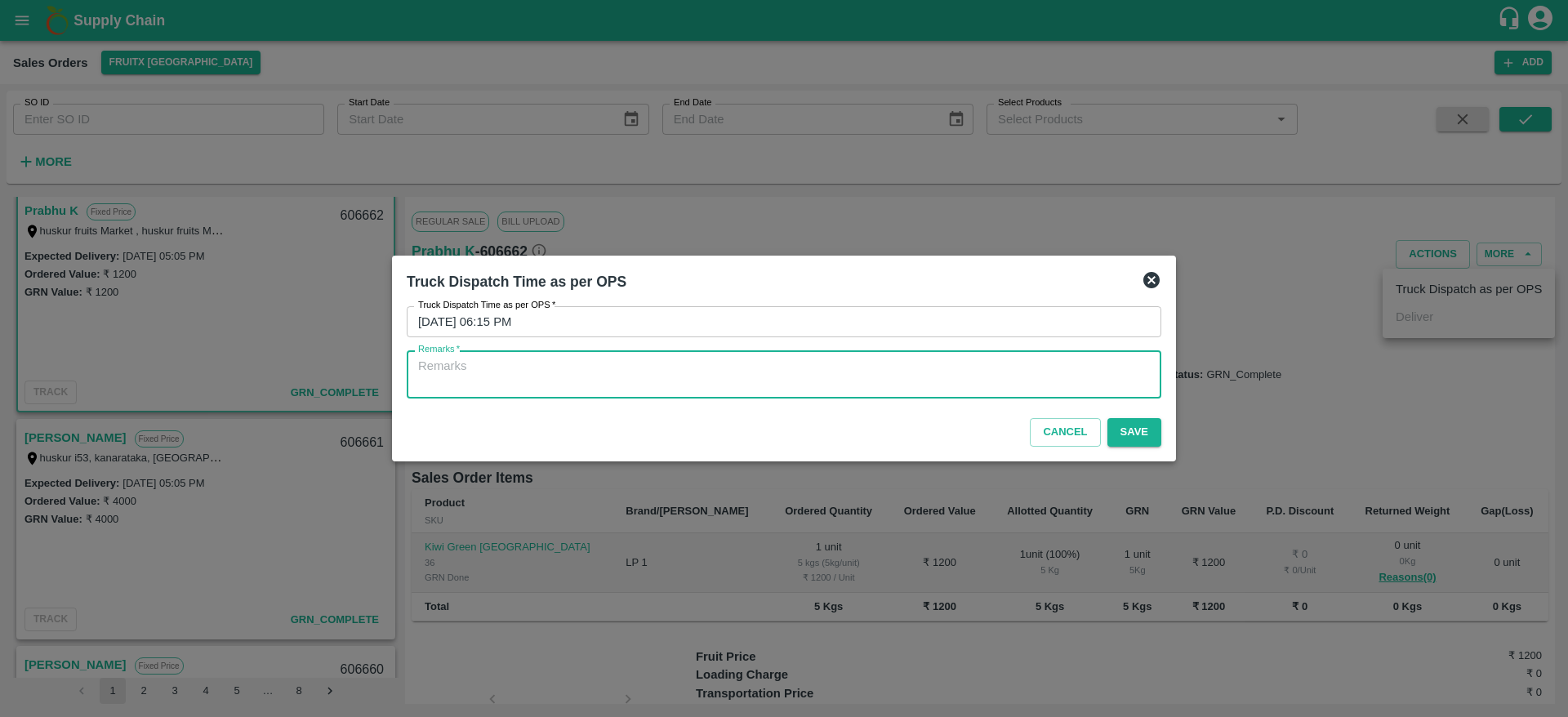
click at [1074, 358] on textarea "Remarks   *" at bounding box center [784, 374] width 732 height 34
type textarea "OTD"
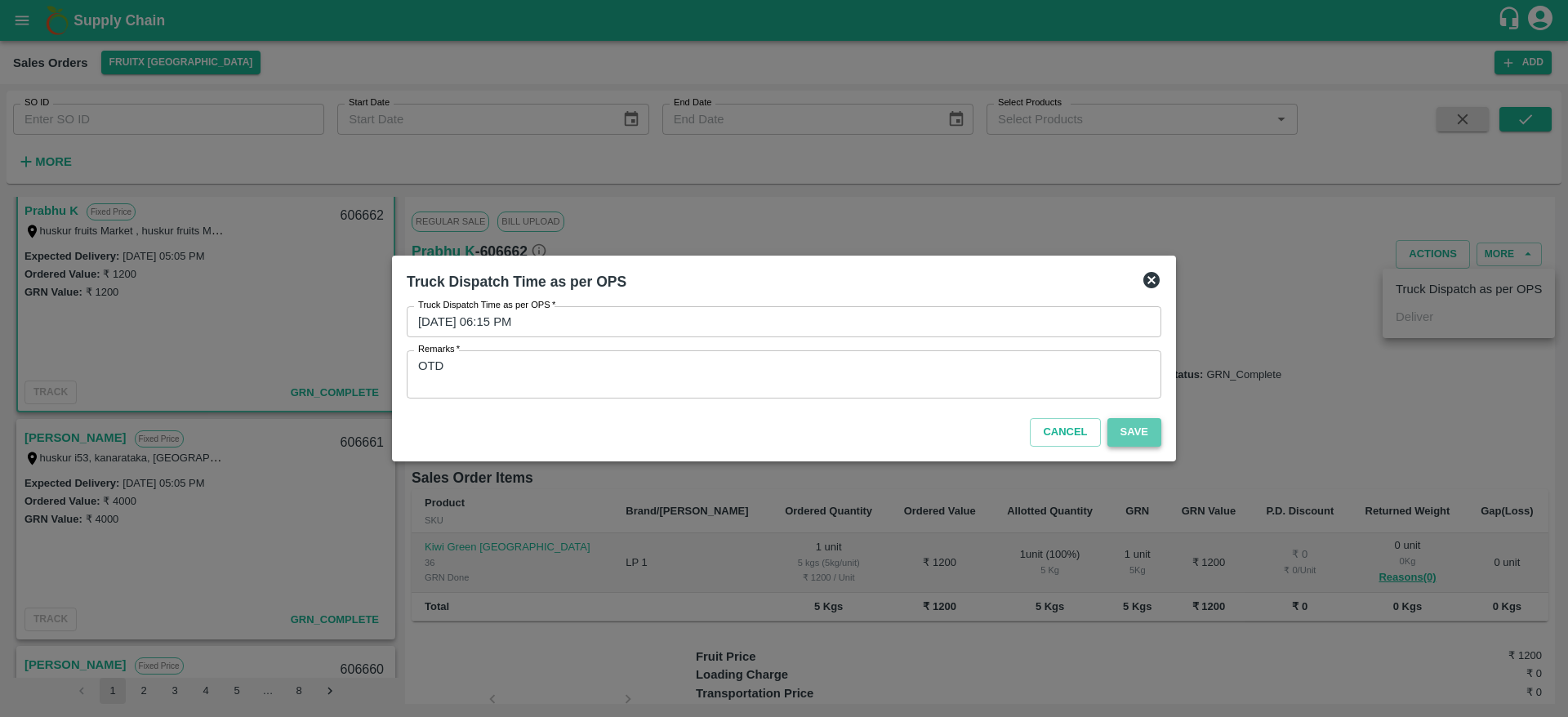
click at [1146, 430] on button "Save" at bounding box center [1134, 432] width 54 height 28
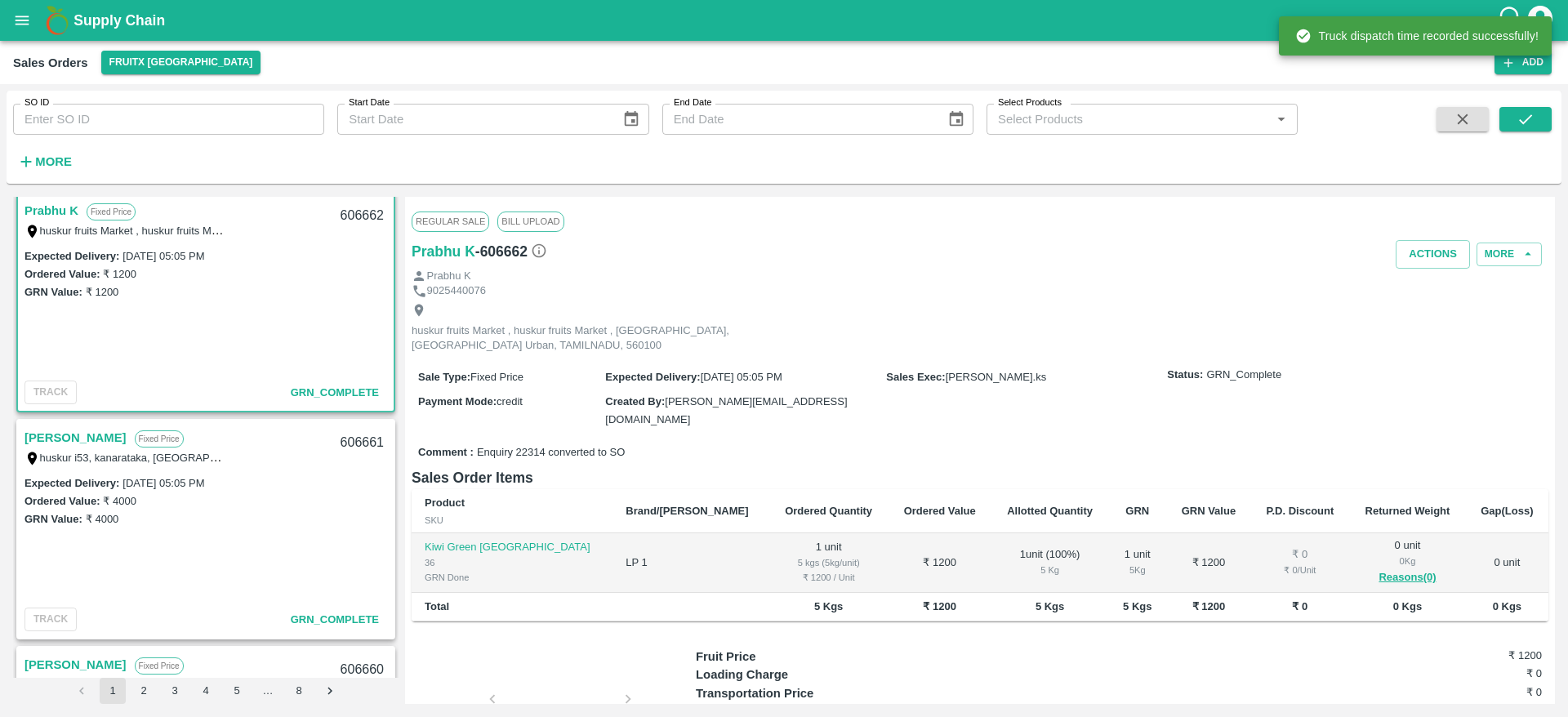
click at [356, 214] on div "606662" at bounding box center [362, 215] width 63 height 39
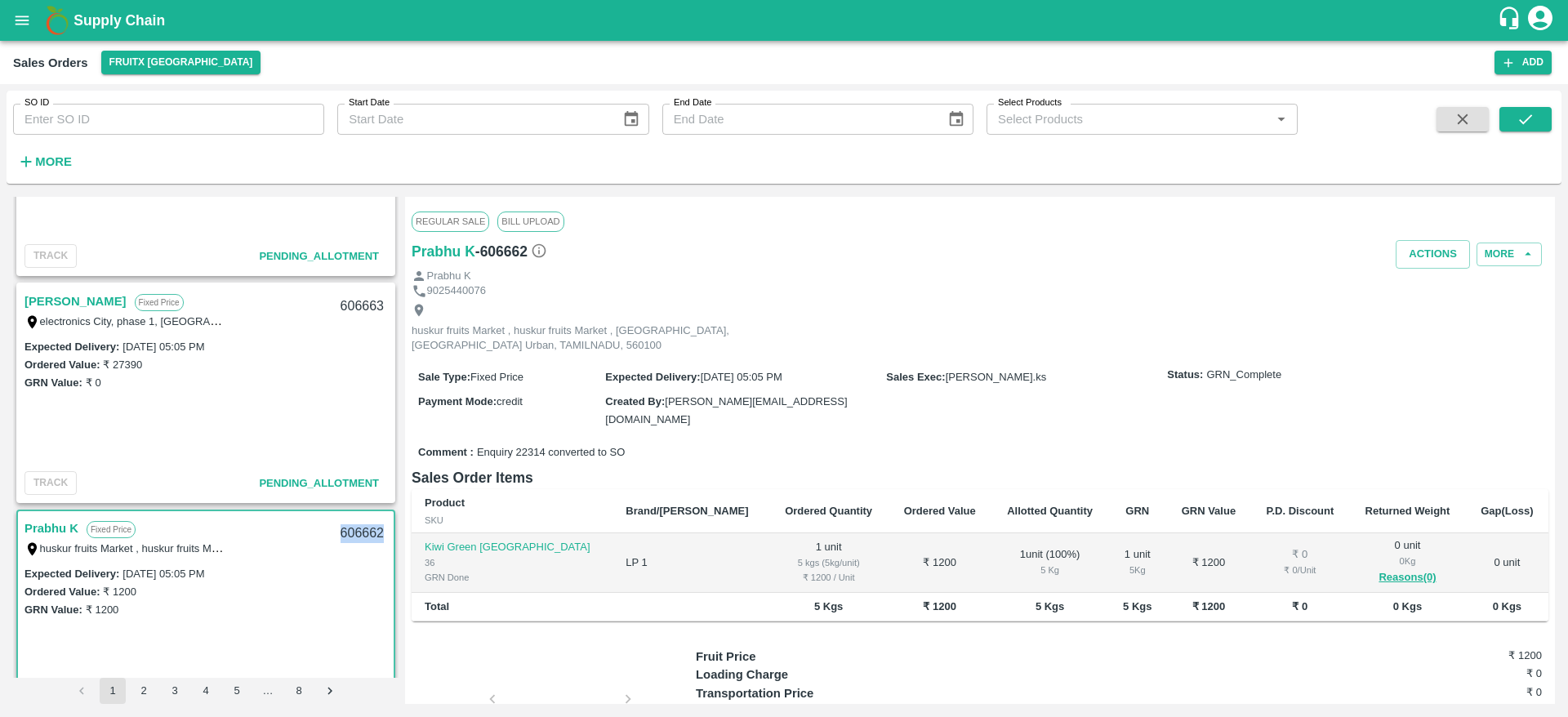
scroll to position [121, 0]
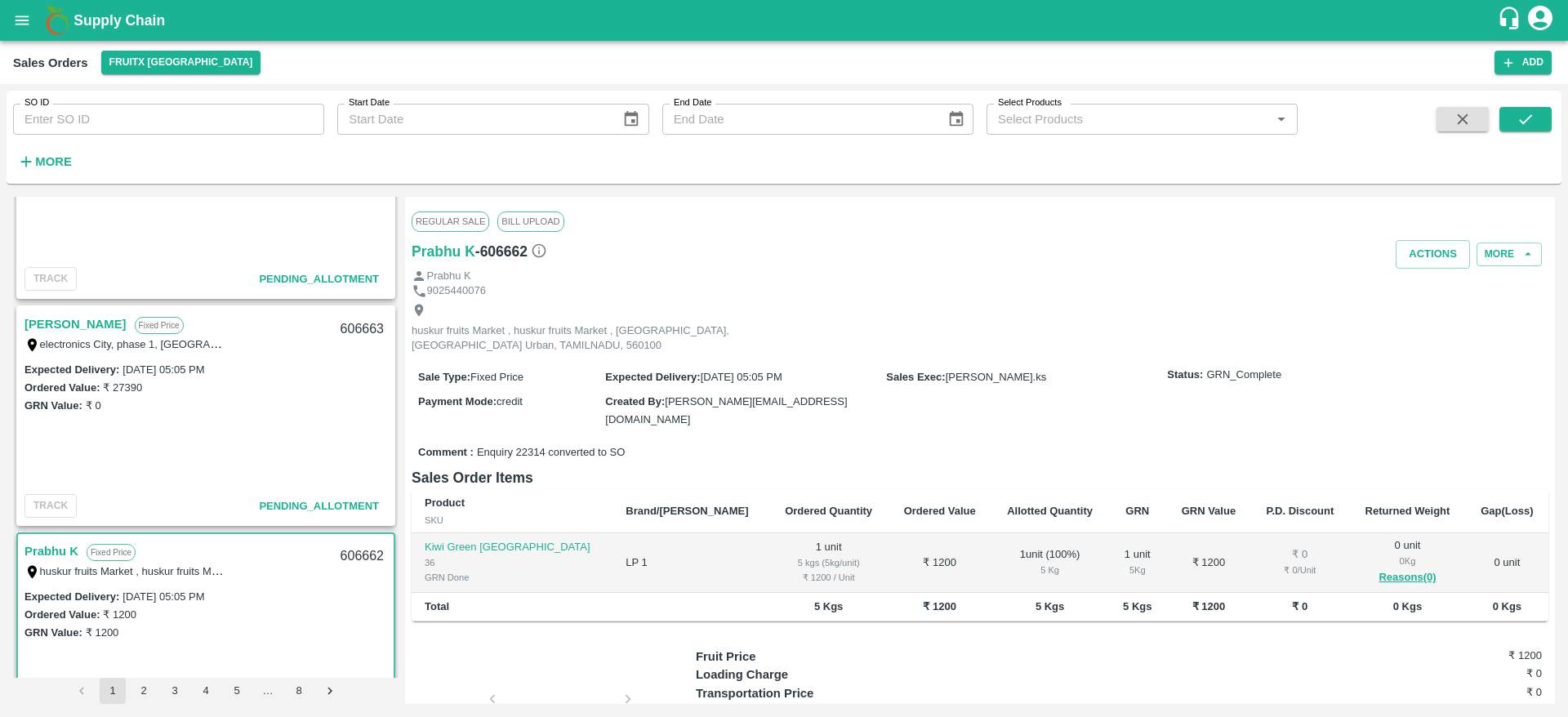
click at [69, 322] on link "Arfath Basha" at bounding box center [75, 324] width 102 height 22
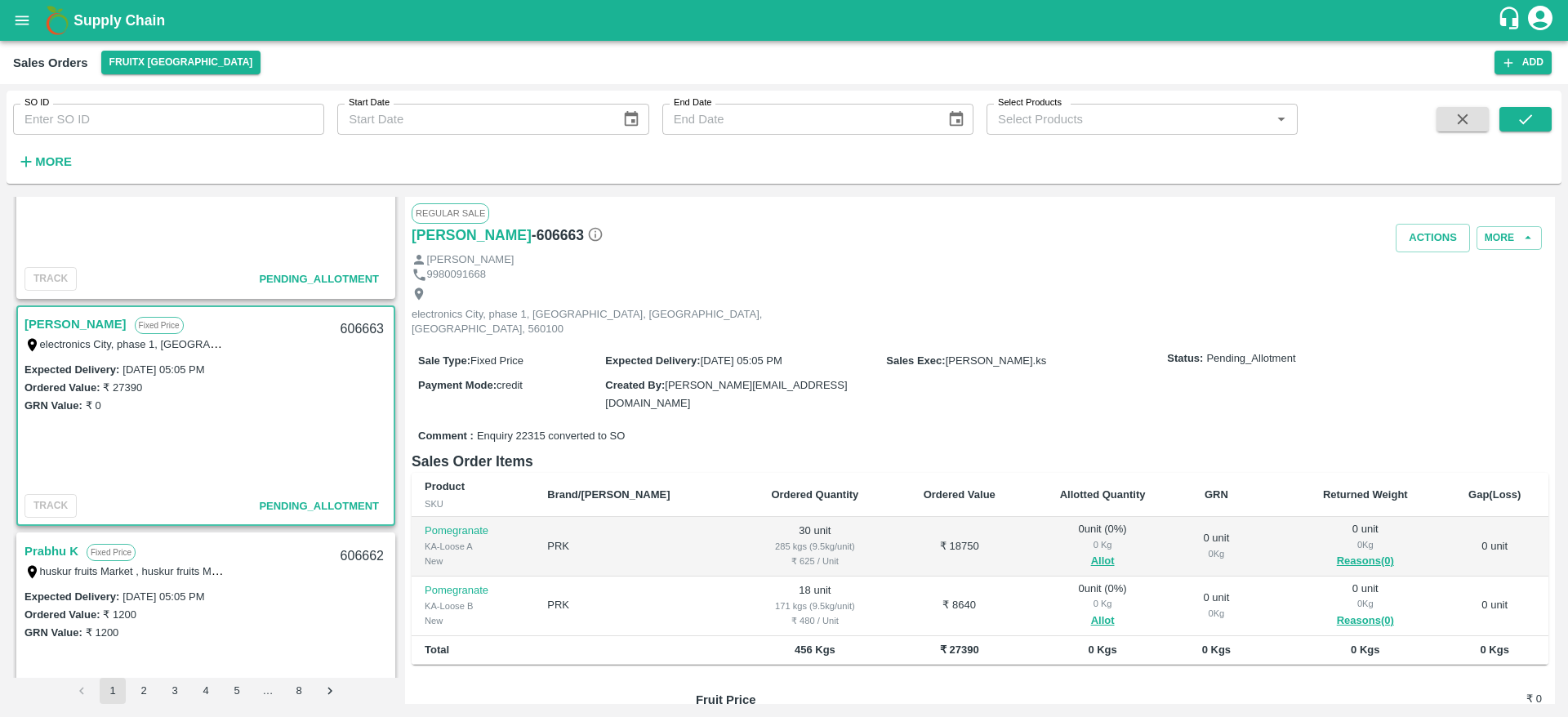
scroll to position [113, 0]
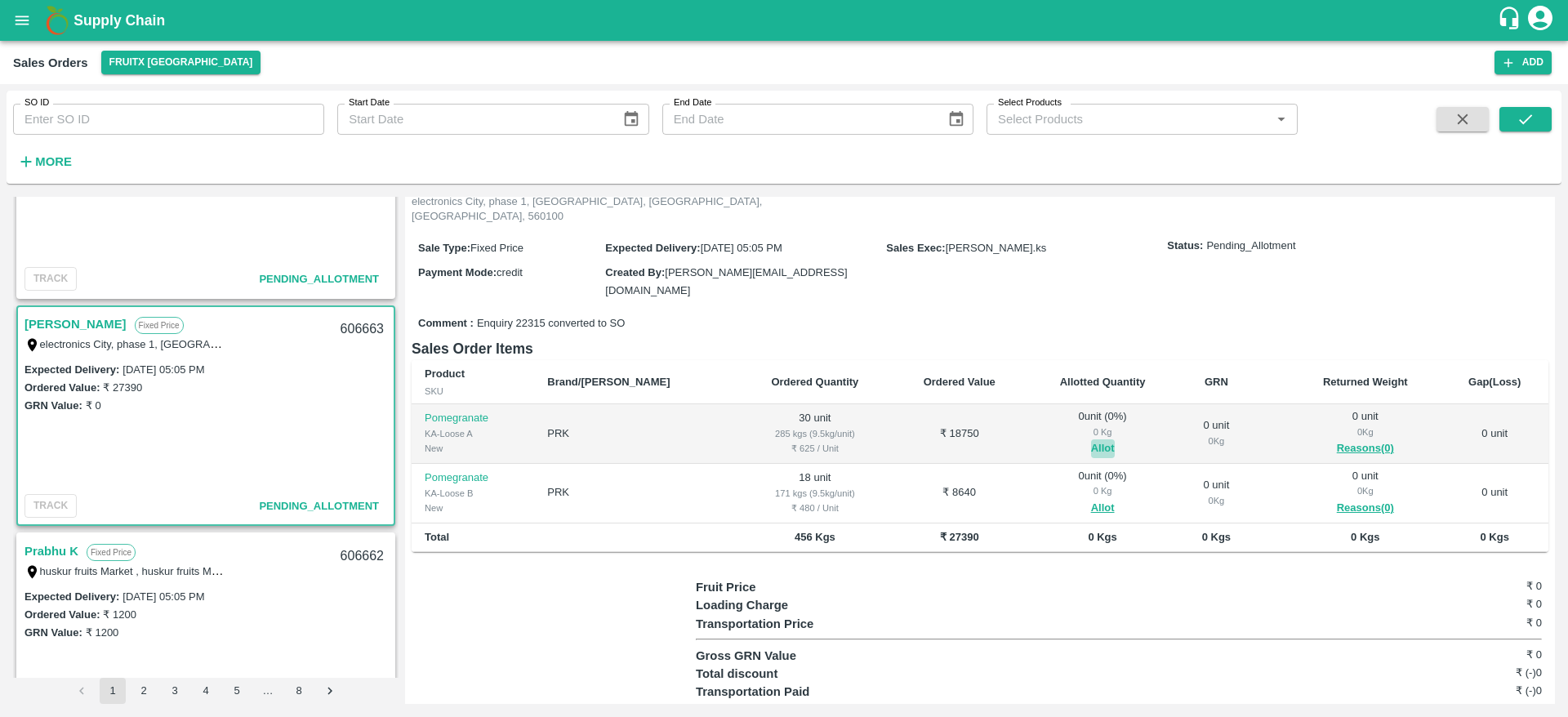
click at [1092, 439] on button "Allot" at bounding box center [1103, 449] width 24 height 19
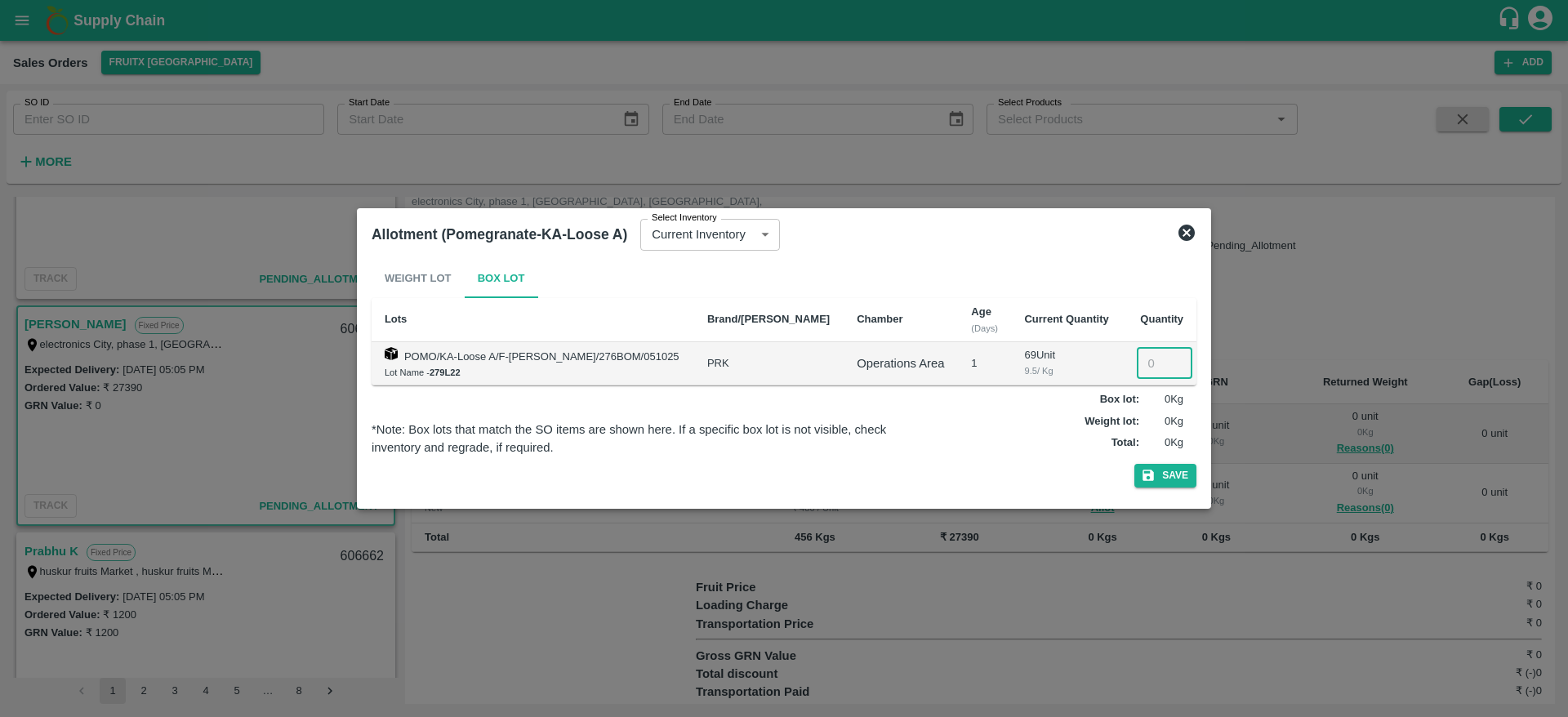
click at [1150, 369] on input "number" at bounding box center [1164, 363] width 56 height 31
type input "30"
click at [1135, 464] on button "Save" at bounding box center [1166, 475] width 62 height 24
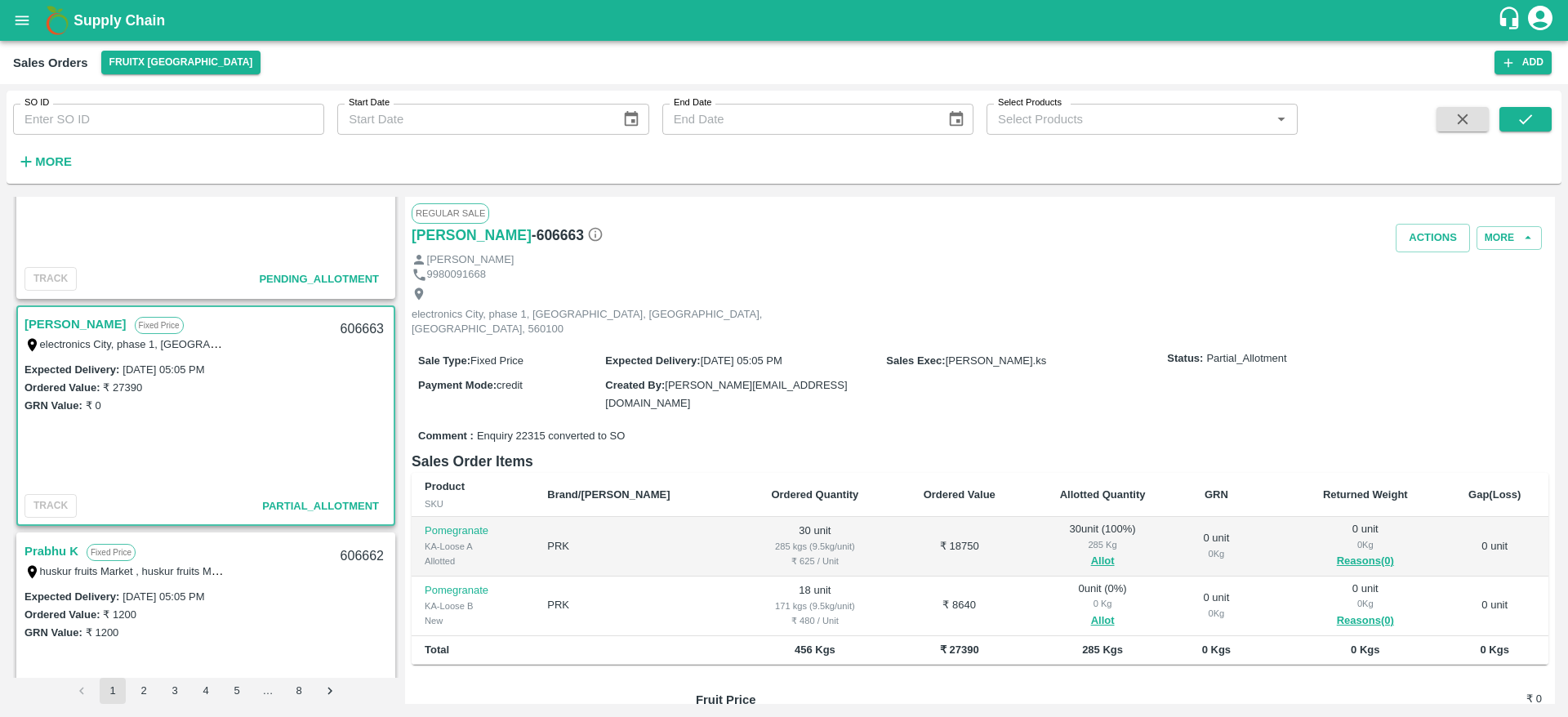
click at [344, 311] on div "606663" at bounding box center [362, 329] width 63 height 39
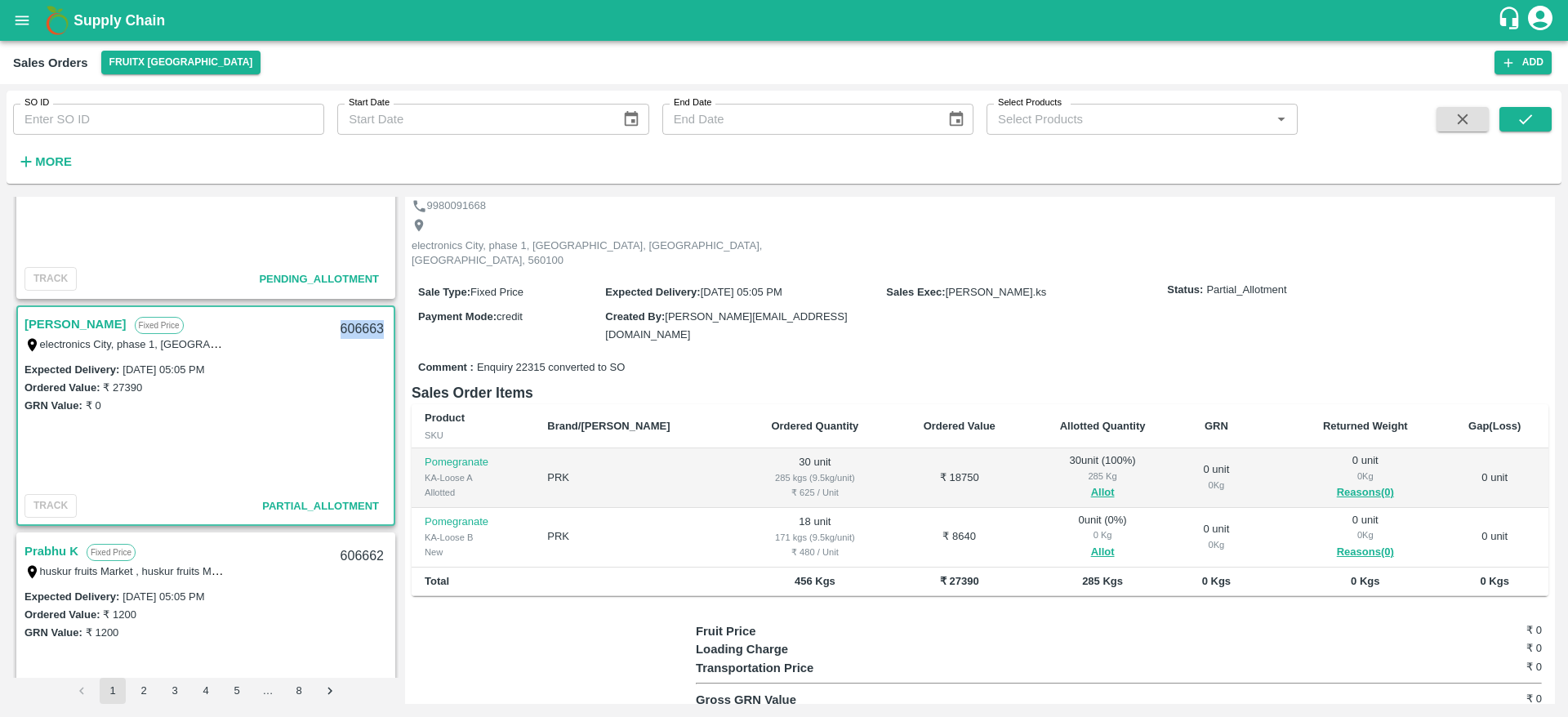
scroll to position [0, 0]
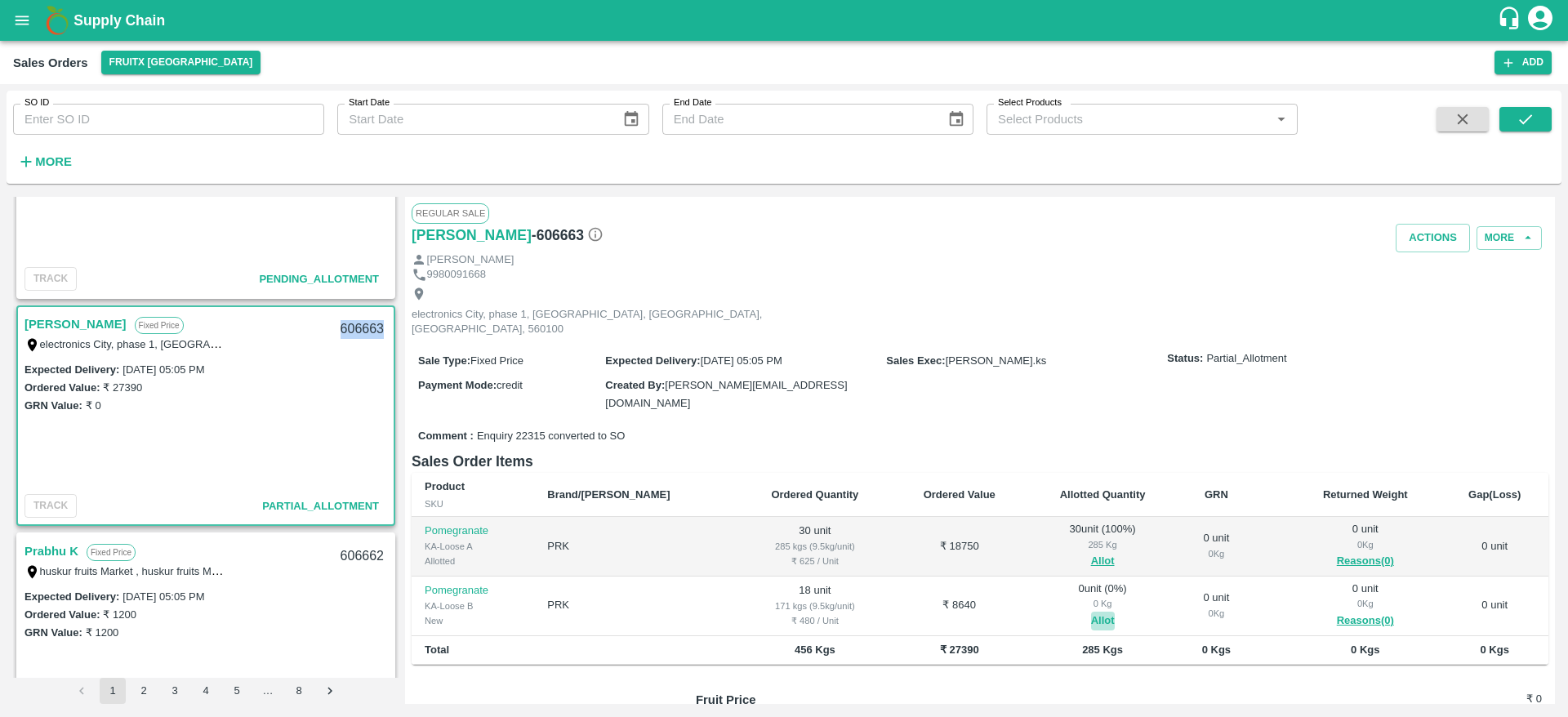
click at [1092, 612] on button "Allot" at bounding box center [1103, 621] width 24 height 19
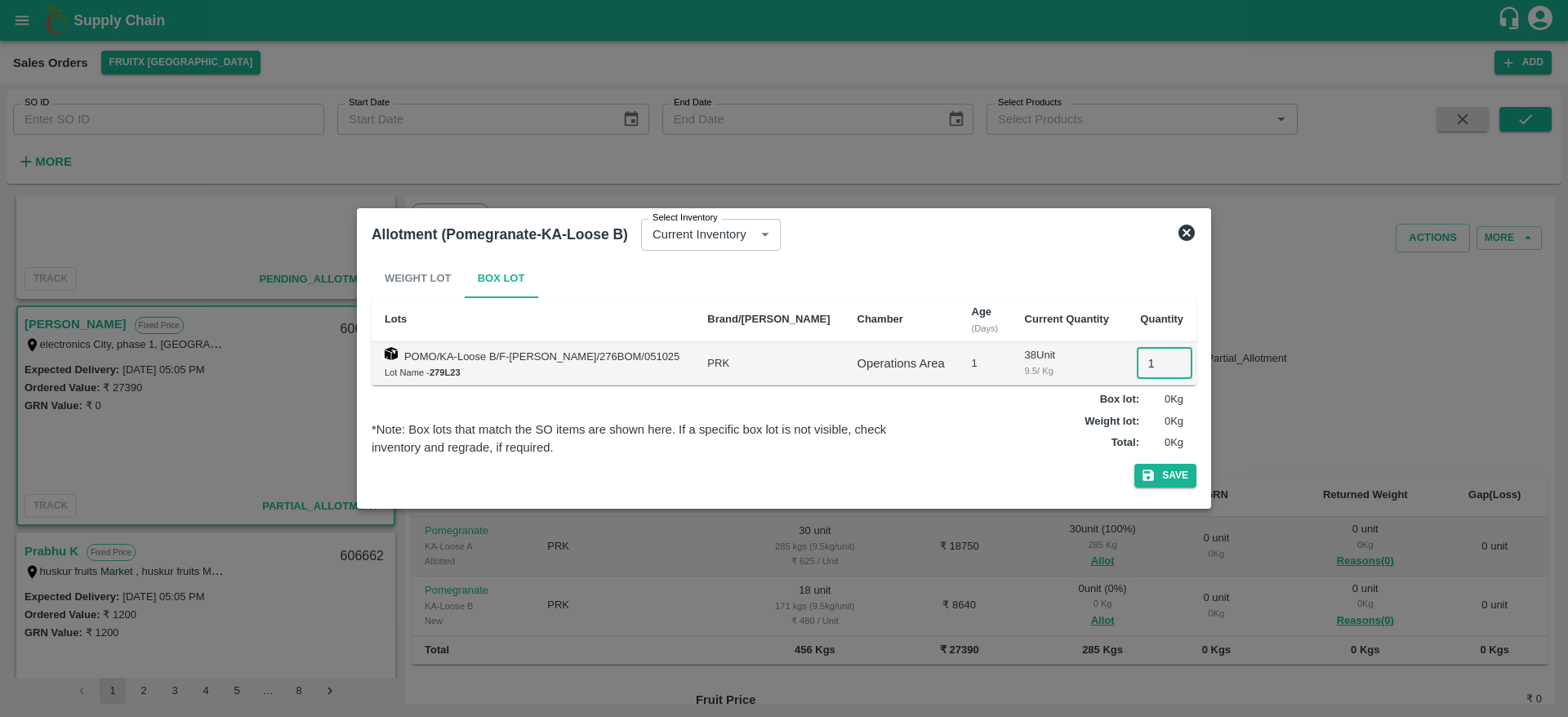
click at [1137, 374] on input "1" at bounding box center [1164, 363] width 56 height 31
type input "18"
click at [1135, 464] on button "Save" at bounding box center [1166, 475] width 62 height 24
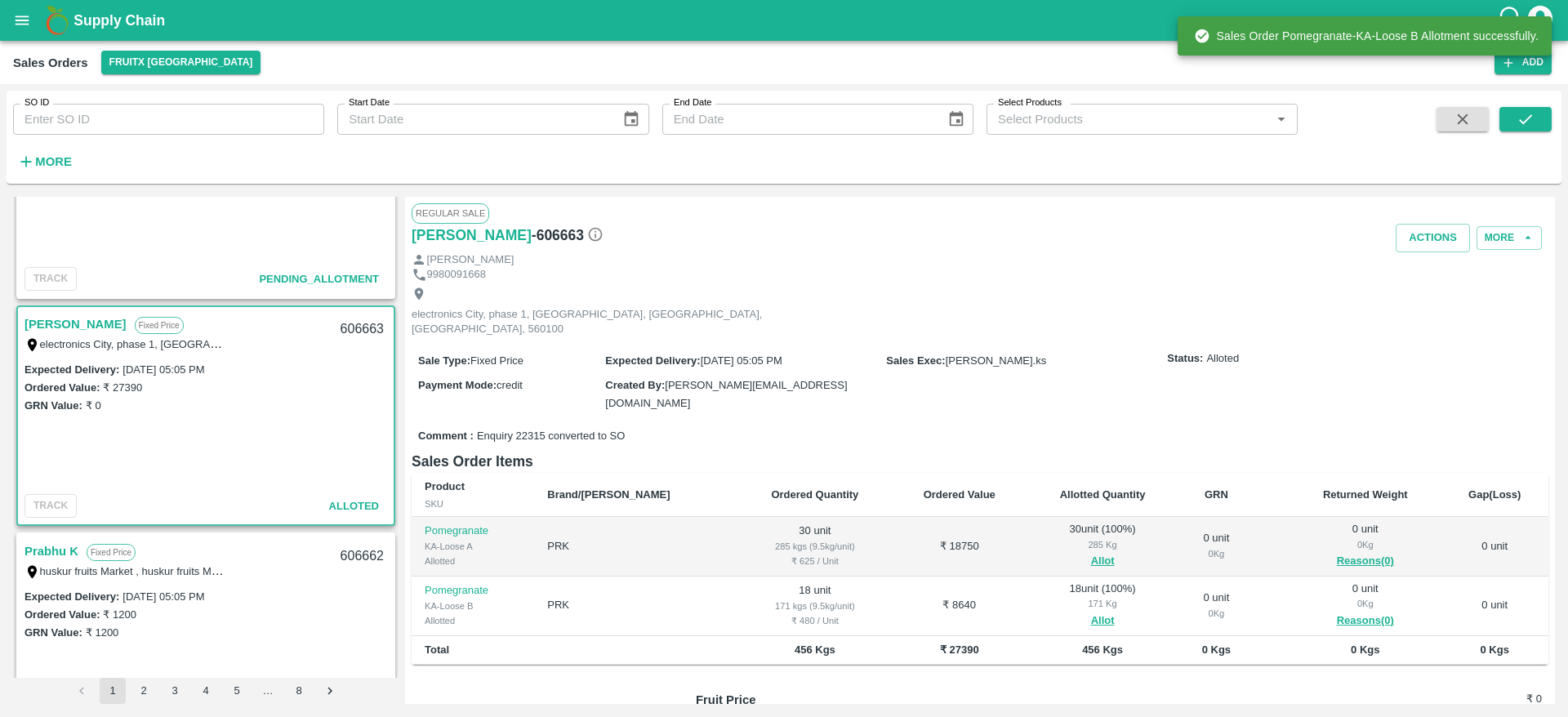
click at [375, 322] on div "606663" at bounding box center [362, 329] width 63 height 39
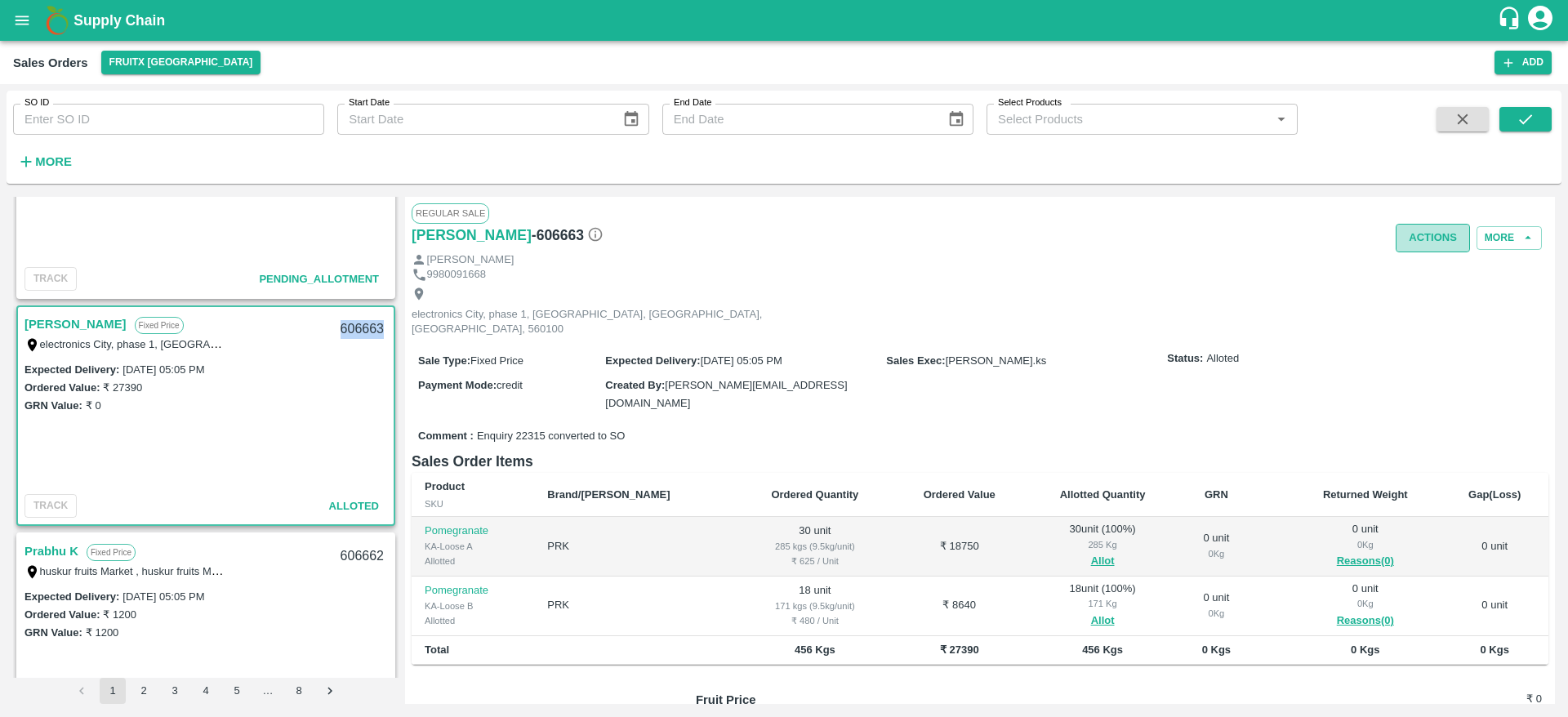
click at [1433, 243] on button "Actions" at bounding box center [1432, 238] width 74 height 28
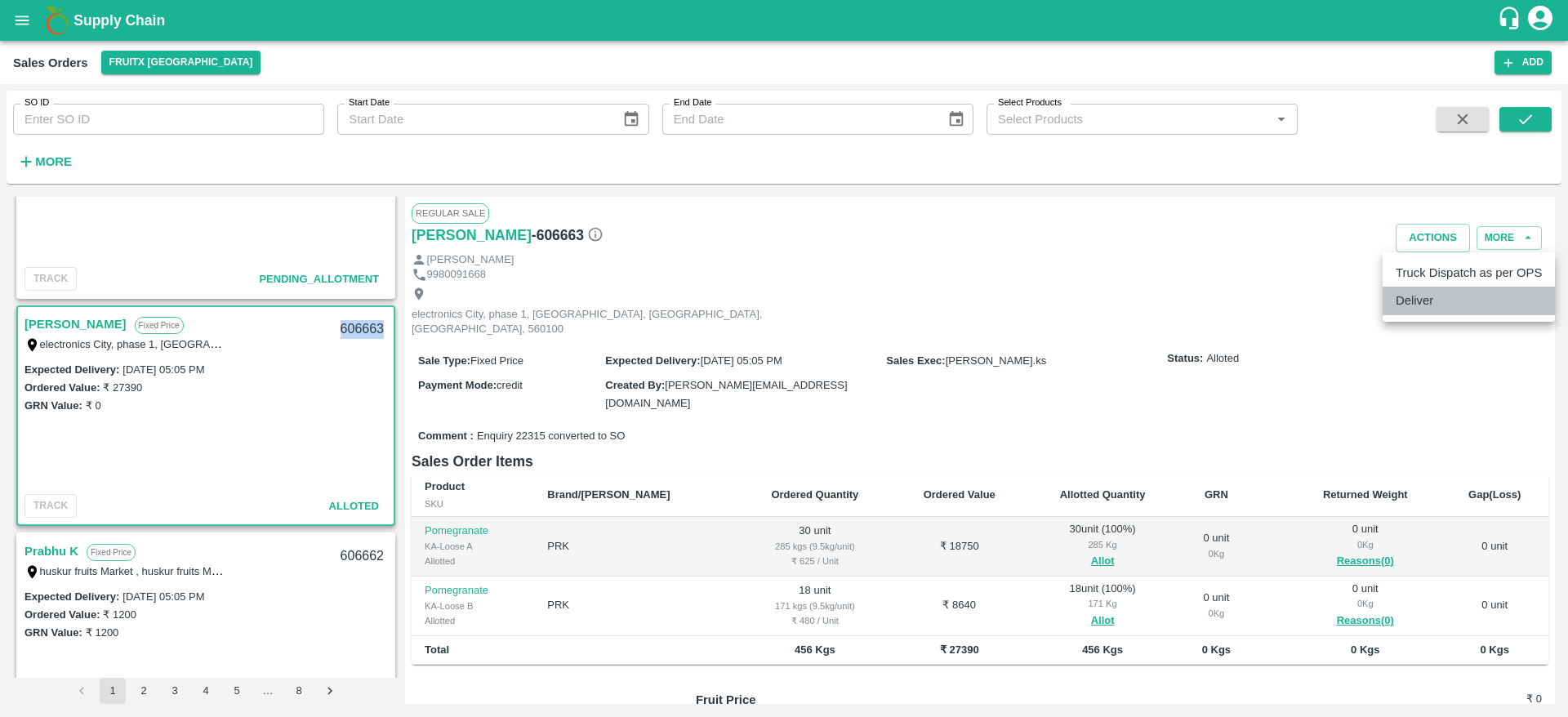
click at [1424, 301] on li "Deliver" at bounding box center [1468, 301] width 172 height 28
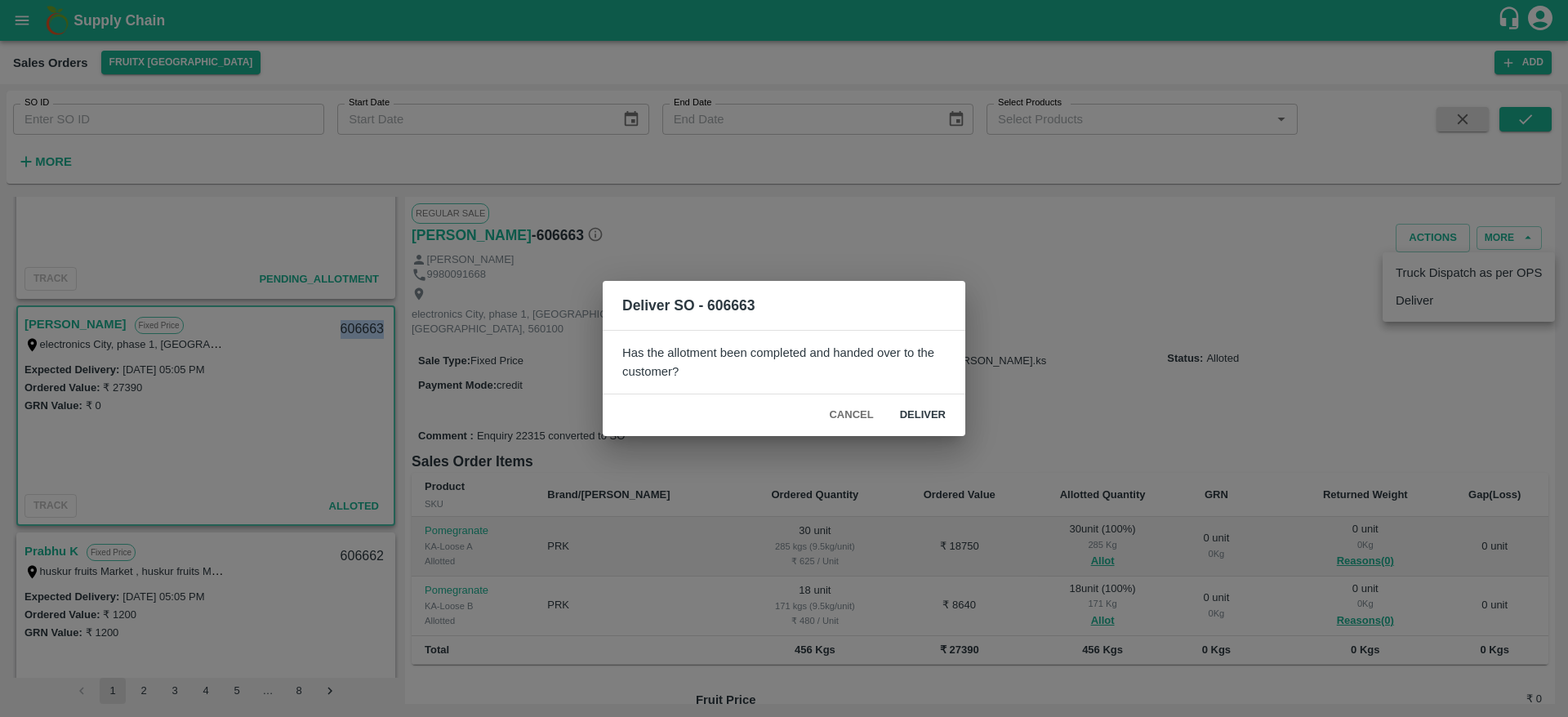
click at [936, 406] on button "Deliver" at bounding box center [923, 415] width 72 height 28
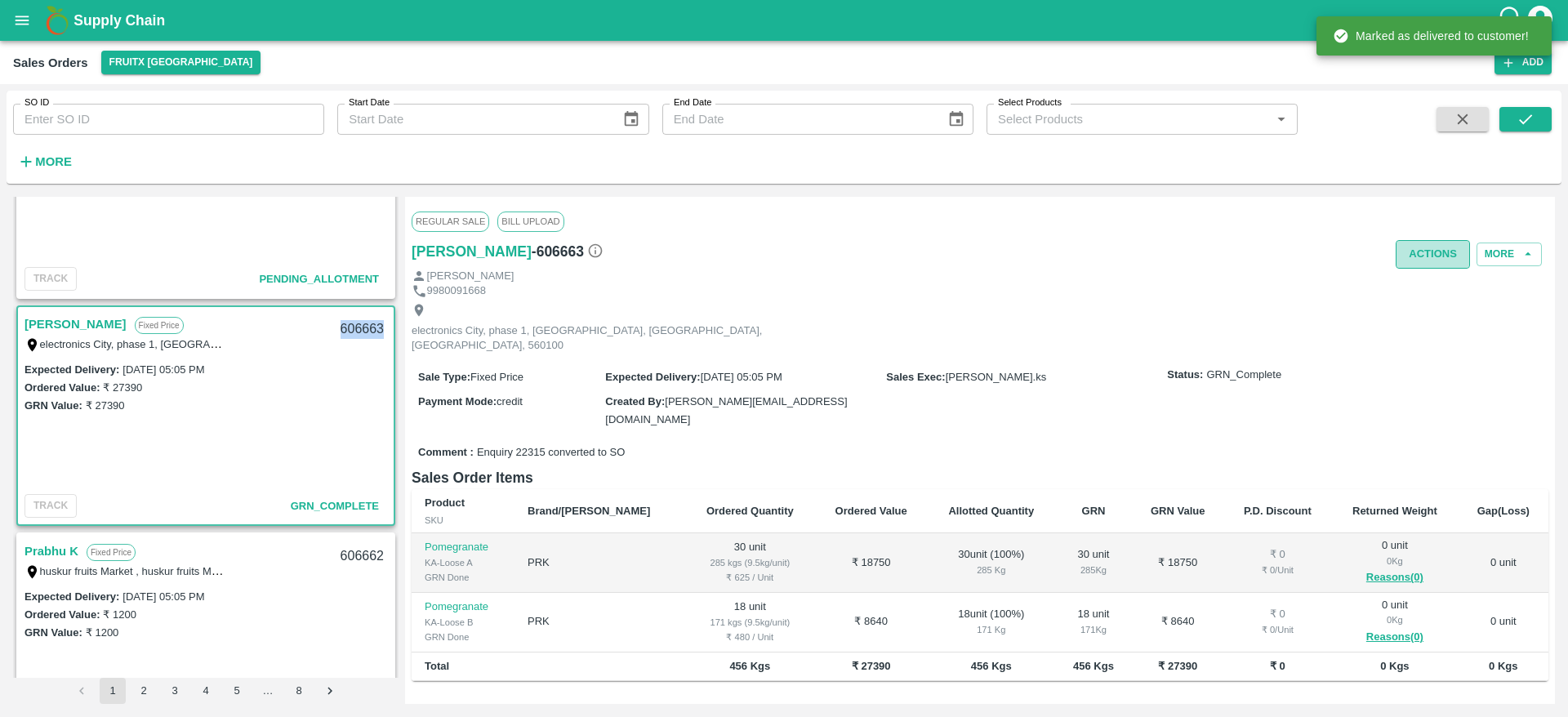
click at [1445, 246] on button "Actions" at bounding box center [1432, 254] width 74 height 28
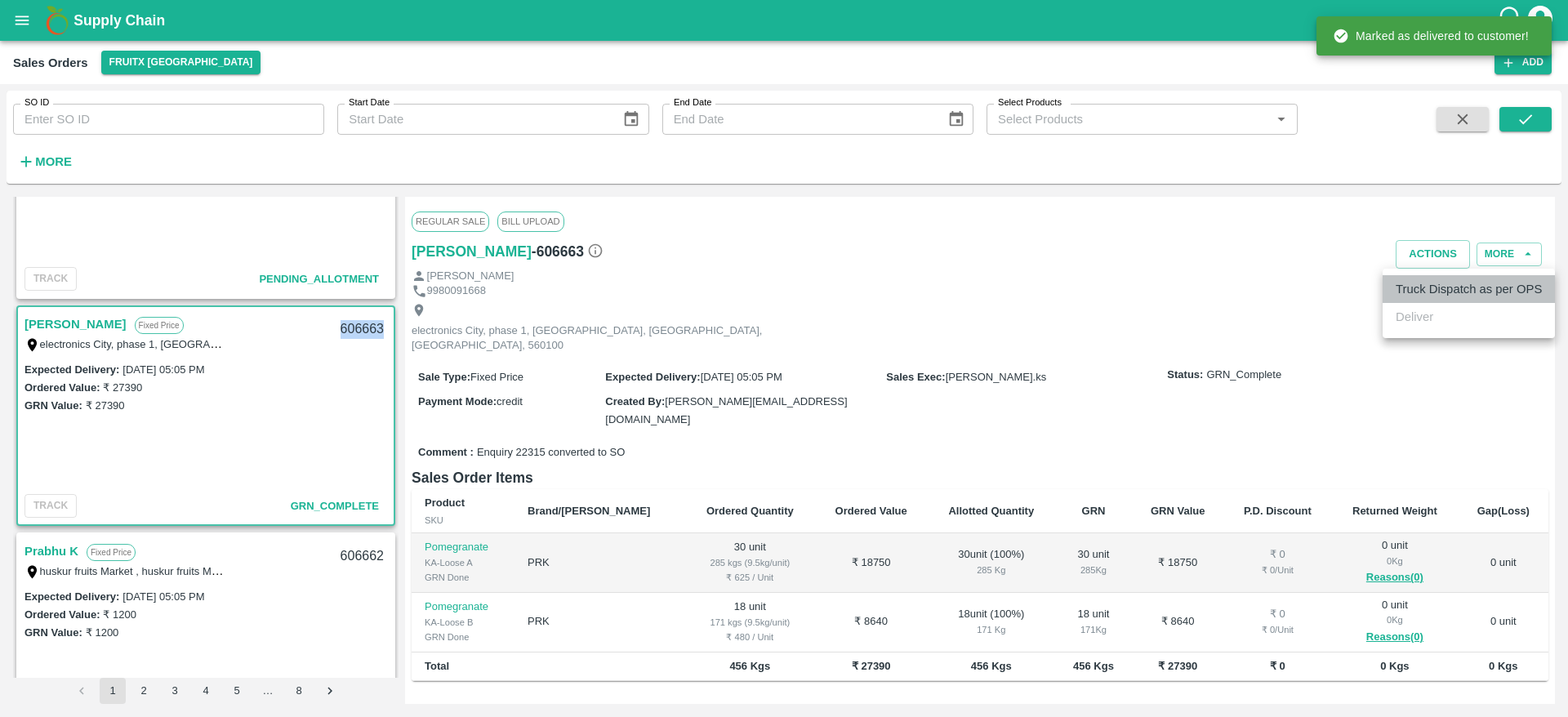
click at [1445, 286] on li "Truck Dispatch as per OPS" at bounding box center [1468, 290] width 172 height 28
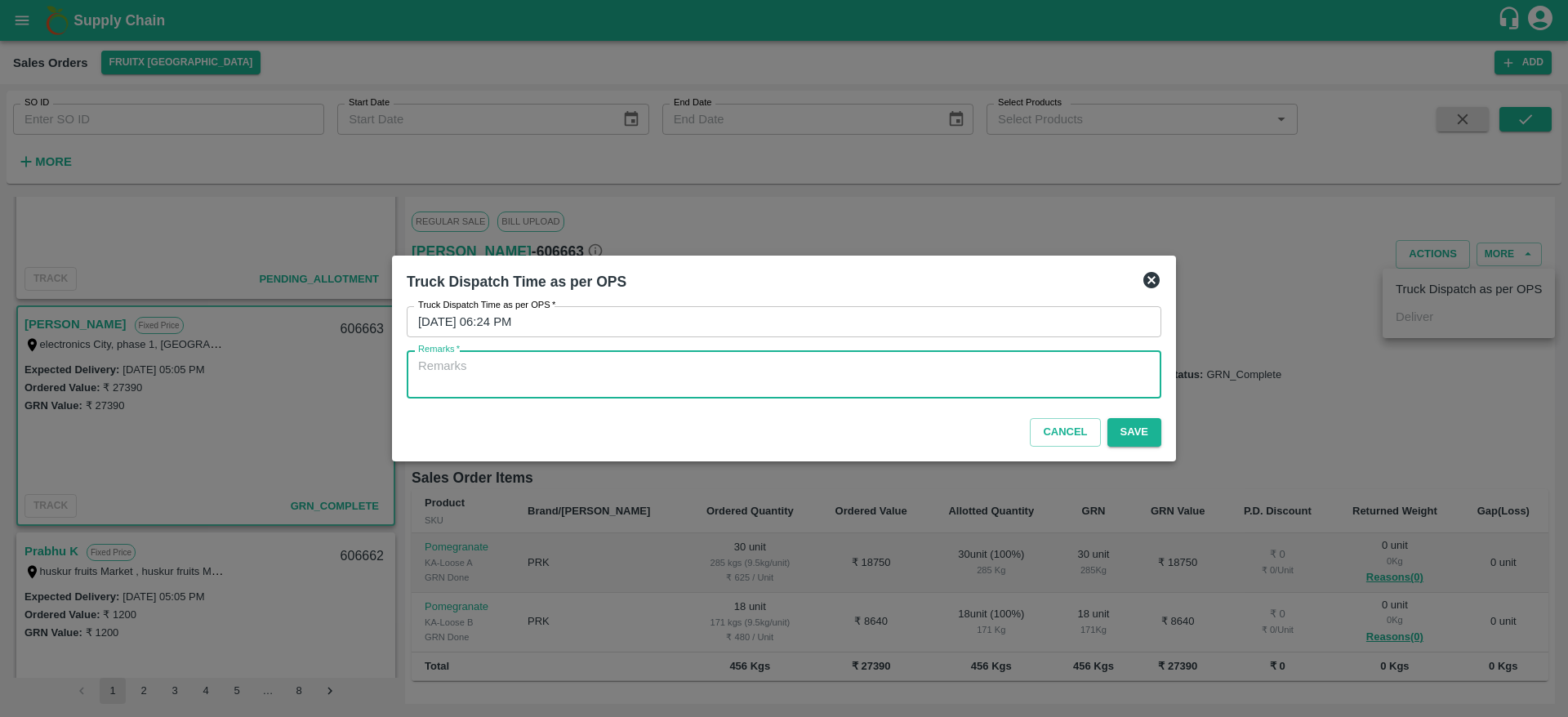
click at [1061, 364] on textarea "Remarks   *" at bounding box center [784, 374] width 732 height 34
type textarea "OTD"
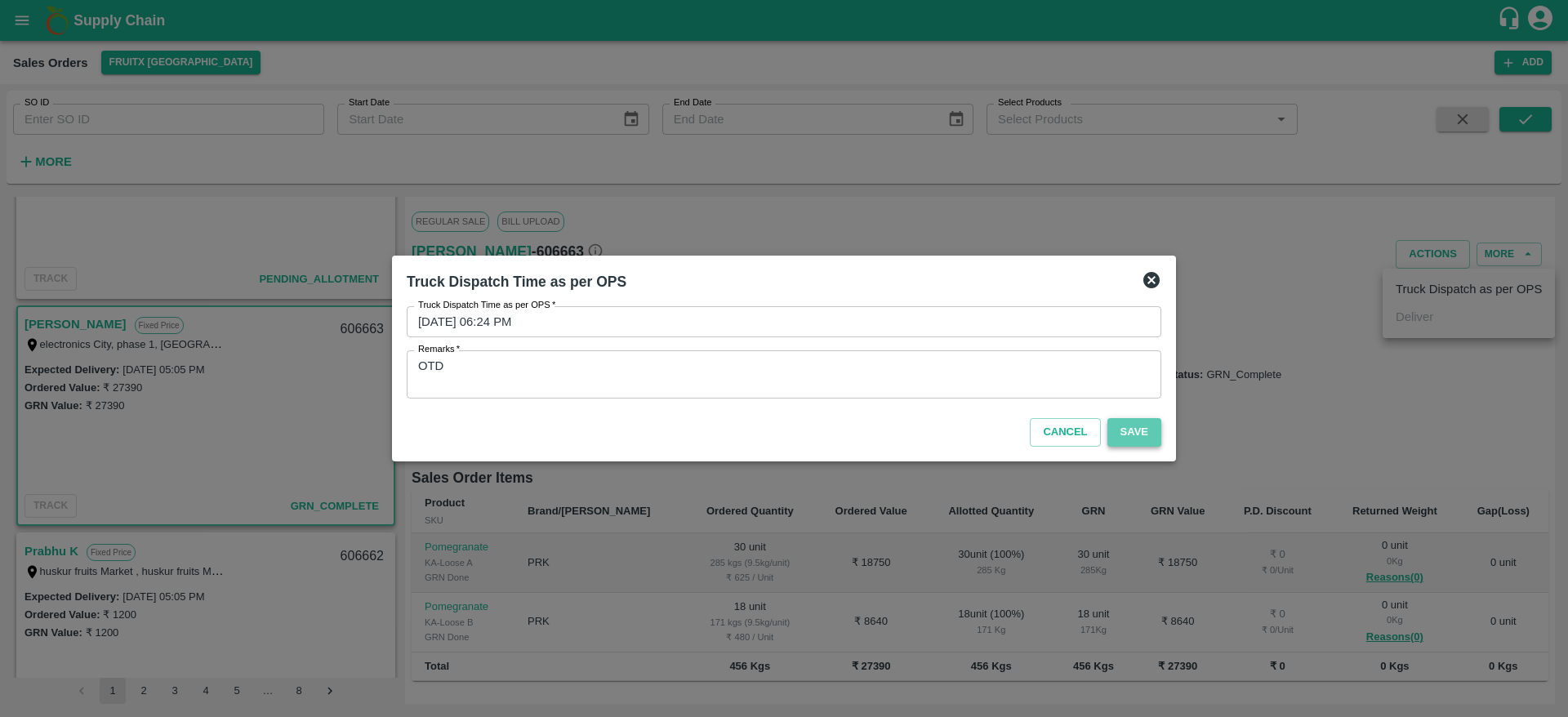
click at [1154, 443] on button "Save" at bounding box center [1134, 432] width 54 height 28
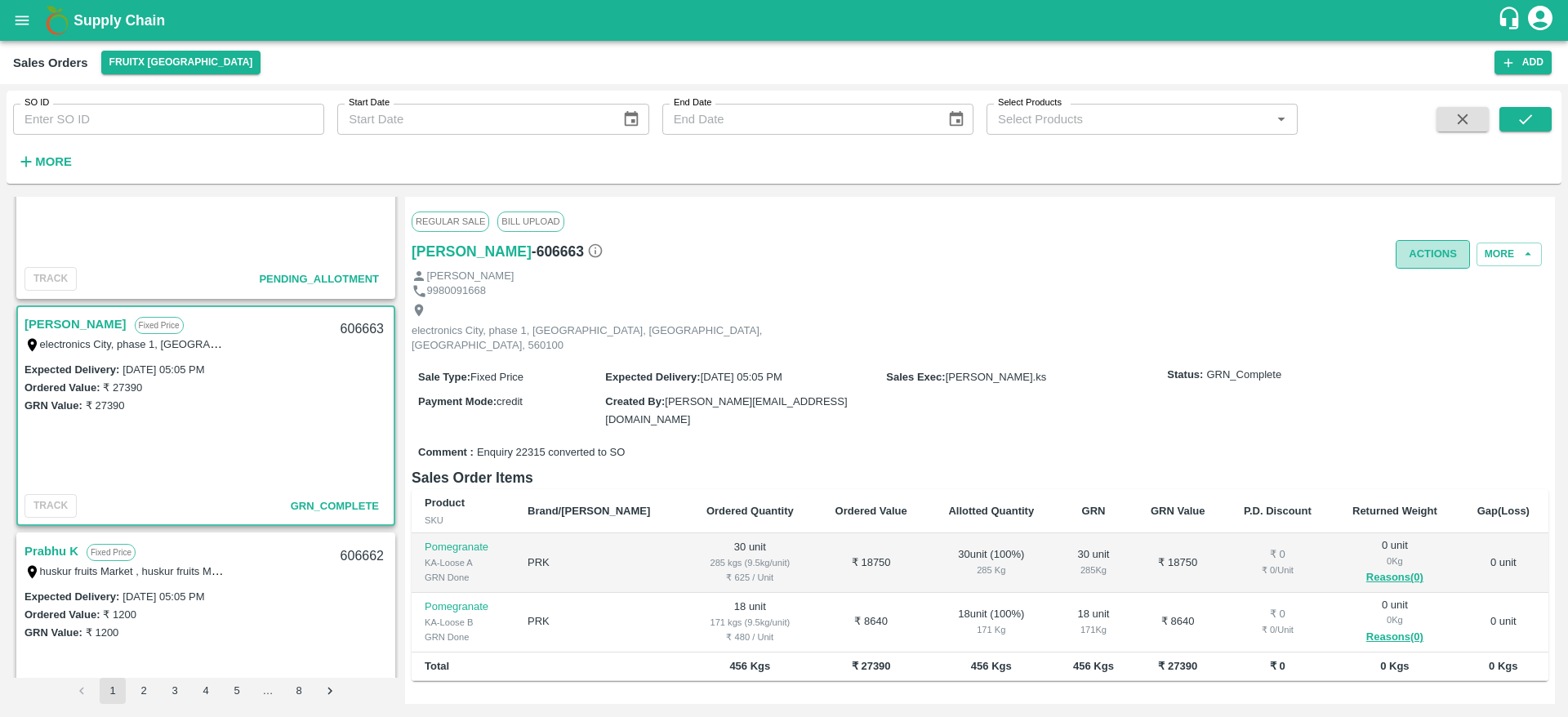
click at [1424, 255] on button "Actions" at bounding box center [1432, 254] width 74 height 28
click at [679, 367] on div at bounding box center [784, 358] width 1568 height 717
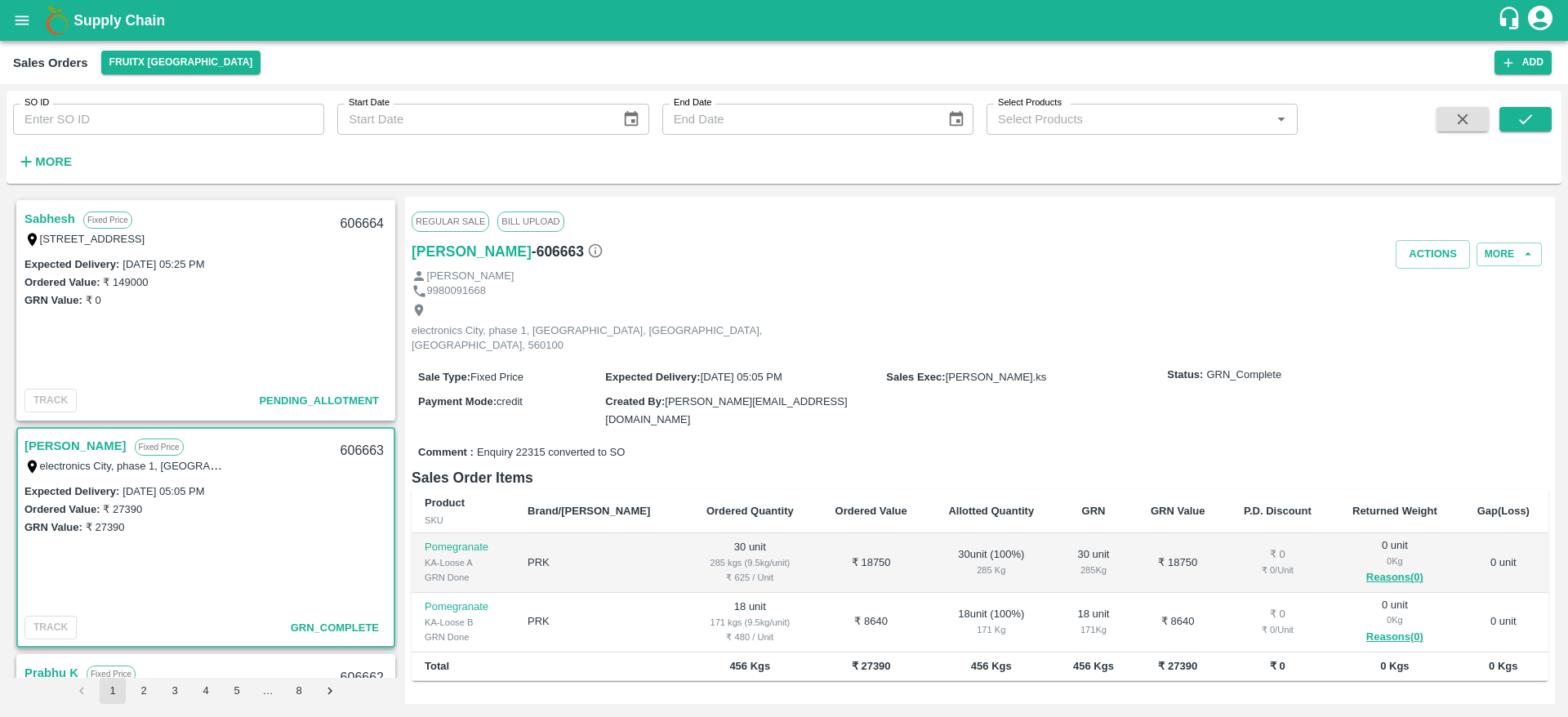
click at [56, 222] on link "Sabhesh" at bounding box center [50, 218] width 51 height 22
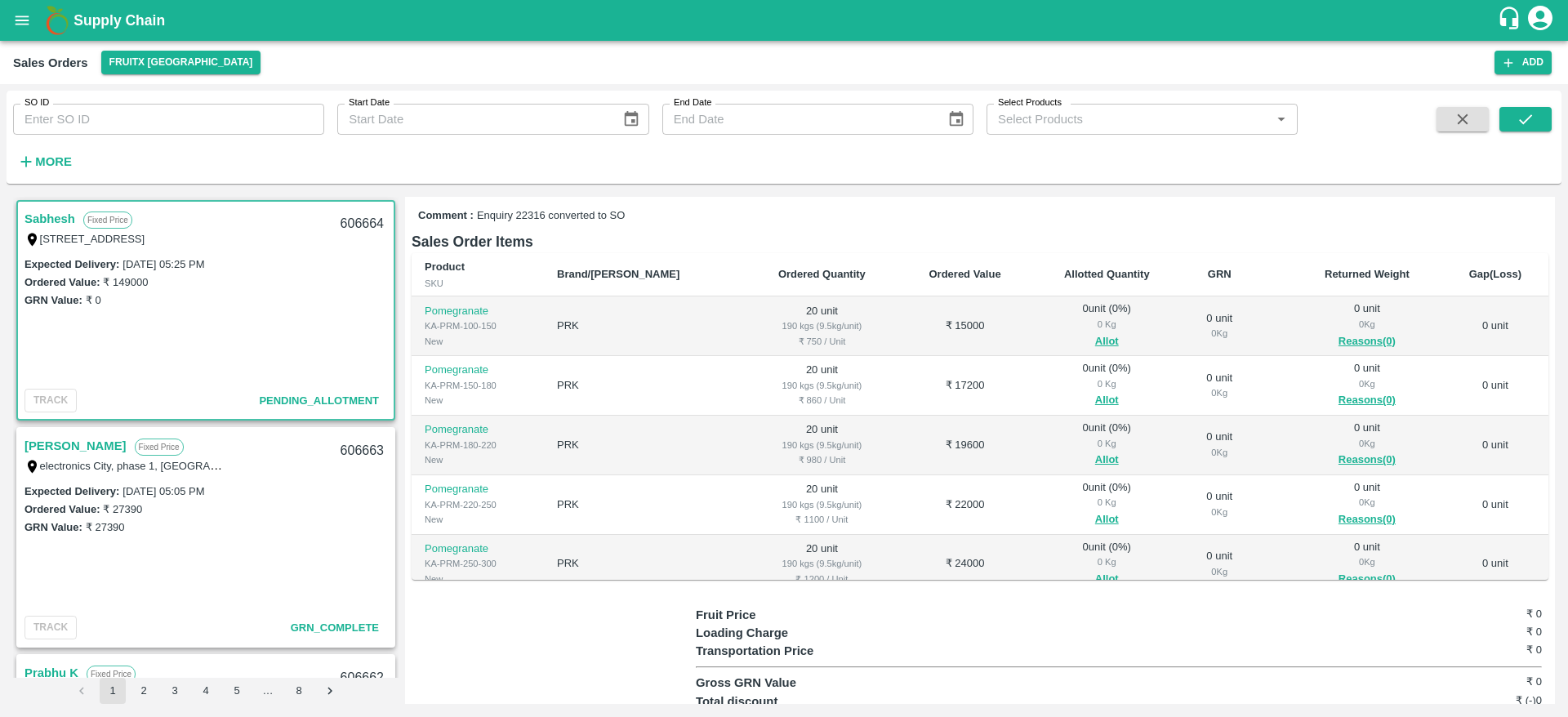
scroll to position [202, 0]
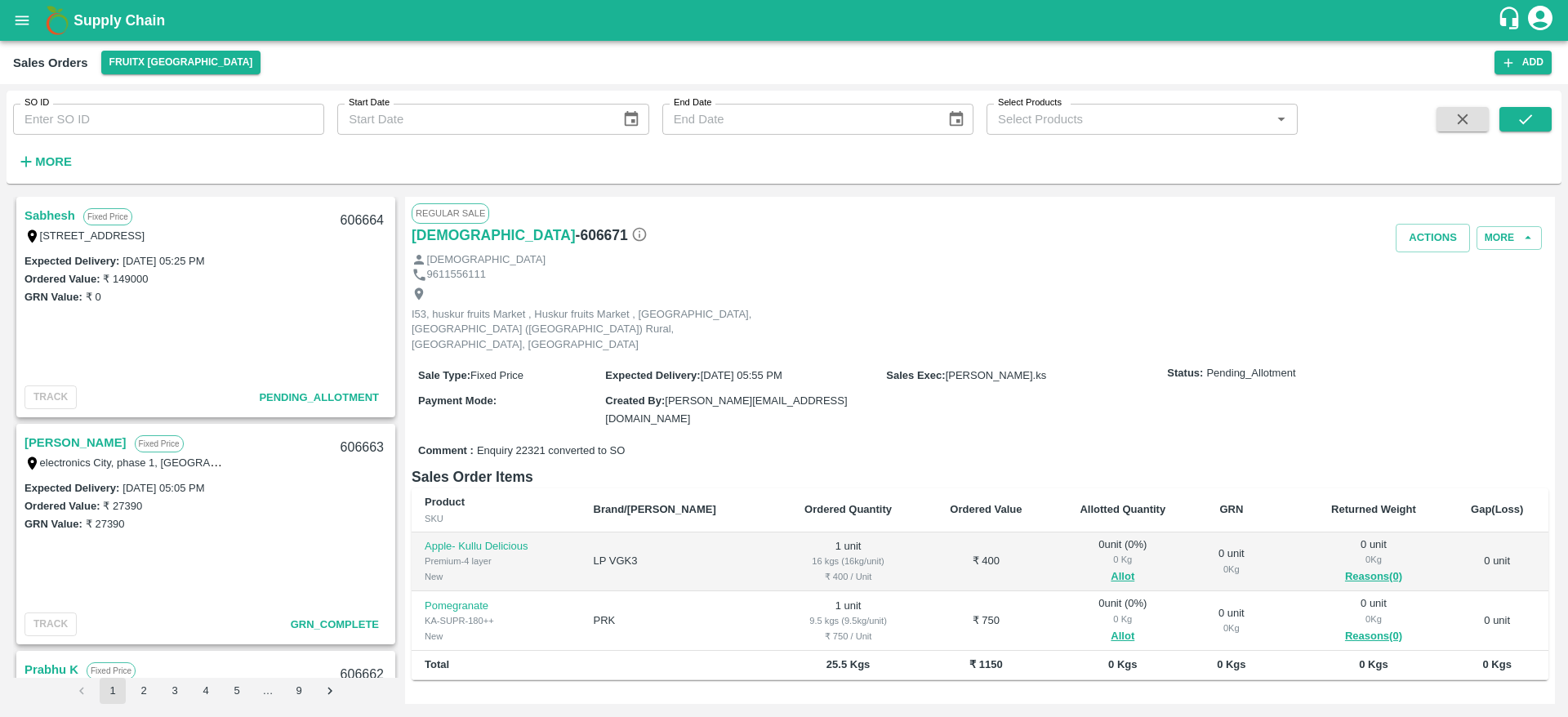
scroll to position [1075, 0]
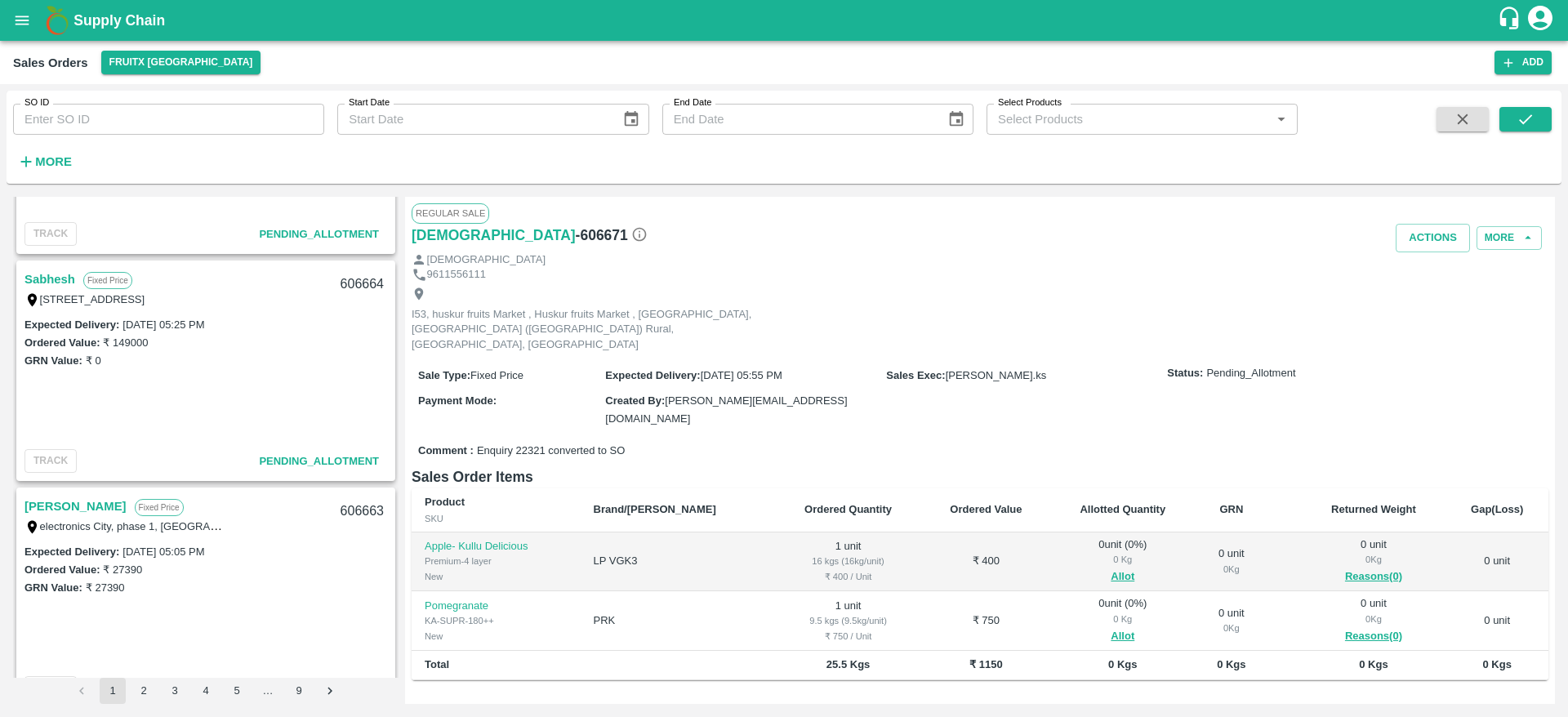
click at [40, 276] on link "Sabhesh" at bounding box center [50, 279] width 51 height 22
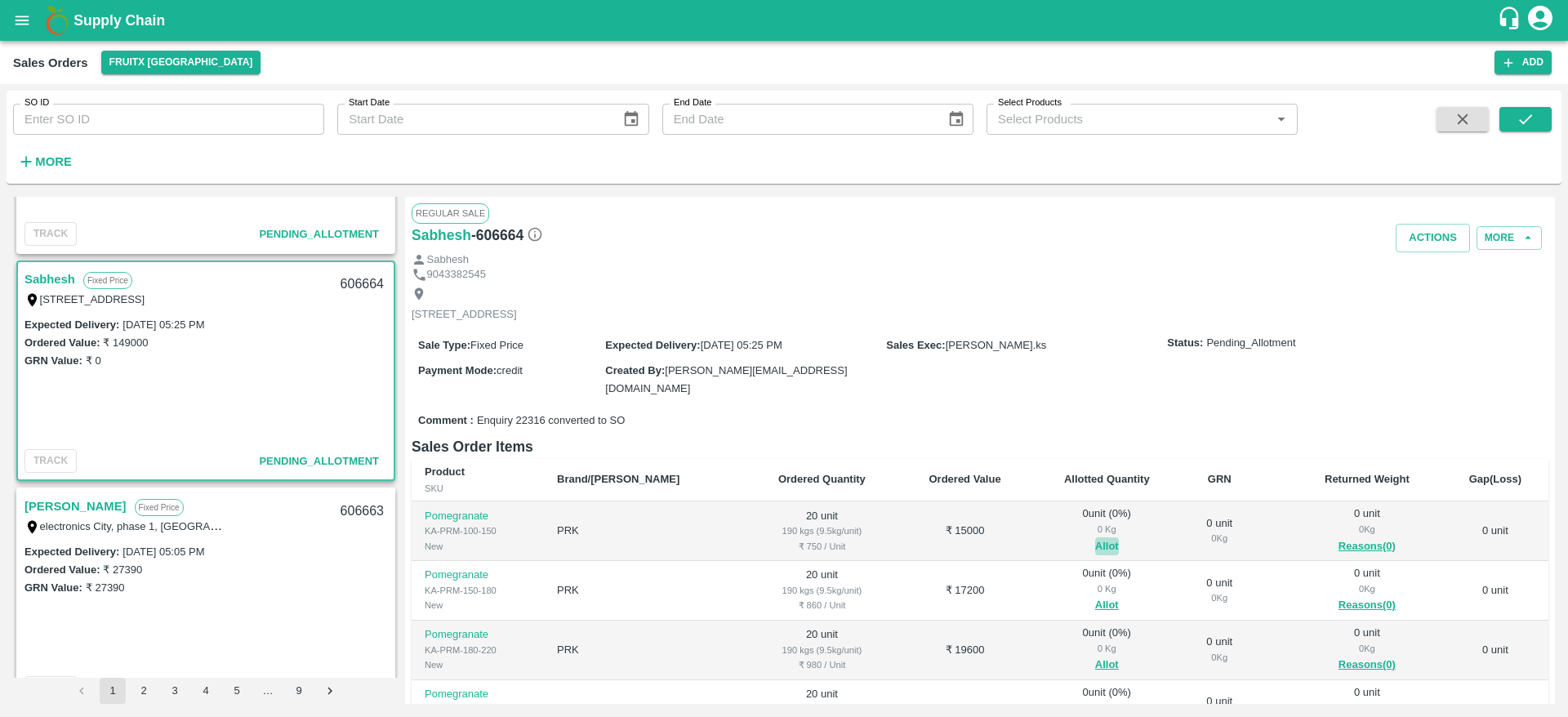
click at [1096, 541] on button "Allot" at bounding box center [1107, 547] width 24 height 19
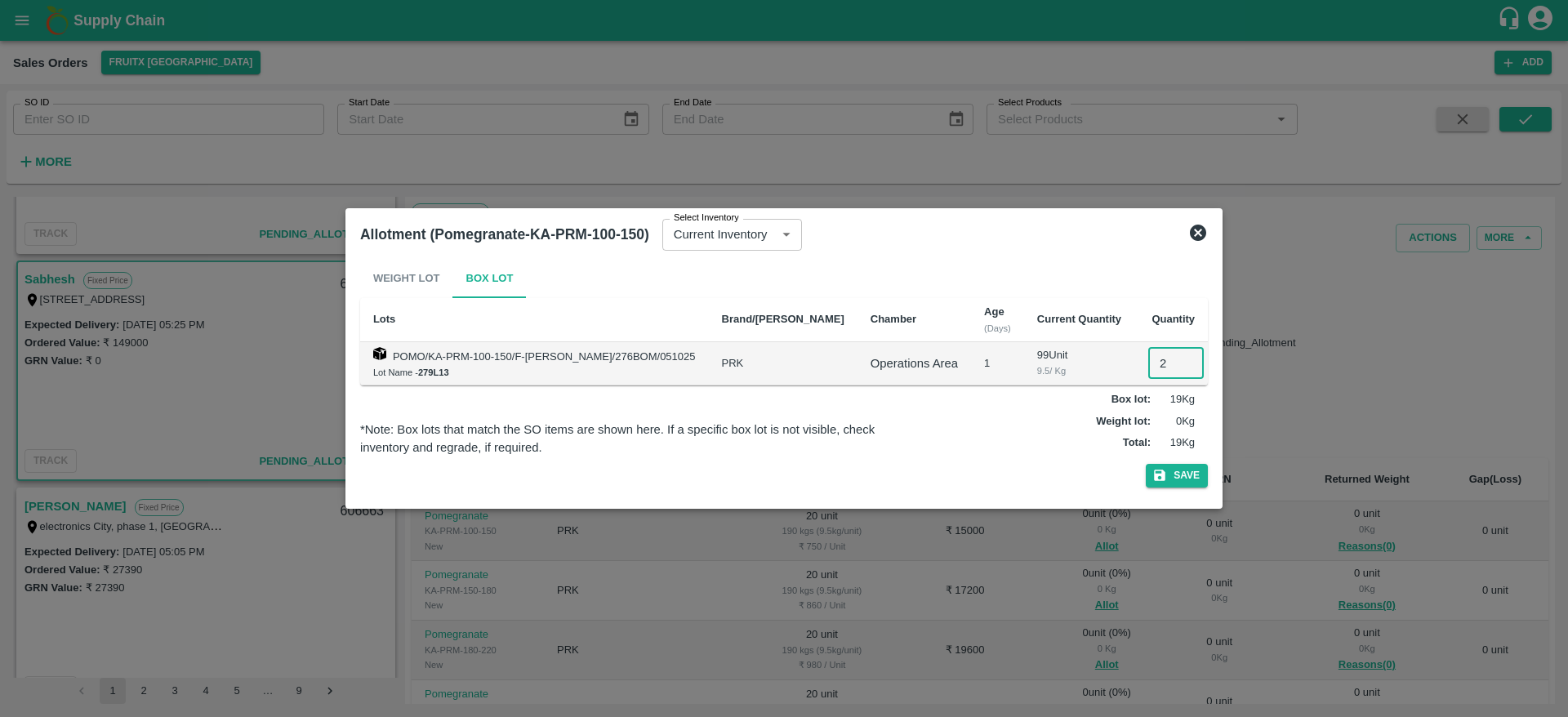
click at [1148, 356] on input "2" at bounding box center [1176, 363] width 56 height 31
type input "20"
click at [1146, 464] on button "Save" at bounding box center [1177, 475] width 62 height 24
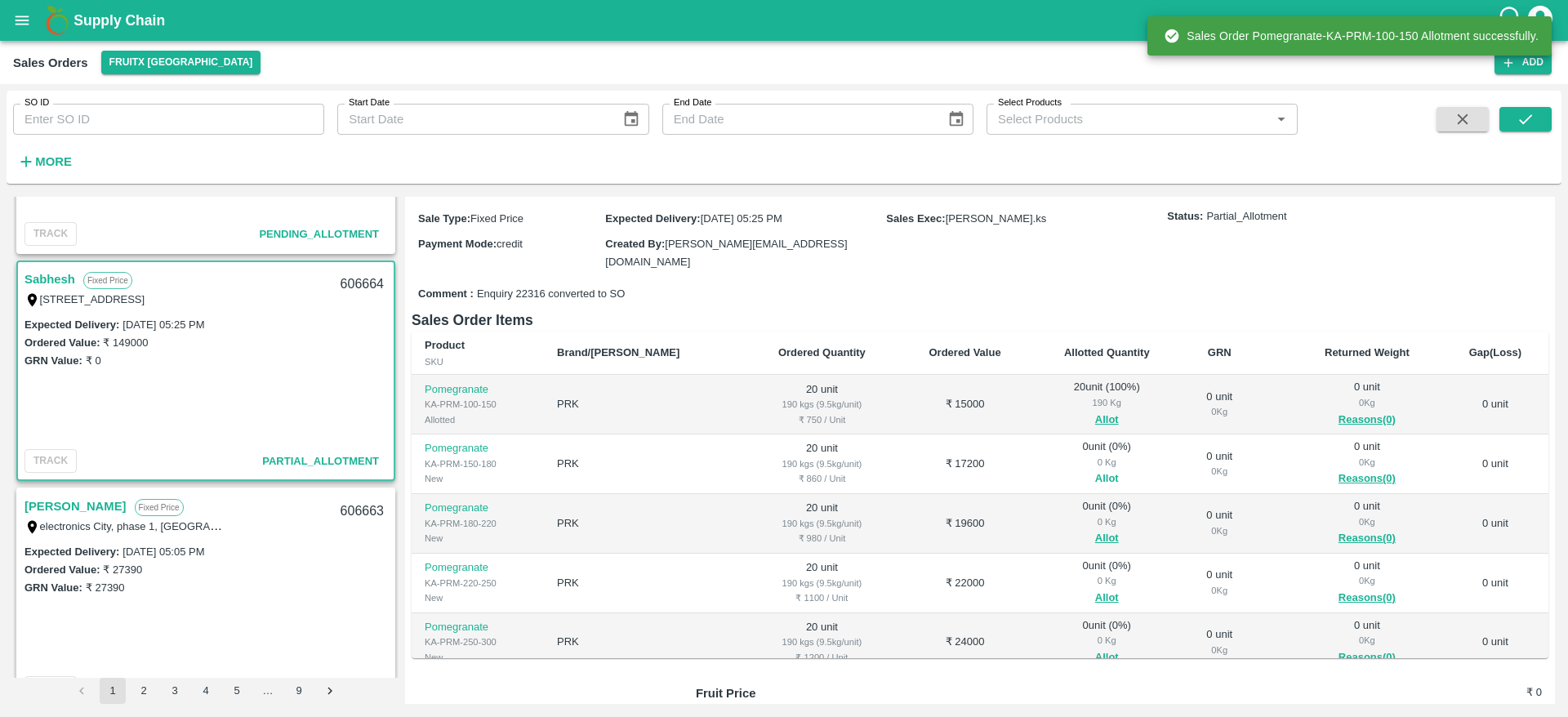
scroll to position [130, 0]
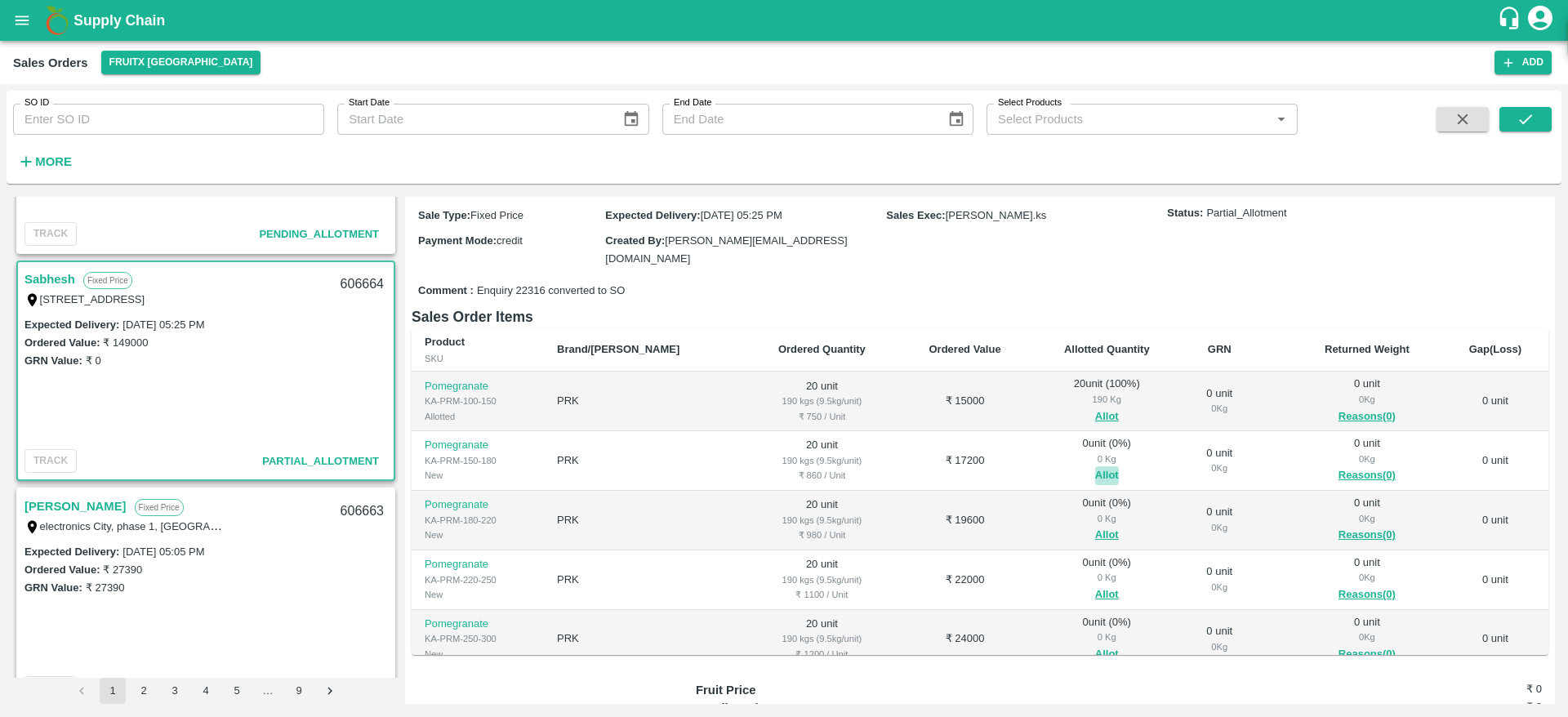
click at [1096, 473] on button "Allot" at bounding box center [1107, 476] width 24 height 19
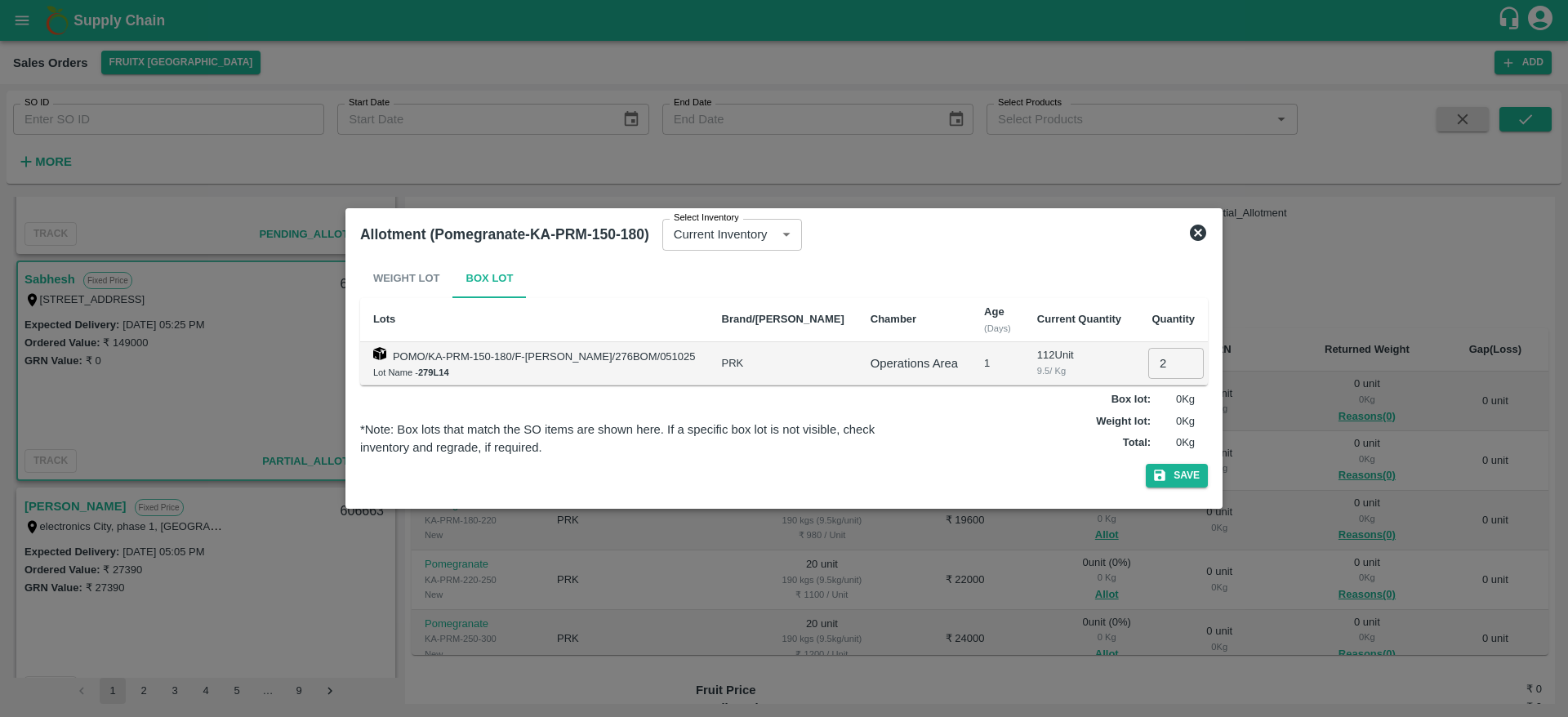
click at [1148, 358] on input "2" at bounding box center [1176, 363] width 56 height 31
type input "20"
click at [1146, 464] on button "Save" at bounding box center [1177, 475] width 62 height 24
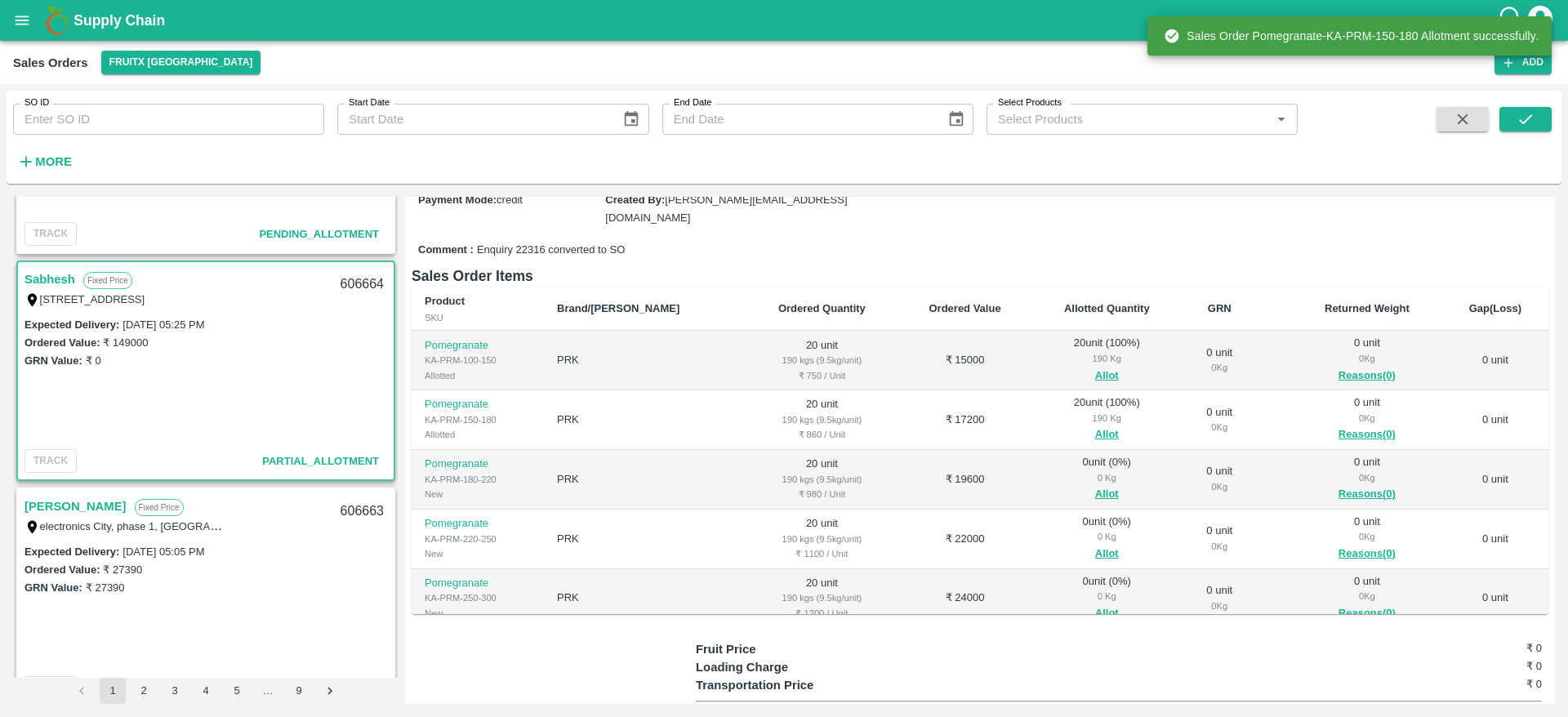
scroll to position [171, 0]
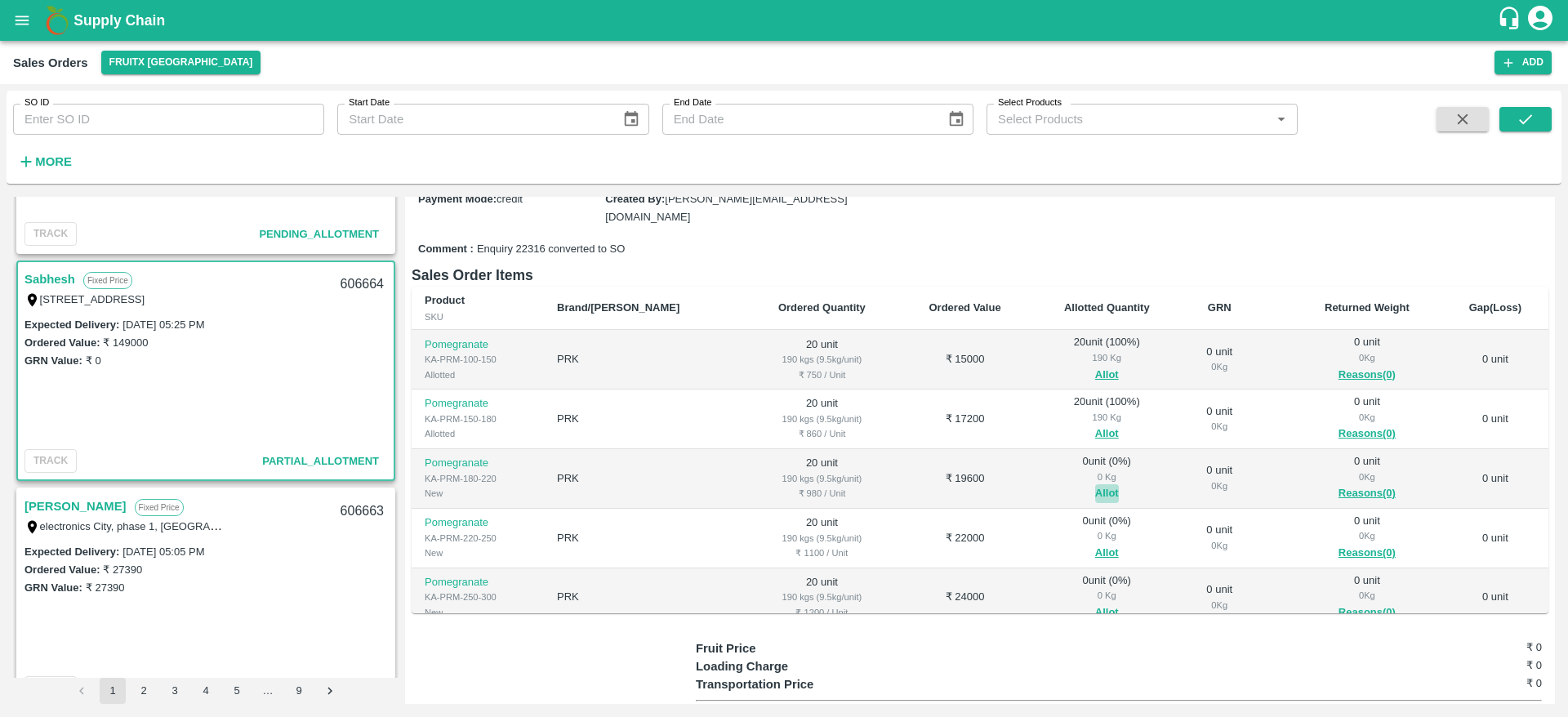
click at [1096, 494] on button "Allot" at bounding box center [1107, 494] width 24 height 19
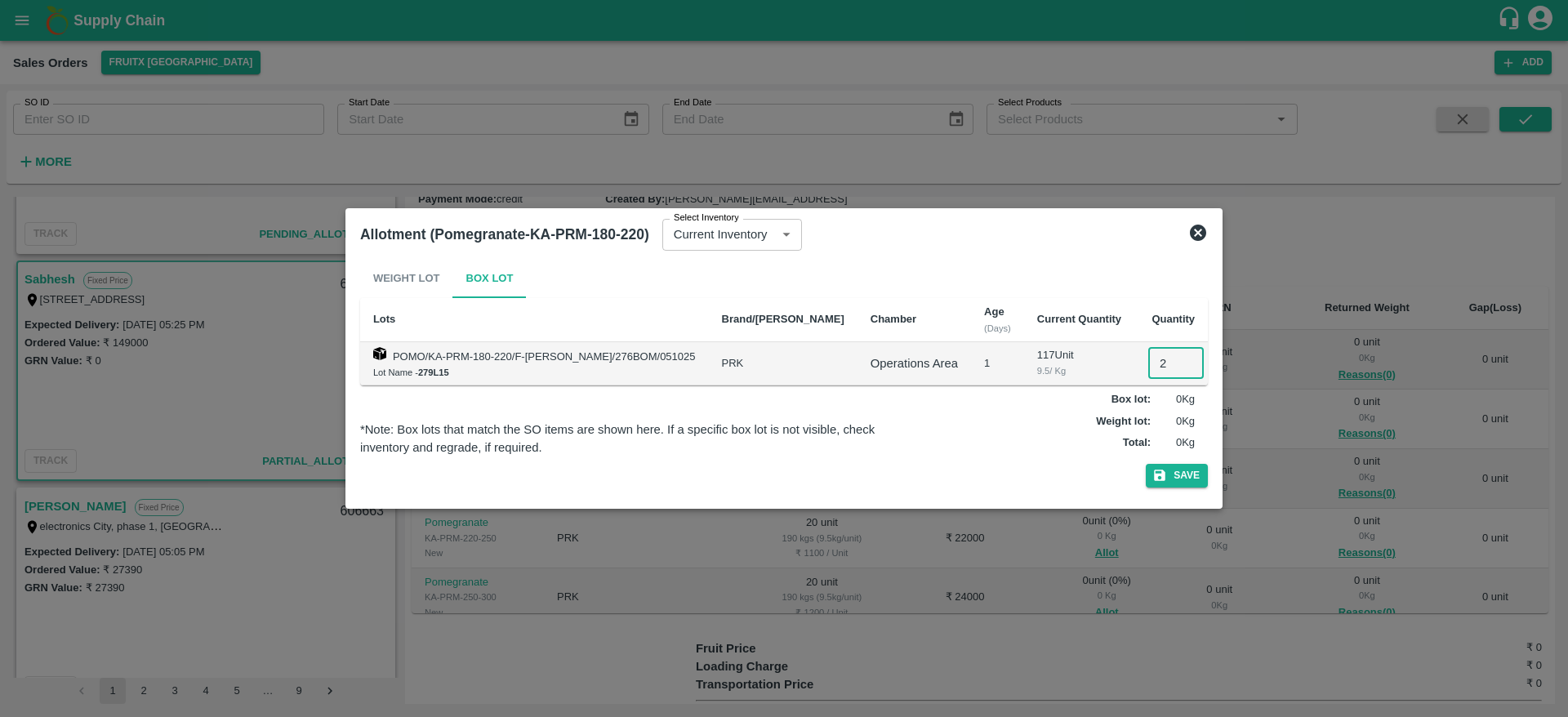
click at [1148, 368] on input "2" at bounding box center [1176, 363] width 56 height 31
type input "20"
click at [1146, 464] on button "Save" at bounding box center [1177, 475] width 62 height 24
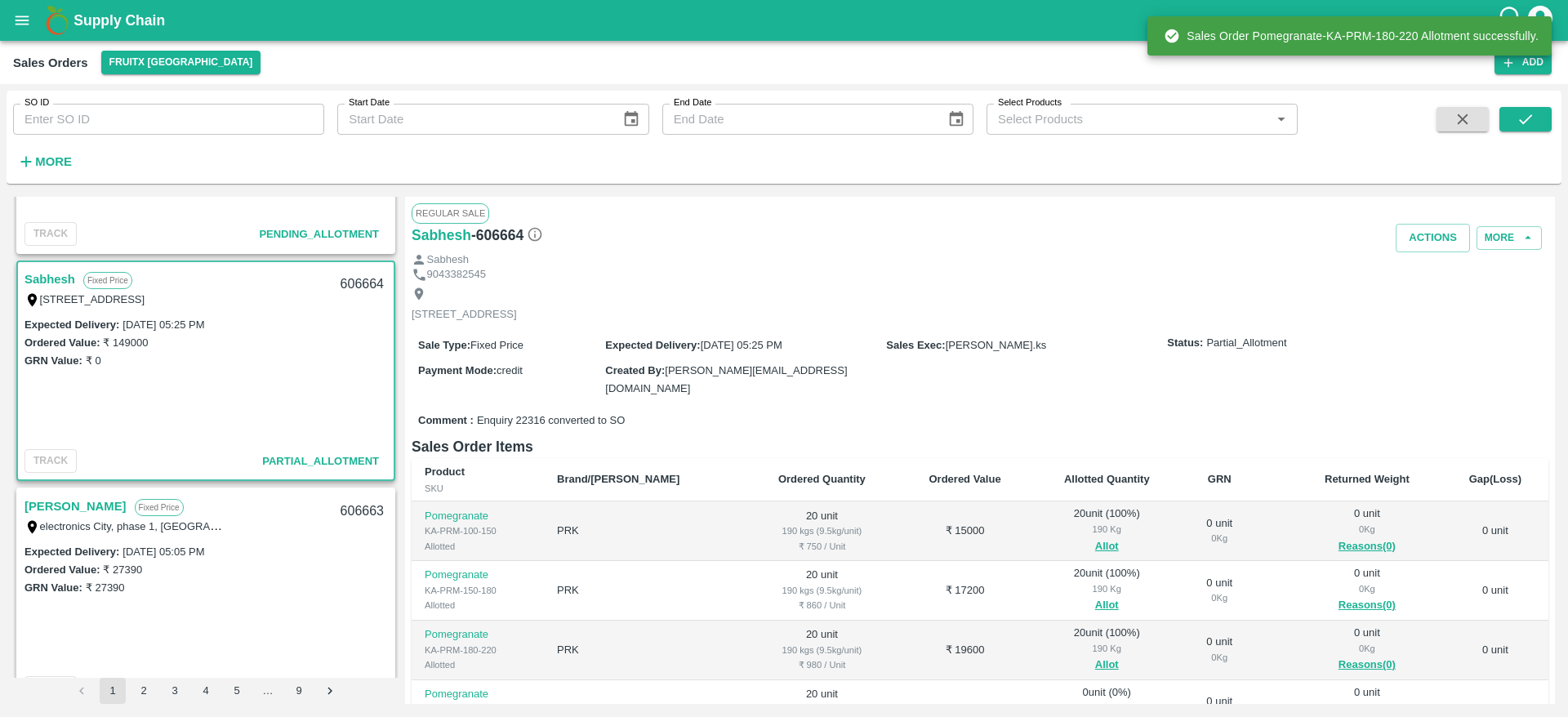
scroll to position [235, 0]
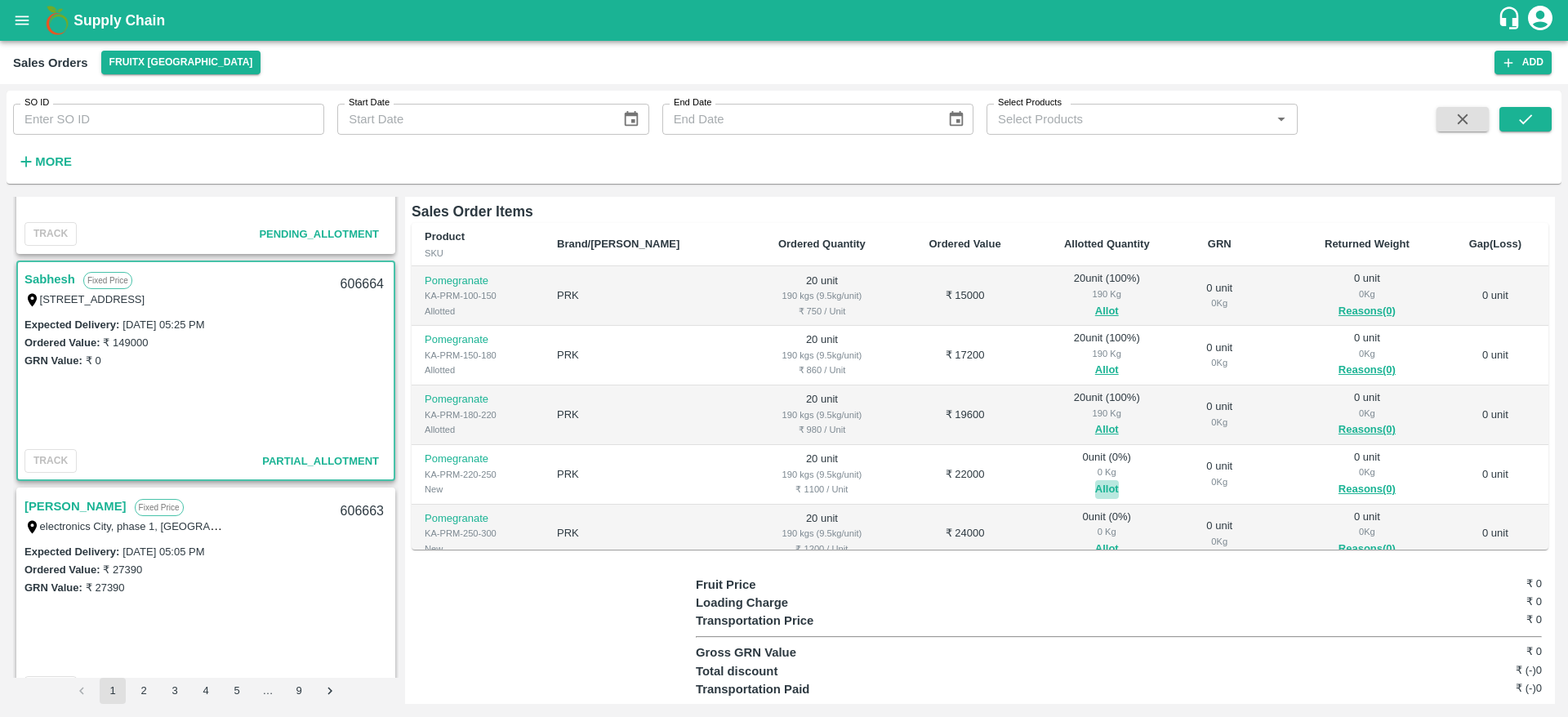
click at [1096, 480] on button "Allot" at bounding box center [1107, 489] width 24 height 19
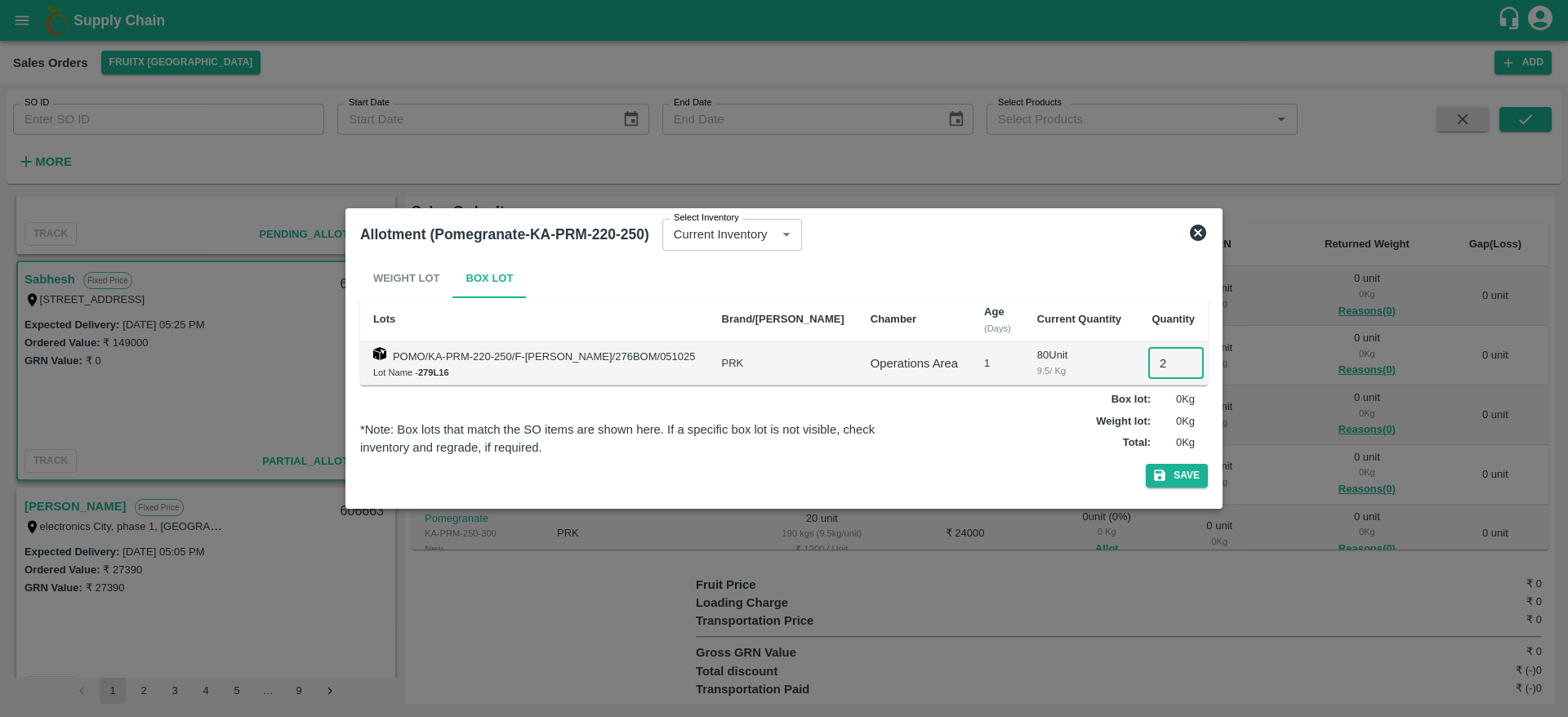
click at [1148, 363] on input "2" at bounding box center [1176, 363] width 56 height 31
type input "20"
click at [1146, 464] on button "Save" at bounding box center [1177, 475] width 62 height 24
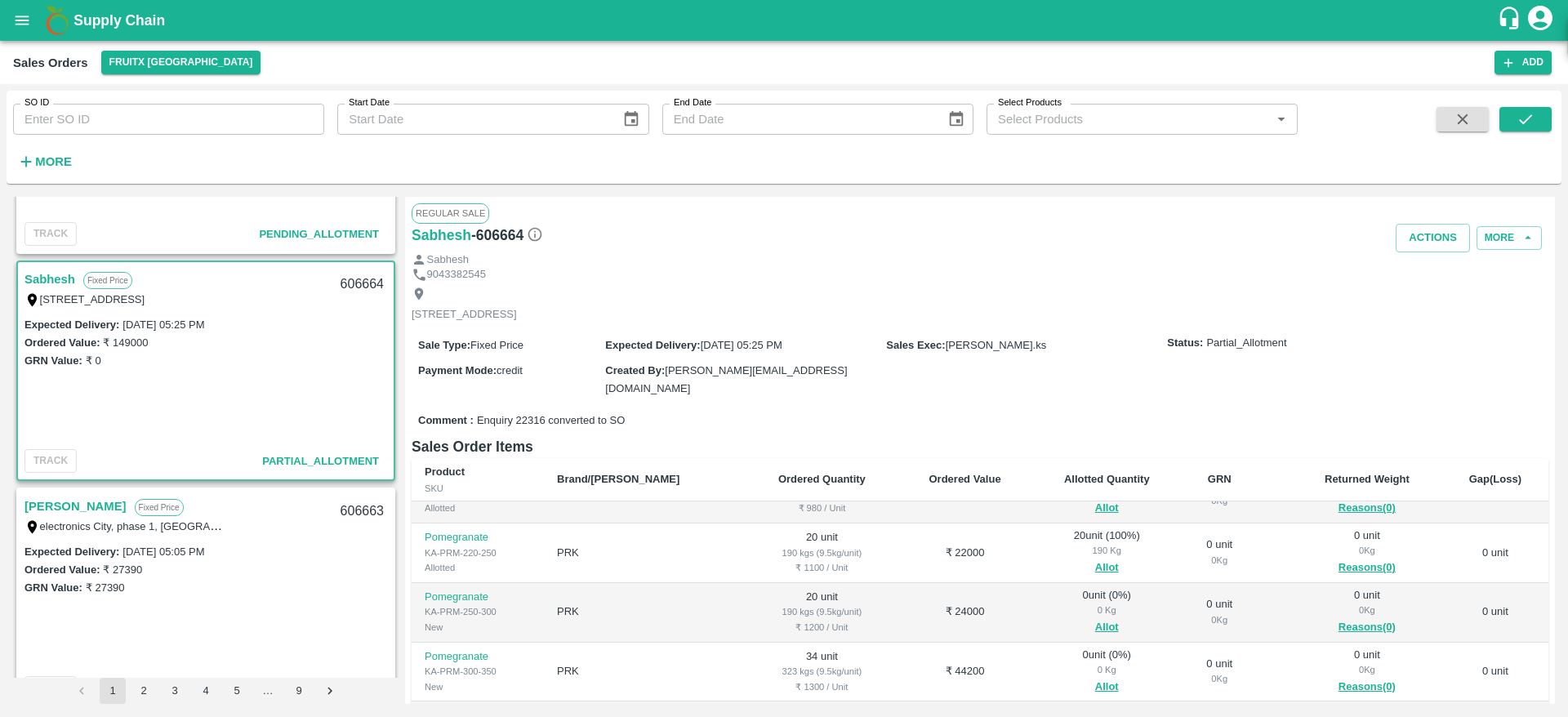
scroll to position [219, 0]
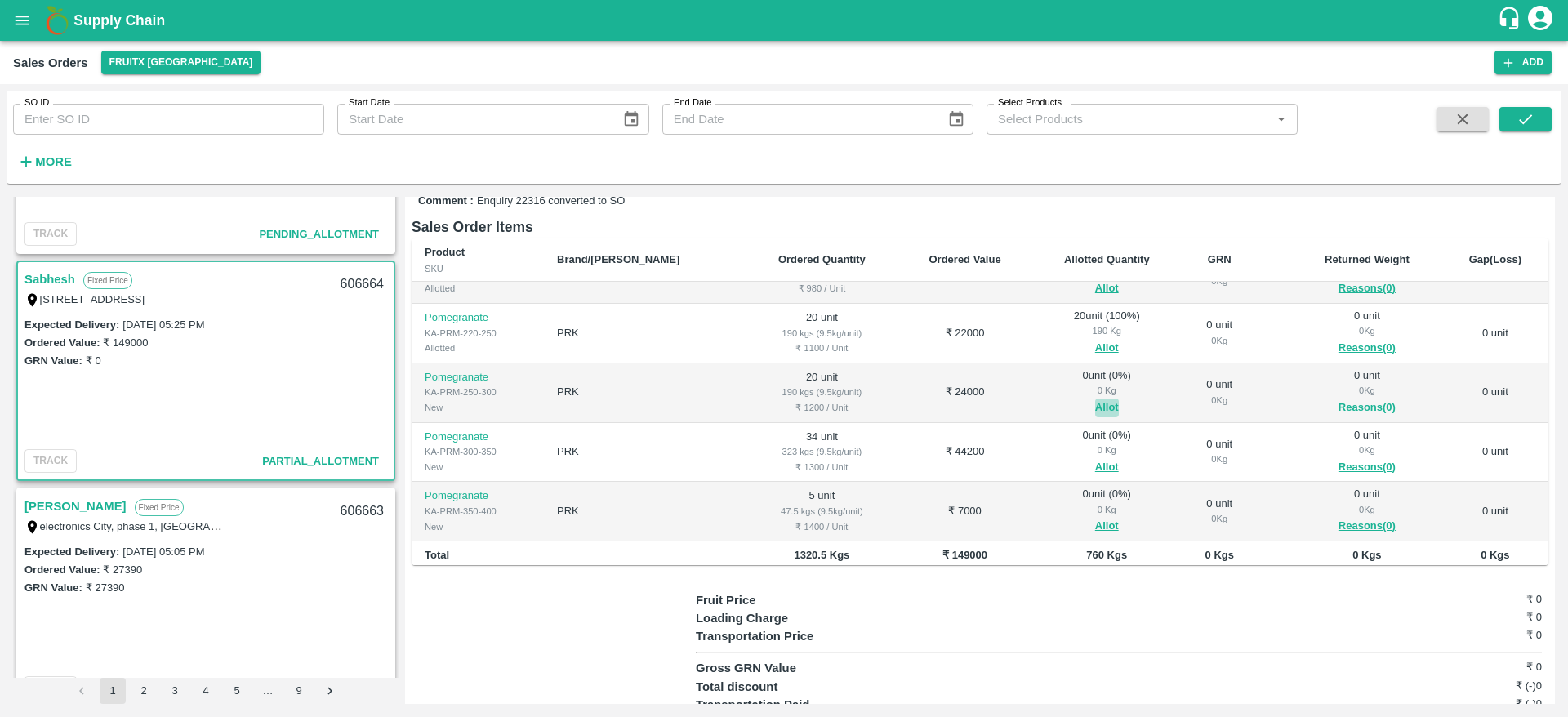
click at [1096, 402] on button "Allot" at bounding box center [1107, 408] width 24 height 19
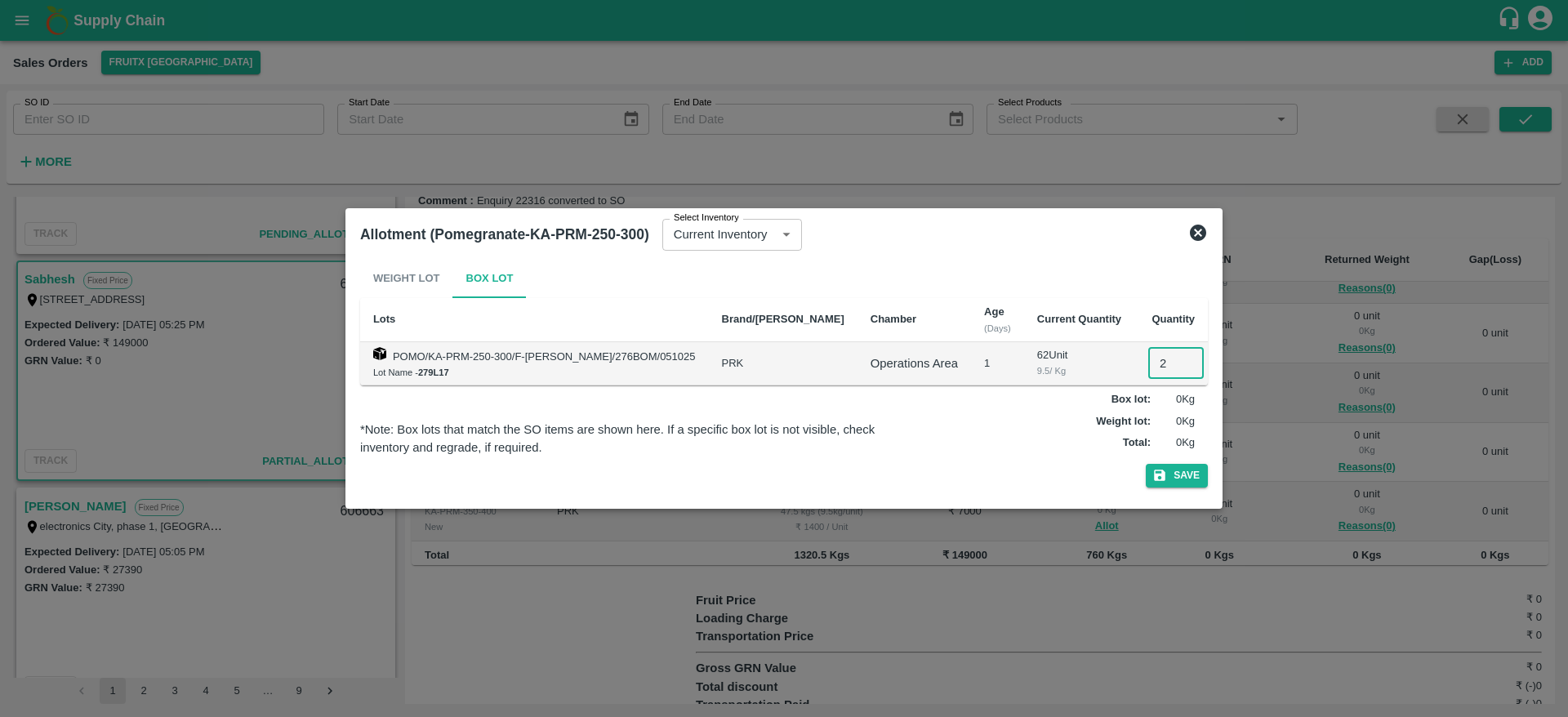
click at [1148, 367] on input "2" at bounding box center [1176, 363] width 56 height 31
type input "20"
click at [1146, 464] on button "Save" at bounding box center [1177, 475] width 62 height 24
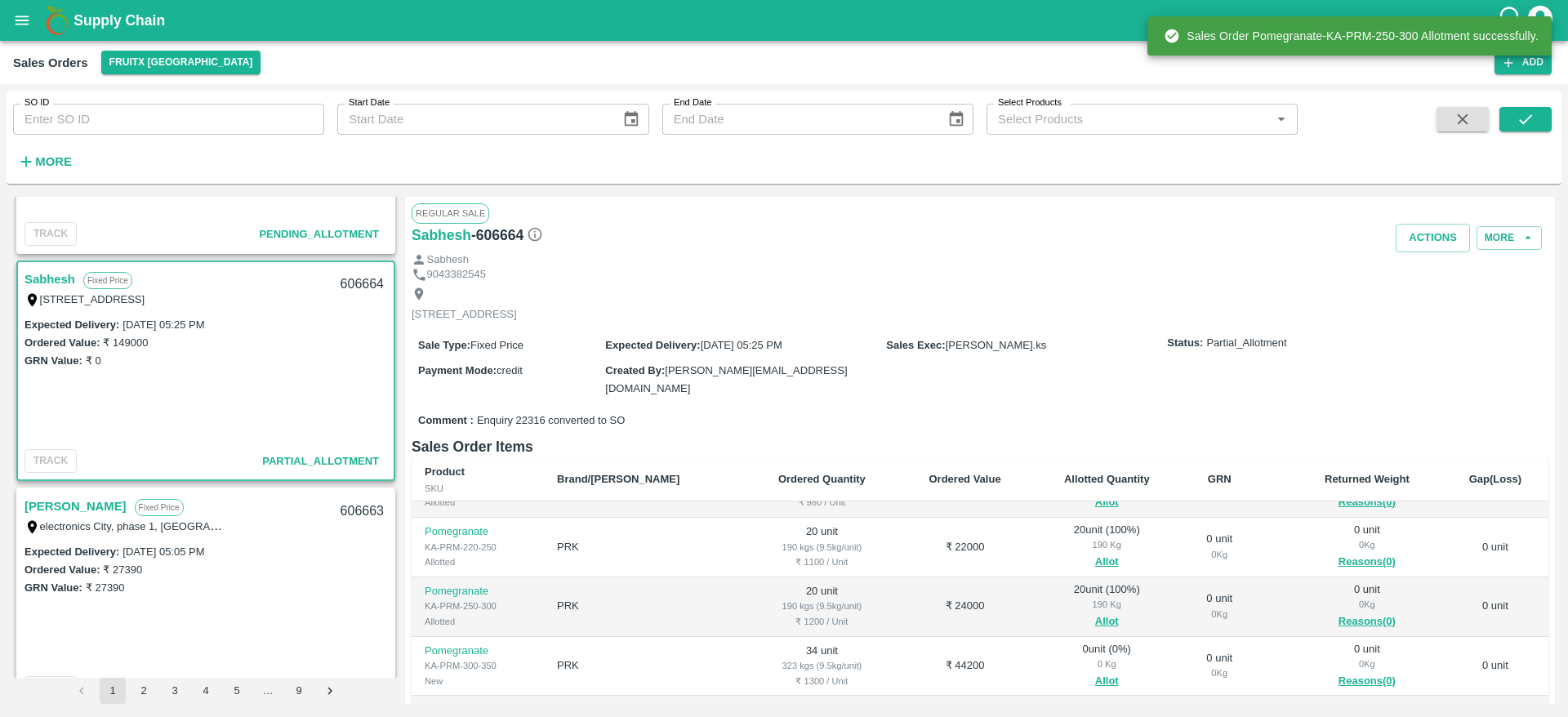
scroll to position [214, 0]
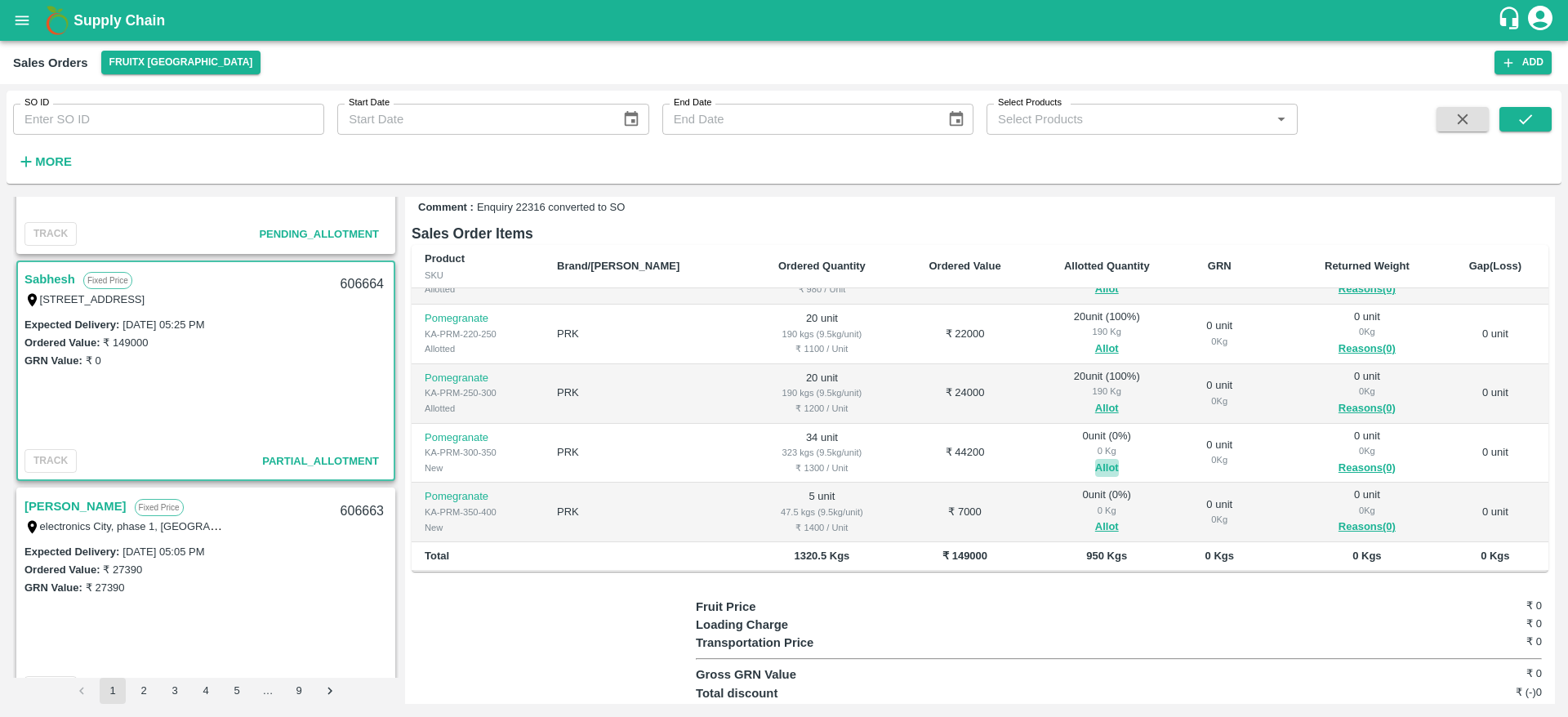
click at [1096, 462] on button "Allot" at bounding box center [1107, 469] width 24 height 19
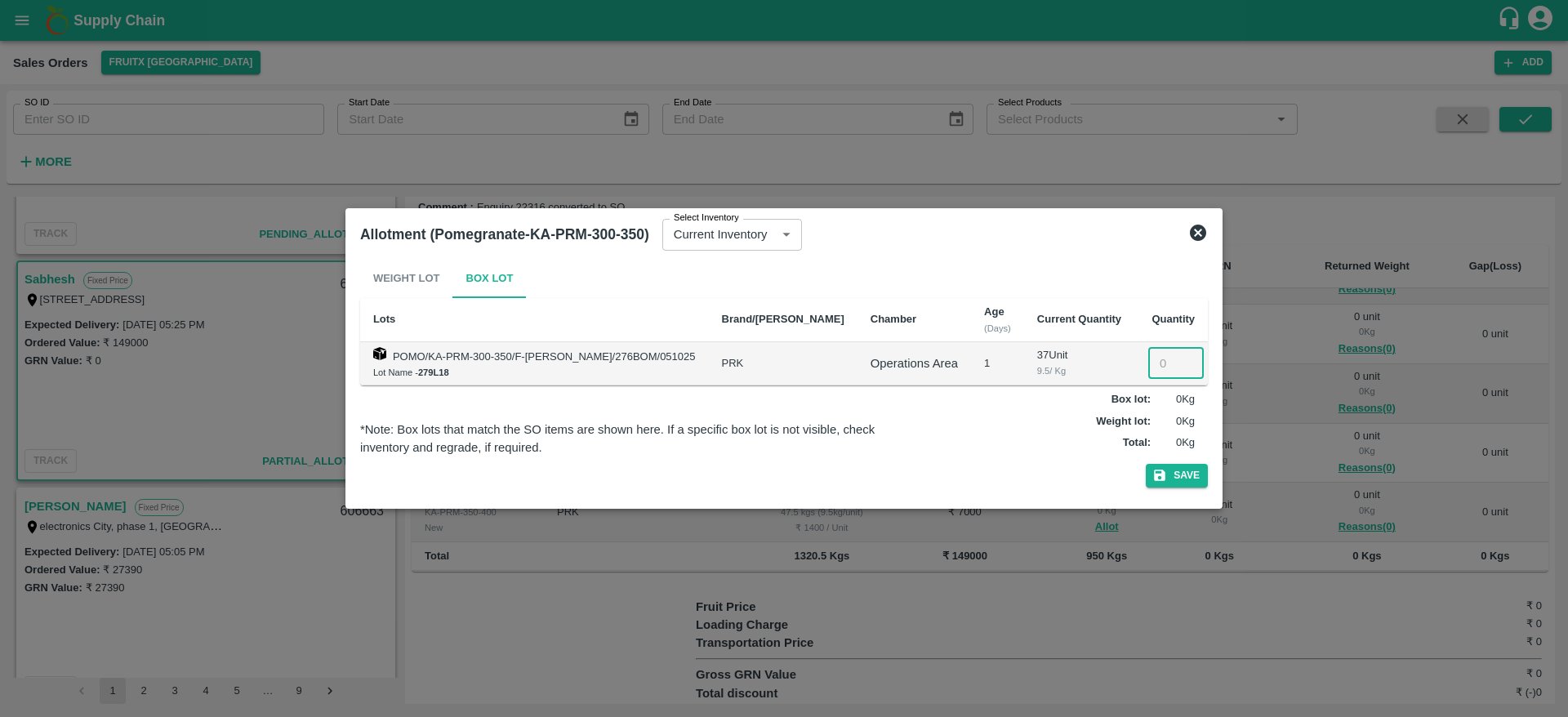
click at [1148, 370] on input "number" at bounding box center [1176, 363] width 56 height 31
type input "34"
click at [1146, 464] on button "Save" at bounding box center [1177, 475] width 62 height 24
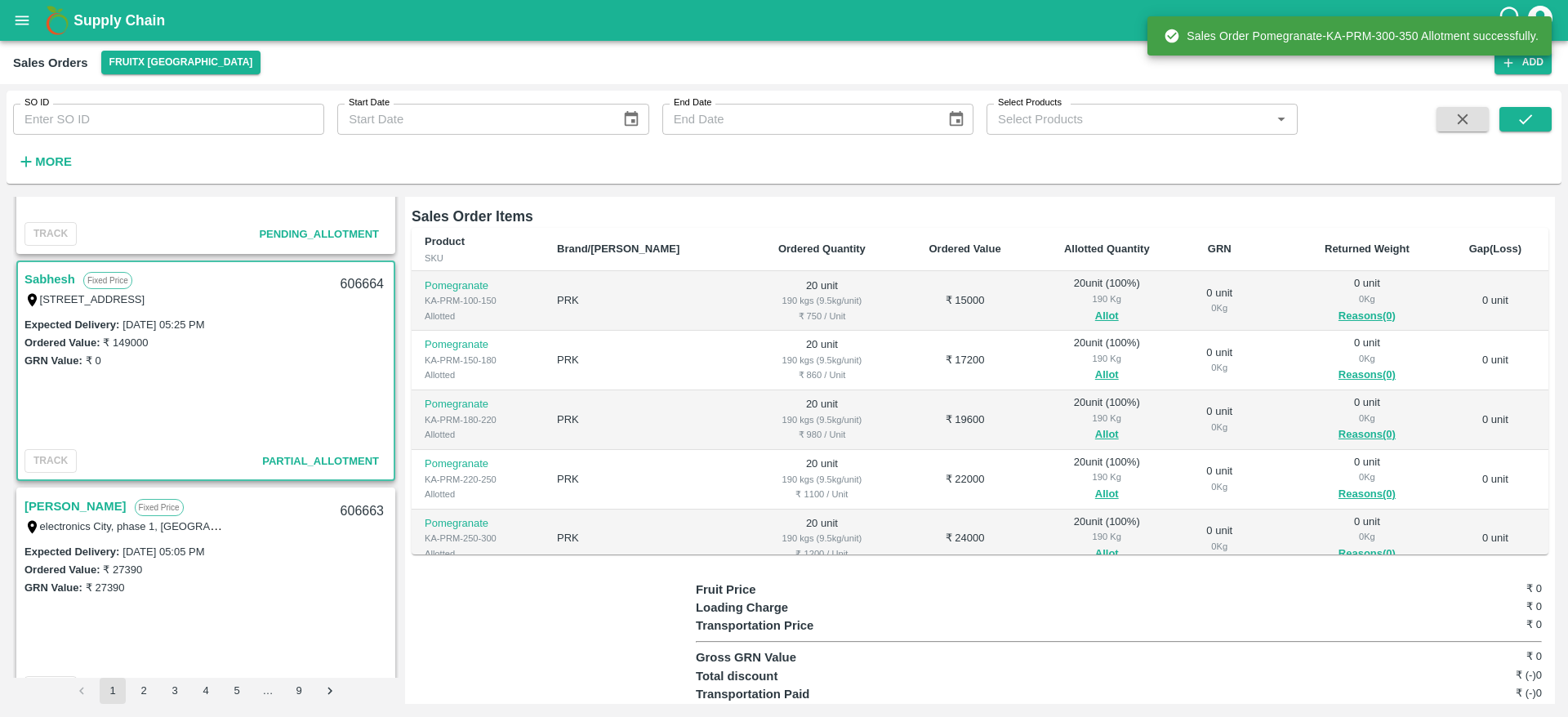
scroll to position [163, 0]
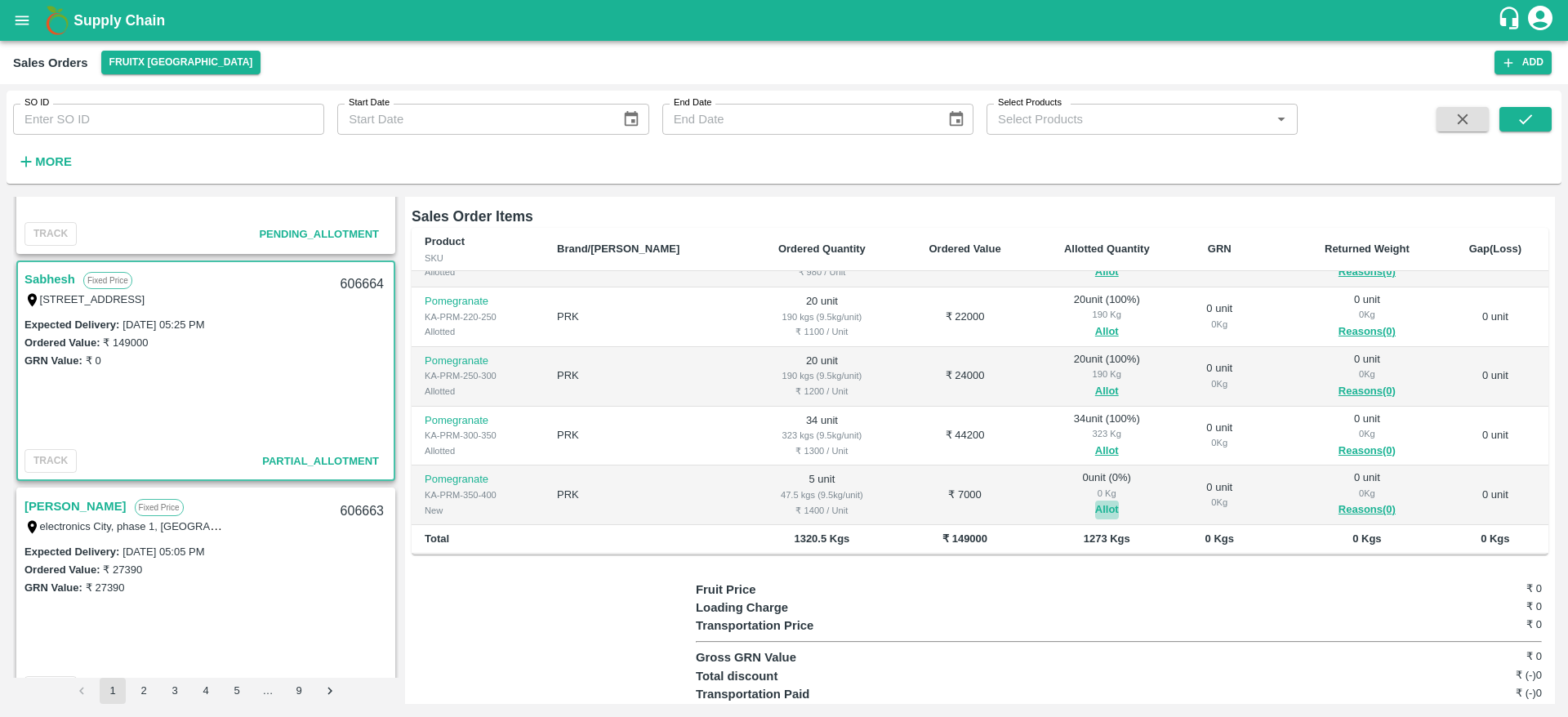
click at [1096, 503] on button "Allot" at bounding box center [1107, 510] width 24 height 19
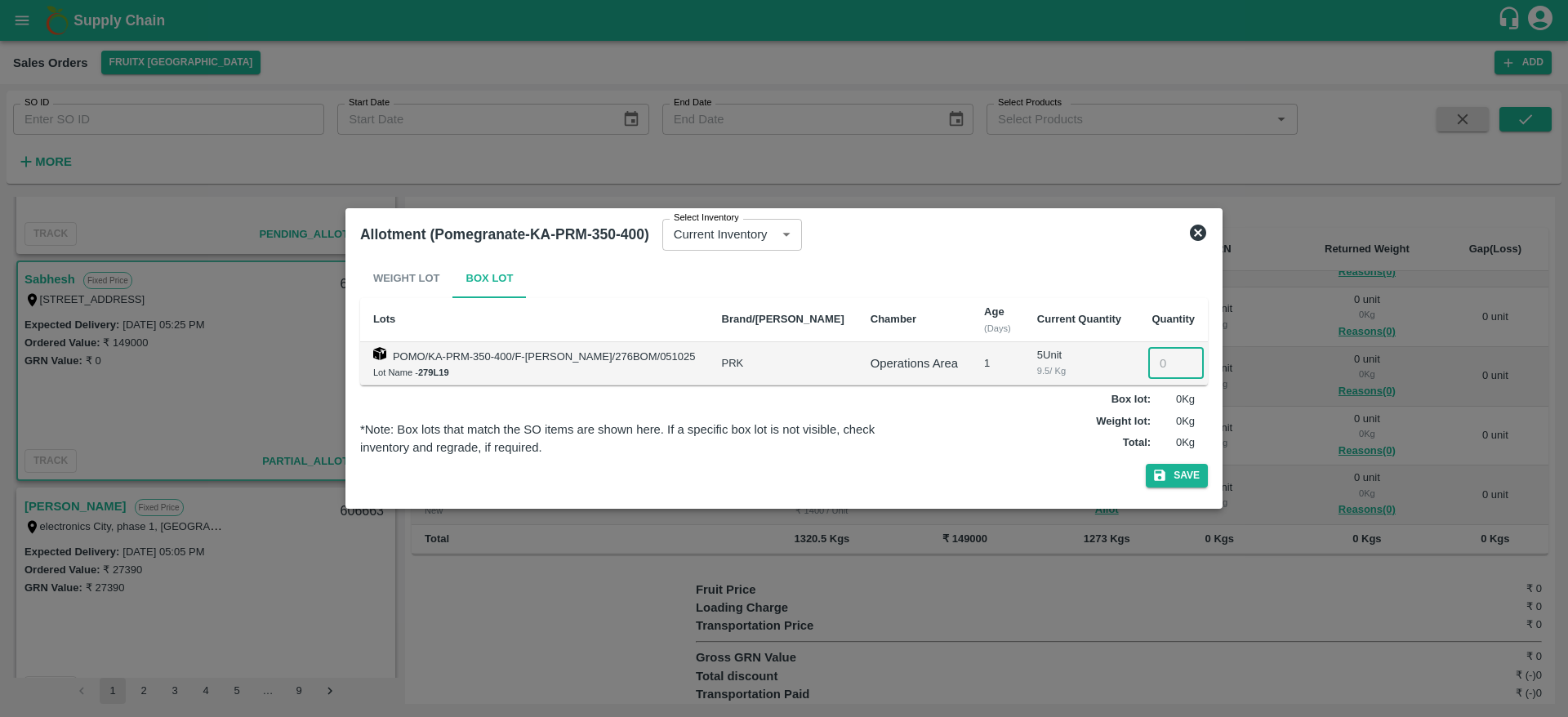
click at [1148, 370] on input "number" at bounding box center [1176, 363] width 56 height 31
type input "5"
click at [1146, 464] on button "Save" at bounding box center [1177, 475] width 62 height 24
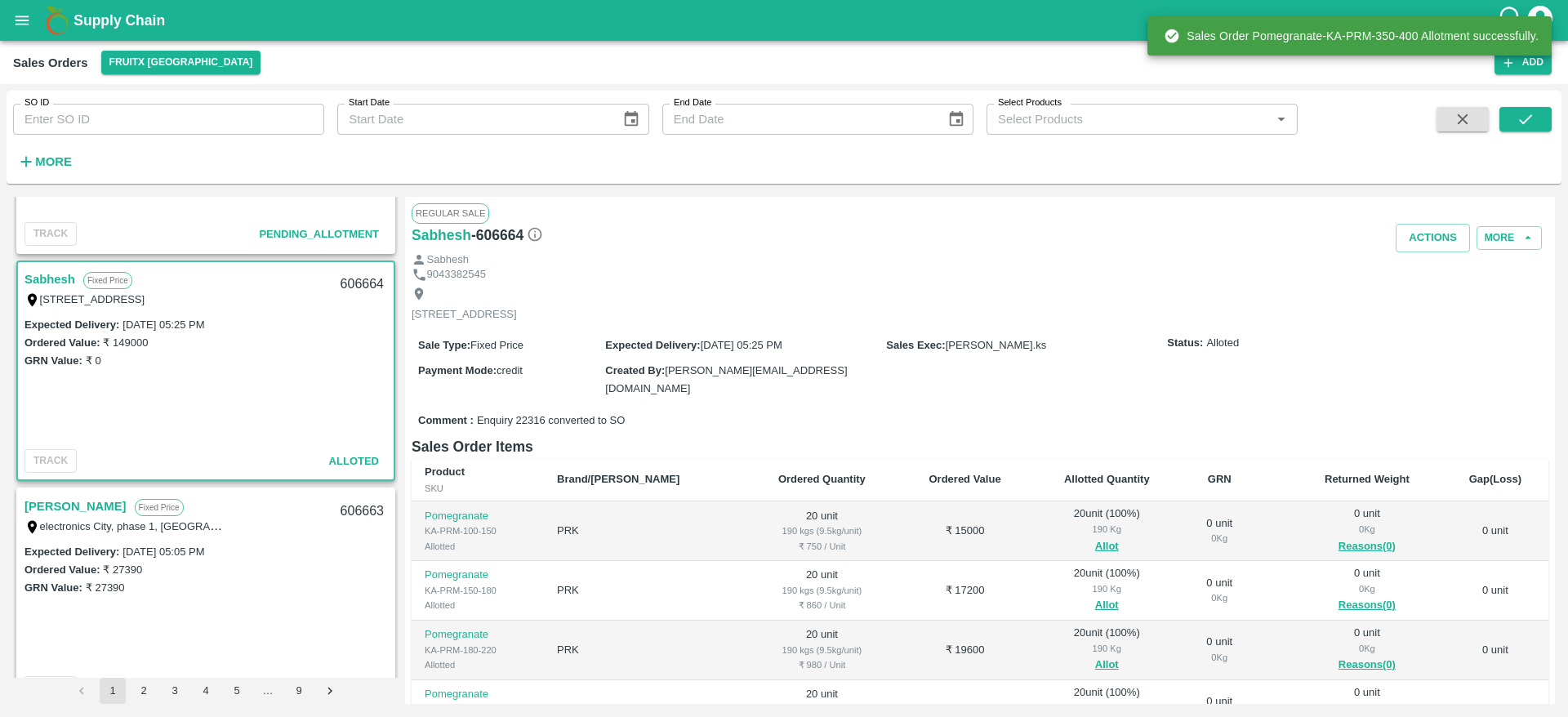
scroll to position [264, 0]
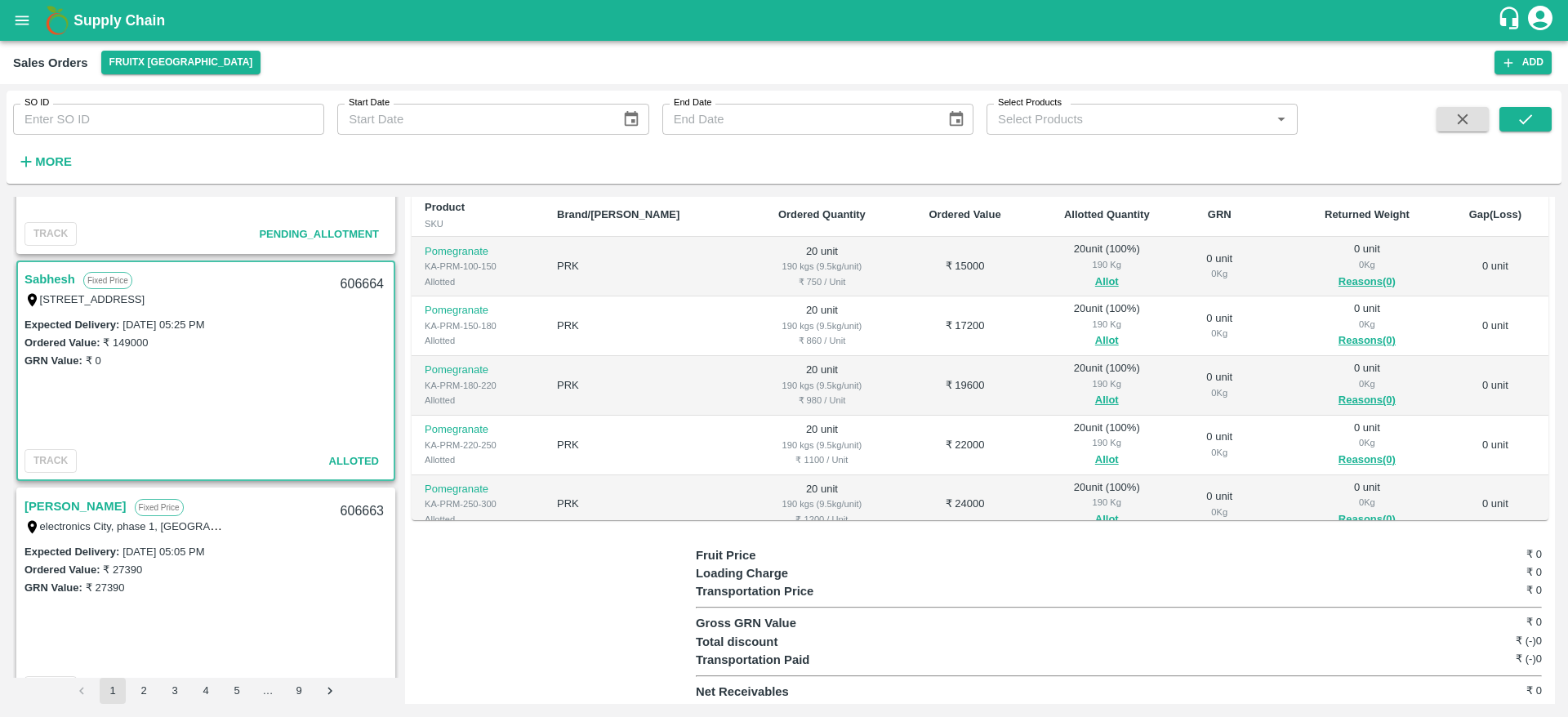
click at [356, 278] on div "606664" at bounding box center [362, 284] width 63 height 39
copy div "606664"
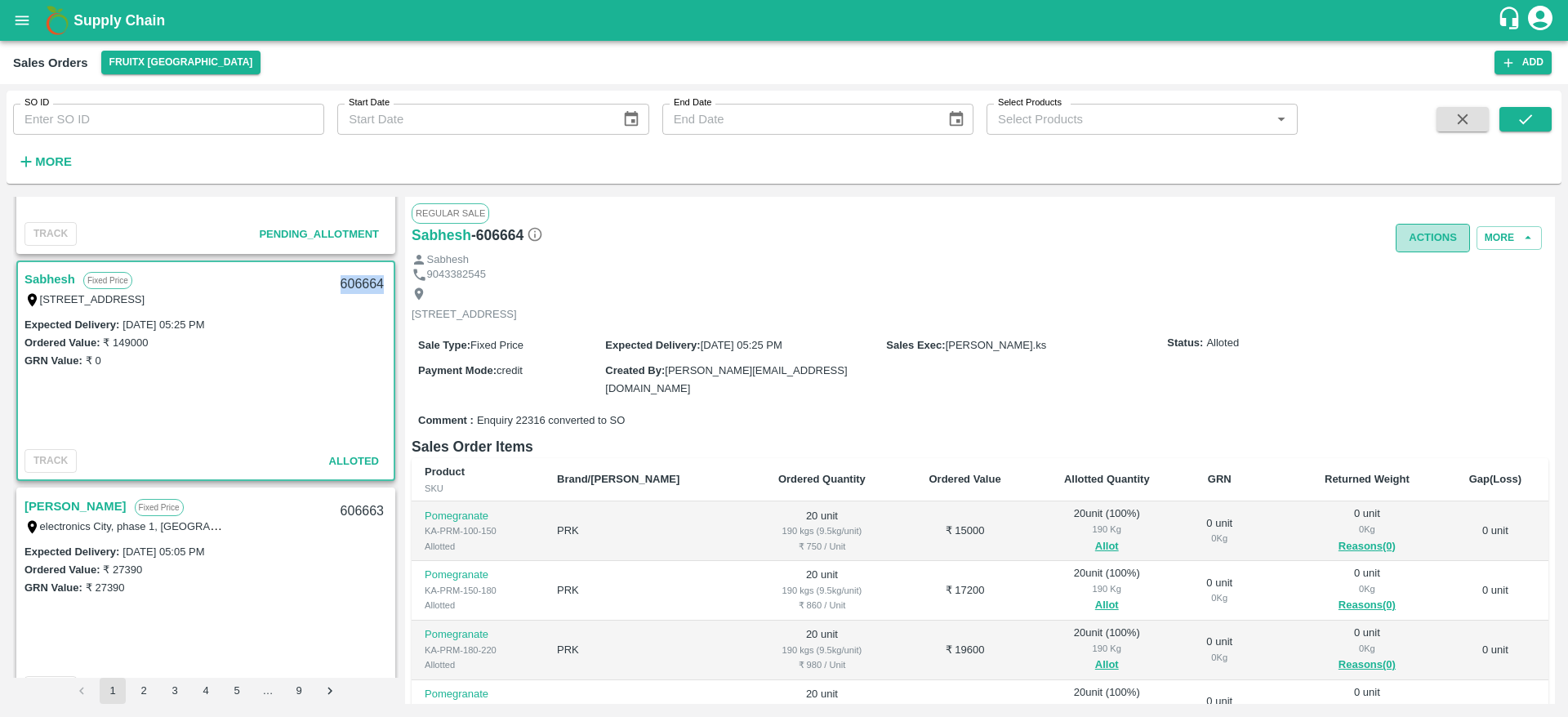
click at [1432, 241] on button "Actions" at bounding box center [1432, 238] width 74 height 28
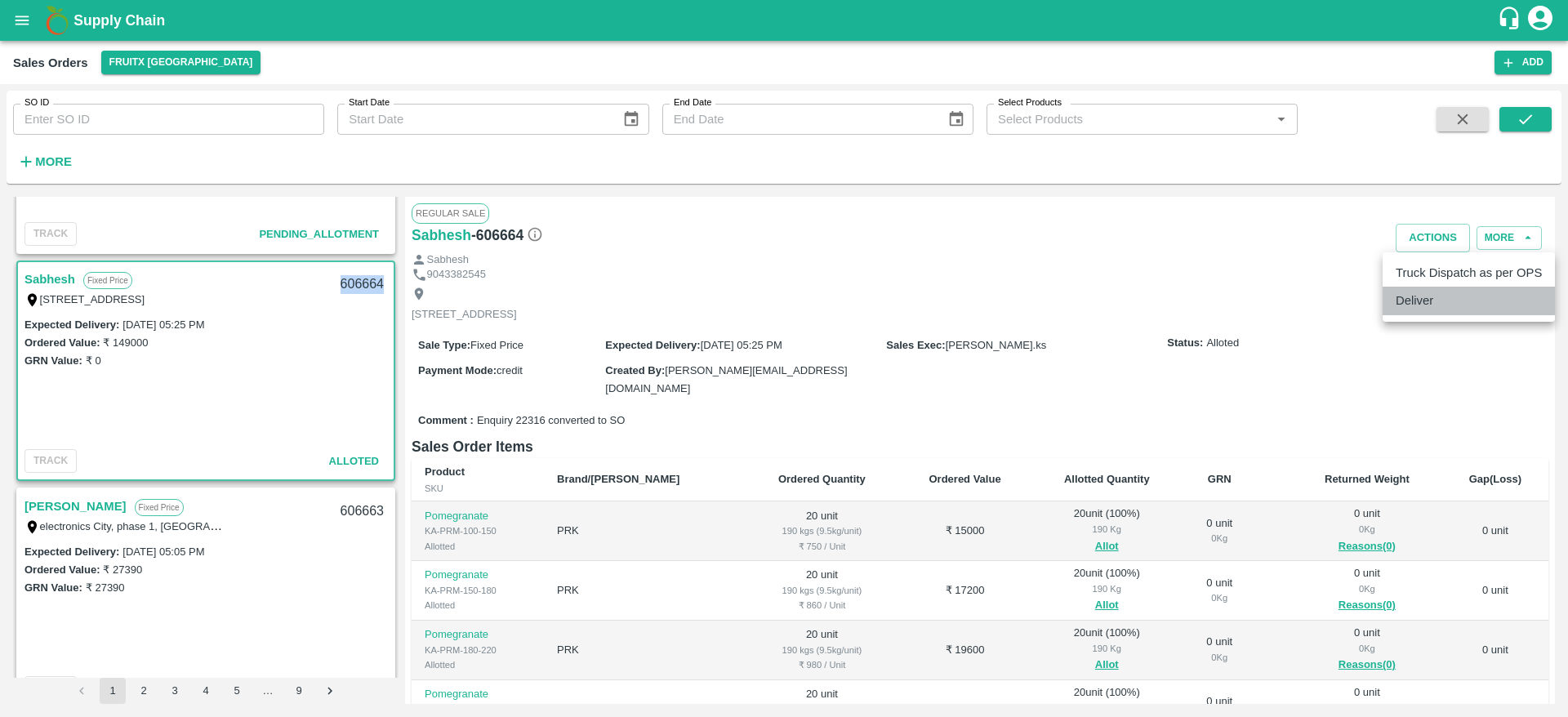
click at [1428, 290] on li "Deliver" at bounding box center [1468, 301] width 172 height 28
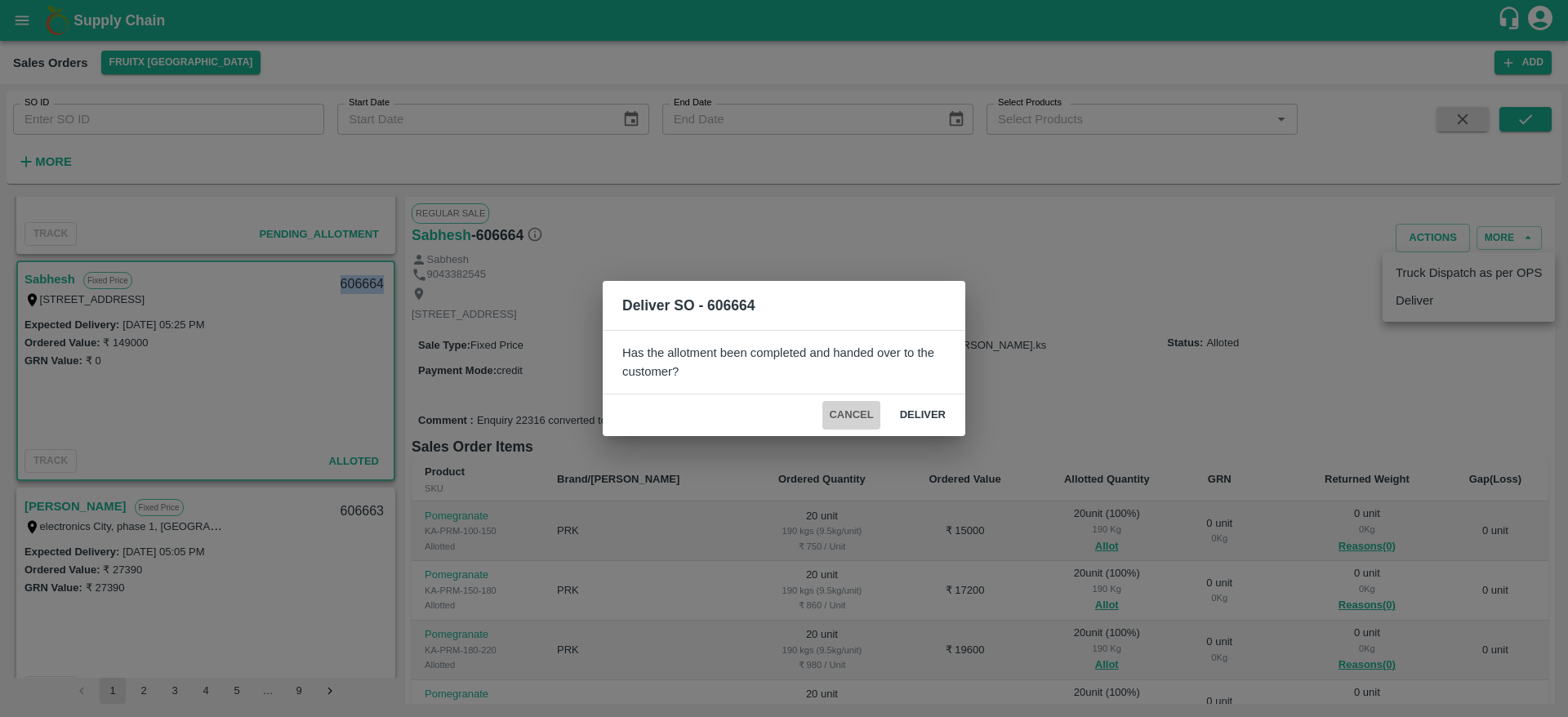
click at [856, 411] on button "Cancel" at bounding box center [851, 415] width 57 height 28
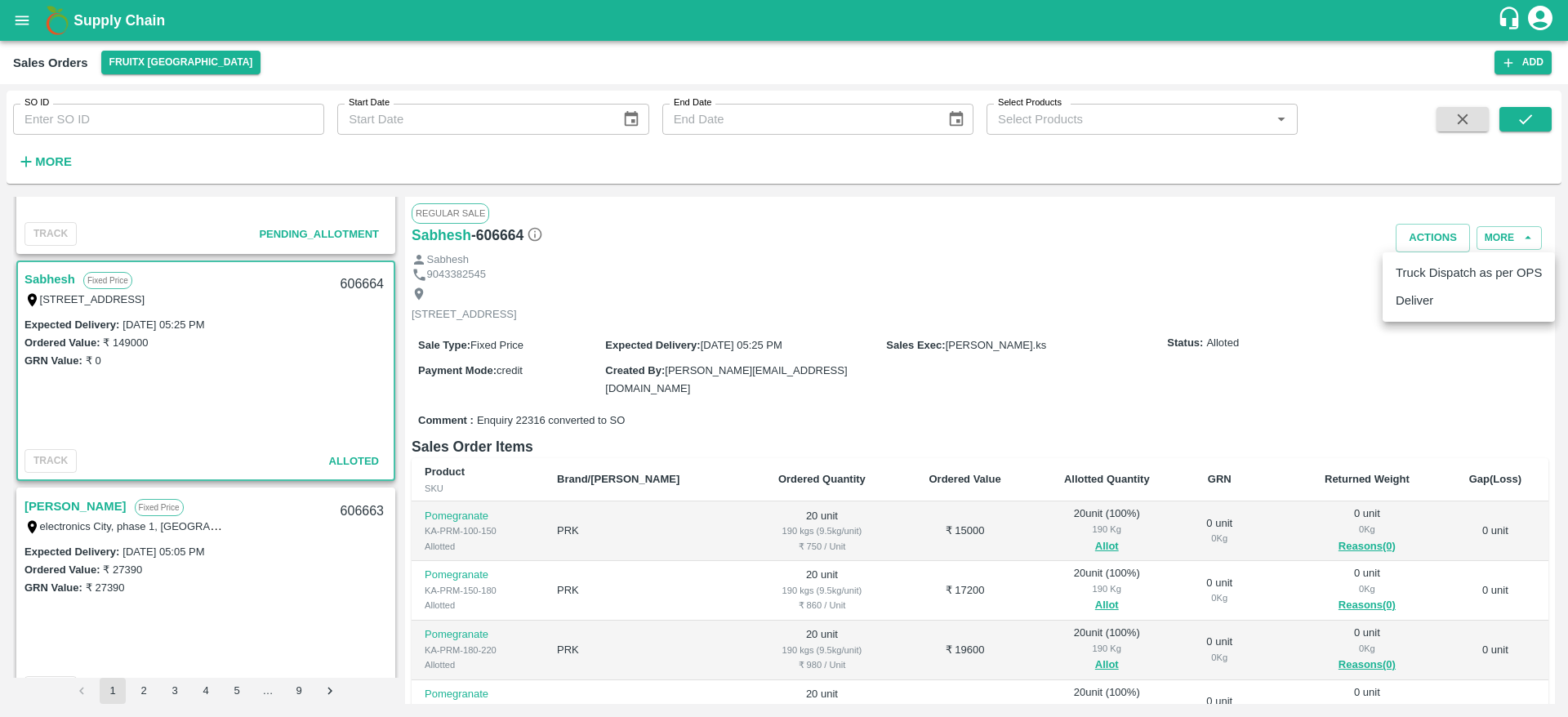
click at [22, 38] on div at bounding box center [784, 358] width 1568 height 717
click at [17, 26] on icon "open drawer" at bounding box center [22, 20] width 18 height 18
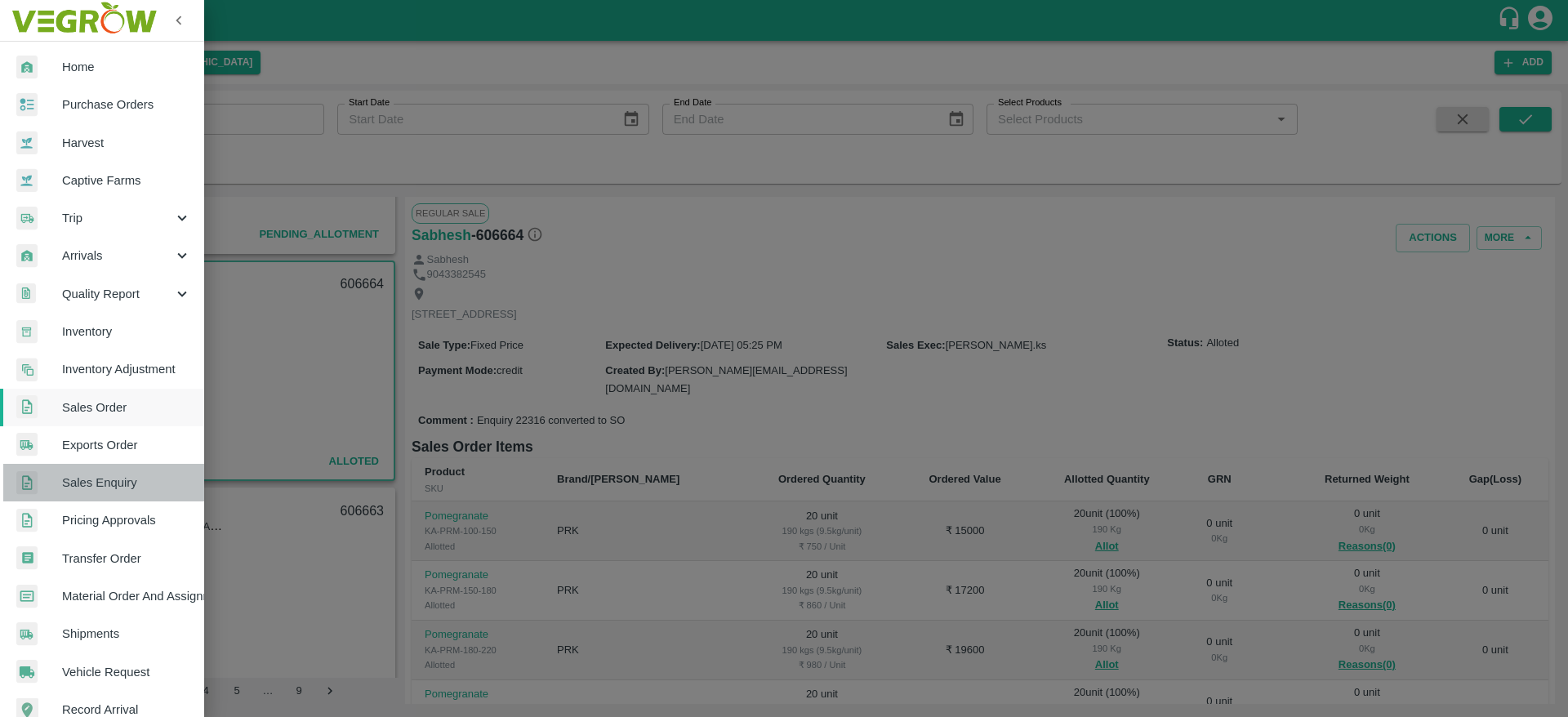
click at [110, 480] on span "Sales Enquiry" at bounding box center [126, 482] width 129 height 18
